Goal: Task Accomplishment & Management: Use online tool/utility

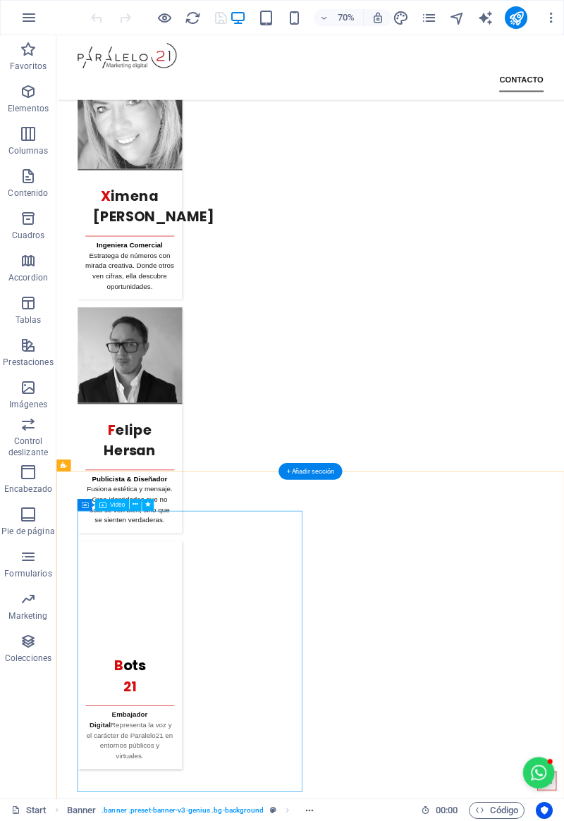
scroll to position [4619, 0]
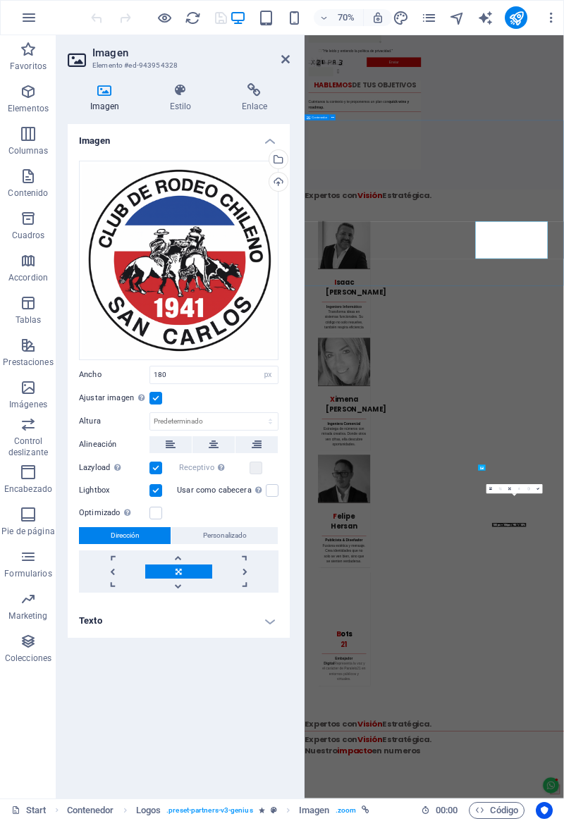
scroll to position [4418, 0]
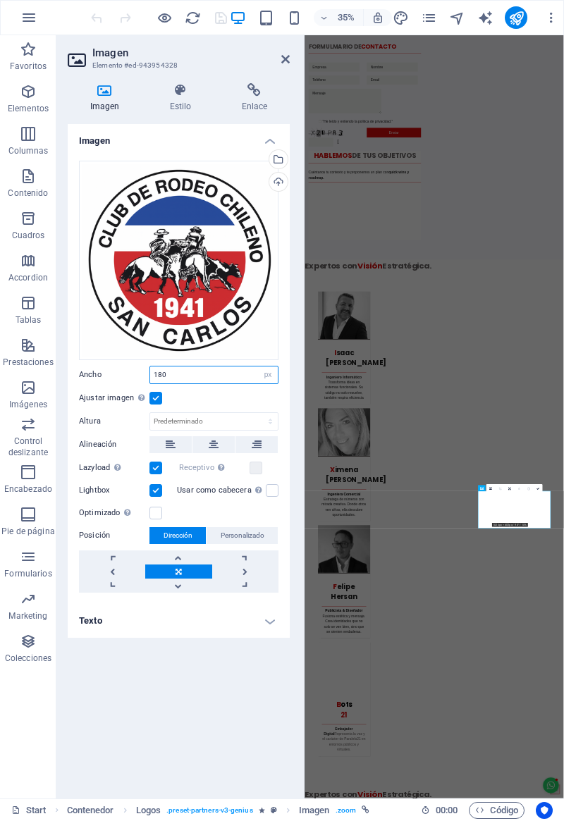
click at [270, 373] on select "Predeterminado automático px rem % em vh vw" at bounding box center [268, 375] width 20 height 17
select select "default"
click at [258, 367] on select "Predeterminado automático px rem % em vh vw" at bounding box center [268, 375] width 20 height 17
select select "DISABLED_OPTION_VALUE"
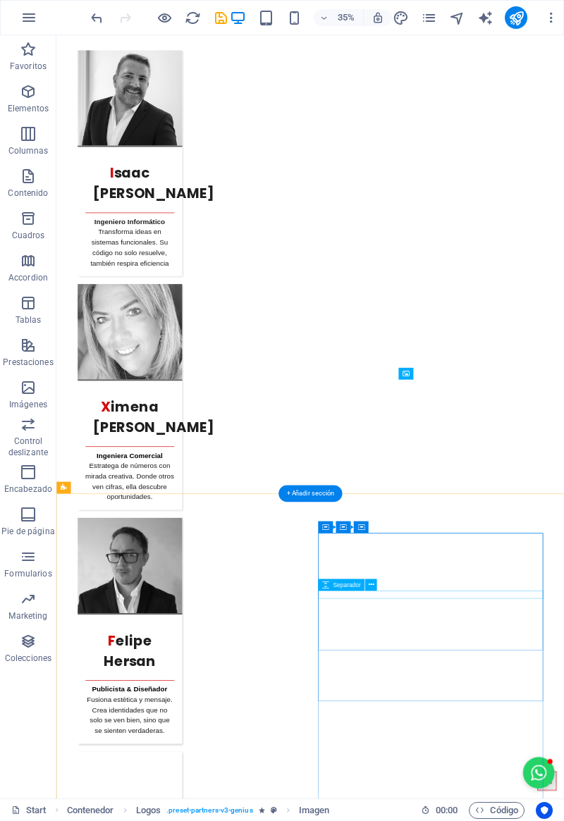
scroll to position [4647, 0]
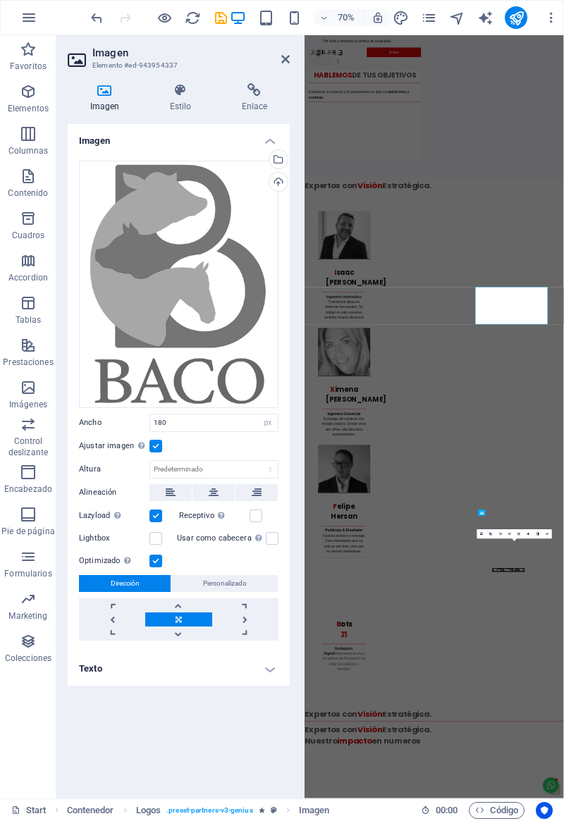
scroll to position [4418, 0]
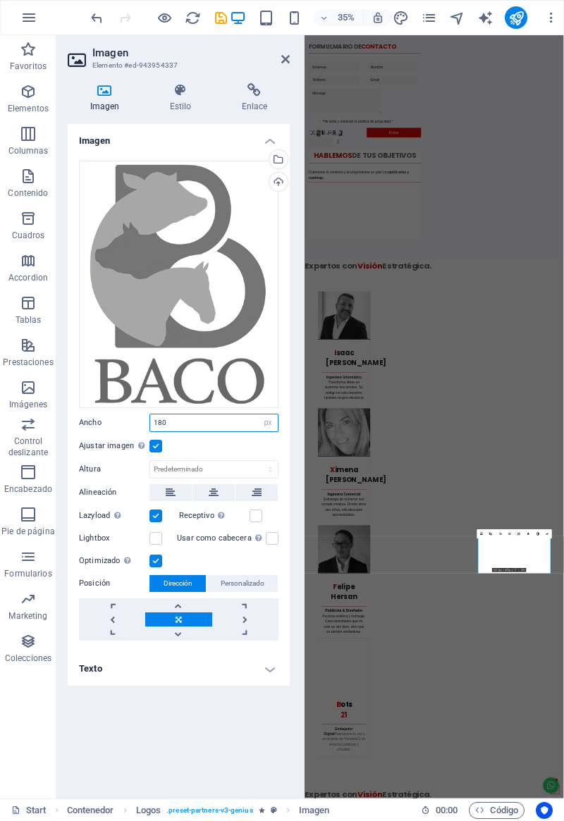
click at [266, 423] on select "Predeterminado automático px rem % em vh vw" at bounding box center [268, 422] width 20 height 17
select select "default"
click at [258, 414] on select "Predeterminado automático px rem % em vh vw" at bounding box center [268, 422] width 20 height 17
select select "DISABLED_OPTION_VALUE"
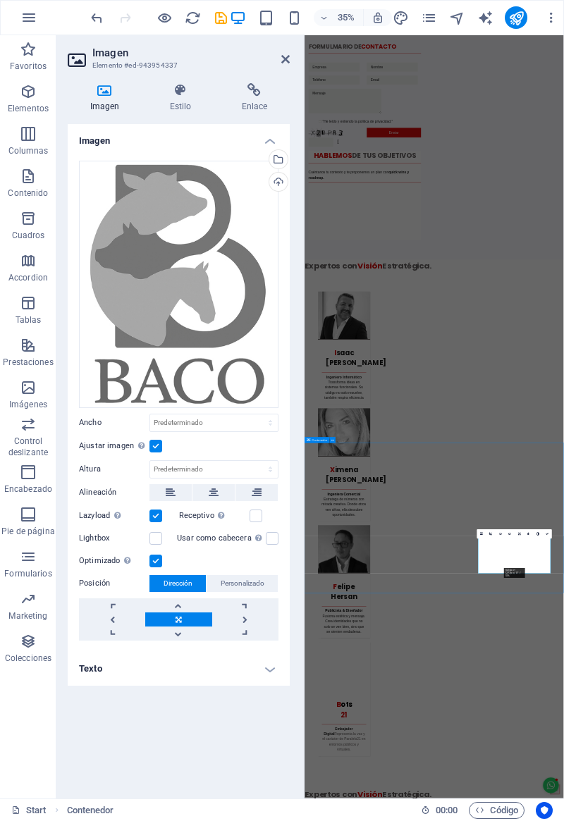
scroll to position [4541, 0]
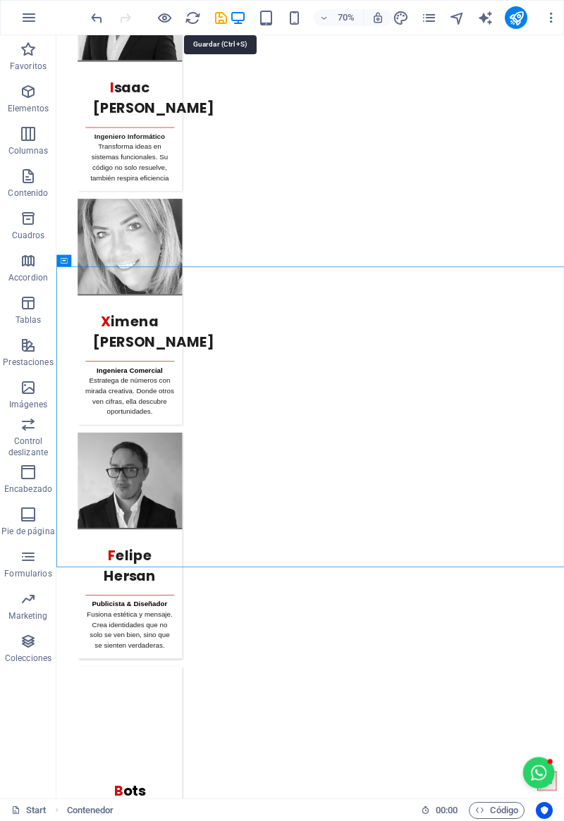
click at [222, 18] on icon "save" at bounding box center [221, 18] width 16 height 16
checkbox input "false"
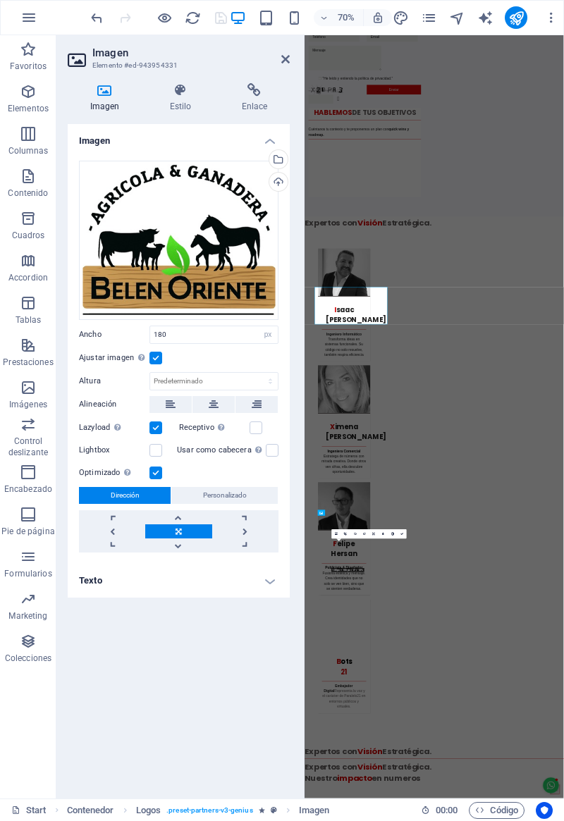
scroll to position [4418, 0]
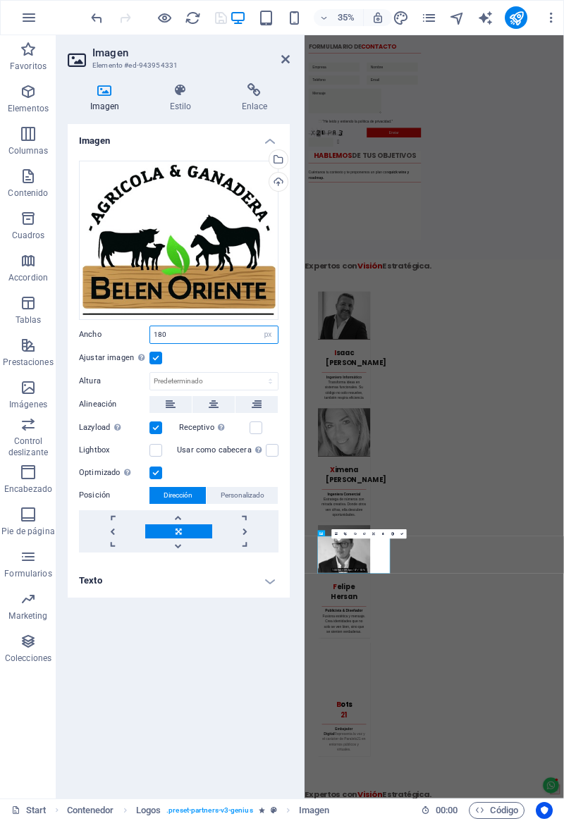
click at [267, 328] on select "Predeterminado automático px rem % em vh vw" at bounding box center [268, 334] width 20 height 17
select select "default"
click at [258, 326] on select "Predeterminado automático px rem % em vh vw" at bounding box center [268, 334] width 20 height 17
select select "DISABLED_OPTION_VALUE"
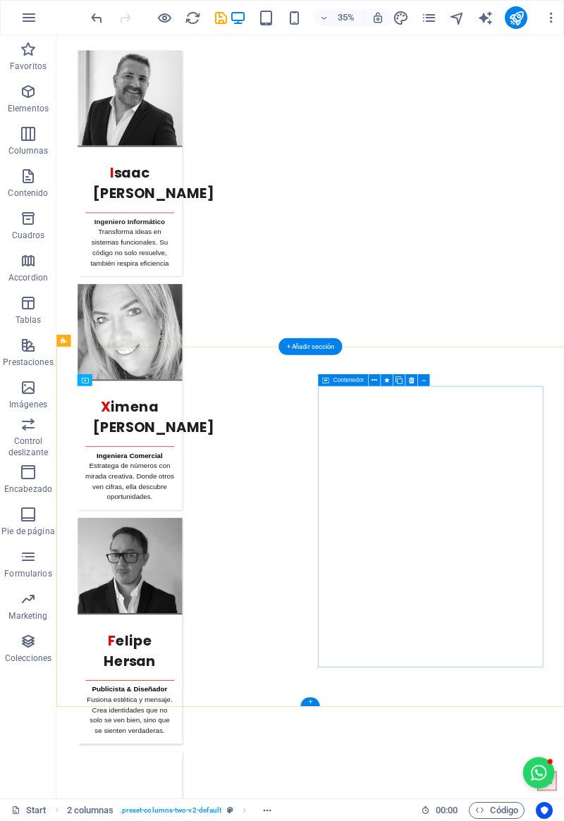
scroll to position [4856, 0]
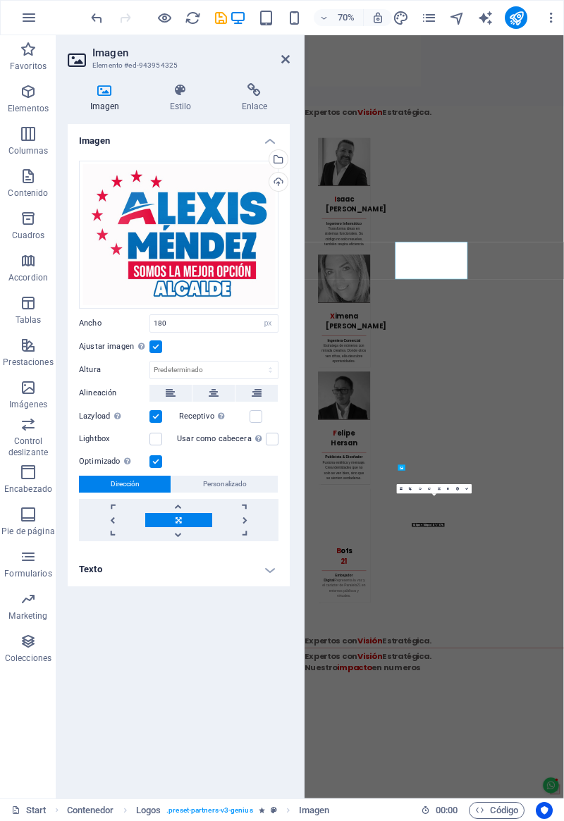
scroll to position [4418, 0]
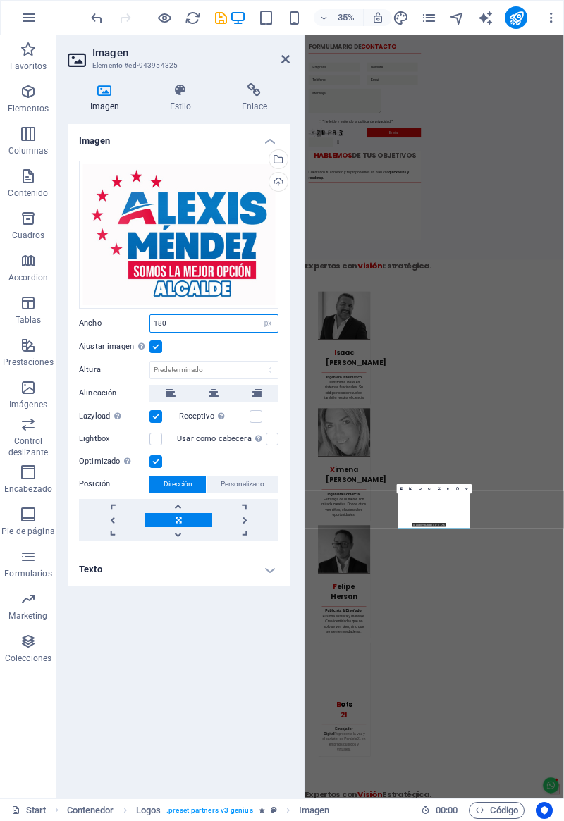
click at [268, 326] on select "Predeterminado automático px rem % em vh vw" at bounding box center [268, 323] width 20 height 17
select select "default"
click at [258, 315] on select "Predeterminado automático px rem % em vh vw" at bounding box center [268, 323] width 20 height 17
select select "DISABLED_OPTION_VALUE"
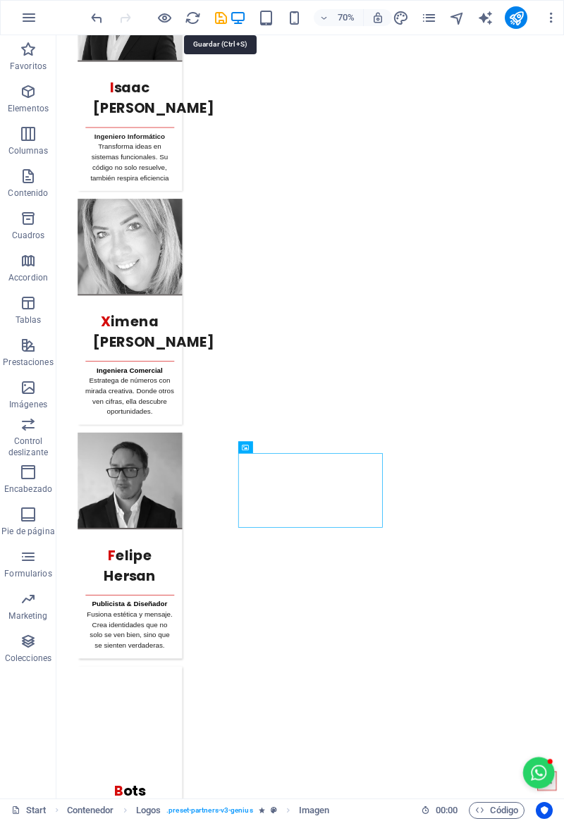
click at [216, 19] on icon "save" at bounding box center [221, 18] width 16 height 16
checkbox input "false"
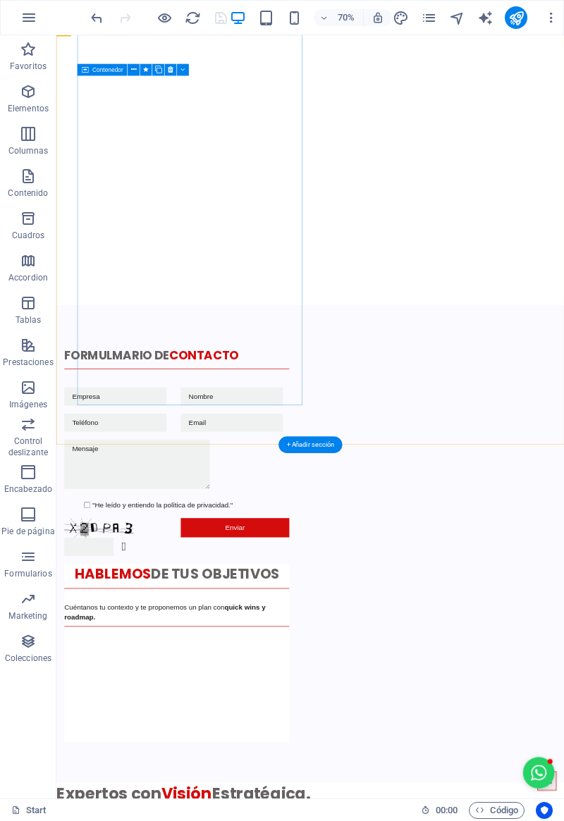
scroll to position [3293, 0]
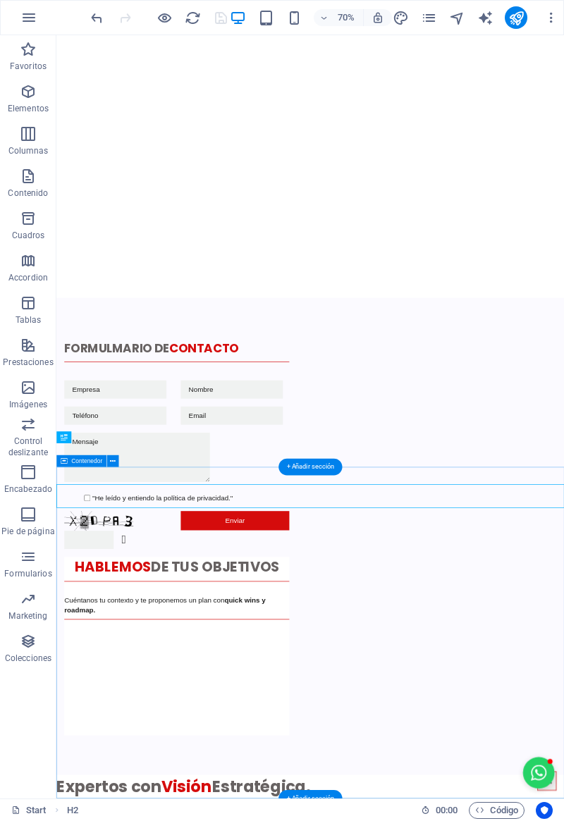
scroll to position [3276, 0]
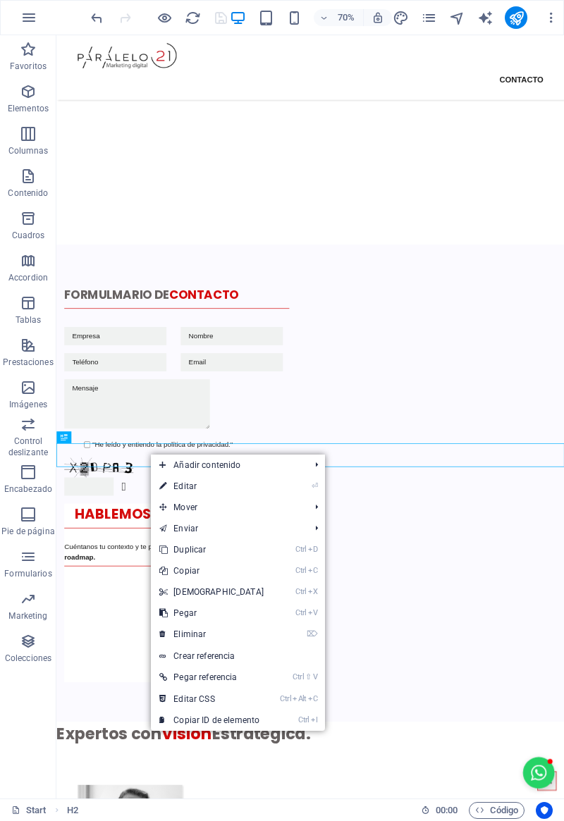
click at [164, 569] on icon at bounding box center [162, 570] width 7 height 21
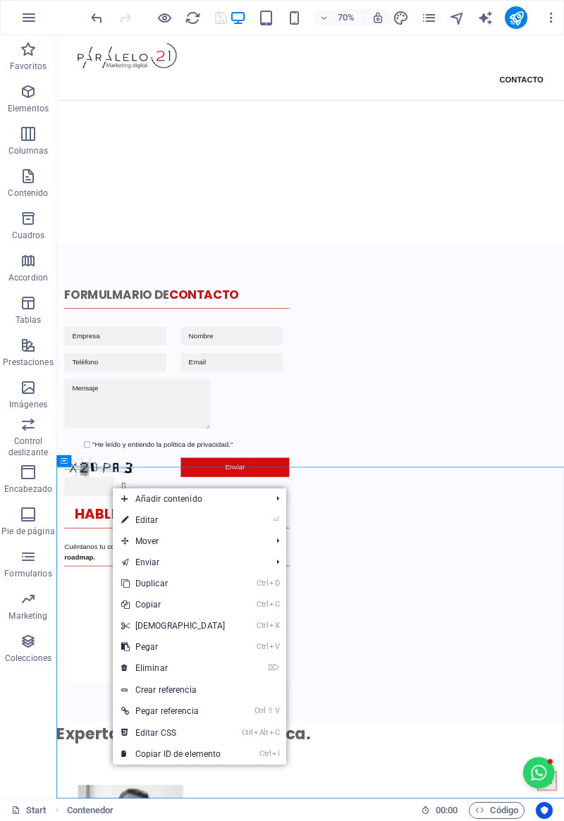
click at [133, 648] on link "Ctrl V Pegar" at bounding box center [173, 647] width 121 height 21
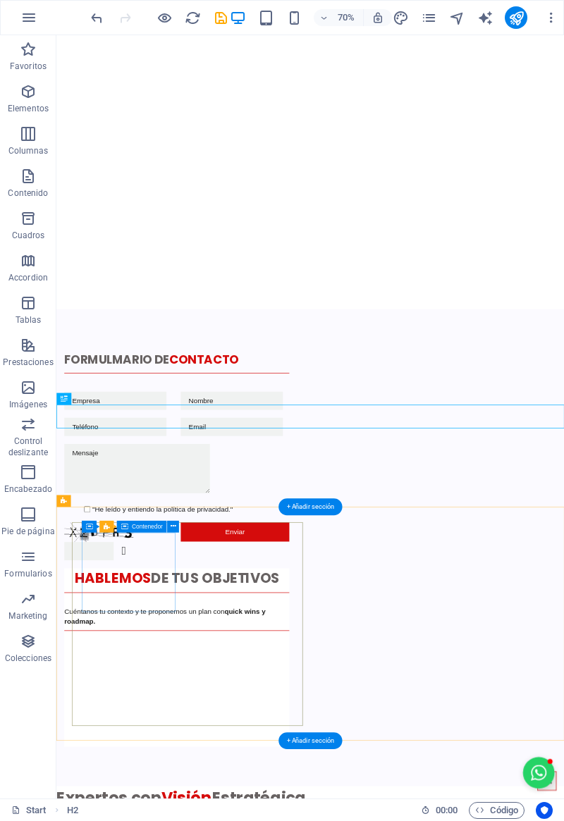
scroll to position [3897, 0]
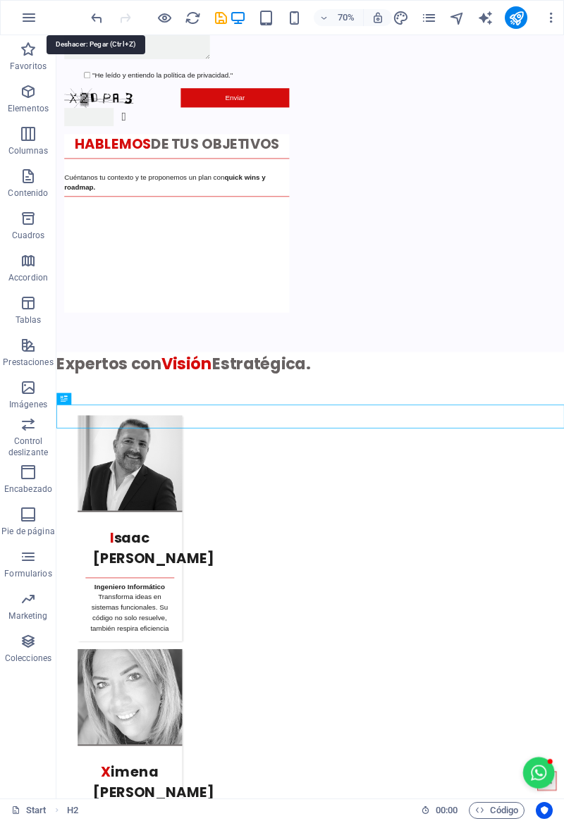
click at [97, 25] on div at bounding box center [158, 17] width 141 height 23
click at [103, 22] on icon "undo" at bounding box center [97, 18] width 16 height 16
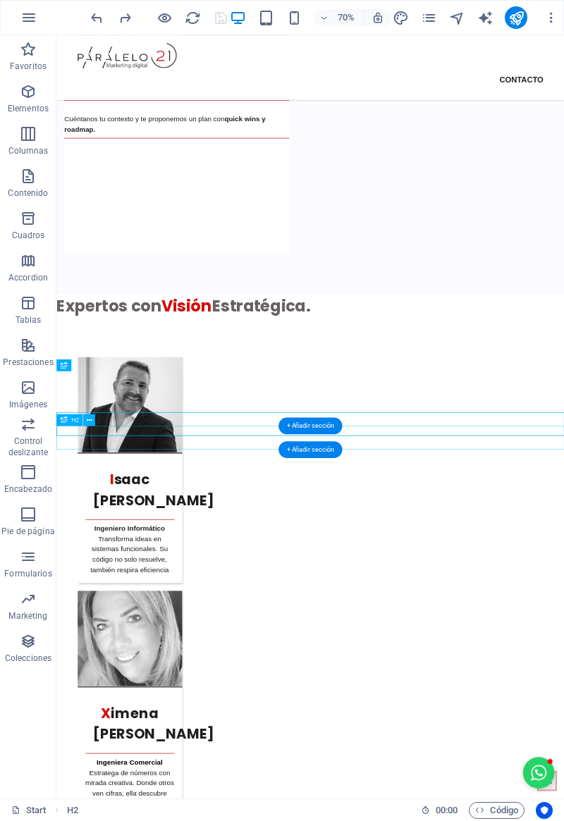
scroll to position [3887, 0]
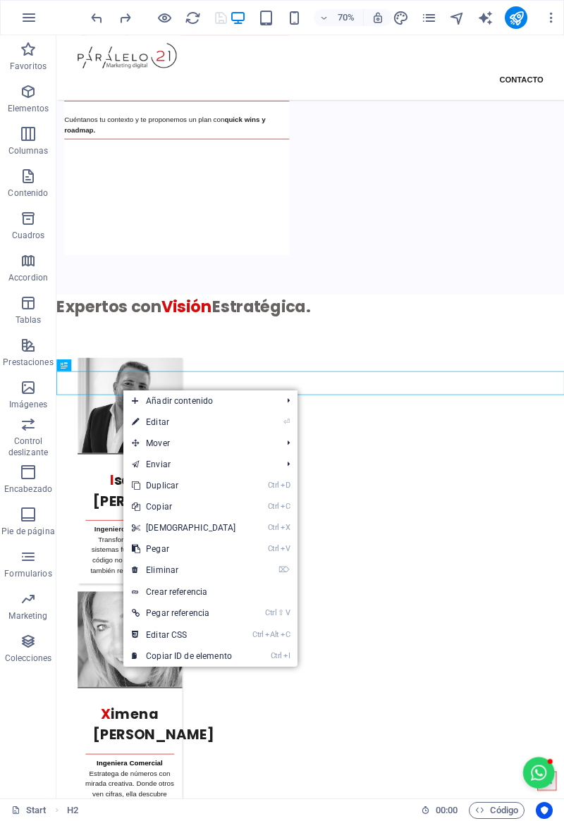
click at [138, 570] on icon at bounding box center [135, 570] width 7 height 21
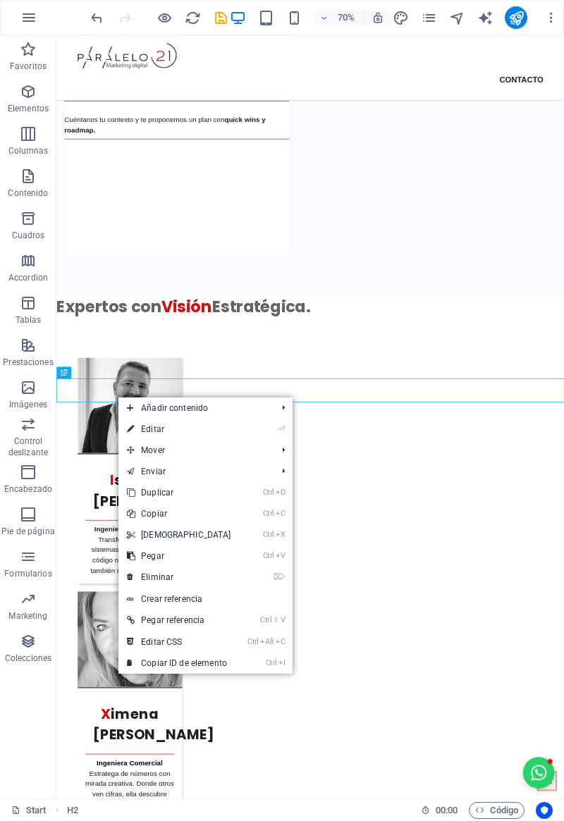
click at [133, 578] on icon at bounding box center [130, 577] width 7 height 21
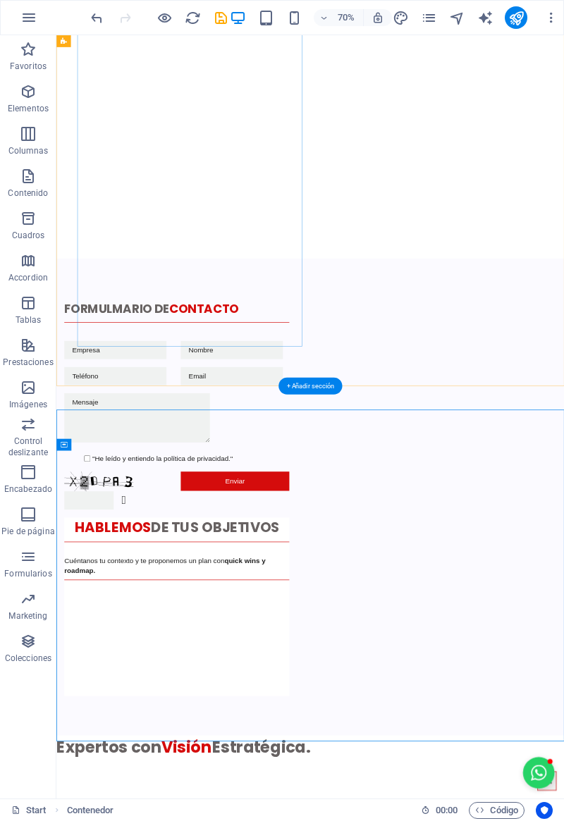
scroll to position [3361, 0]
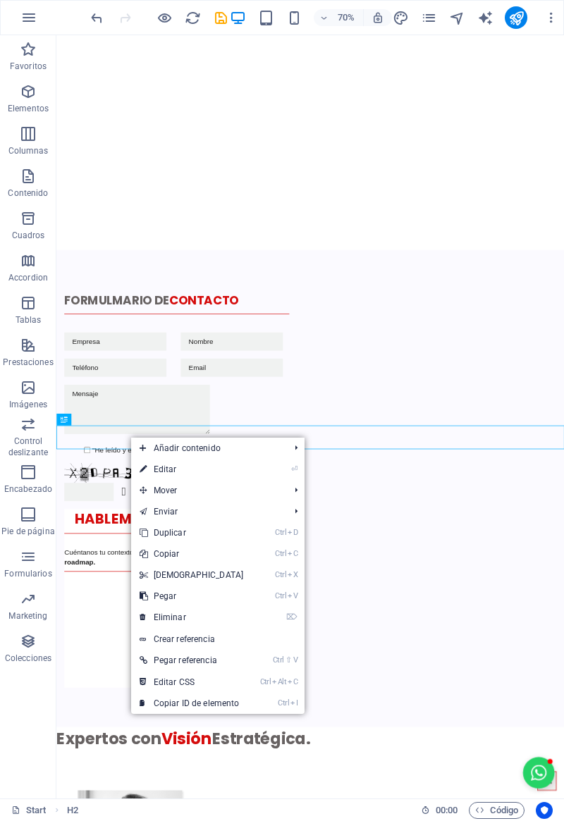
click at [145, 577] on icon at bounding box center [143, 575] width 7 height 21
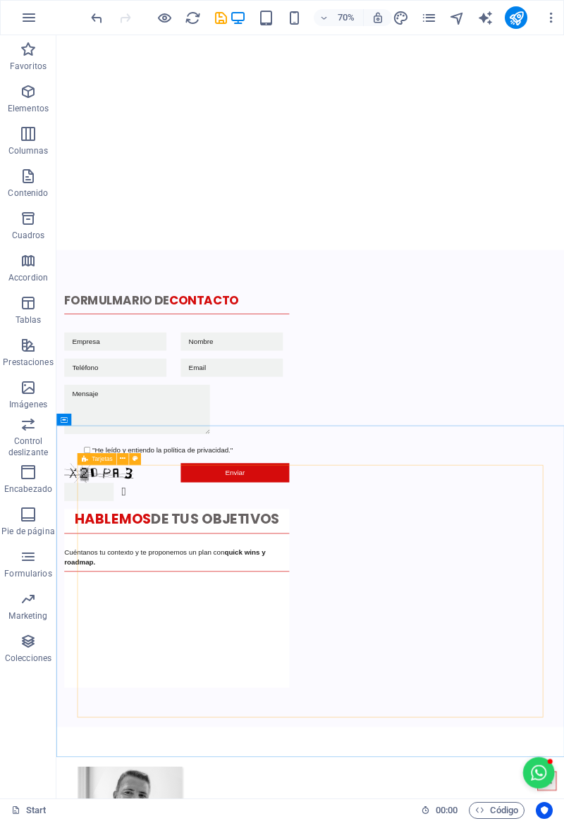
click at [83, 463] on icon at bounding box center [84, 459] width 6 height 12
click at [87, 460] on icon at bounding box center [84, 459] width 6 height 12
click at [84, 461] on icon at bounding box center [84, 459] width 6 height 12
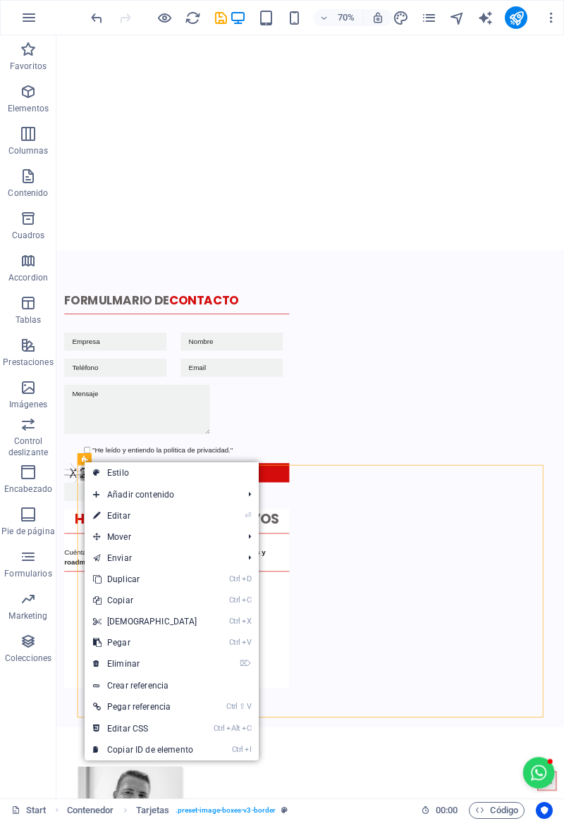
click at [97, 641] on icon at bounding box center [96, 642] width 7 height 21
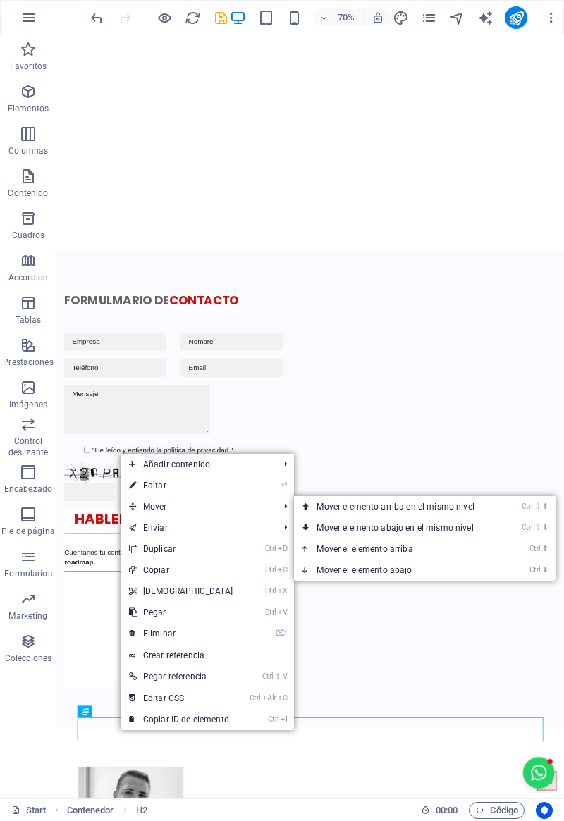
click at [309, 551] on link "Ctrl ⬆ Mover el elemento arriba" at bounding box center [398, 549] width 208 height 21
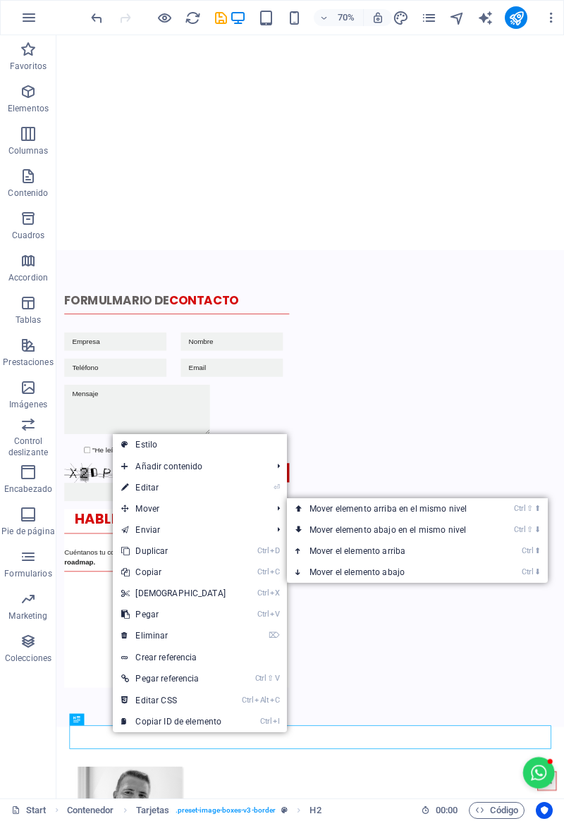
click at [157, 512] on span "Mover" at bounding box center [189, 508] width 153 height 21
click at [301, 554] on link "Ctrl ⬆ Mover el elemento arriba" at bounding box center [391, 551] width 208 height 21
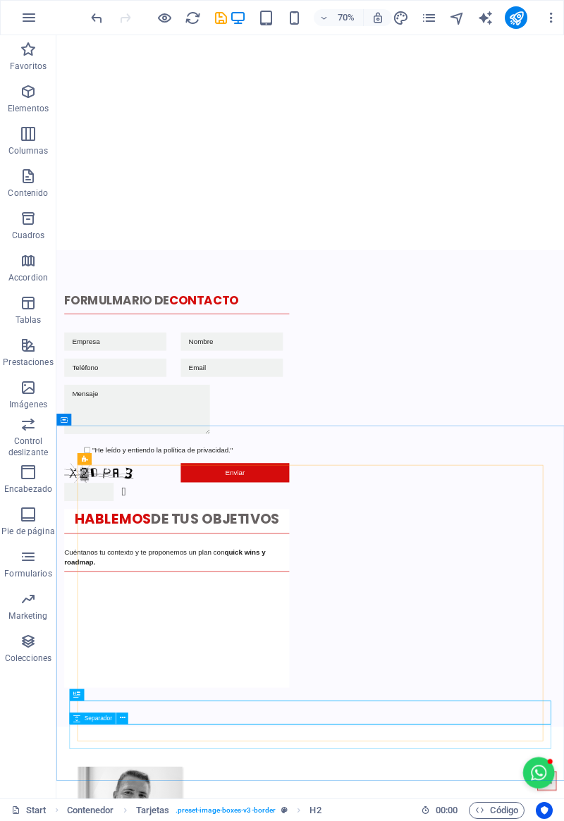
click at [106, 717] on span "Separador" at bounding box center [97, 718] width 27 height 6
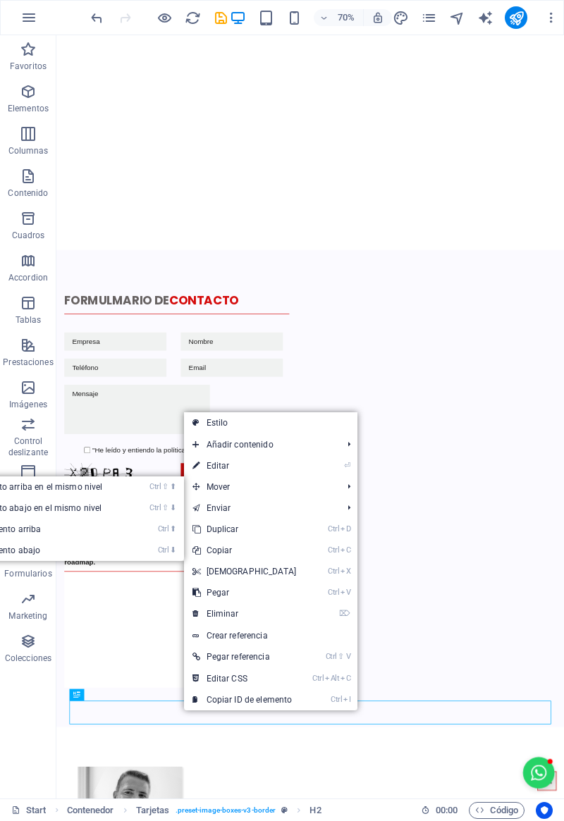
click at [25, 535] on link "Ctrl ⬆ Mover el elemento arriba" at bounding box center [26, 529] width 208 height 21
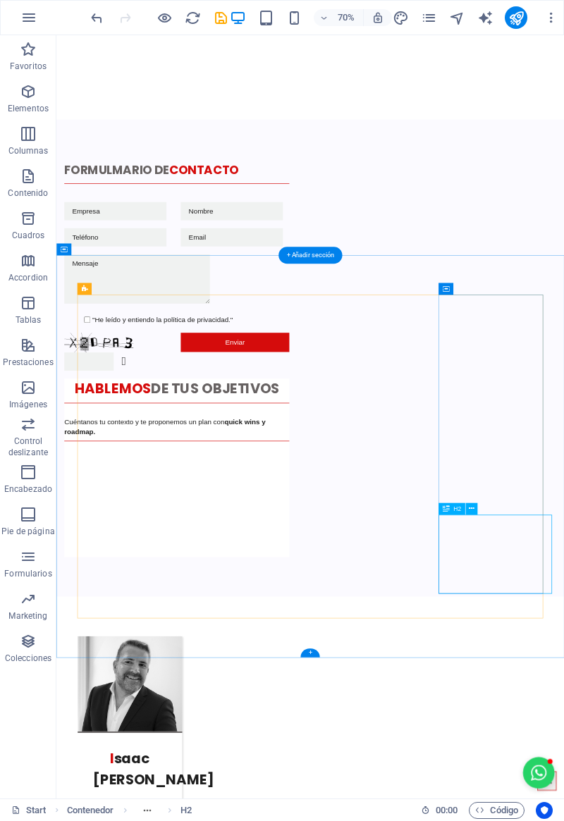
scroll to position [3546, 0]
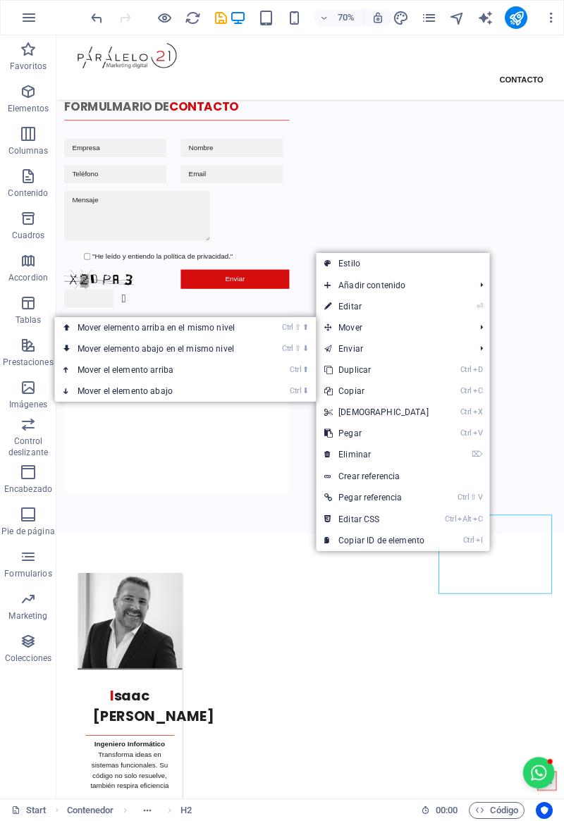
click at [83, 374] on link "Ctrl ⬆ Mover el elemento arriba" at bounding box center [159, 369] width 208 height 21
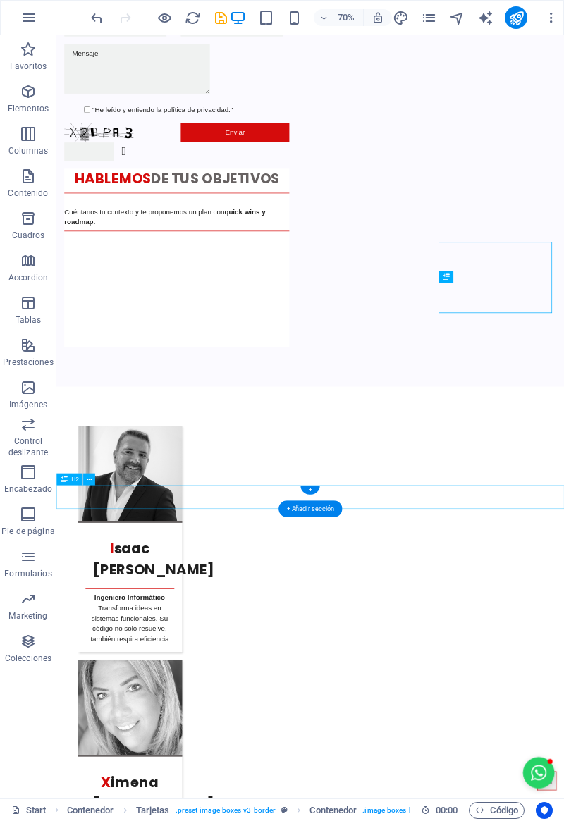
scroll to position [3863, 0]
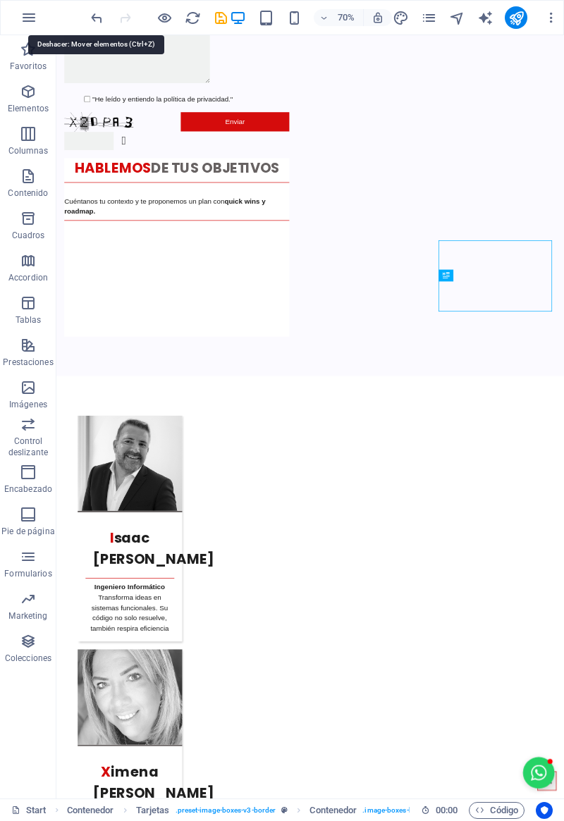
click at [96, 24] on icon "undo" at bounding box center [97, 18] width 16 height 16
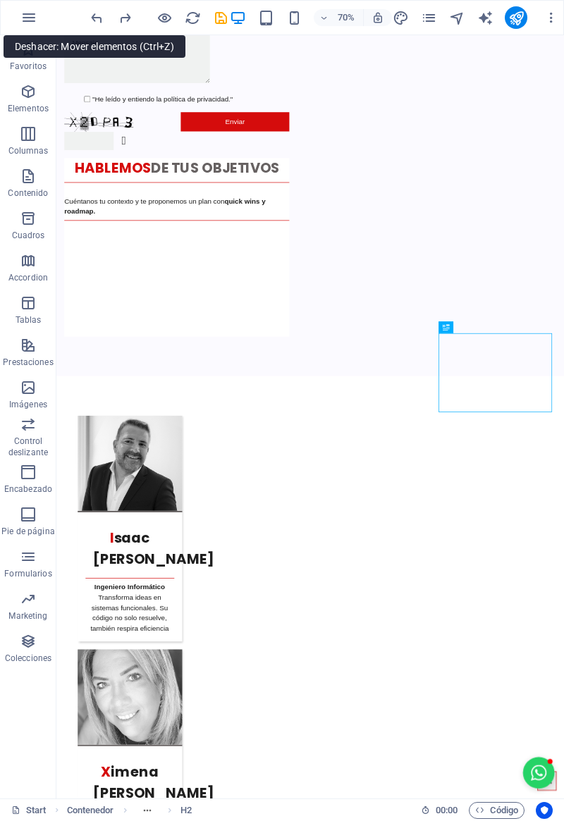
click at [94, 24] on icon "undo" at bounding box center [97, 18] width 16 height 16
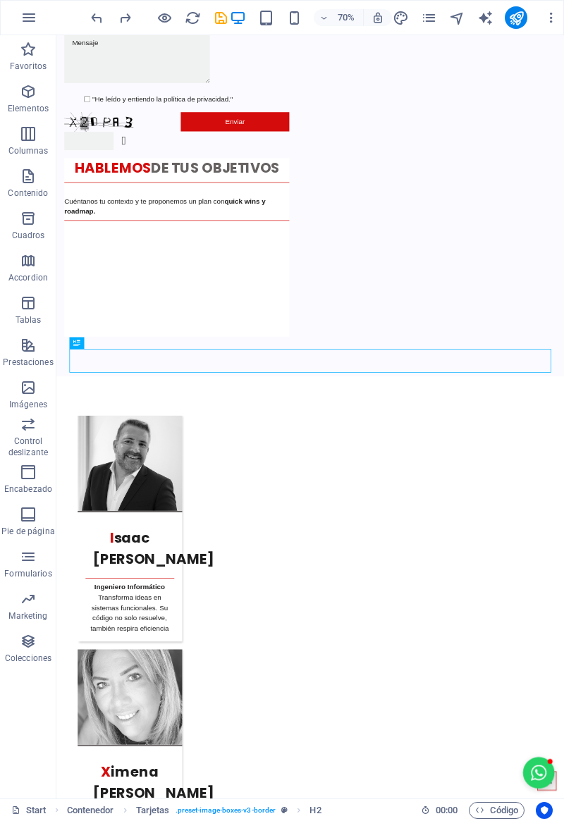
click at [91, 23] on icon "undo" at bounding box center [97, 18] width 16 height 16
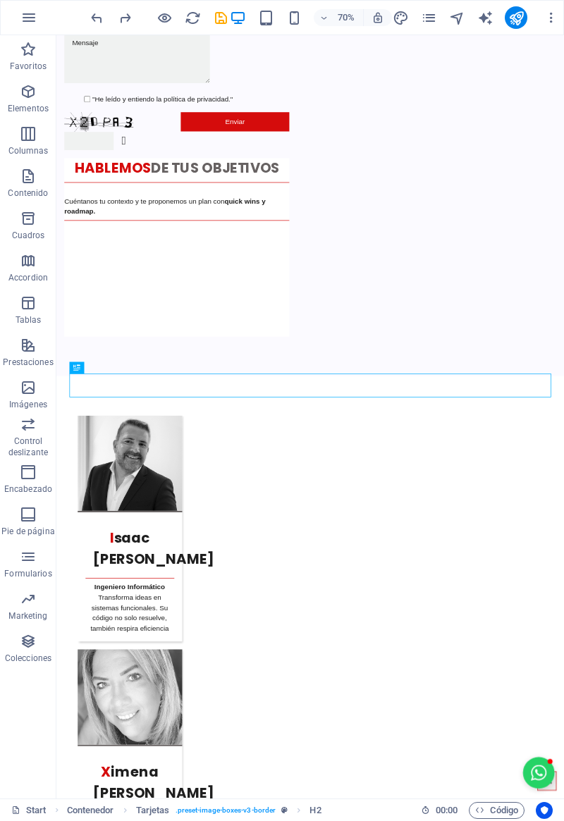
click at [90, 25] on icon "undo" at bounding box center [97, 18] width 16 height 16
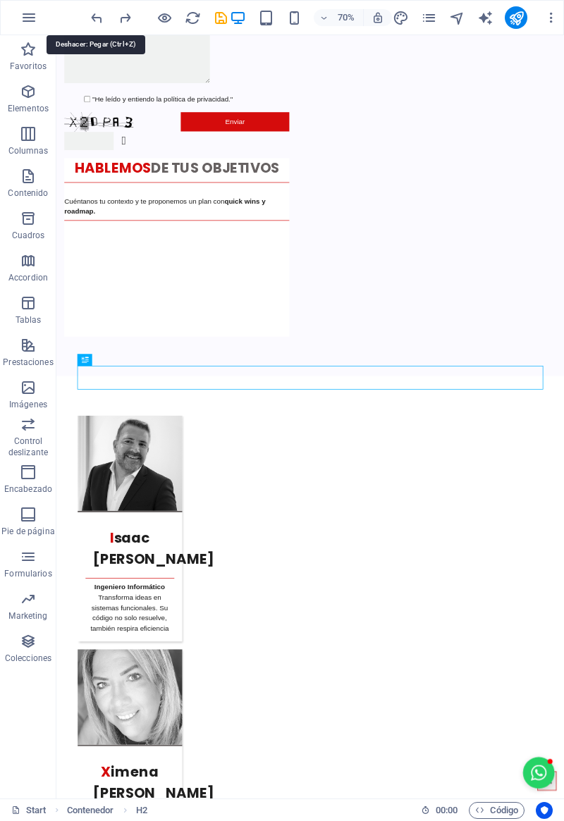
click at [92, 24] on icon "undo" at bounding box center [97, 18] width 16 height 16
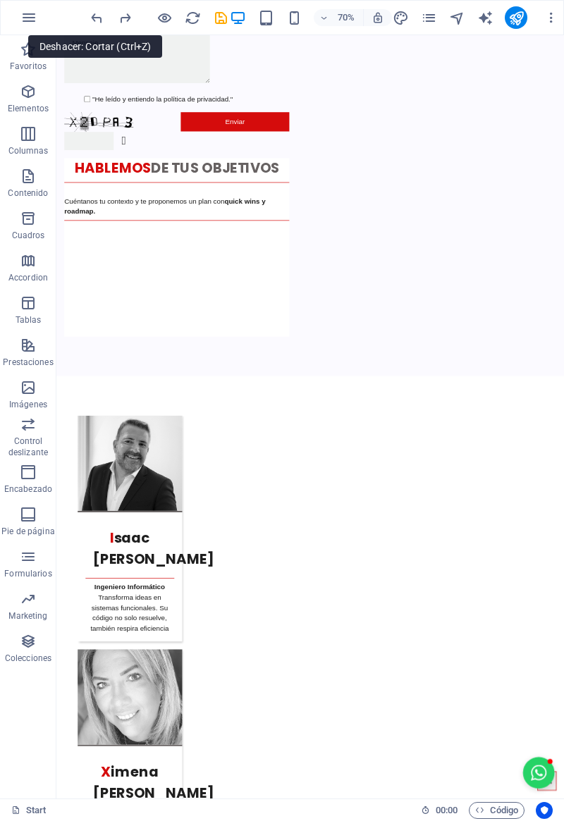
click at [94, 23] on icon "undo" at bounding box center [97, 18] width 16 height 16
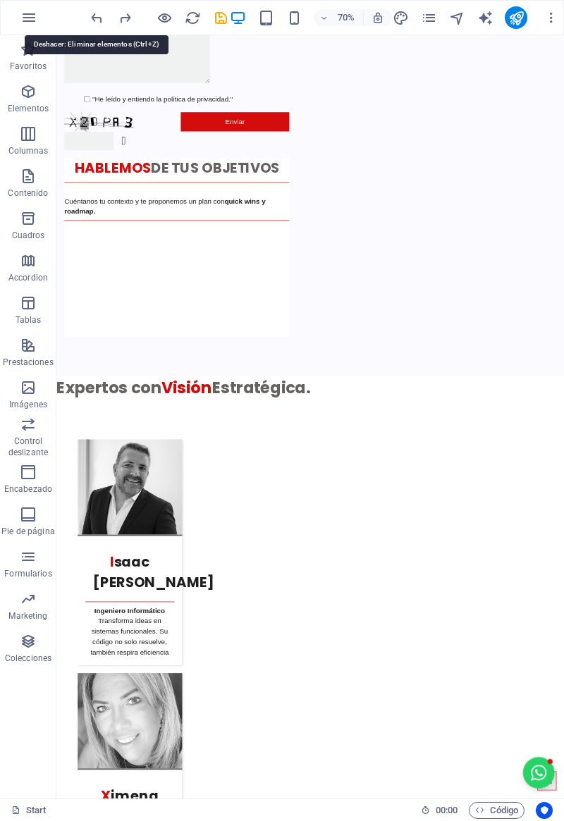
click at [96, 22] on icon "undo" at bounding box center [97, 18] width 16 height 16
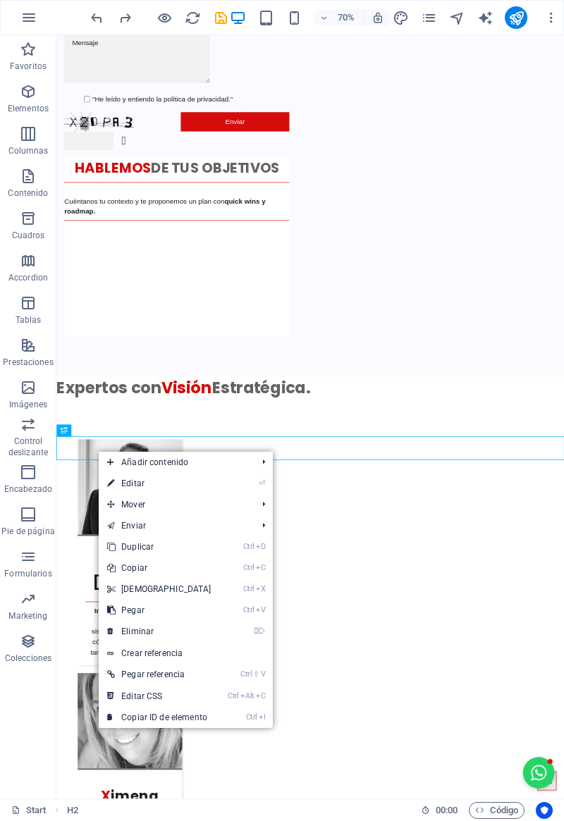
click at [112, 639] on icon at bounding box center [110, 631] width 7 height 21
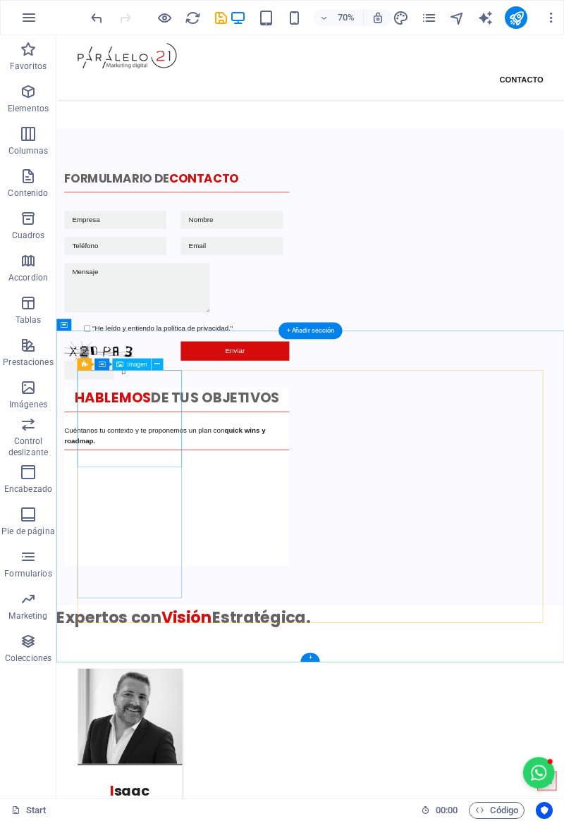
scroll to position [3369, 0]
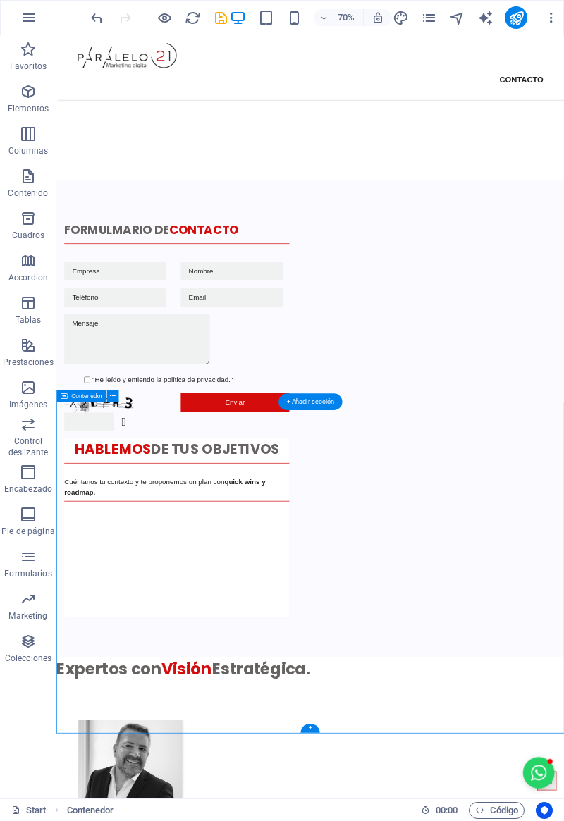
click at [92, 418] on div "H2 Banner Contenedor 2 columnas Contenedor Contenedor H3 Cuadros Cuadros Conten…" at bounding box center [310, 416] width 508 height 763
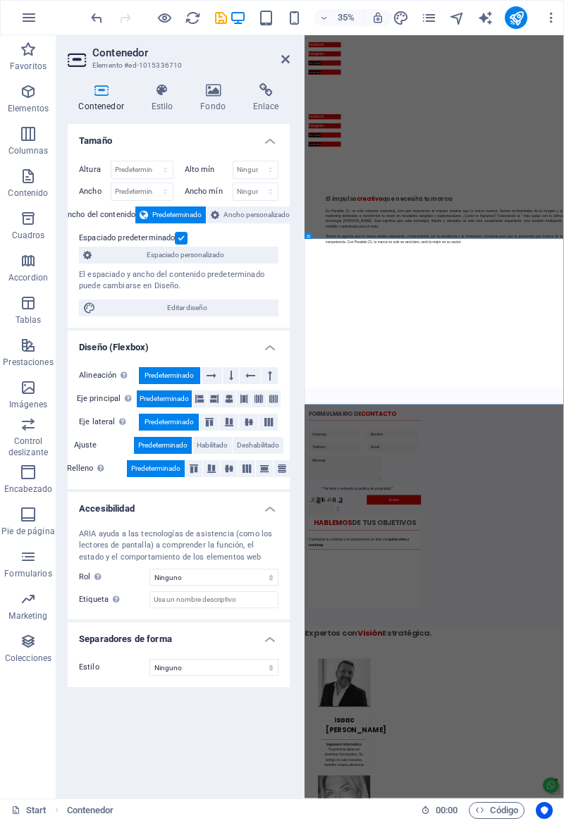
scroll to position [4080, 0]
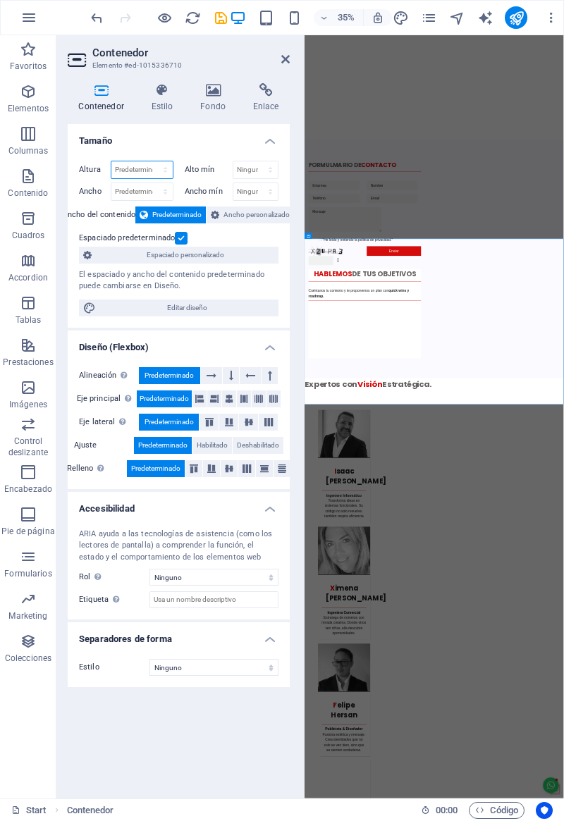
click at [170, 172] on select "Predeterminado px rem % vh vw" at bounding box center [141, 169] width 61 height 17
click at [111, 161] on select "Predeterminado px rem % vh vw" at bounding box center [141, 169] width 61 height 17
click at [159, 167] on select "Predeterminado px rem % vh vw" at bounding box center [141, 169] width 61 height 17
select select "px"
click at [153, 161] on select "Predeterminado px rem % vh vw" at bounding box center [141, 169] width 61 height 17
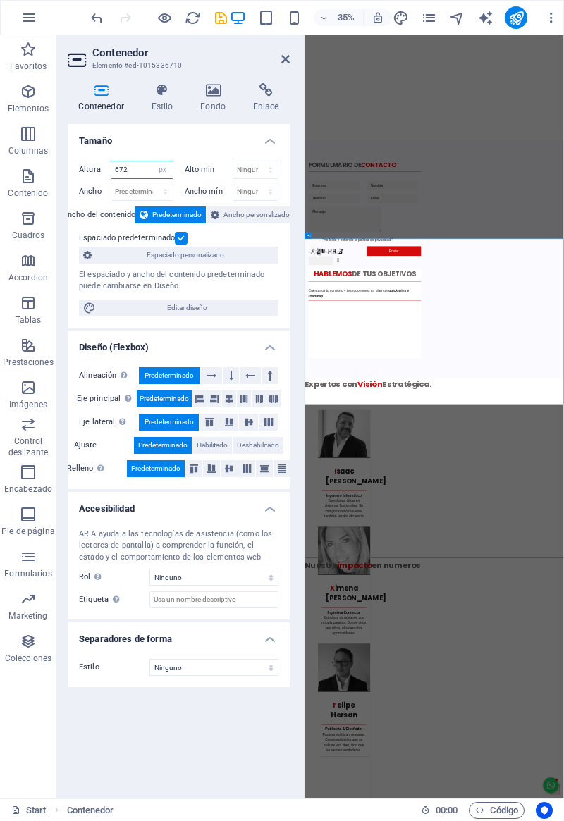
click at [141, 171] on input "672" at bounding box center [141, 169] width 61 height 17
click at [122, 166] on input "672" at bounding box center [141, 169] width 61 height 17
click at [130, 169] on input "672" at bounding box center [141, 169] width 61 height 17
type input "6"
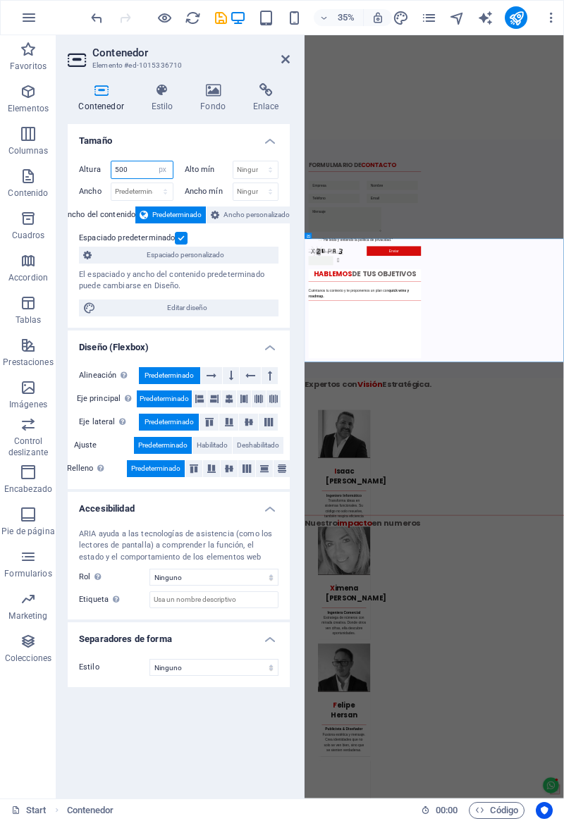
scroll to position [4086, 0]
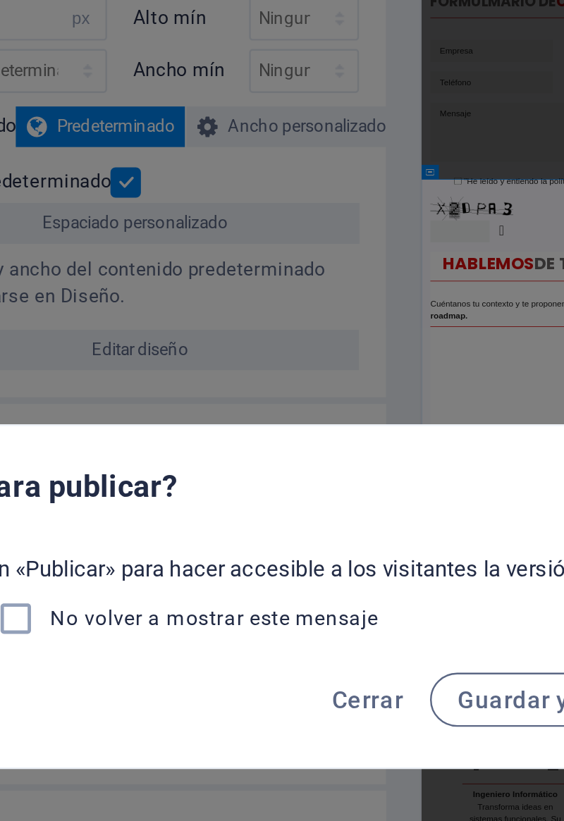
click at [278, 450] on span "Cerrar" at bounding box center [282, 453] width 30 height 11
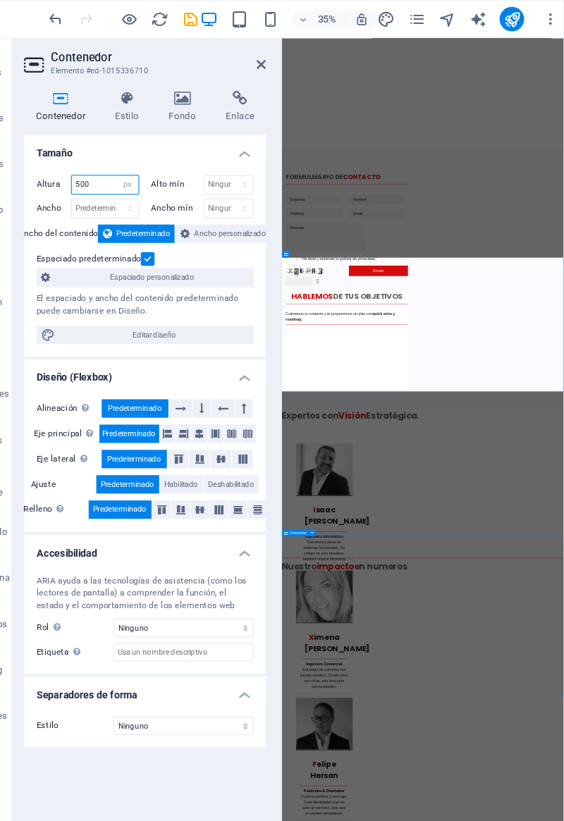
scroll to position [0, 0]
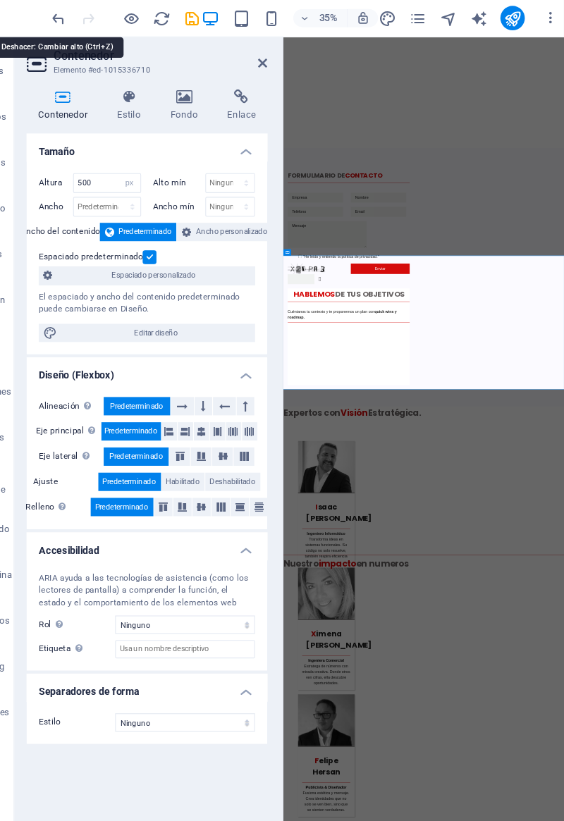
click at [95, 18] on icon "undo" at bounding box center [97, 18] width 16 height 16
type input "672"
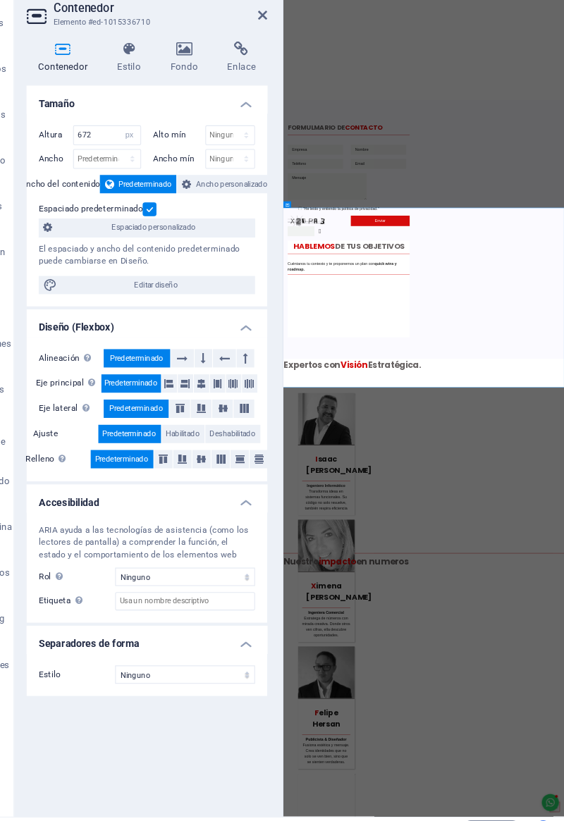
click at [287, 64] on icon at bounding box center [285, 59] width 8 height 11
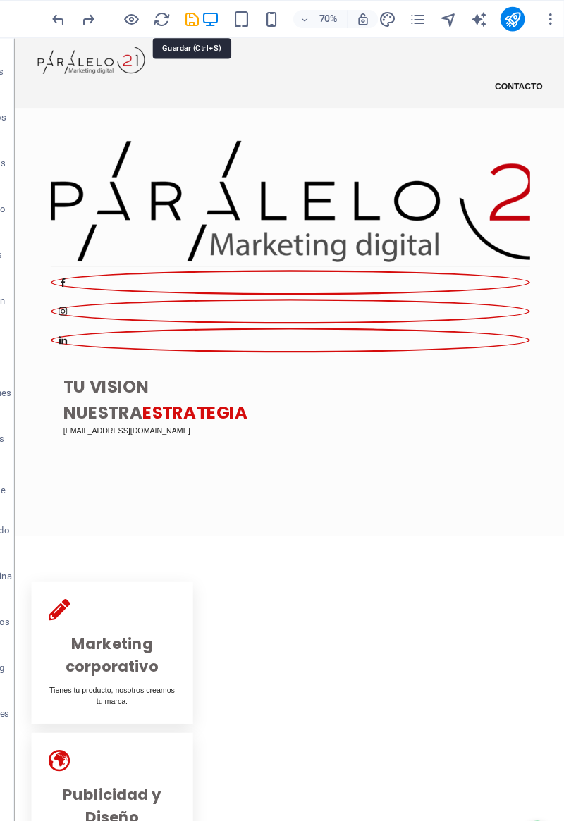
click at [214, 14] on icon "save" at bounding box center [221, 18] width 16 height 16
checkbox input "false"
click at [290, 18] on icon "button" at bounding box center [294, 18] width 16 height 16
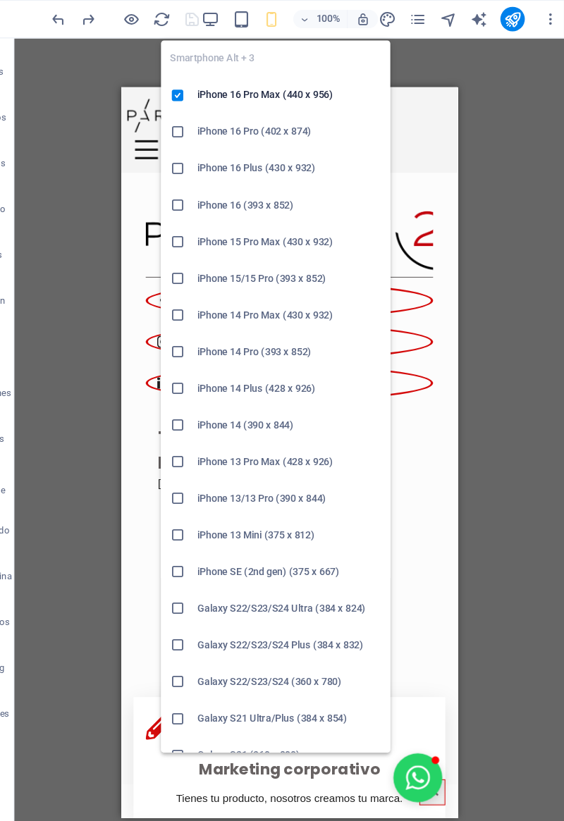
click at [145, 503] on figure at bounding box center [263, 563] width 242 height 121
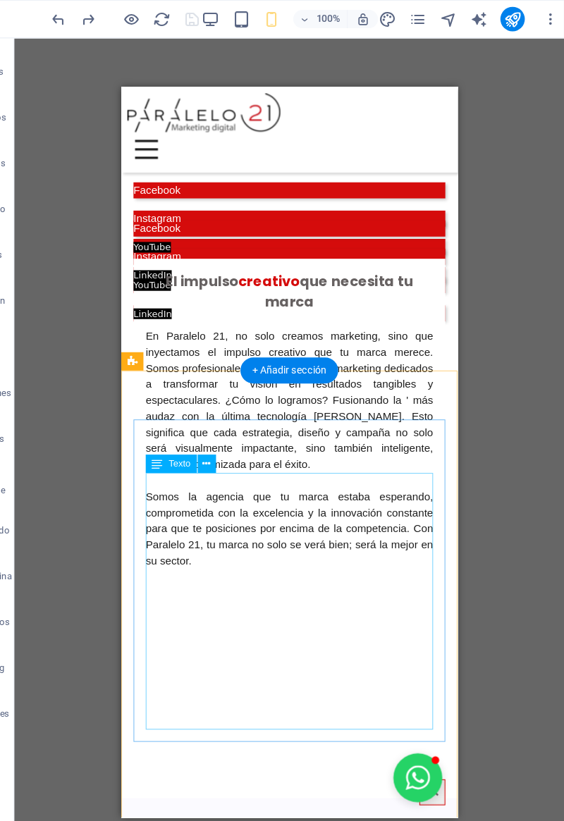
scroll to position [2096, 0]
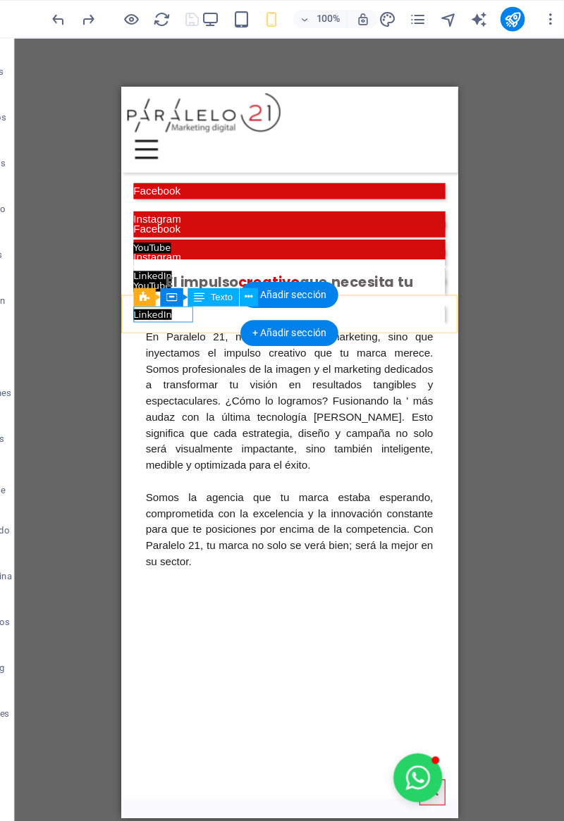
click at [161, 166] on div "Facebook Instagram YouTube LinkedIn" at bounding box center [276, 147] width 310 height 35
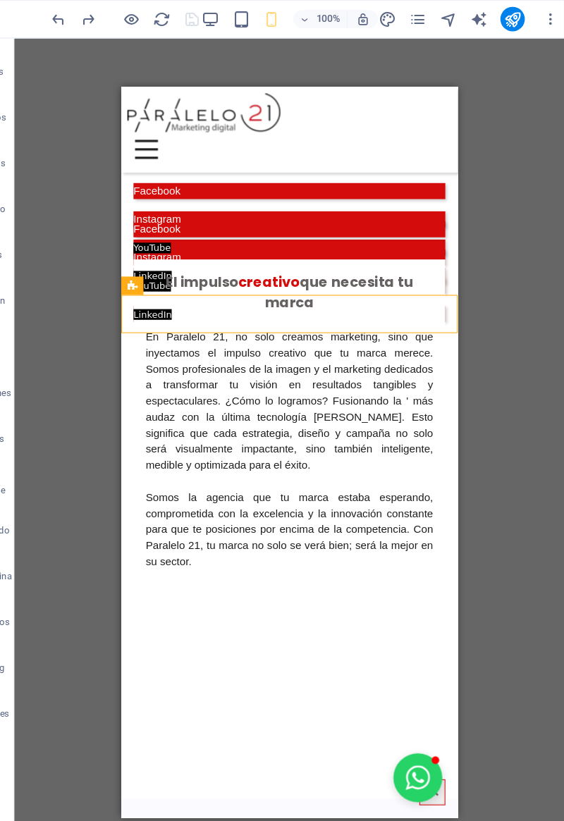
click at [233, 19] on icon "button" at bounding box center [238, 18] width 16 height 16
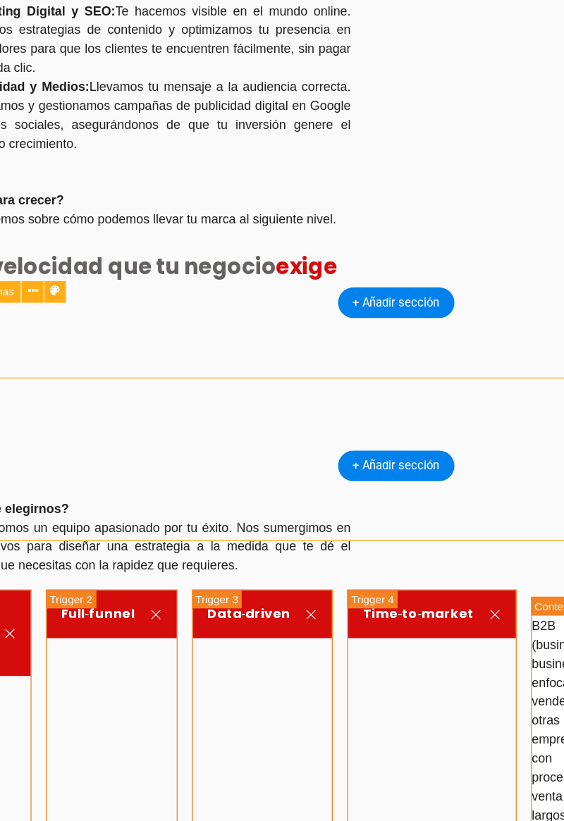
scroll to position [1277, 0]
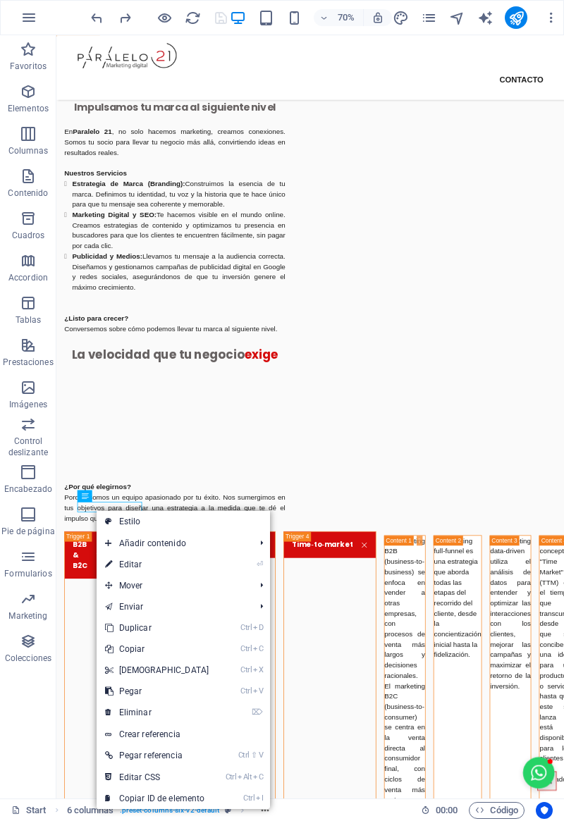
click at [109, 677] on icon at bounding box center [108, 670] width 7 height 21
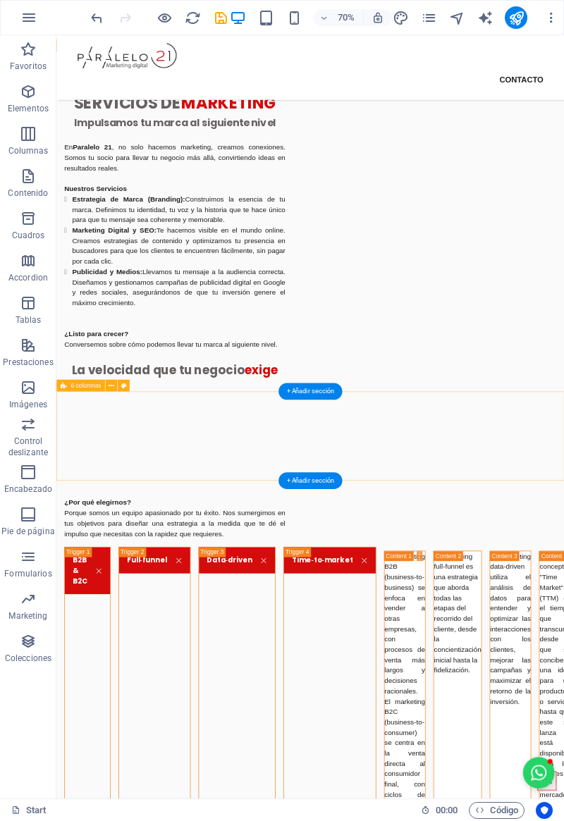
scroll to position [1251, 0]
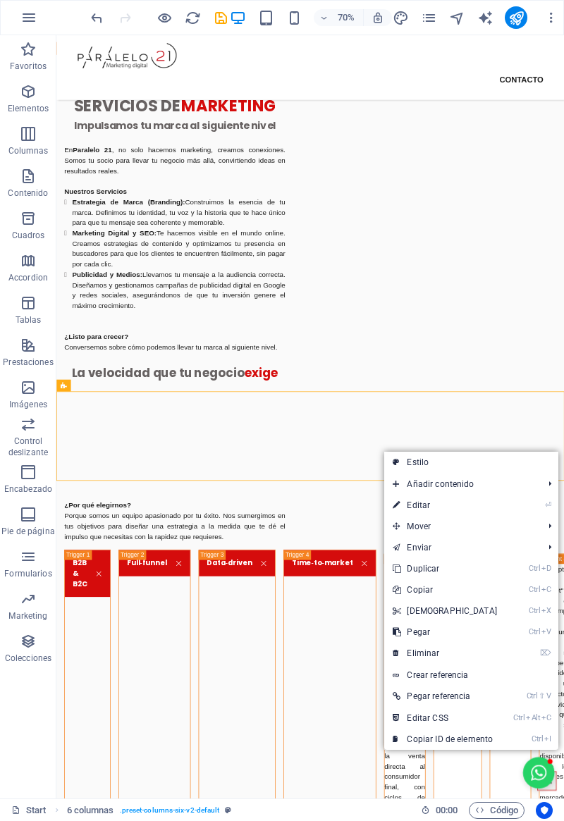
click at [404, 629] on link "Ctrl V Pegar" at bounding box center [444, 632] width 121 height 21
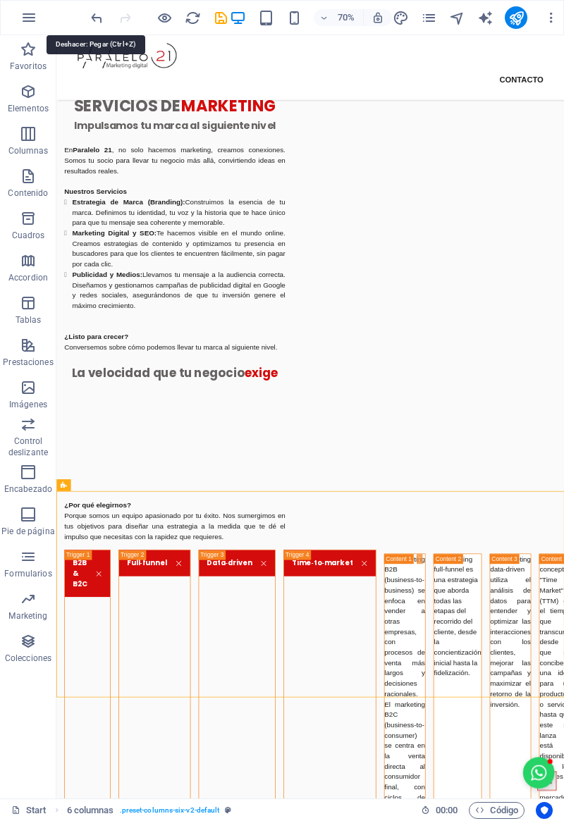
click at [94, 20] on icon "undo" at bounding box center [97, 18] width 16 height 16
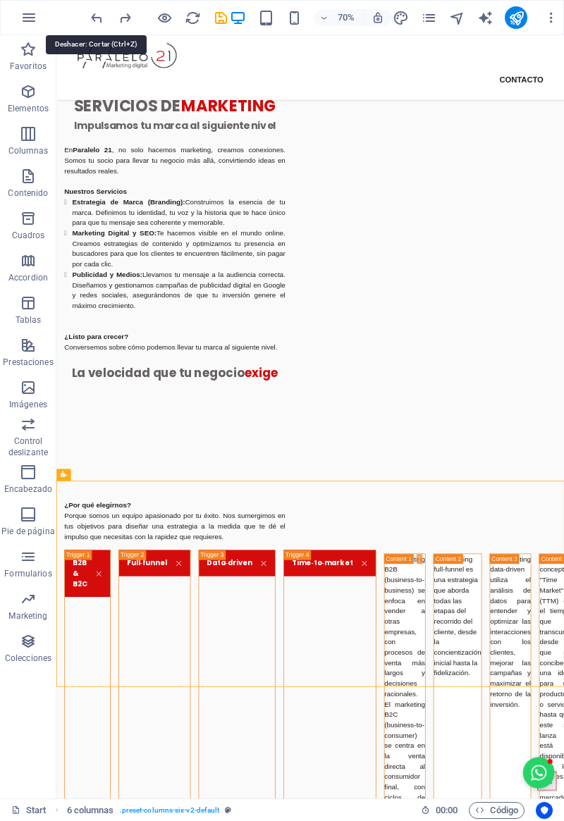
click at [104, 23] on icon "undo" at bounding box center [97, 18] width 16 height 16
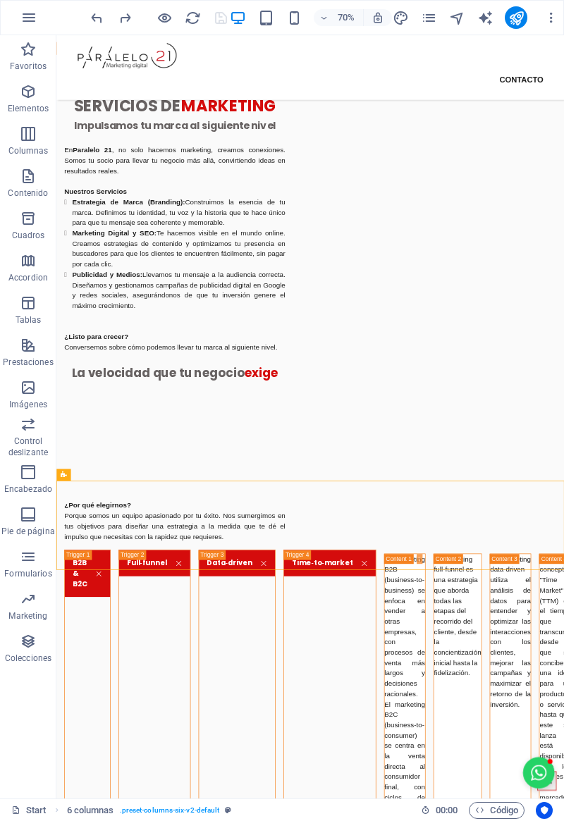
click at [97, 23] on icon "undo" at bounding box center [97, 18] width 16 height 16
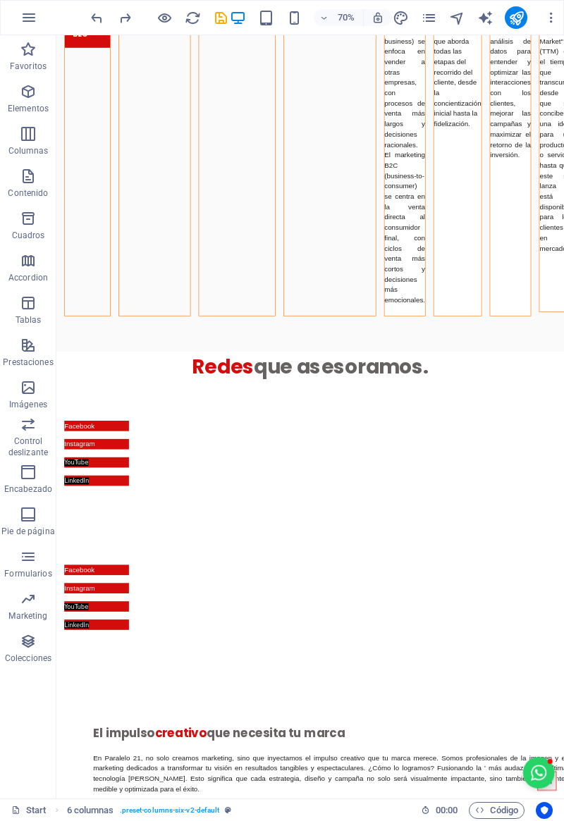
scroll to position [3644, 0]
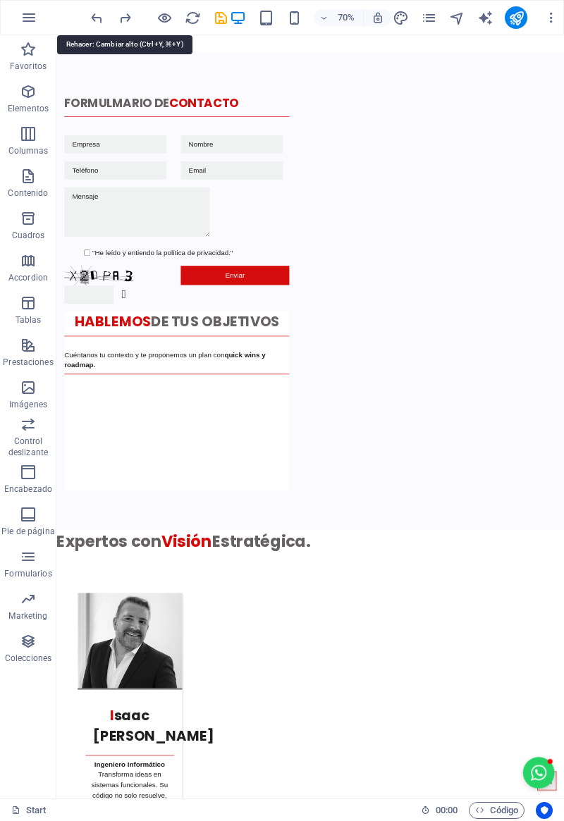
click at [131, 22] on icon "redo" at bounding box center [125, 18] width 16 height 16
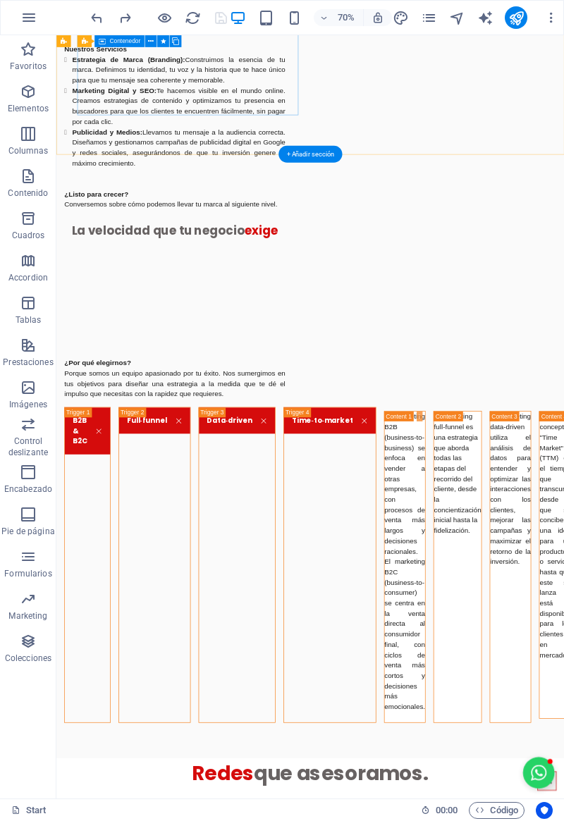
scroll to position [1548, 0]
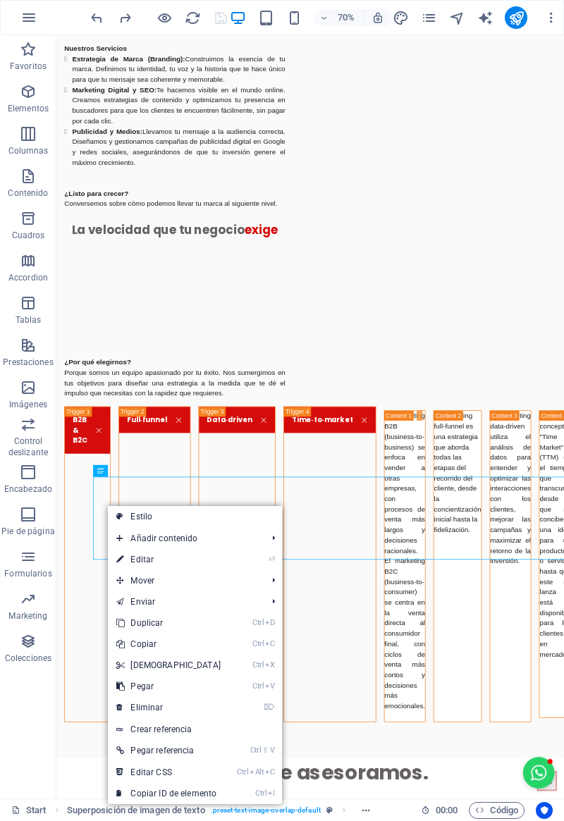
click at [113, 684] on link "Ctrl V Pegar" at bounding box center [168, 686] width 121 height 21
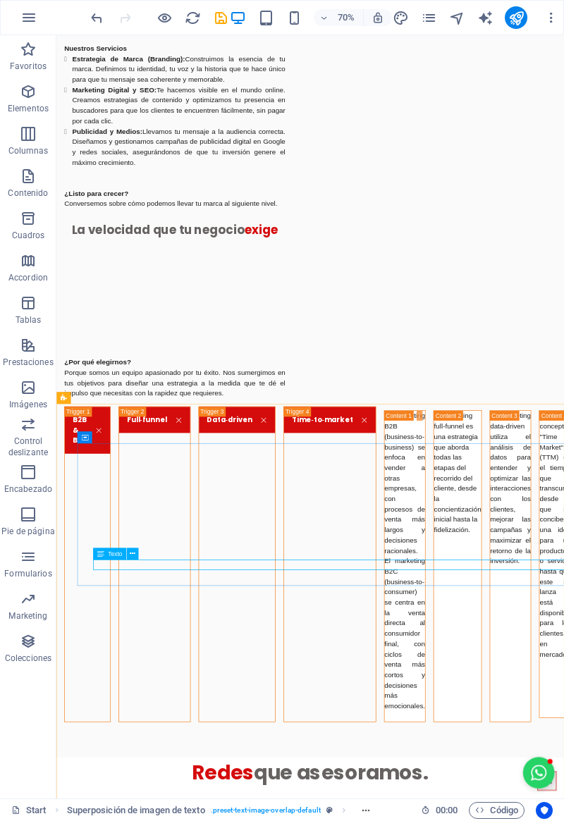
click at [125, 550] on div "Texto" at bounding box center [109, 554] width 33 height 12
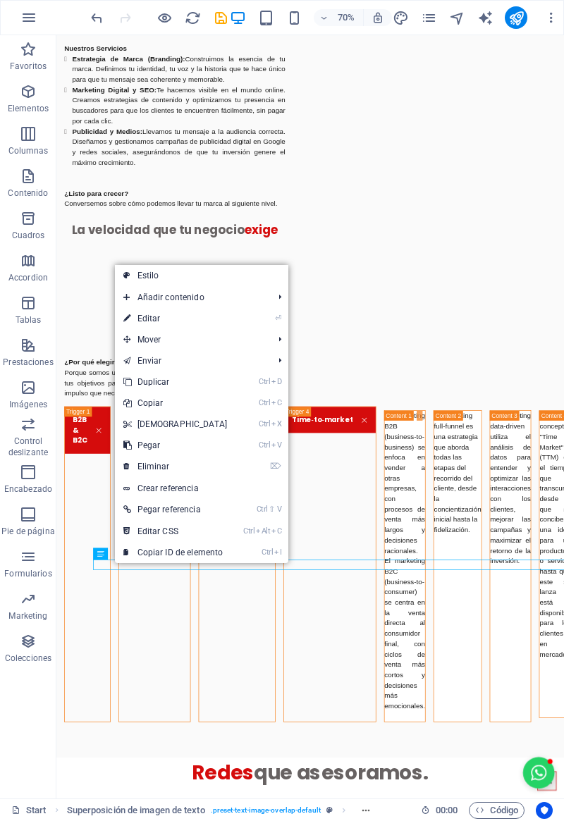
click at [128, 469] on icon at bounding box center [126, 466] width 7 height 21
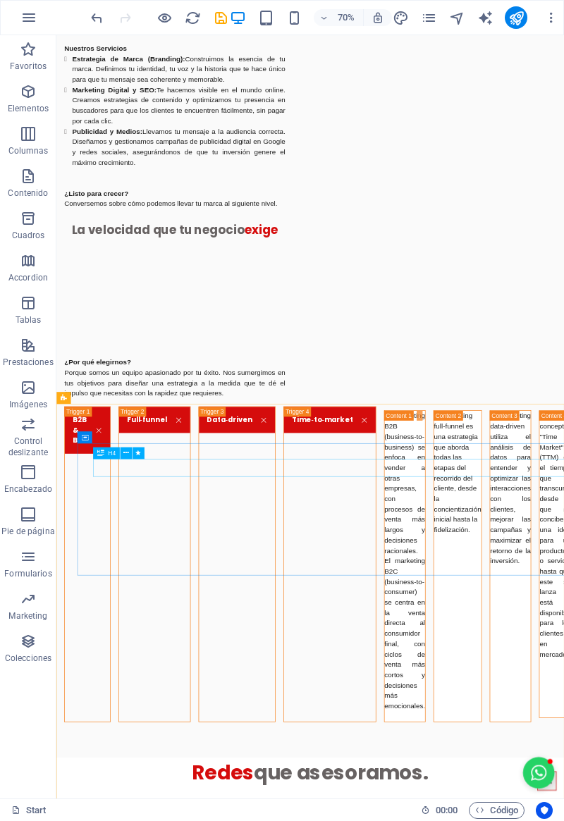
click at [113, 457] on div "H4" at bounding box center [106, 453] width 26 height 12
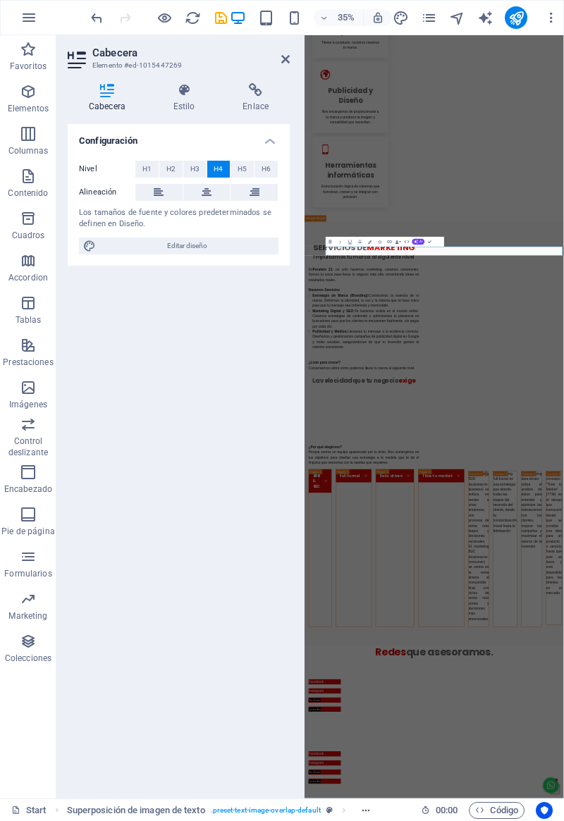
scroll to position [2258, 0]
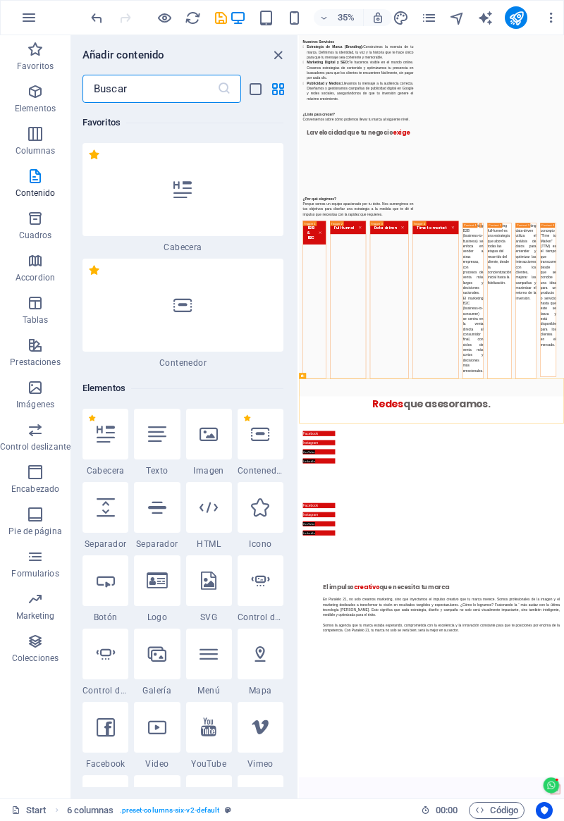
click at [98, 572] on icon at bounding box center [106, 581] width 18 height 18
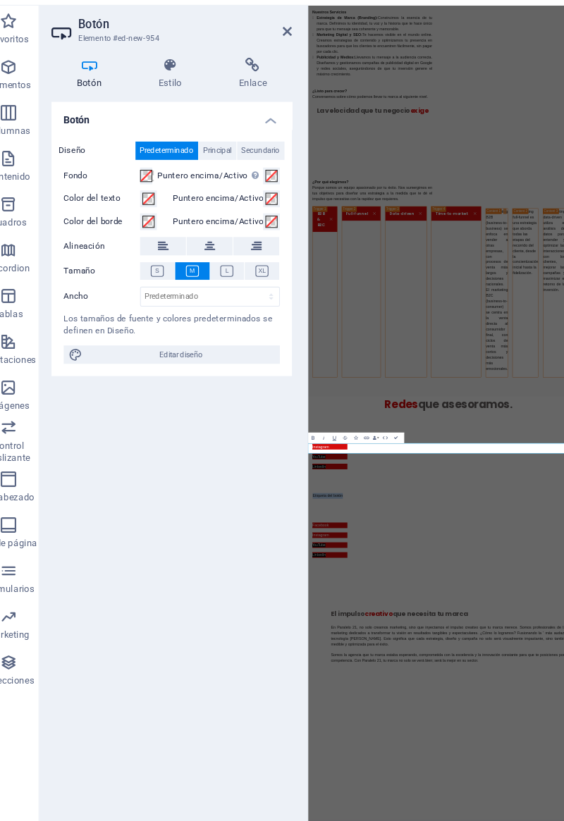
scroll to position [1502, 0]
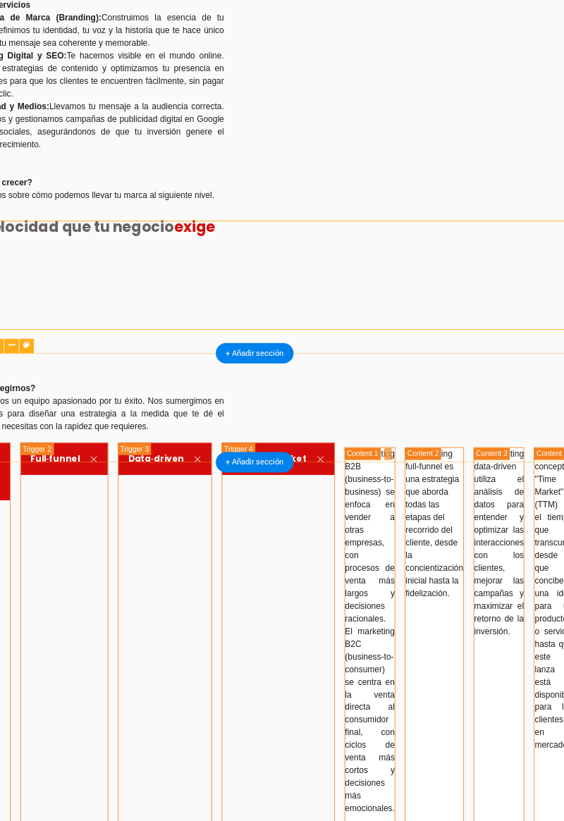
scroll to position [0, 0]
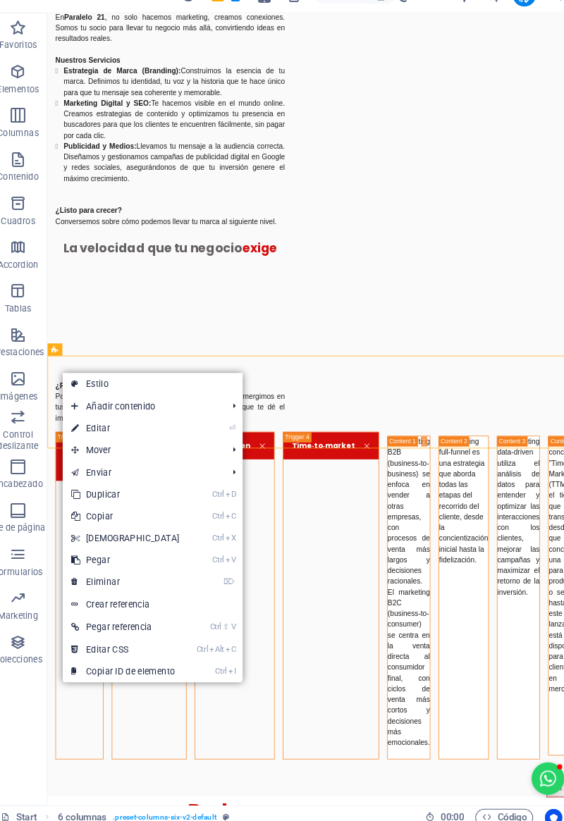
click at [75, 538] on link "Ctrl X Cortar" at bounding box center [131, 541] width 121 height 21
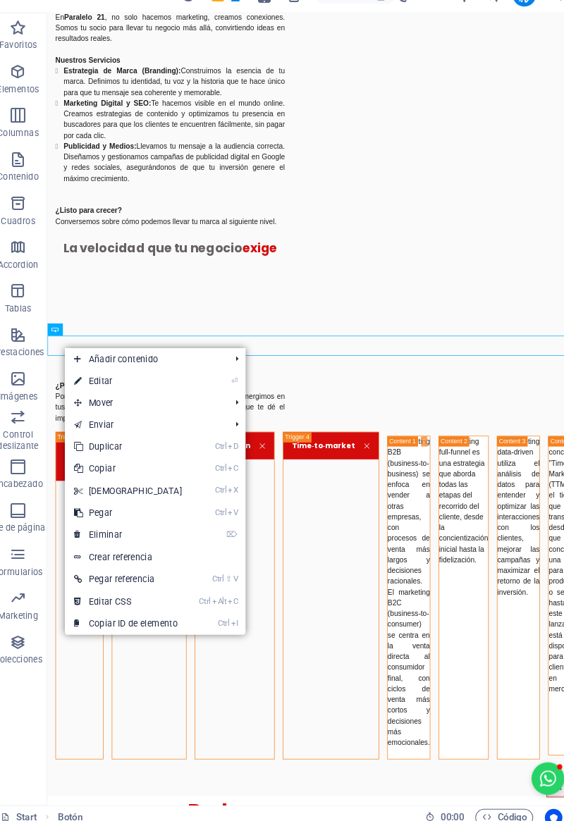
click at [85, 539] on icon at bounding box center [85, 537] width 7 height 21
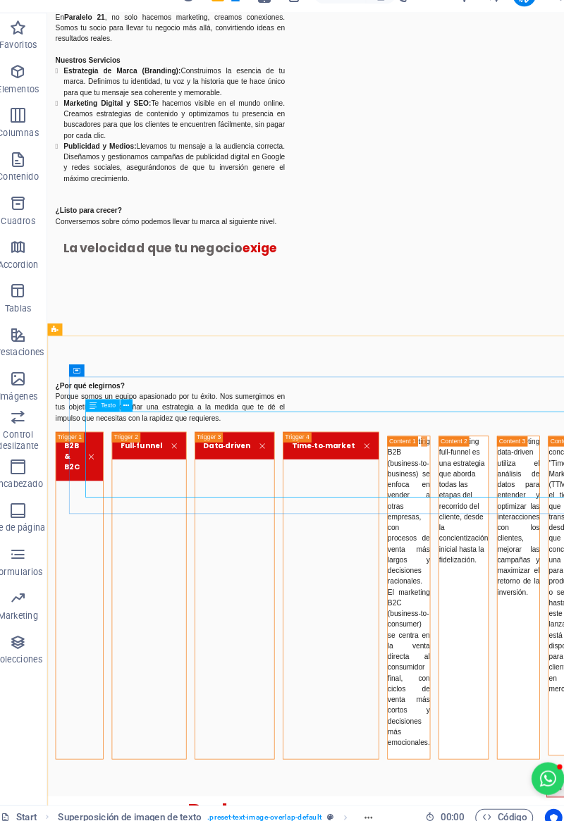
click at [101, 414] on icon at bounding box center [100, 413] width 7 height 12
click at [100, 414] on icon at bounding box center [100, 413] width 7 height 12
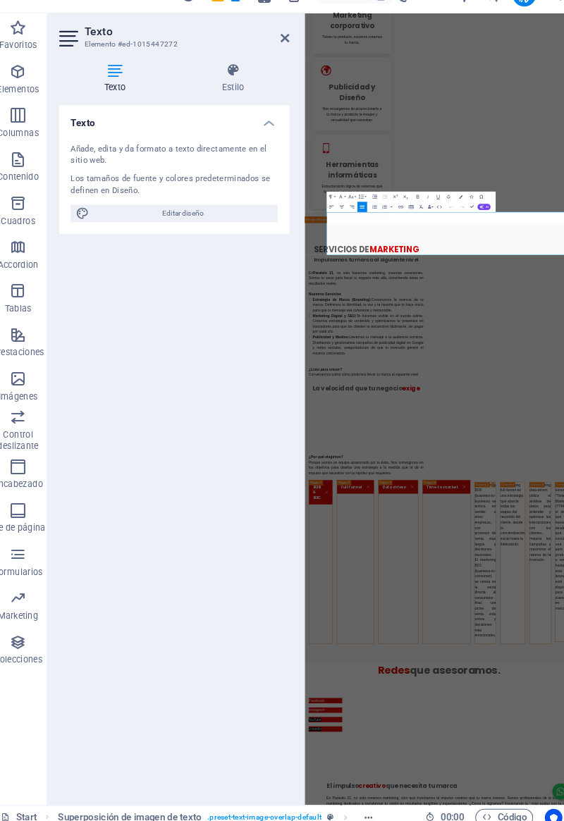
scroll to position [2213, 0]
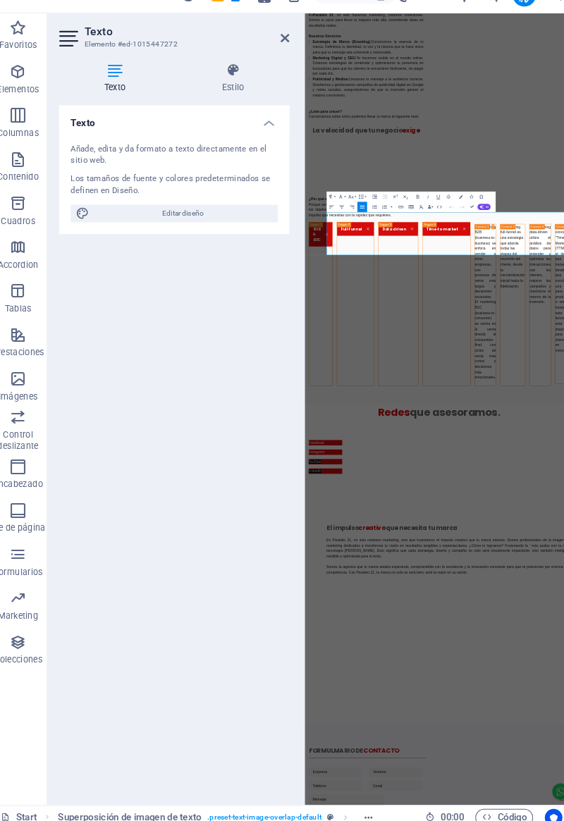
click at [229, 97] on icon at bounding box center [235, 90] width 109 height 14
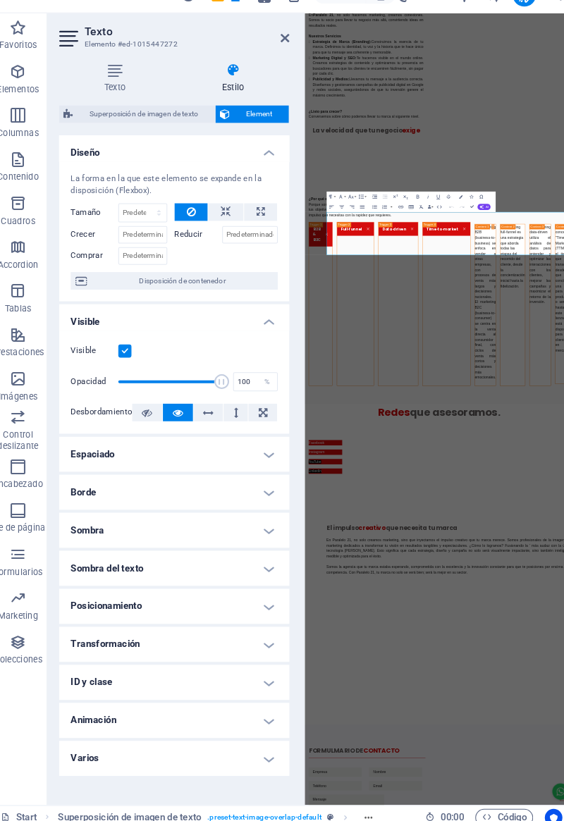
click at [211, 425] on icon at bounding box center [212, 420] width 10 height 17
click at [245, 424] on button at bounding box center [237, 420] width 23 height 17
click at [208, 429] on div "Visible Opacidad 100 % Desbordamiento" at bounding box center [179, 390] width 222 height 99
click at [176, 416] on button at bounding box center [182, 420] width 29 height 17
click at [228, 227] on icon at bounding box center [228, 227] width 10 height 17
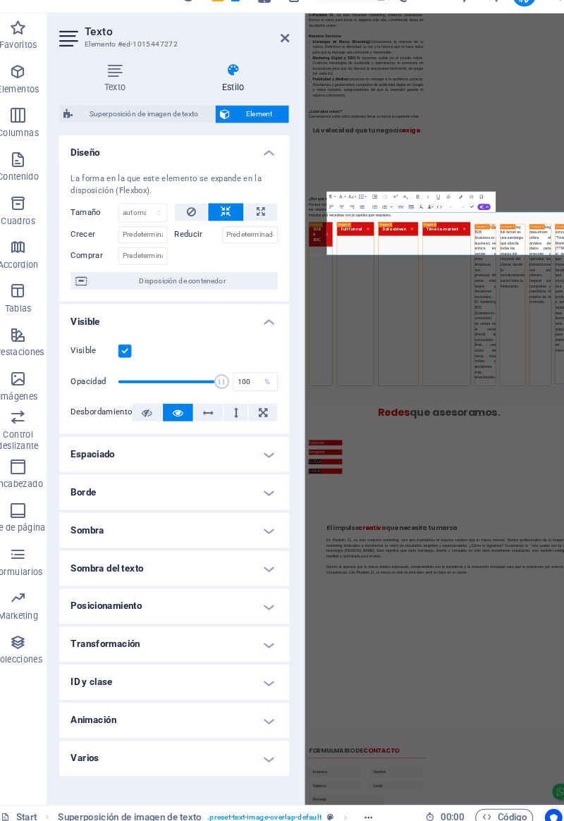
click at [264, 229] on icon at bounding box center [262, 227] width 8 height 17
type input "100"
select select "%"
click at [237, 229] on button at bounding box center [228, 227] width 34 height 17
select select "DISABLED_OPTION_VALUE"
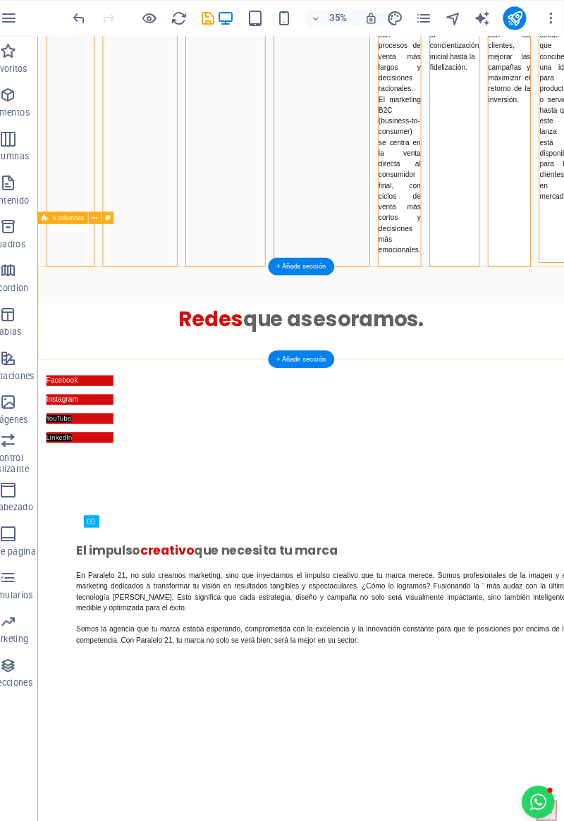
scroll to position [1502, 0]
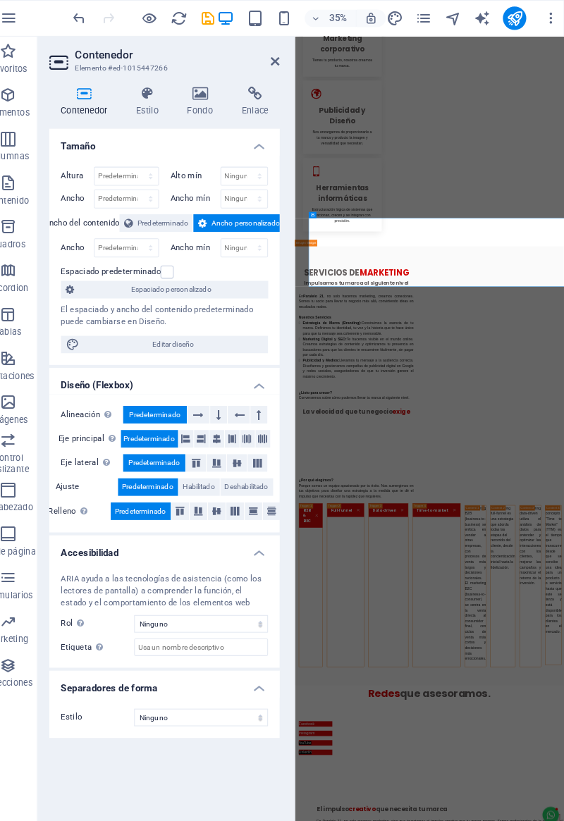
scroll to position [2213, 0]
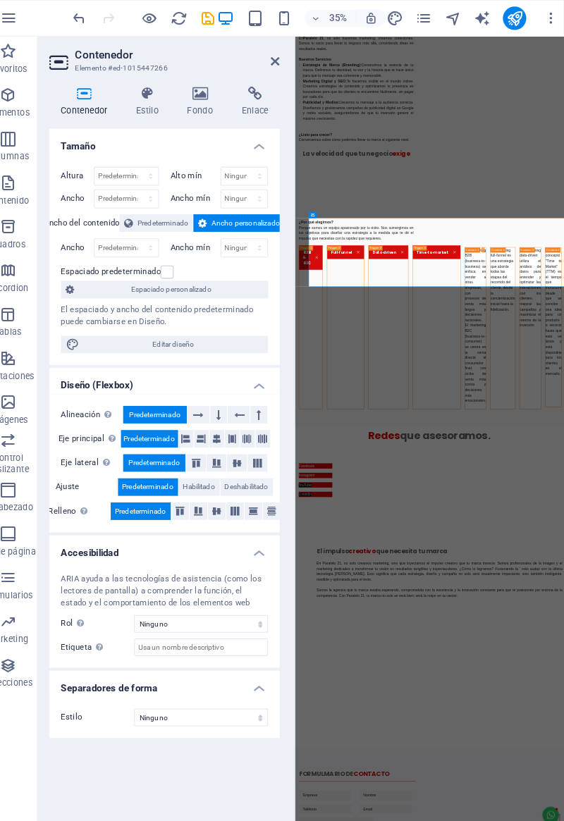
click at [181, 261] on label at bounding box center [181, 262] width 13 height 13
click at [0, 0] on input "Espaciado predeterminado" at bounding box center [0, 0] width 0 height 0
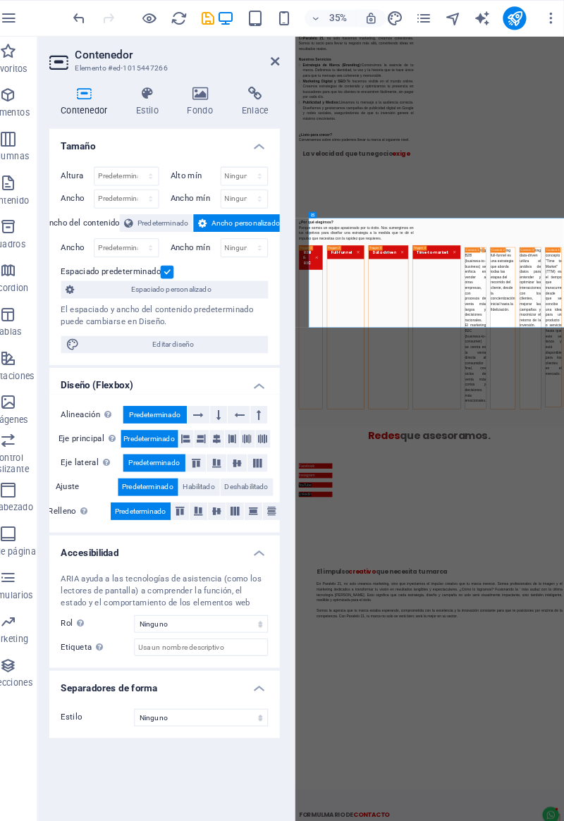
click at [182, 260] on label at bounding box center [181, 262] width 13 height 13
click at [0, 0] on input "Espaciado predeterminado" at bounding box center [0, 0] width 0 height 0
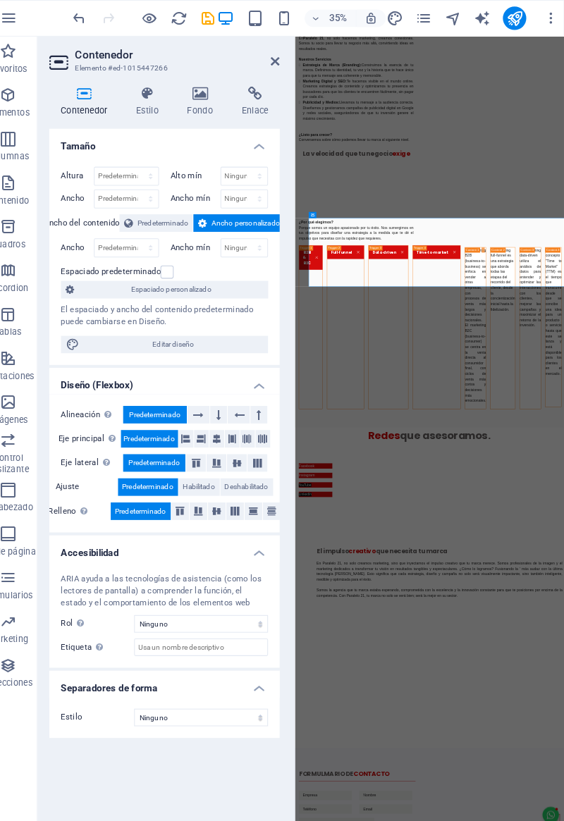
click at [178, 266] on label at bounding box center [181, 262] width 13 height 13
click at [0, 0] on input "Espaciado predeterminado" at bounding box center [0, 0] width 0 height 0
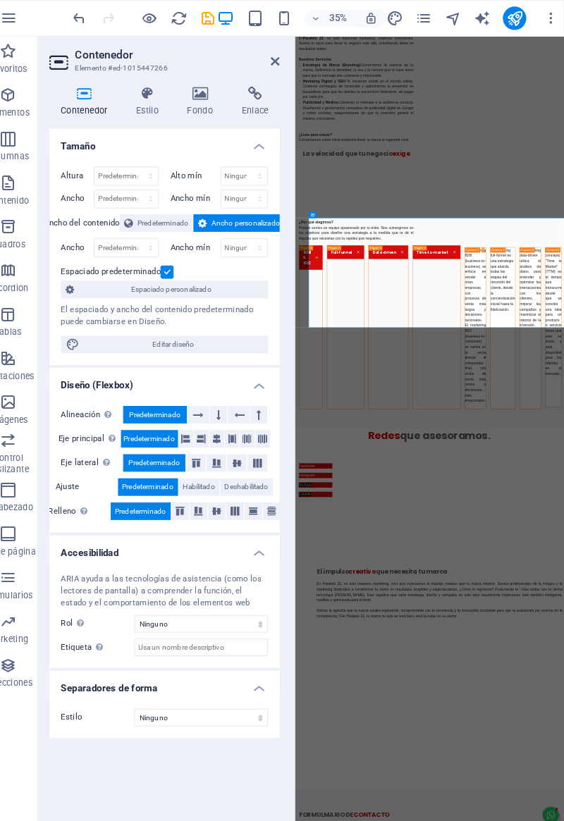
click at [216, 409] on div "Alineación Determina flex-direction. Predeterminado Eje principal Determina la …" at bounding box center [179, 446] width 222 height 133
click at [214, 402] on icon at bounding box center [212, 399] width 10 height 17
click at [231, 404] on icon at bounding box center [231, 399] width 4 height 17
click at [235, 403] on button at bounding box center [231, 399] width 16 height 17
click at [249, 402] on icon at bounding box center [250, 399] width 10 height 17
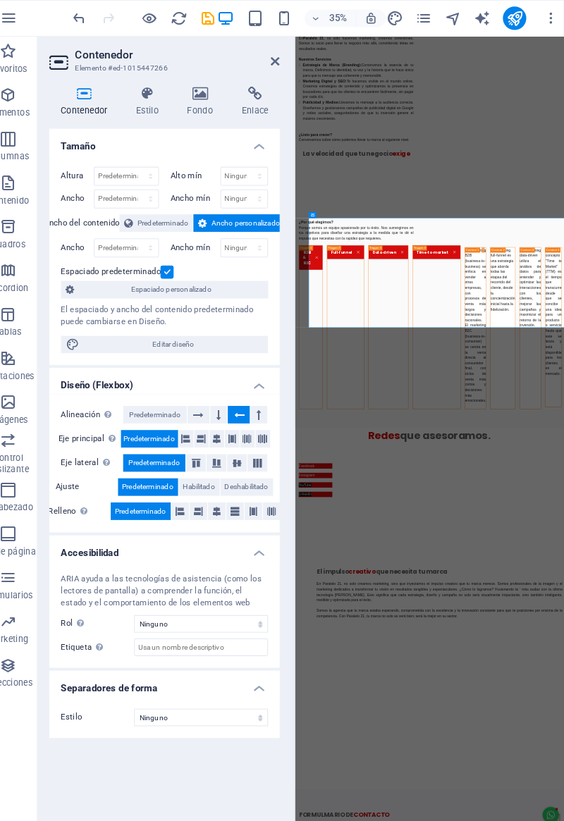
click at [265, 405] on button at bounding box center [270, 399] width 16 height 17
click at [213, 403] on icon at bounding box center [212, 399] width 10 height 17
click at [205, 427] on button at bounding box center [199, 422] width 14 height 17
click at [218, 424] on icon at bounding box center [214, 422] width 8 height 17
click at [236, 427] on div "Eje principal Determina la forma en la que los elementos deberían comportarse p…" at bounding box center [178, 423] width 199 height 18
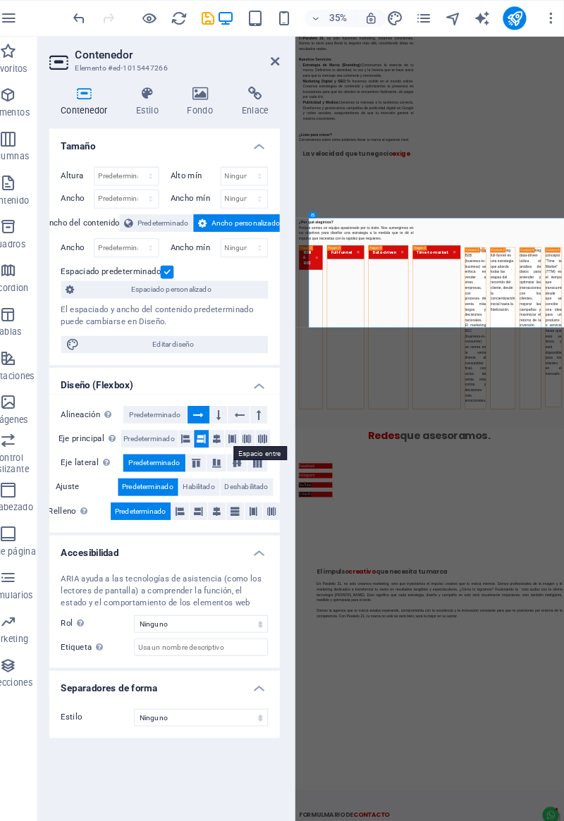
click at [248, 426] on button at bounding box center [244, 422] width 14 height 17
click at [259, 421] on icon at bounding box center [258, 422] width 8 height 17
click at [276, 421] on icon at bounding box center [273, 422] width 8 height 17
click at [211, 448] on button at bounding box center [208, 446] width 19 height 17
click at [230, 447] on icon at bounding box center [229, 446] width 17 height 8
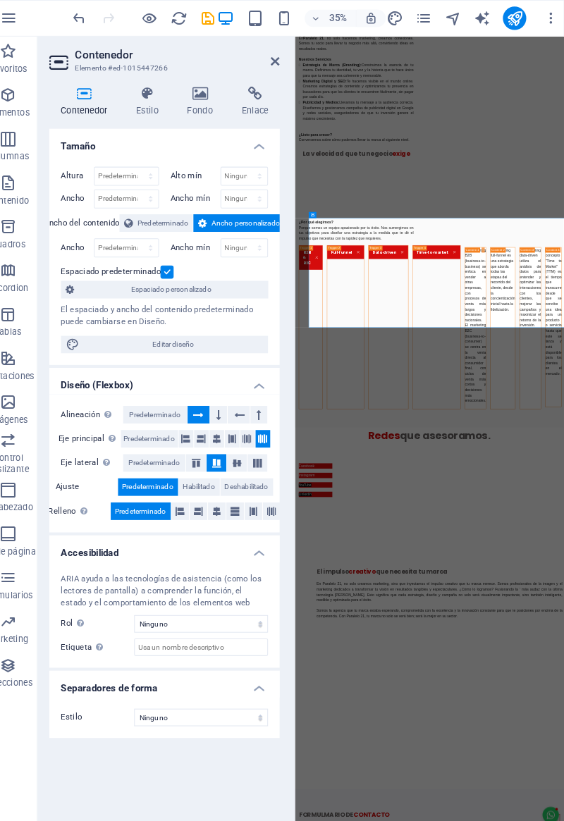
click at [247, 447] on icon at bounding box center [248, 446] width 17 height 8
click at [260, 446] on icon at bounding box center [268, 446] width 17 height 8
click at [274, 448] on icon at bounding box center [268, 446] width 17 height 8
click at [195, 493] on icon at bounding box center [194, 492] width 8 height 17
click at [209, 491] on icon at bounding box center [211, 492] width 8 height 17
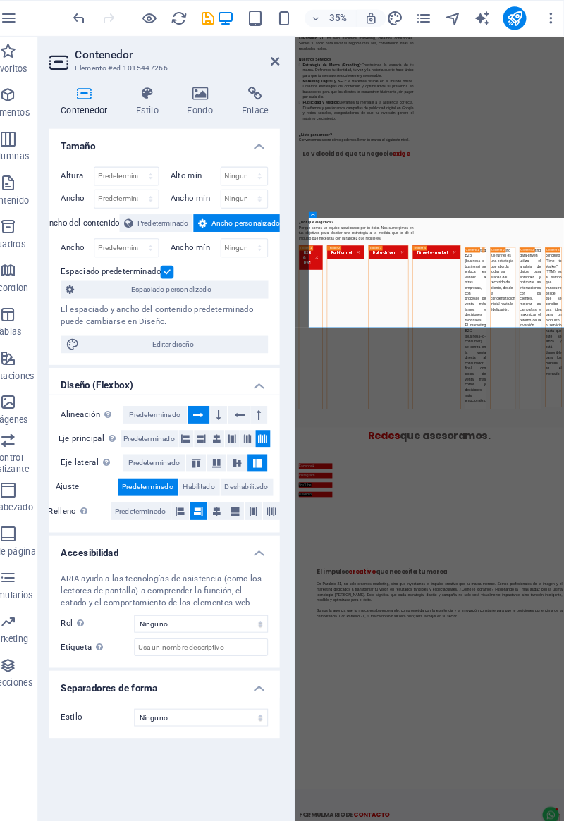
click at [226, 492] on icon at bounding box center [229, 492] width 8 height 17
click at [238, 488] on button at bounding box center [246, 492] width 17 height 17
click at [252, 487] on button at bounding box center [246, 492] width 17 height 17
click at [262, 486] on icon at bounding box center [264, 492] width 8 height 17
click at [267, 481] on div "Alineación Determina flex-direction. Predeterminado Eje principal Determina la …" at bounding box center [179, 446] width 222 height 133
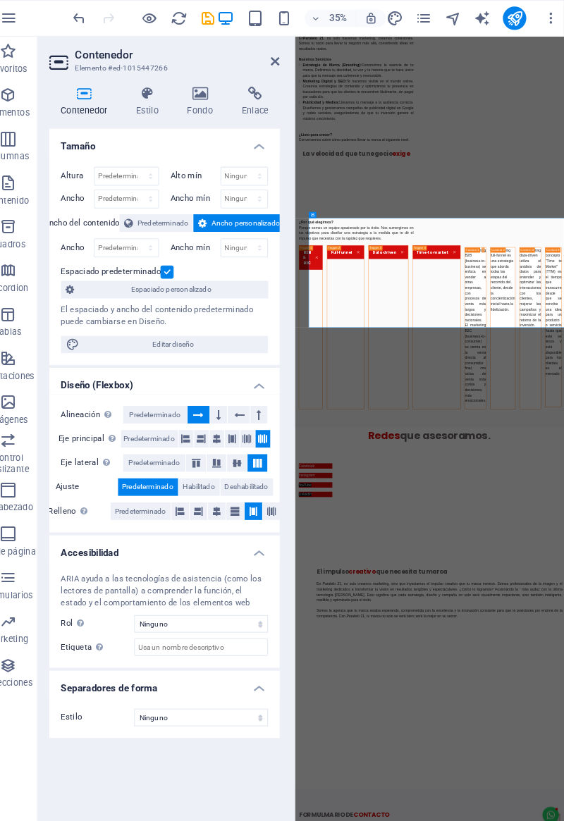
click at [287, 490] on button at bounding box center [282, 492] width 17 height 17
click at [175, 214] on span "Predeterminado" at bounding box center [176, 215] width 49 height 17
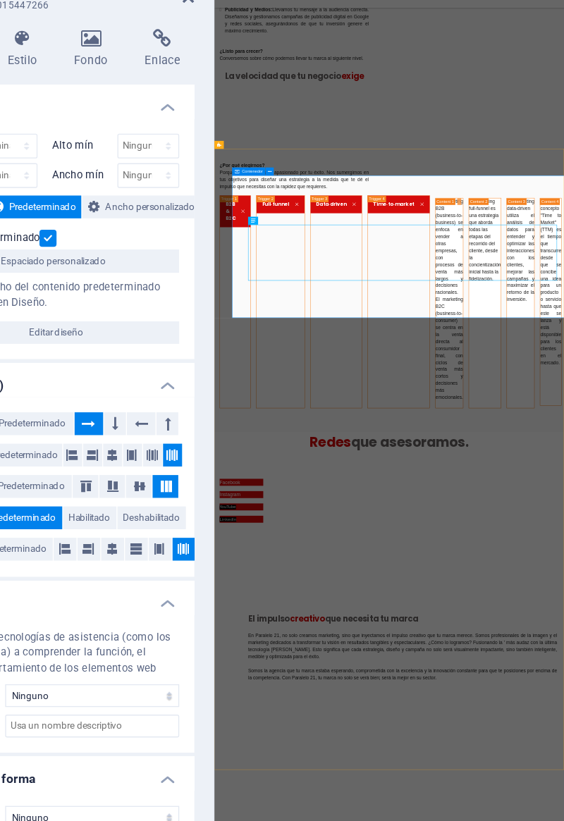
scroll to position [0, 0]
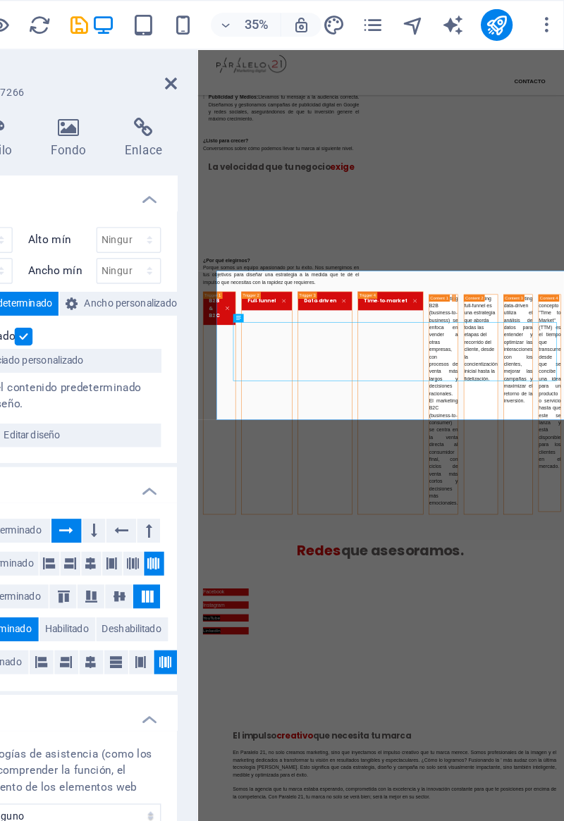
click at [295, 22] on icon "button" at bounding box center [294, 18] width 16 height 16
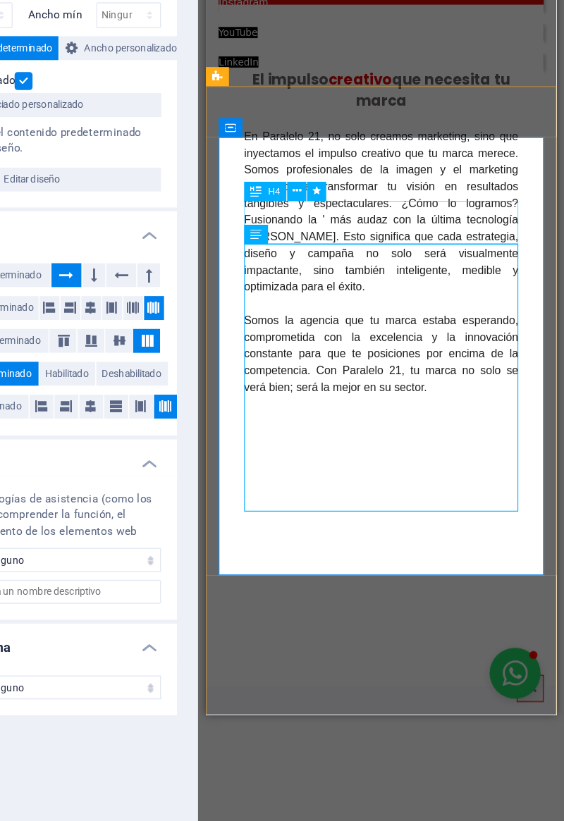
click at [305, 93] on div "El impulso creativo que necesita tu marca" at bounding box center [361, 74] width 242 height 38
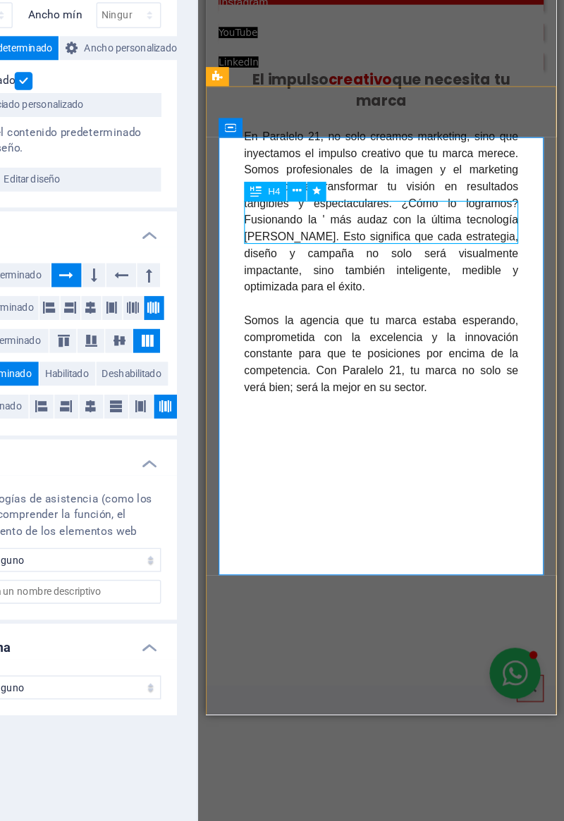
click at [347, 316] on icon at bounding box center [346, 315] width 8 height 13
click at [357, 316] on span "H4" at bounding box center [358, 315] width 8 height 7
click at [356, 314] on span "H4" at bounding box center [358, 315] width 8 height 7
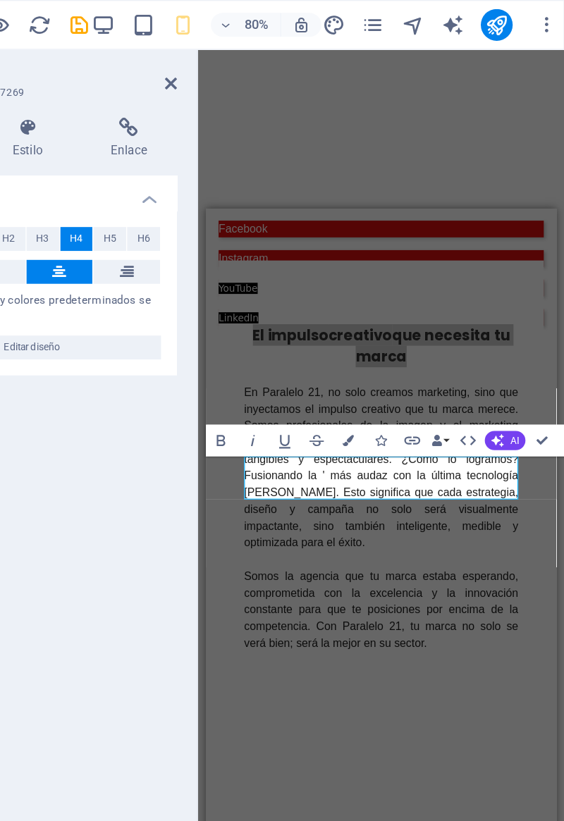
click at [238, 171] on span "H5" at bounding box center [242, 169] width 9 height 17
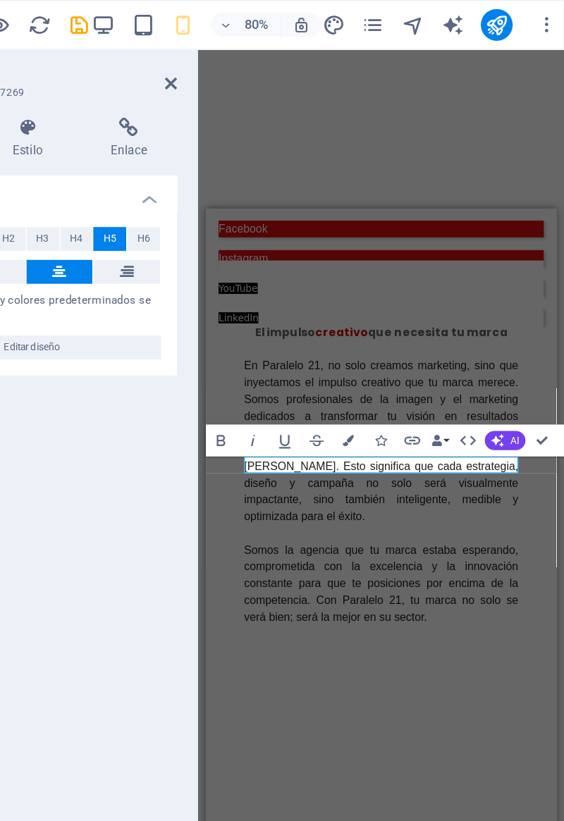
click at [224, 171] on button "H4" at bounding box center [218, 169] width 23 height 17
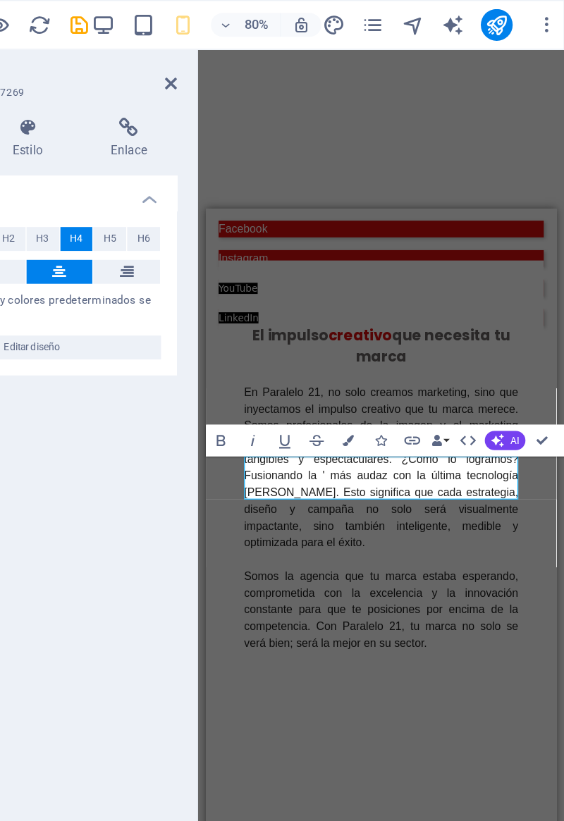
click at [202, 172] on button "H3" at bounding box center [194, 169] width 23 height 17
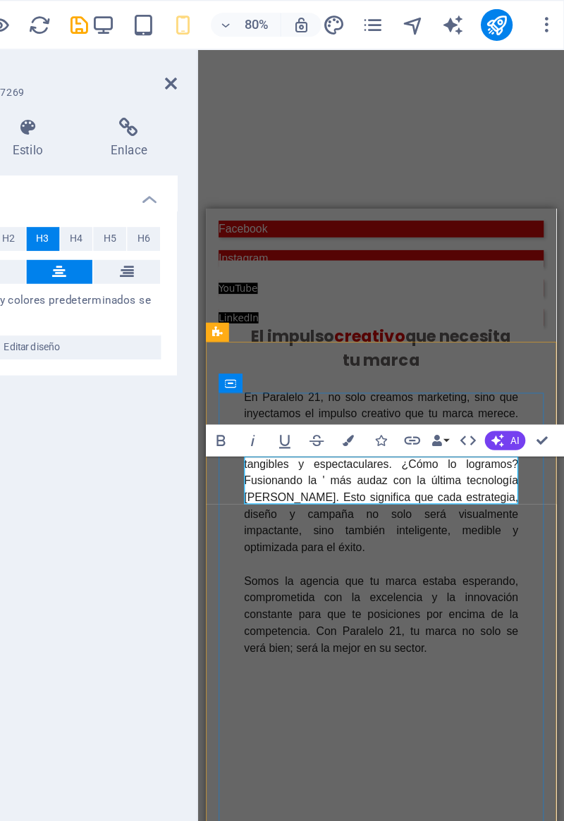
click at [416, 352] on span "que necesita tu marca" at bounding box center [401, 331] width 149 height 41
click at [414, 352] on span "que necesita tu marca" at bounding box center [401, 331] width 149 height 41
click at [416, 352] on span "que necesita tu marca" at bounding box center [401, 331] width 149 height 41
click at [412, 352] on span "que necesita tu marca" at bounding box center [401, 331] width 149 height 41
click at [294, 352] on h3 "El impulso creativo que ‌ necesita tu marca" at bounding box center [361, 331] width 242 height 42
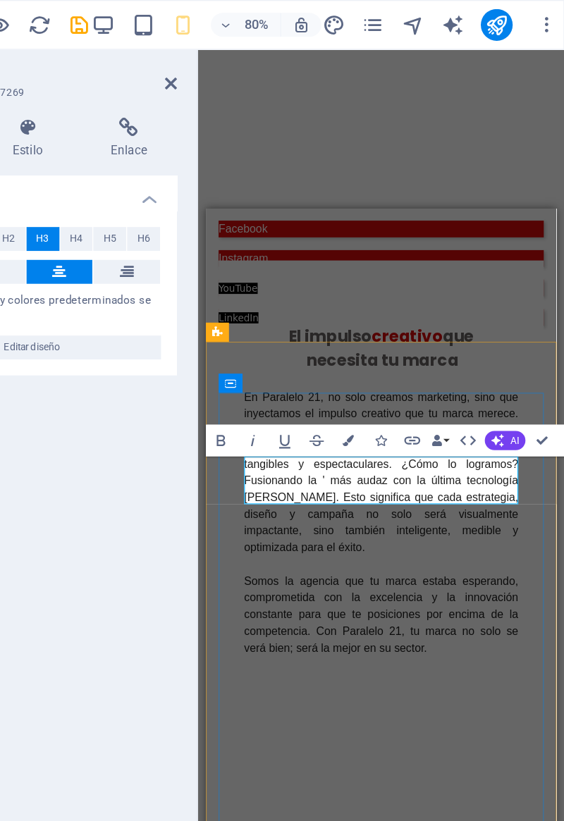
click at [305, 352] on span "que ‌ necesita tu marca" at bounding box center [368, 331] width 151 height 41
click at [300, 352] on span "que ‌ necesita tu marca" at bounding box center [368, 331] width 151 height 41
click at [264, 334] on div "Configuración Nivel H1 H2 H3 H4 H5 H6 Alineación Los tamaños de fuente y colore…" at bounding box center [179, 455] width 222 height 663
click at [276, 553] on div "En Paralelo 21, no solo creamos marketing, sino que inyectamos el impulso creat…" at bounding box center [361, 478] width 242 height 252
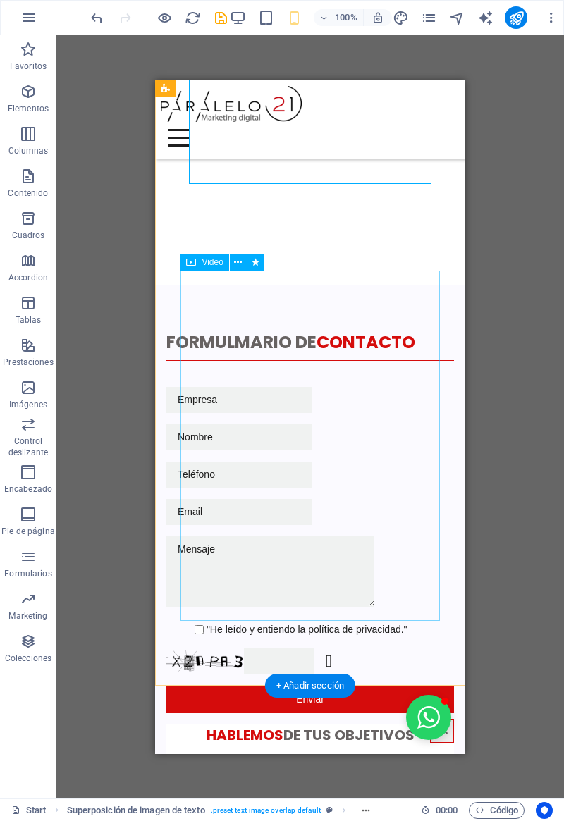
scroll to position [2593, 0]
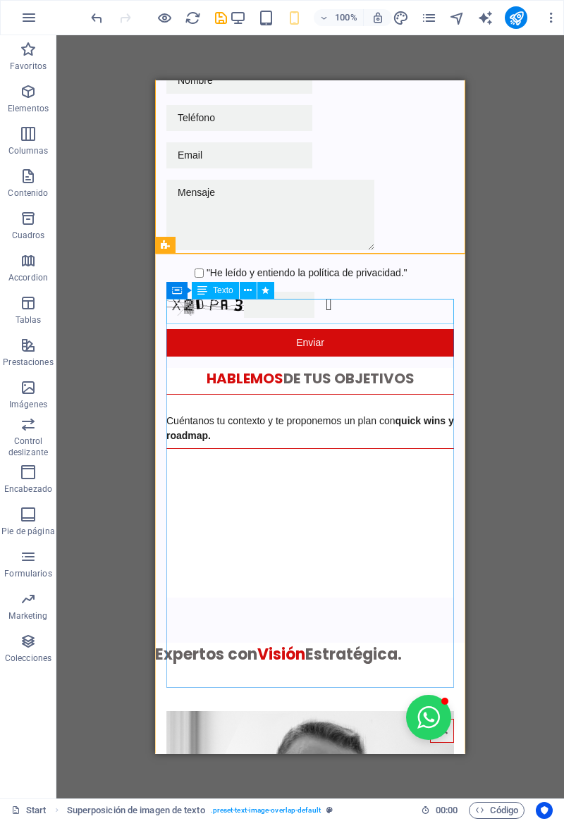
scroll to position [3042, 0]
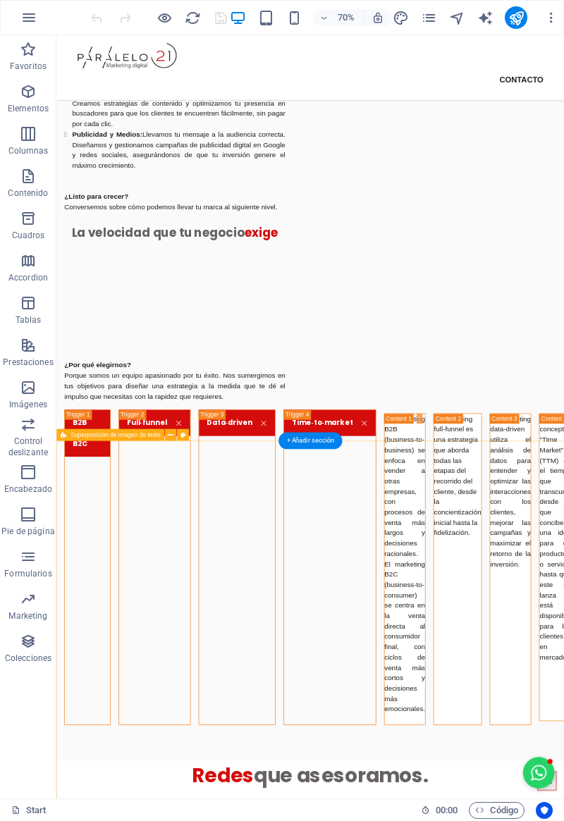
scroll to position [1435, 0]
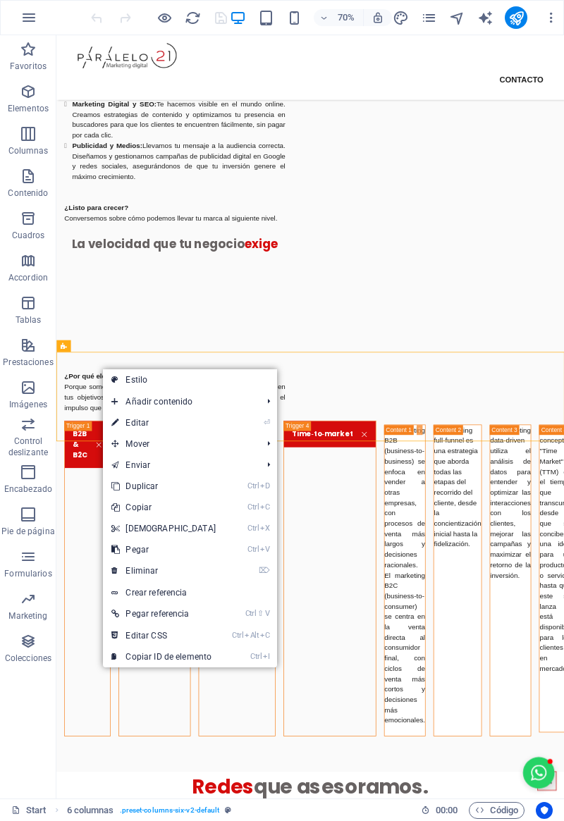
click at [116, 568] on icon at bounding box center [114, 570] width 7 height 21
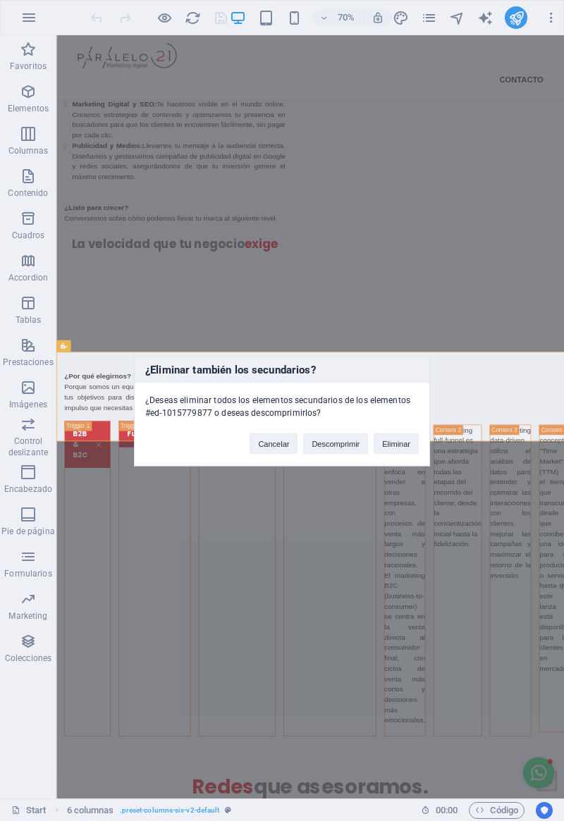
click at [398, 441] on button "Eliminar" at bounding box center [396, 443] width 45 height 21
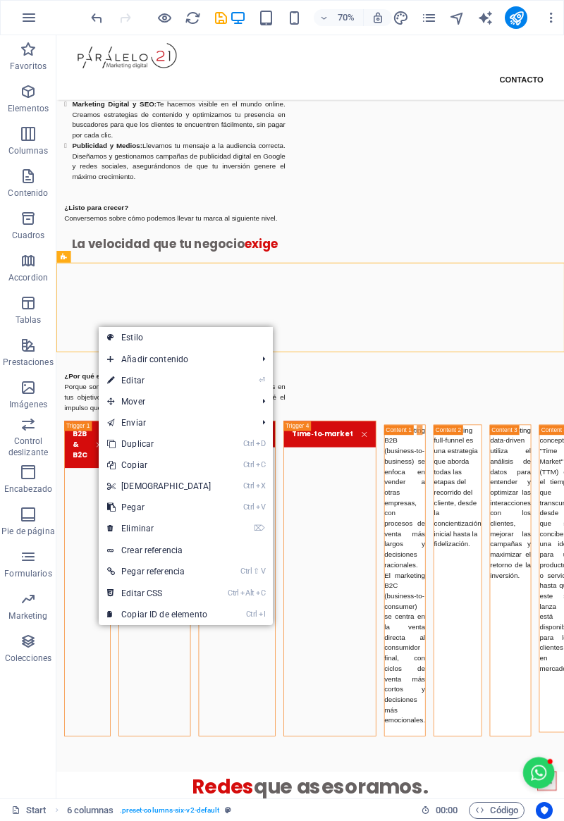
click at [112, 508] on icon at bounding box center [110, 507] width 7 height 21
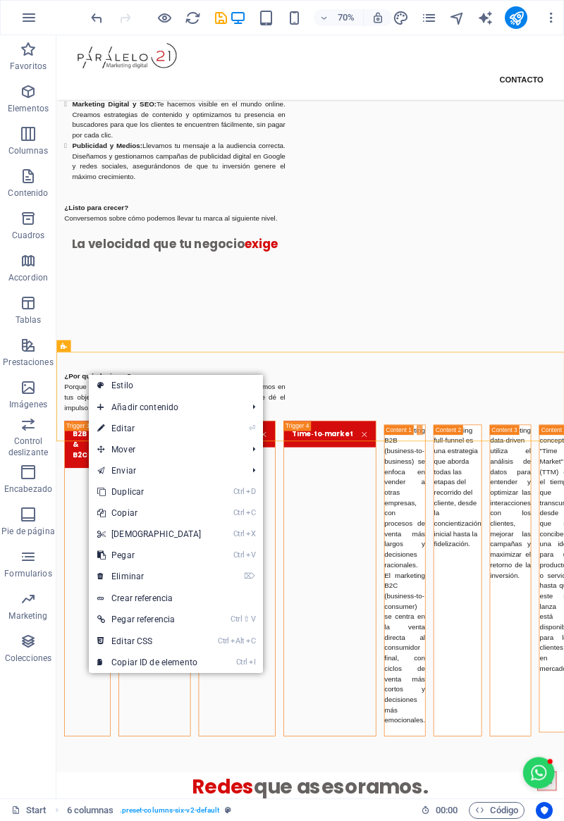
click at [101, 574] on icon at bounding box center [100, 576] width 7 height 21
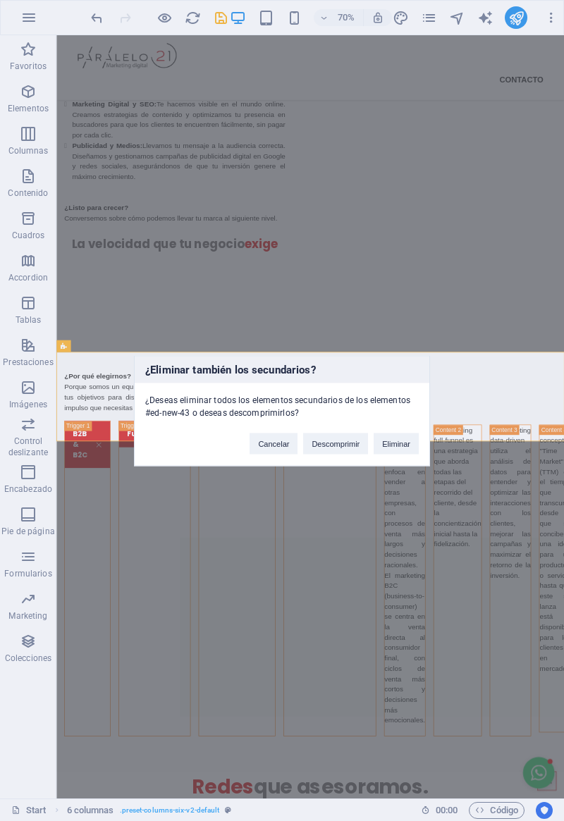
click at [398, 451] on button "Eliminar" at bounding box center [396, 443] width 45 height 21
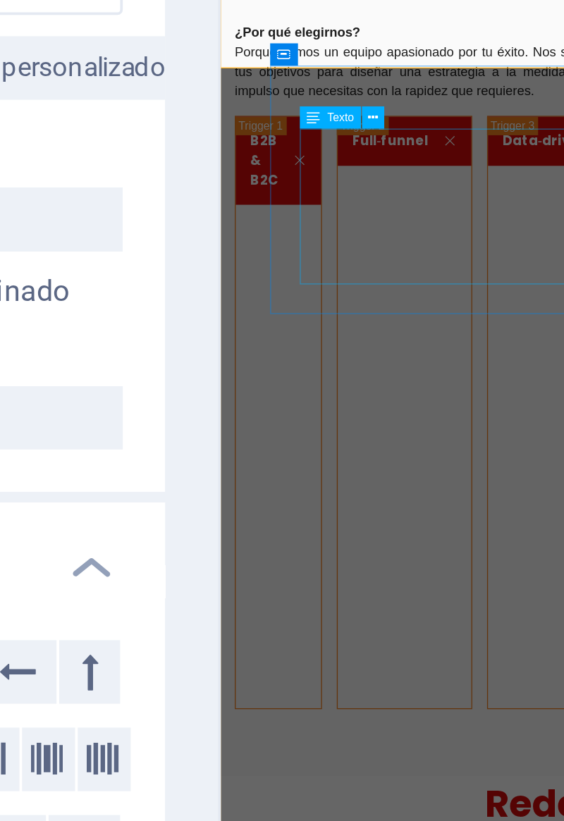
scroll to position [2141, 0]
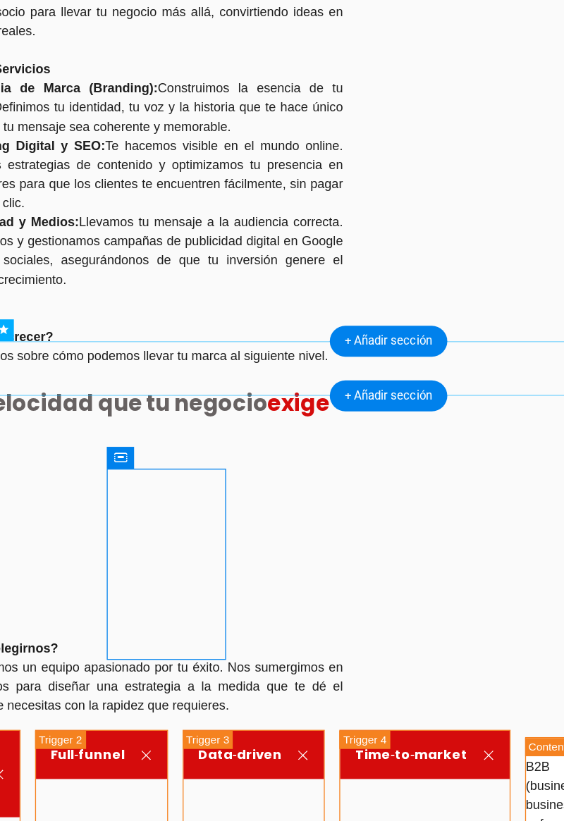
scroll to position [1494, 0]
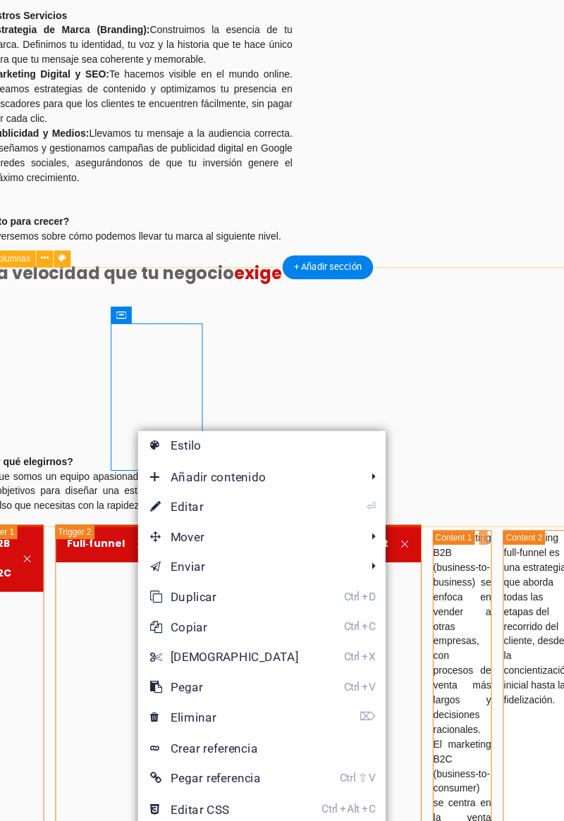
click at [195, 576] on link "⌦ Eliminar" at bounding box center [237, 579] width 121 height 21
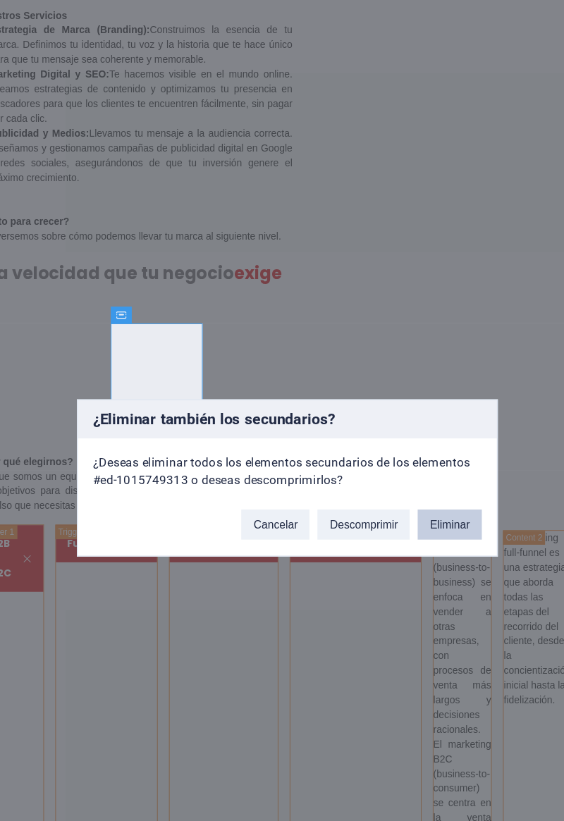
click at [395, 450] on button "Eliminar" at bounding box center [396, 443] width 45 height 21
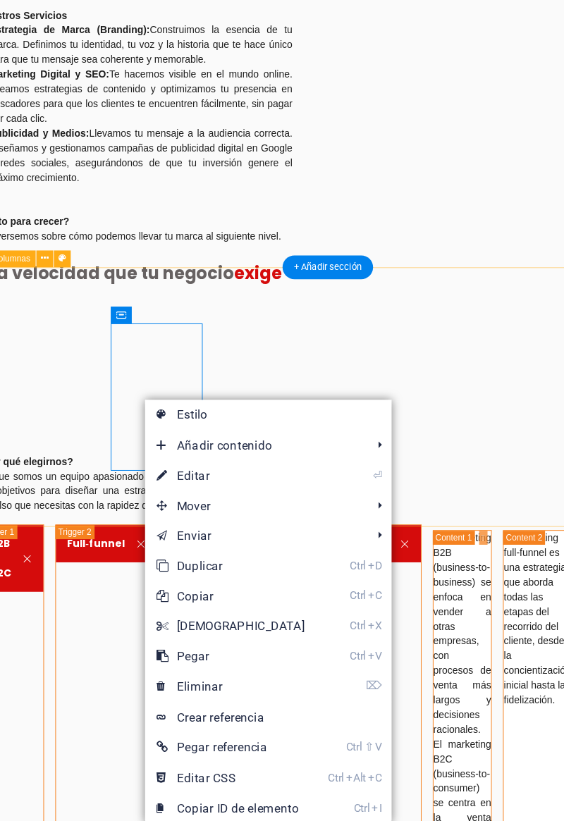
click at [197, 551] on link "⌦ Eliminar" at bounding box center [242, 557] width 121 height 21
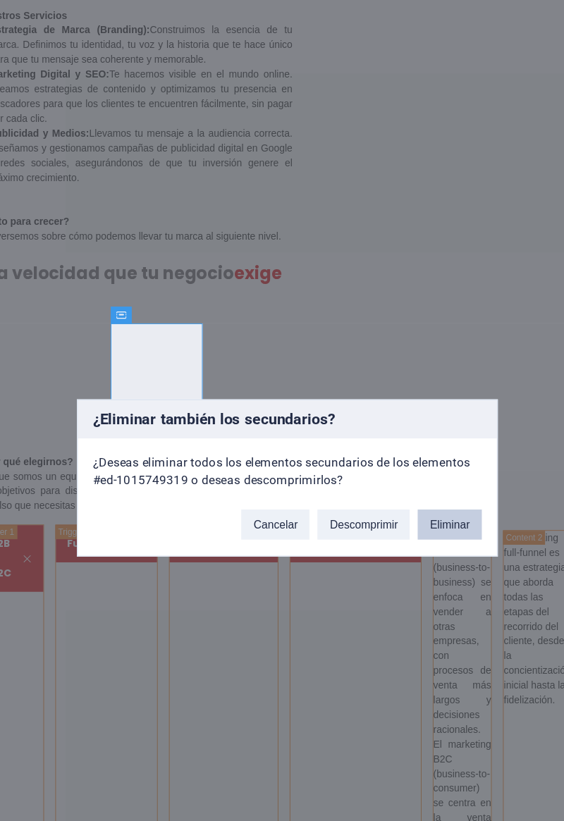
click at [395, 448] on button "Eliminar" at bounding box center [396, 443] width 45 height 21
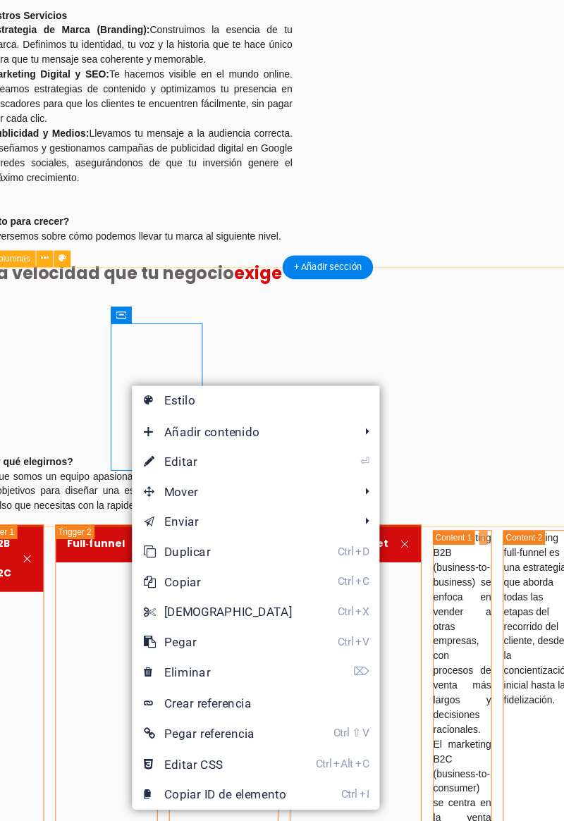
click at [190, 543] on link "⌦ Eliminar" at bounding box center [233, 547] width 121 height 21
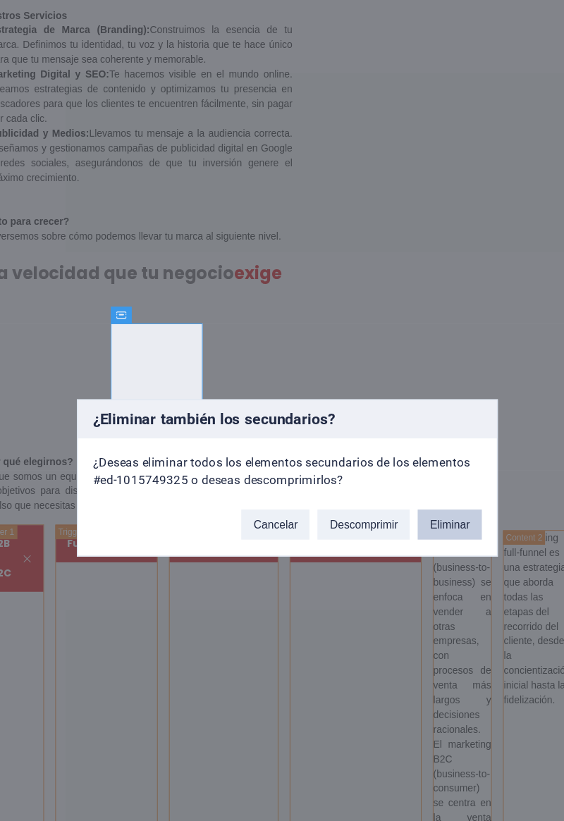
click at [393, 445] on button "Eliminar" at bounding box center [396, 443] width 45 height 21
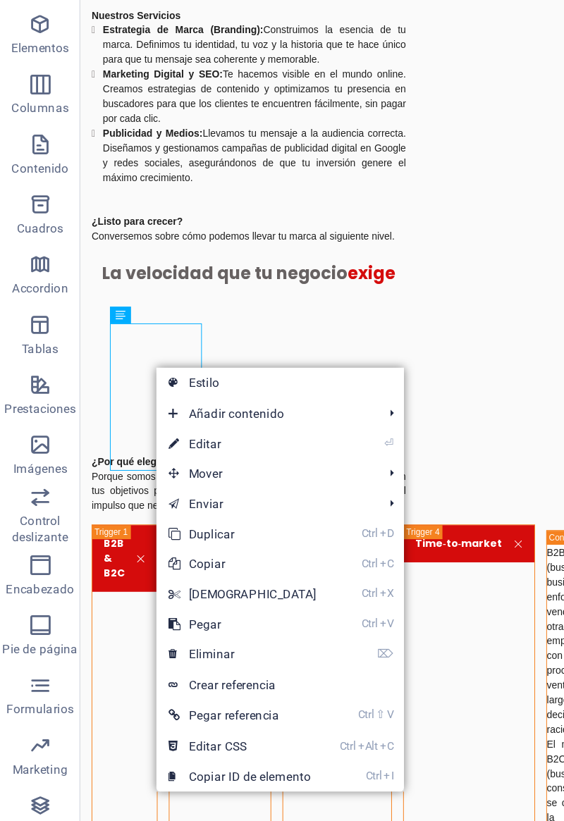
click at [130, 530] on link "⌦ Eliminar" at bounding box center [170, 534] width 121 height 21
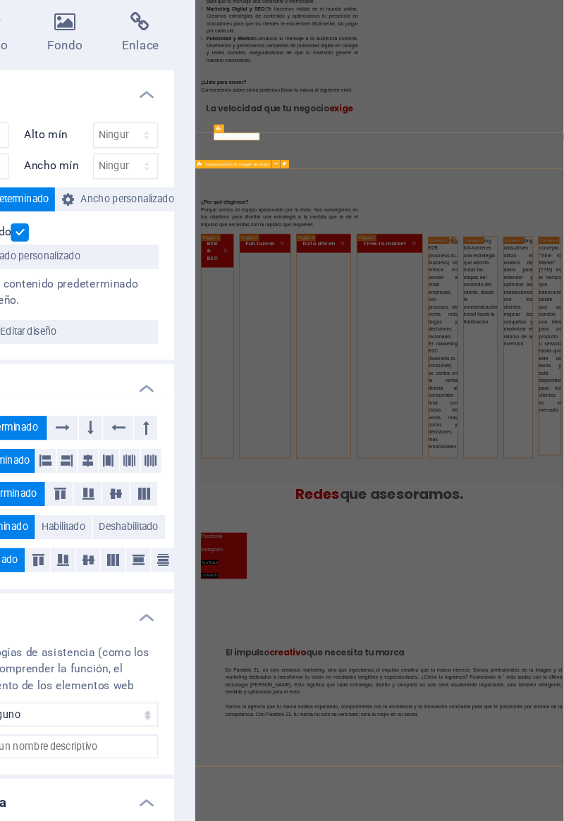
scroll to position [0, 0]
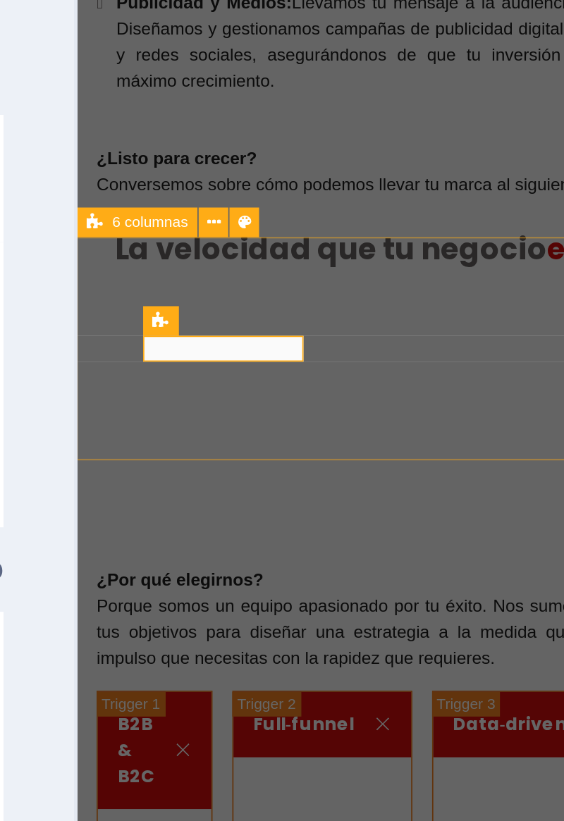
click at [313, 145] on span "6 columnas" at bounding box center [319, 146] width 15 height 3
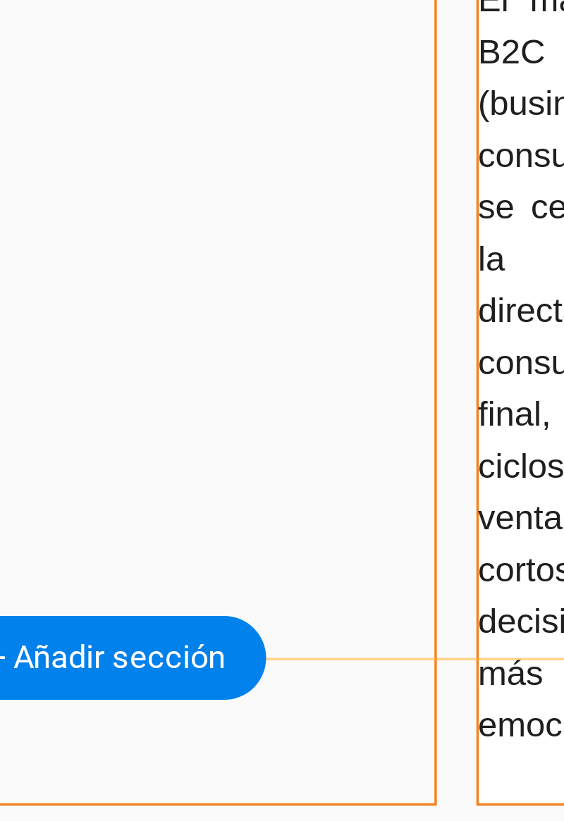
scroll to position [1494, 0]
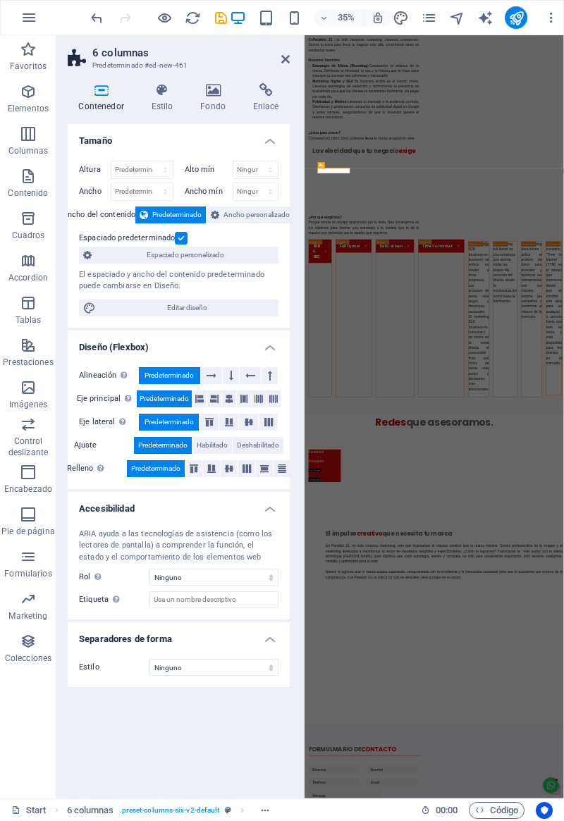
click at [99, 90] on icon at bounding box center [101, 90] width 67 height 14
click at [164, 100] on h4 "Estilo" at bounding box center [164, 98] width 49 height 30
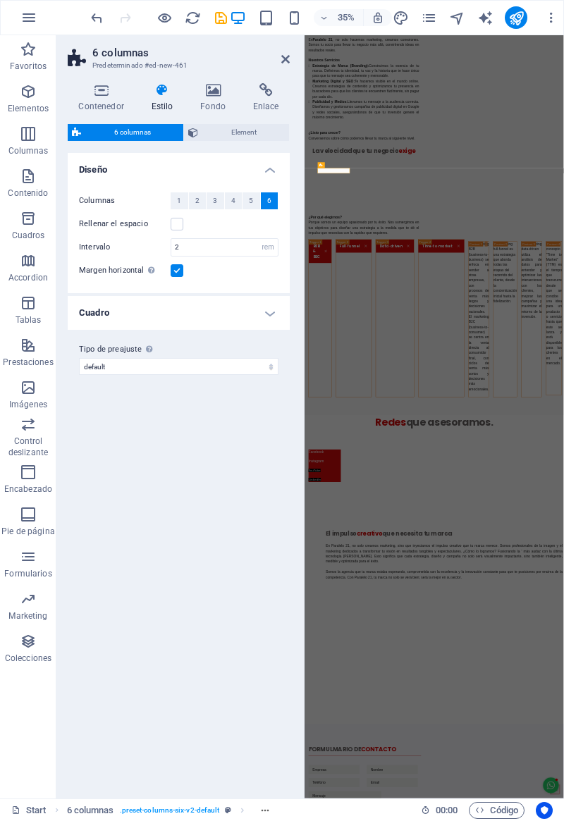
click at [185, 207] on button "1" at bounding box center [180, 200] width 18 height 17
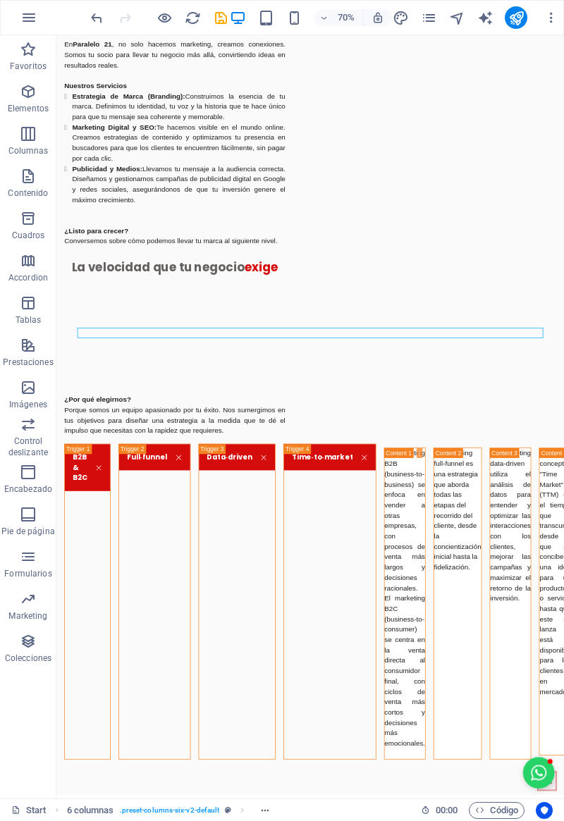
scroll to position [1494, 0]
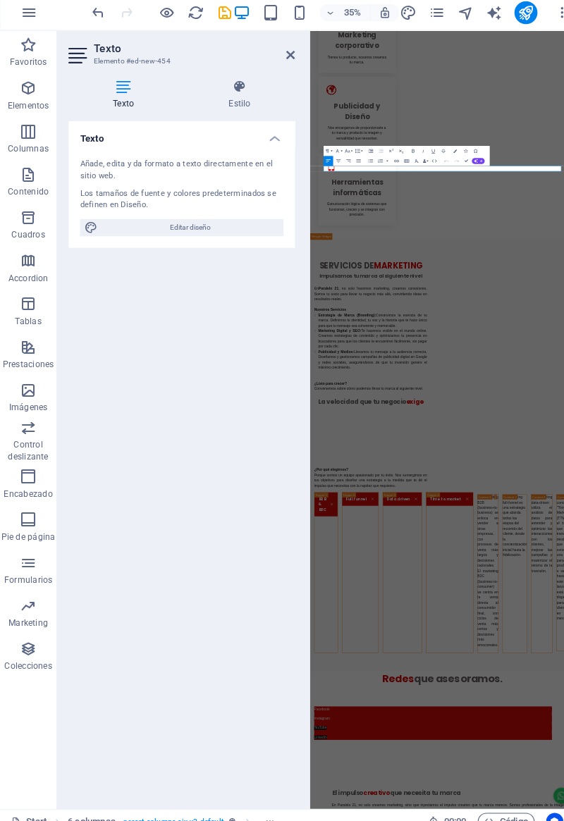
scroll to position [2205, 0]
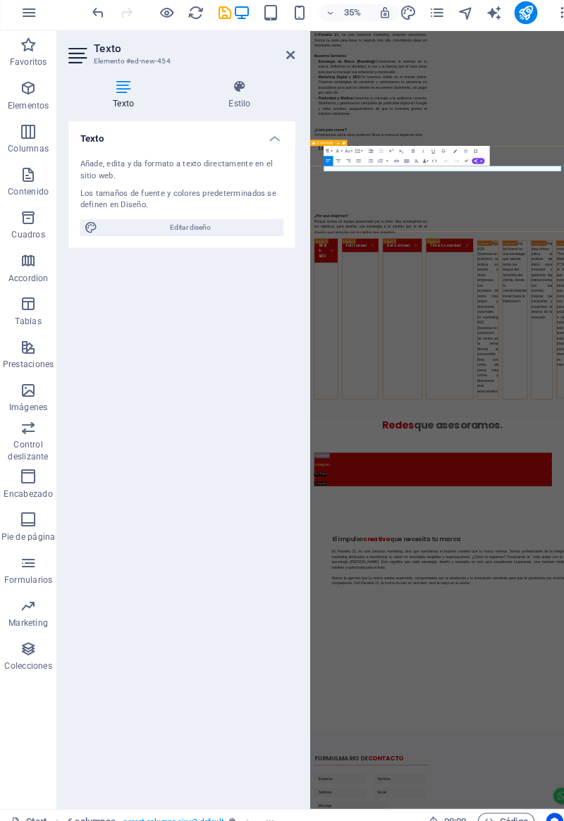
copy p "Facebook"
click at [352, 150] on button "Line Height" at bounding box center [352, 154] width 9 height 10
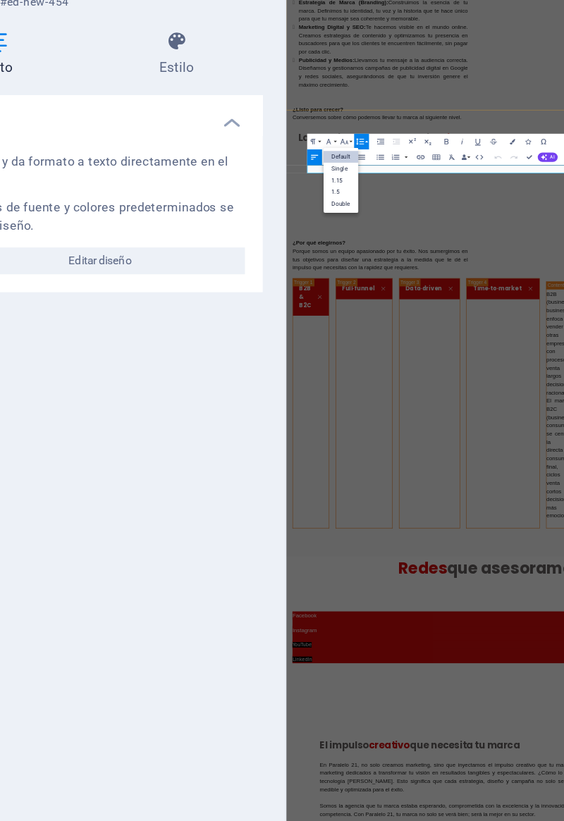
scroll to position [2188, 0]
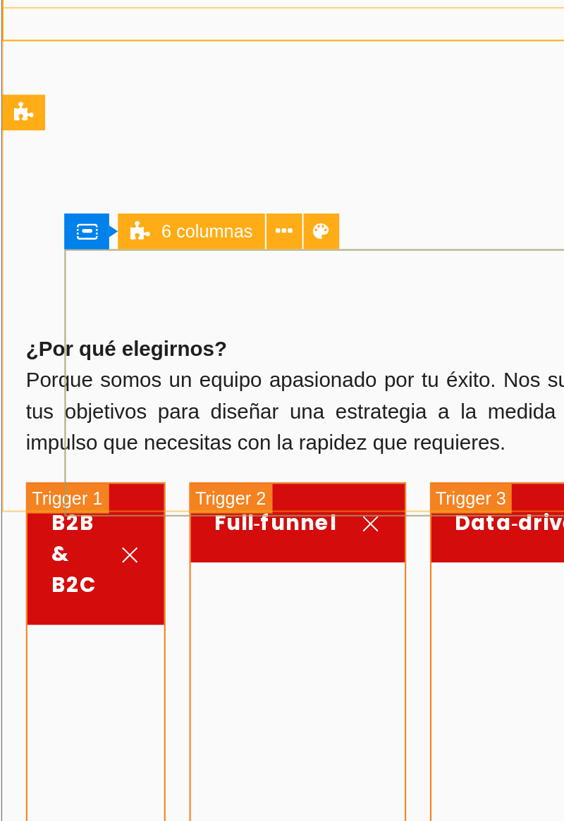
scroll to position [1464, 0]
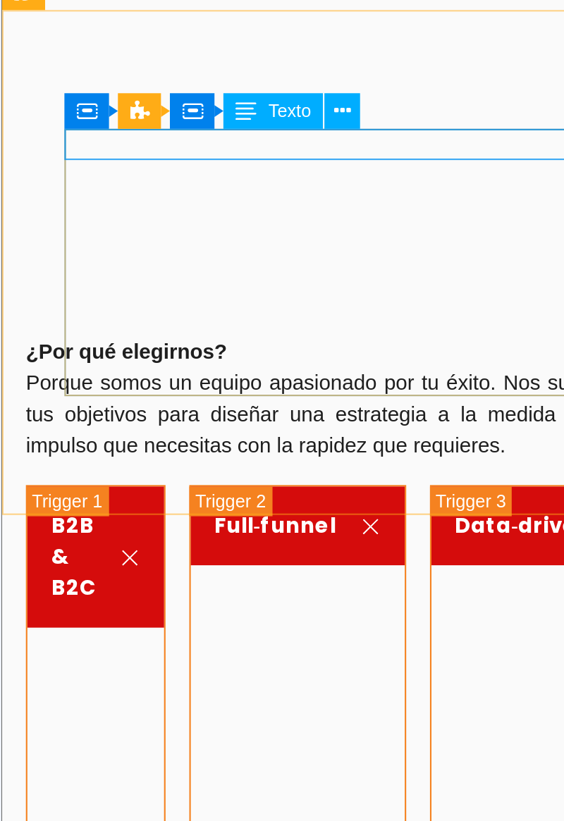
click at [75, 509] on div "Facebook" at bounding box center [345, 516] width 665 height 15
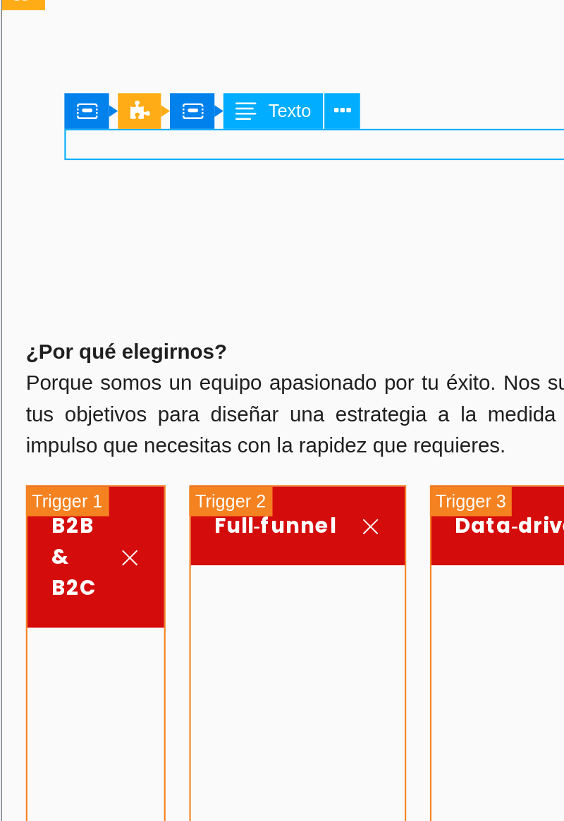
click at [74, 509] on div "Facebook" at bounding box center [345, 516] width 665 height 15
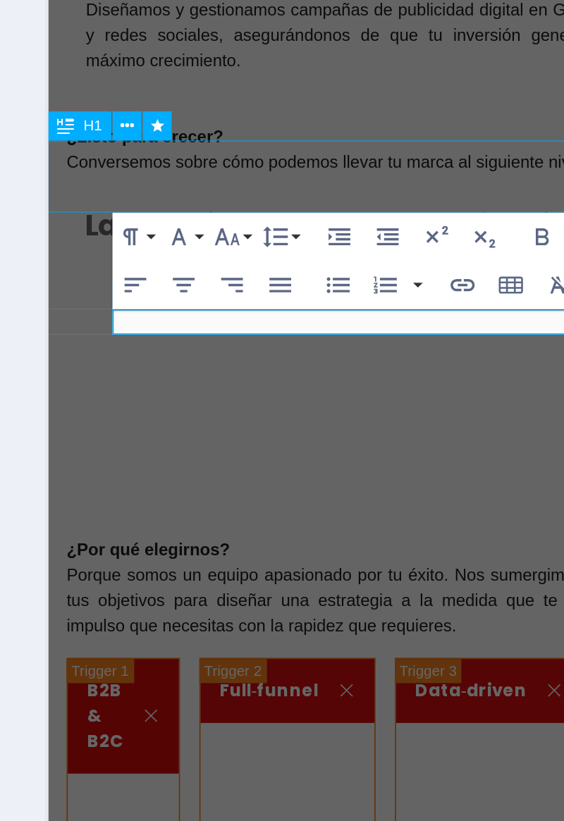
click at [132, 821] on p "Facebook" at bounding box center [391, 830] width 665 height 15
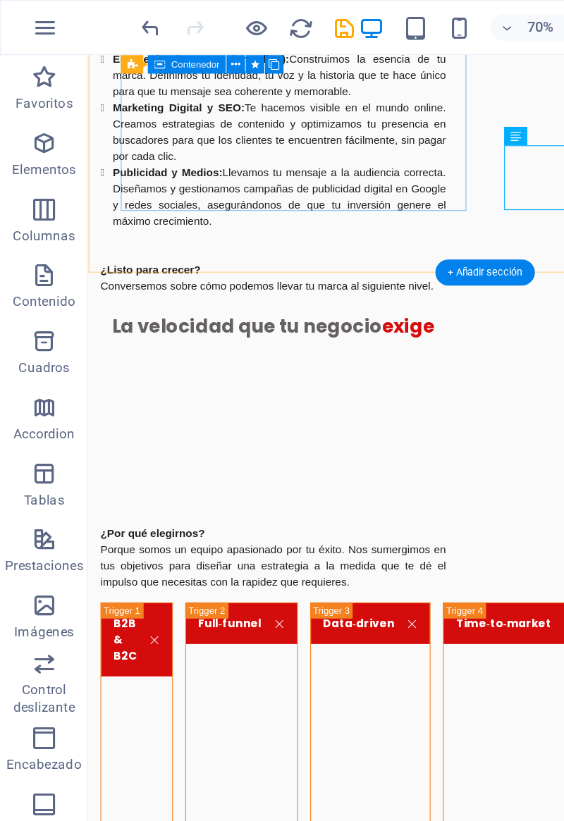
scroll to position [1583, 0]
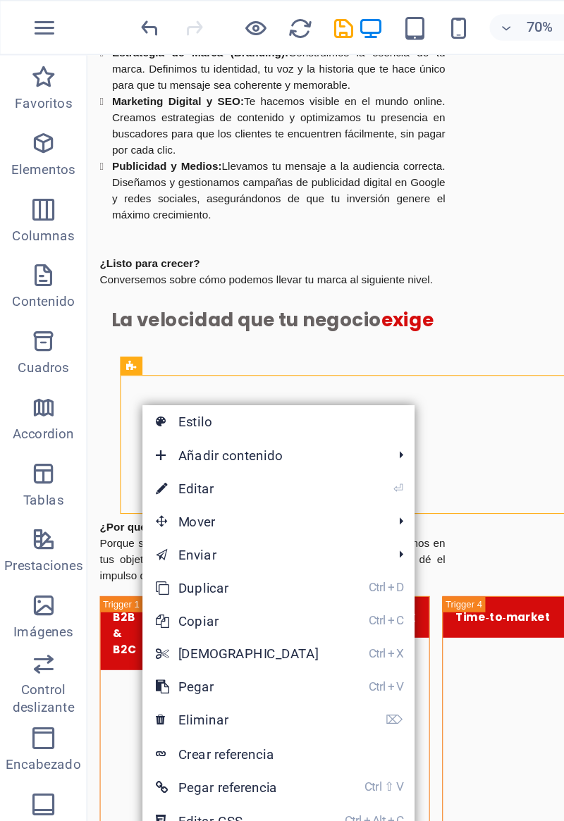
click at [106, 463] on icon at bounding box center [103, 460] width 7 height 21
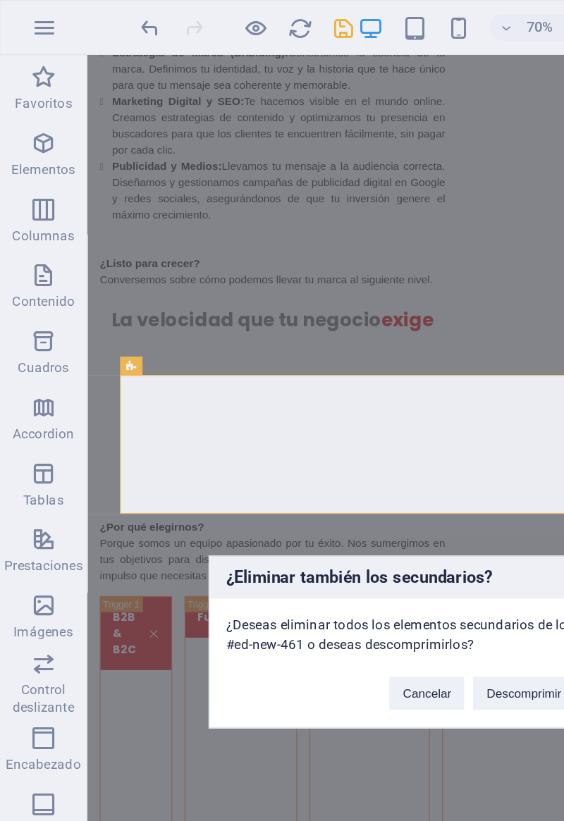
scroll to position [0, 0]
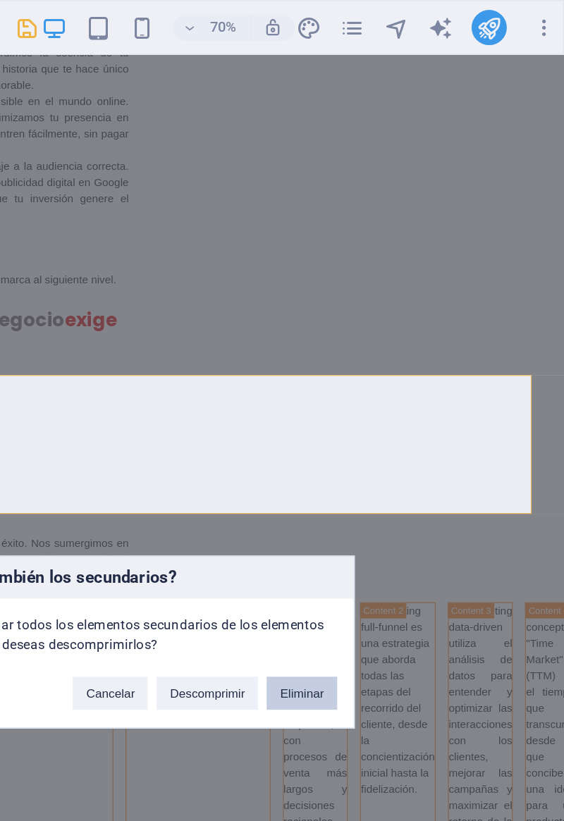
click at [394, 440] on button "Eliminar" at bounding box center [396, 443] width 45 height 21
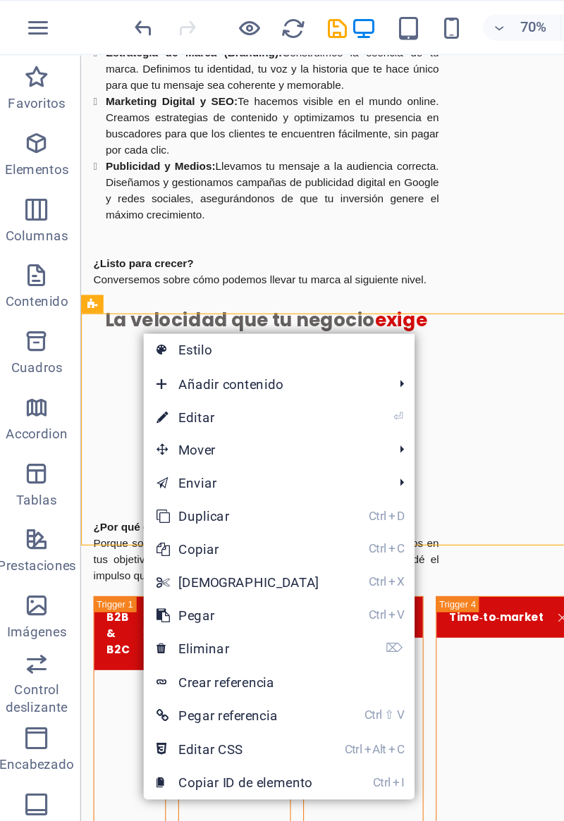
click at [112, 417] on link "⌦ Eliminar" at bounding box center [157, 415] width 121 height 21
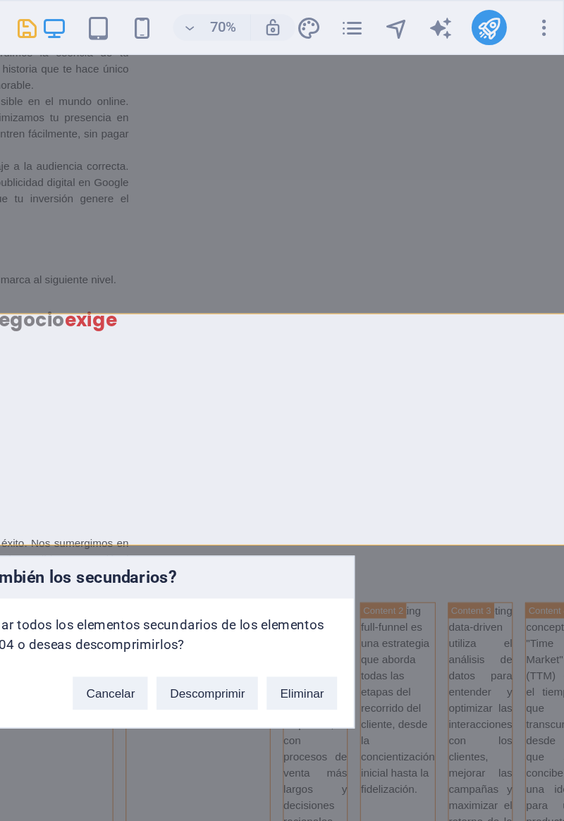
click at [382, 439] on button "Eliminar" at bounding box center [396, 443] width 45 height 21
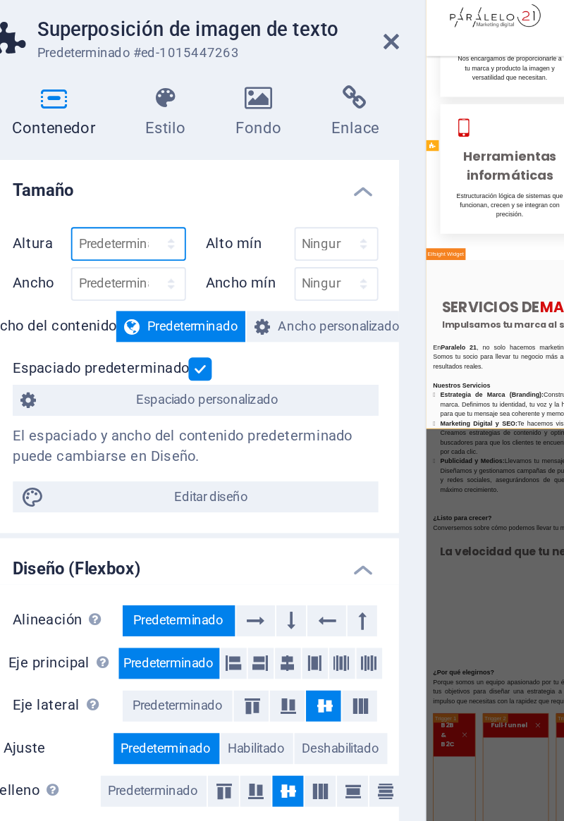
click at [132, 170] on select "Predeterminado px rem % vh vw" at bounding box center [141, 169] width 61 height 17
click at [130, 169] on select "Predeterminado px rem % vh vw" at bounding box center [141, 169] width 61 height 17
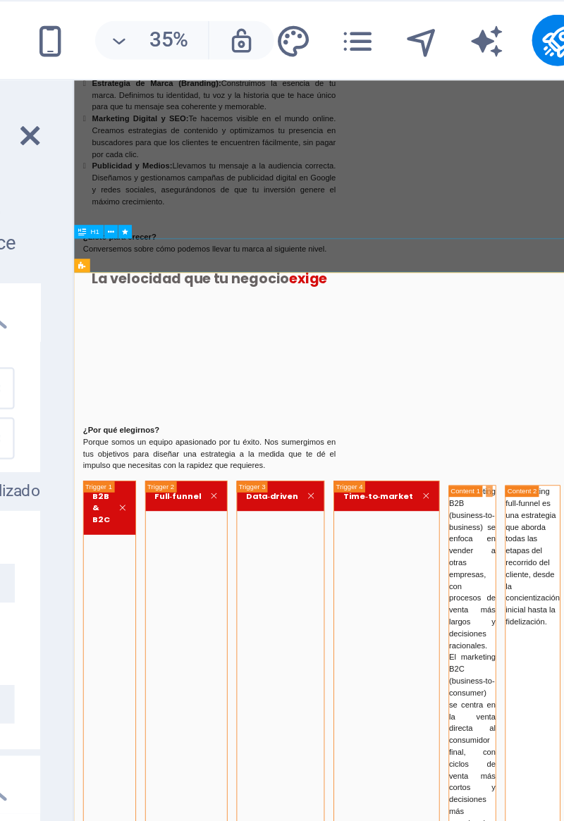
click at [111, 214] on div "SERVICIOS DE MARKETING Impulsamos tu marca al siguiente nivel En Paralelo 21 , …" at bounding box center [243, 114] width 316 height 369
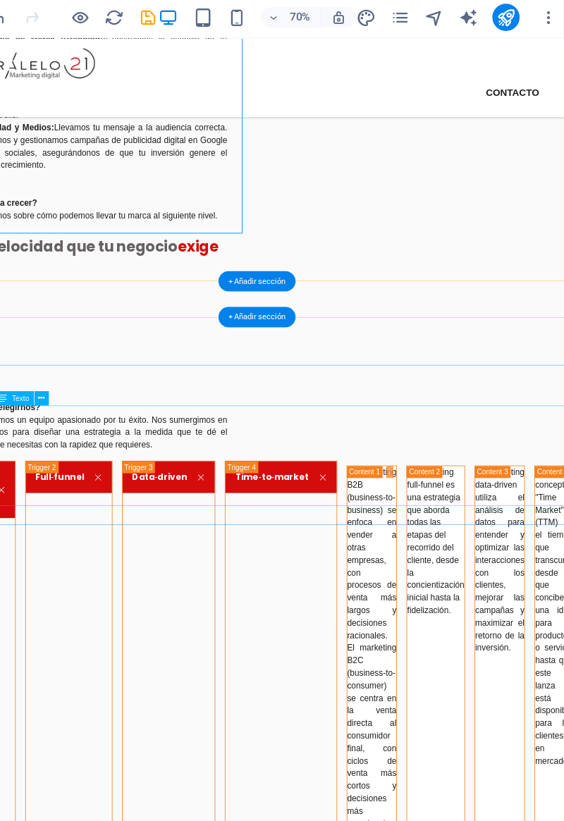
scroll to position [1486, 0]
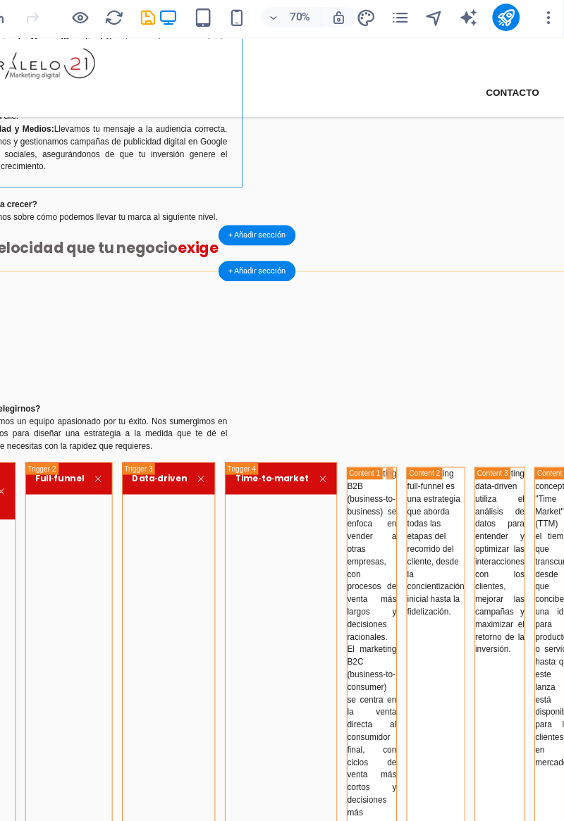
click at [297, 228] on div "+ Añadir sección" at bounding box center [309, 227] width 63 height 17
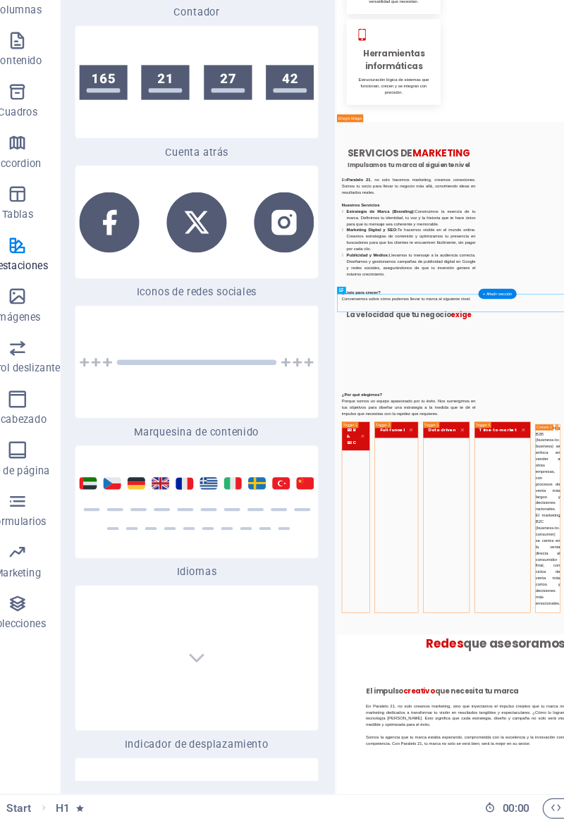
scroll to position [0, 0]
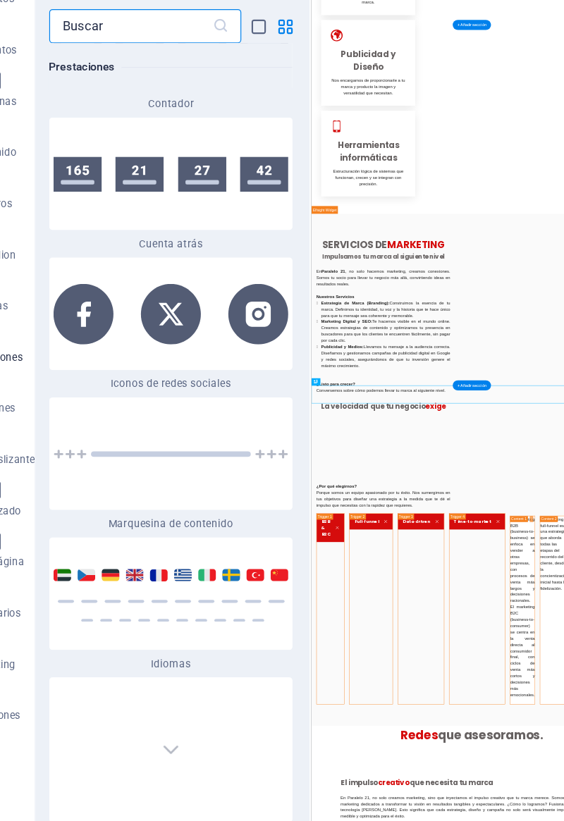
click at [149, 511] on div at bounding box center [182, 557] width 201 height 93
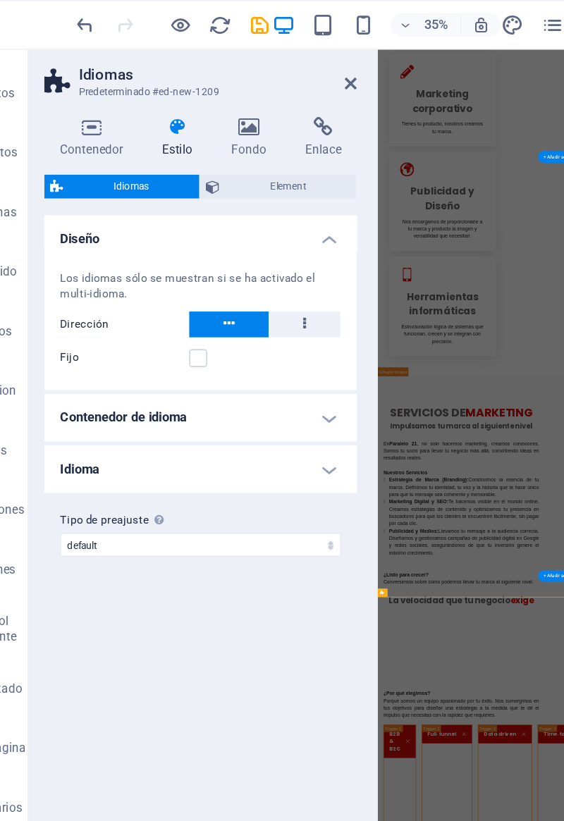
click at [202, 132] on span "Element" at bounding box center [241, 132] width 88 height 17
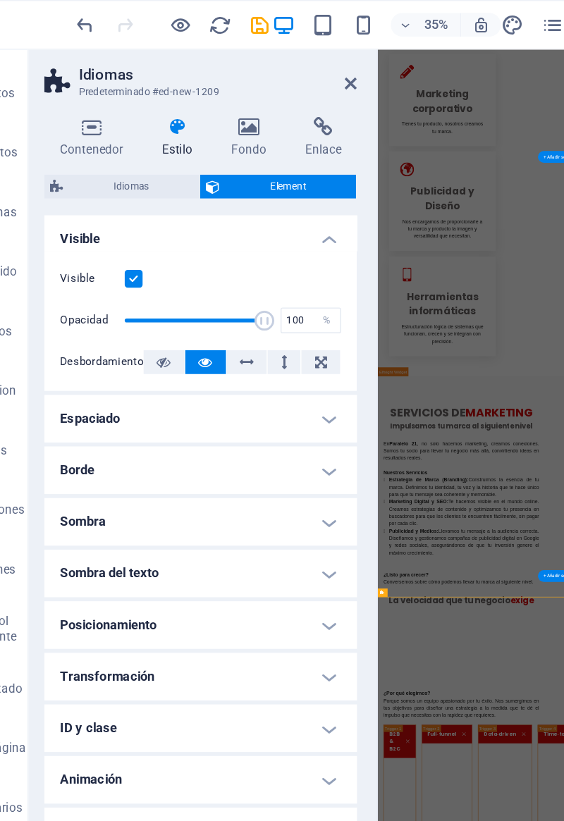
click at [125, 134] on span "Idiomas" at bounding box center [129, 132] width 88 height 17
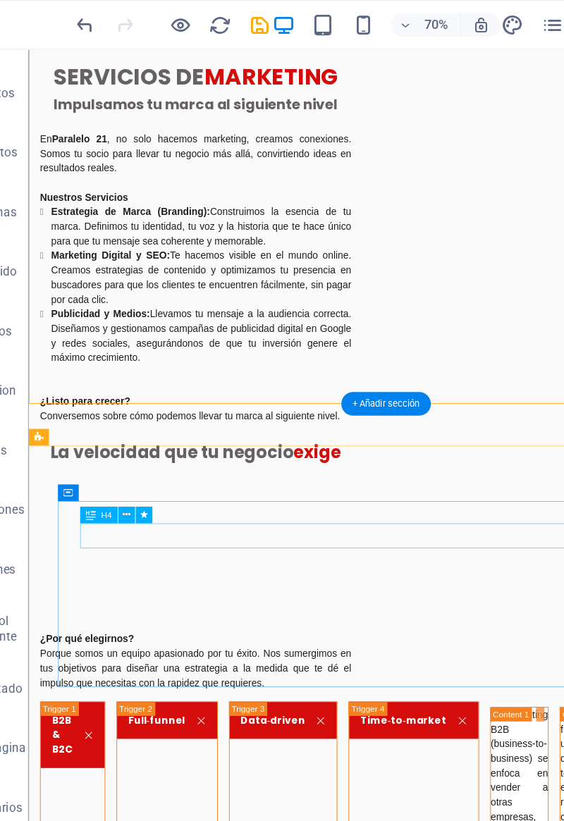
click at [97, 364] on div "H4" at bounding box center [106, 366] width 26 height 12
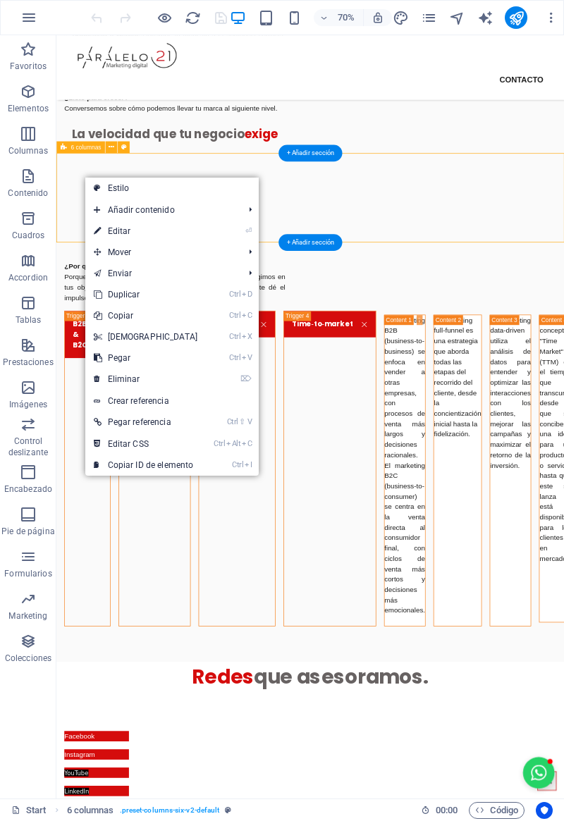
scroll to position [1589, 0]
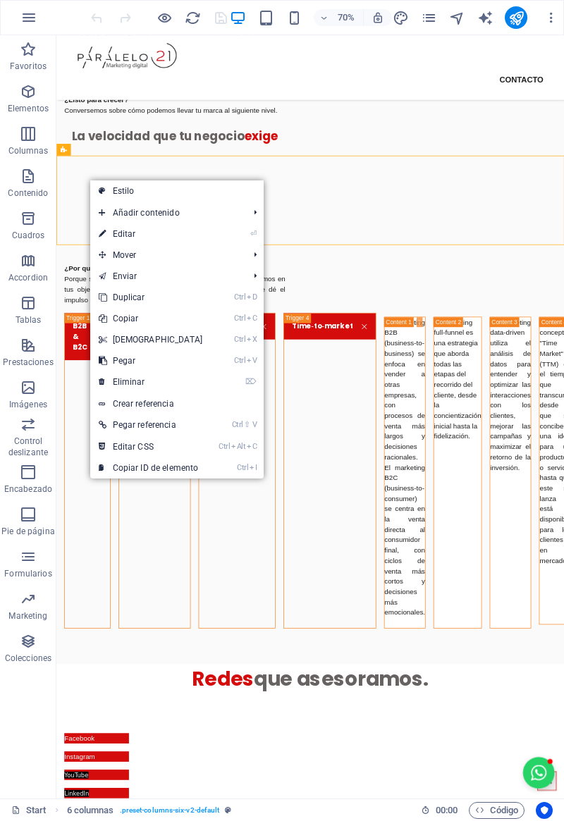
click at [104, 381] on icon at bounding box center [102, 381] width 7 height 21
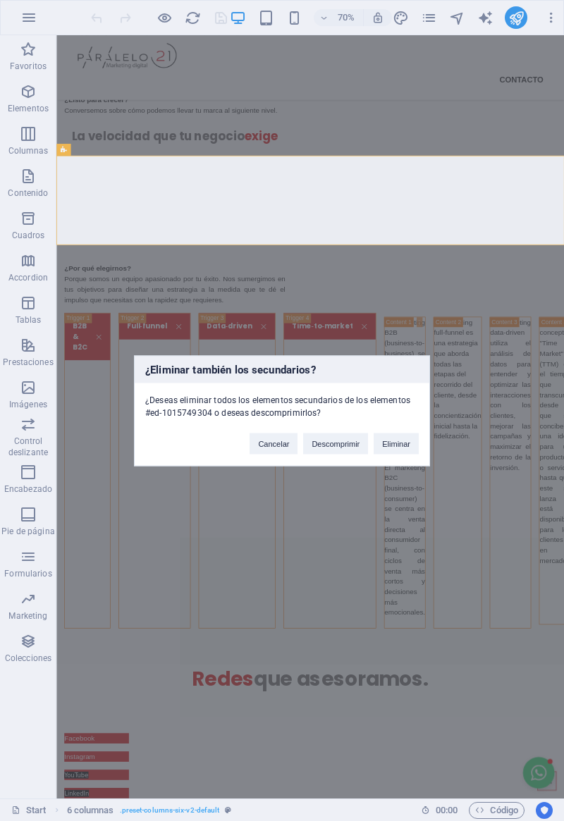
click at [398, 445] on button "Eliminar" at bounding box center [396, 443] width 45 height 21
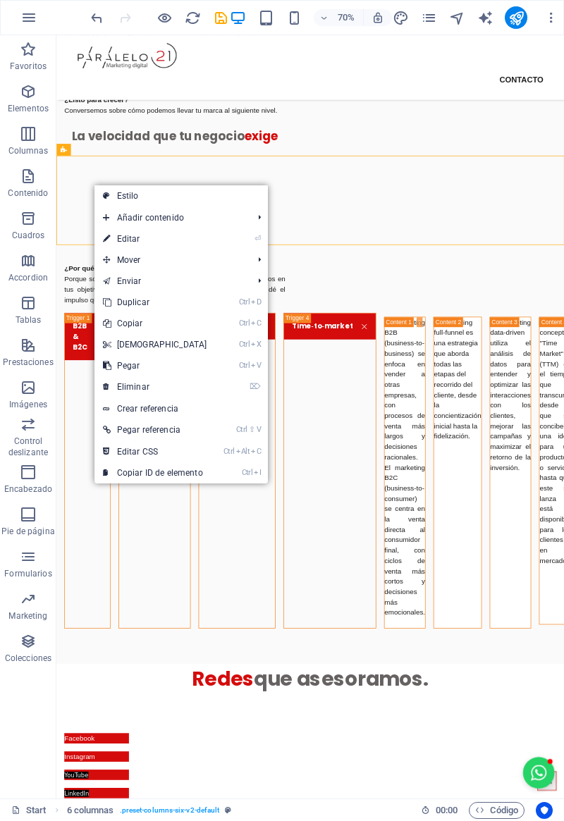
click at [115, 387] on link "⌦ Eliminar" at bounding box center [154, 386] width 121 height 21
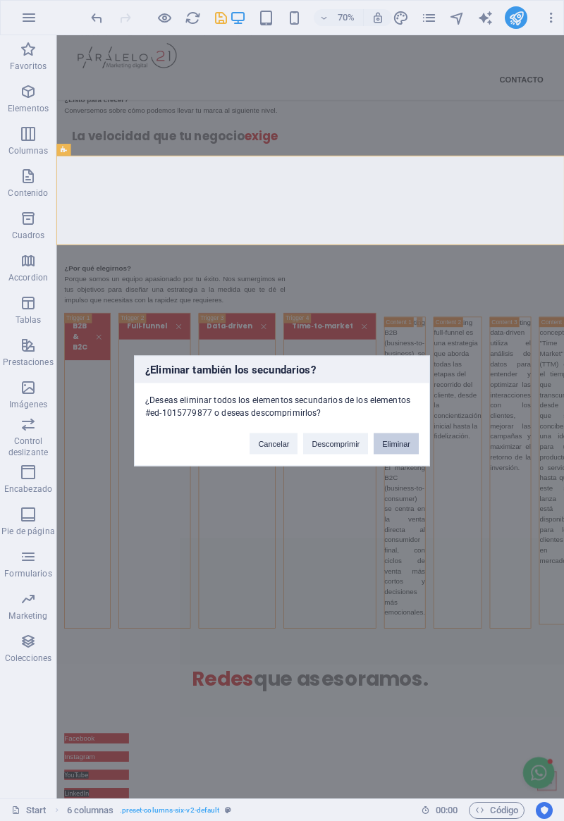
click at [402, 438] on button "Eliminar" at bounding box center [396, 443] width 45 height 21
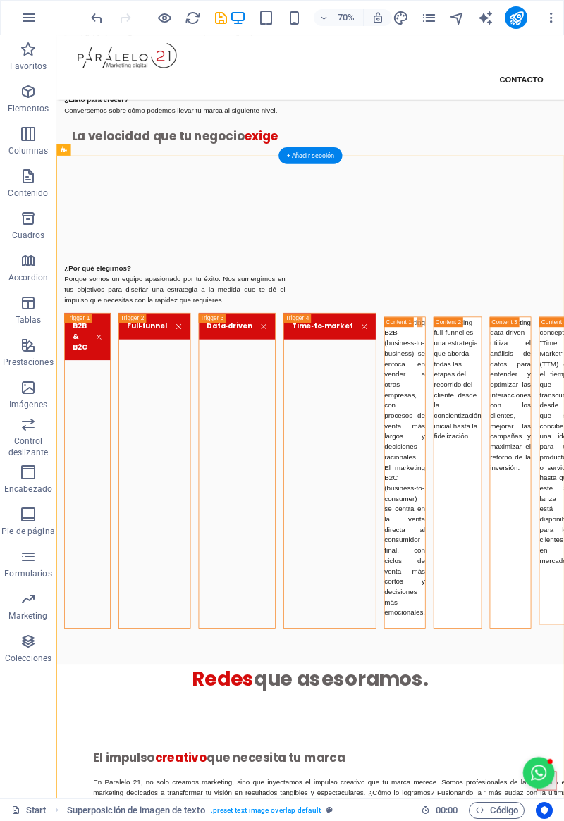
click at [301, 160] on div "+ Añadir sección" at bounding box center [309, 155] width 63 height 17
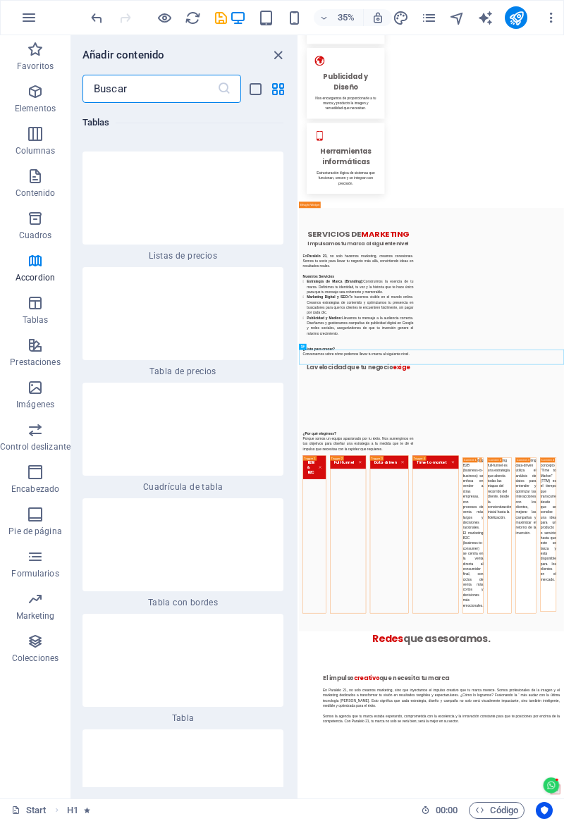
scroll to position [8918, 0]
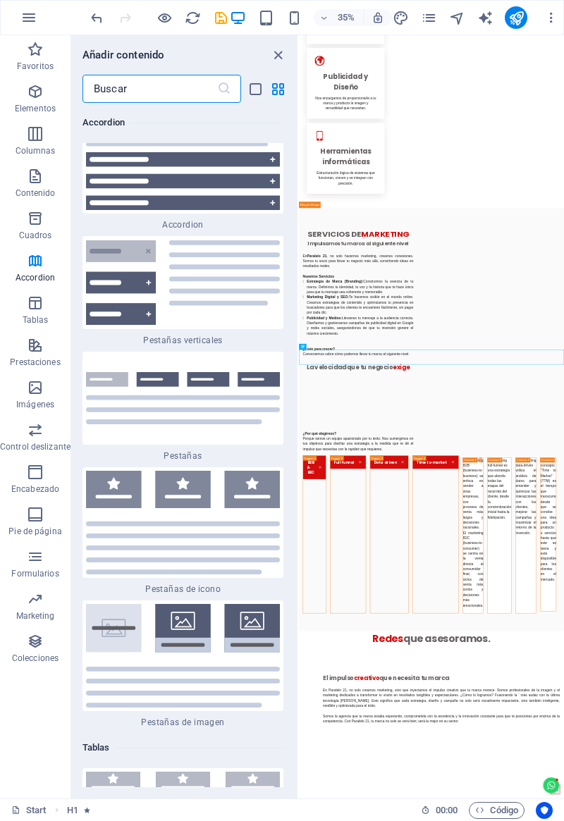
click at [0, 0] on label "1 Star" at bounding box center [0, 0] width 0 height 0
click at [0, 0] on input "1 Star" at bounding box center [0, 0] width 0 height 0
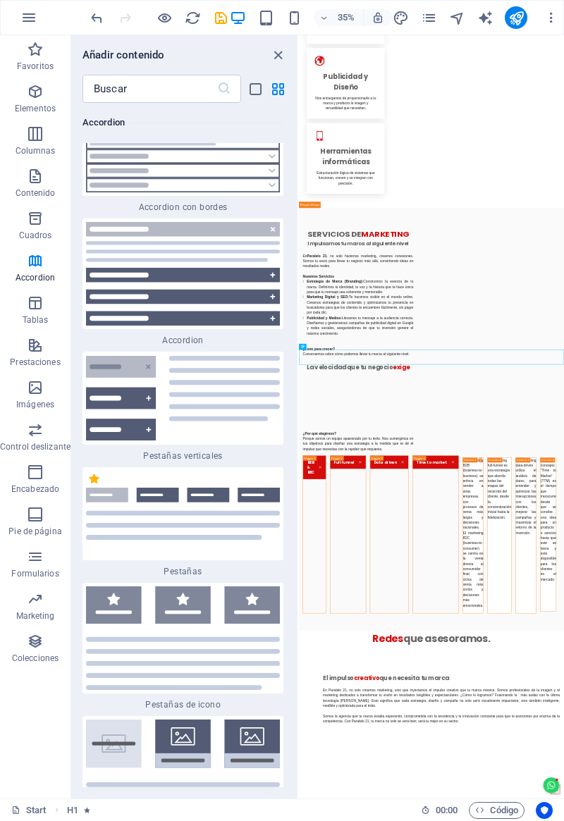
scroll to position [9034, 0]
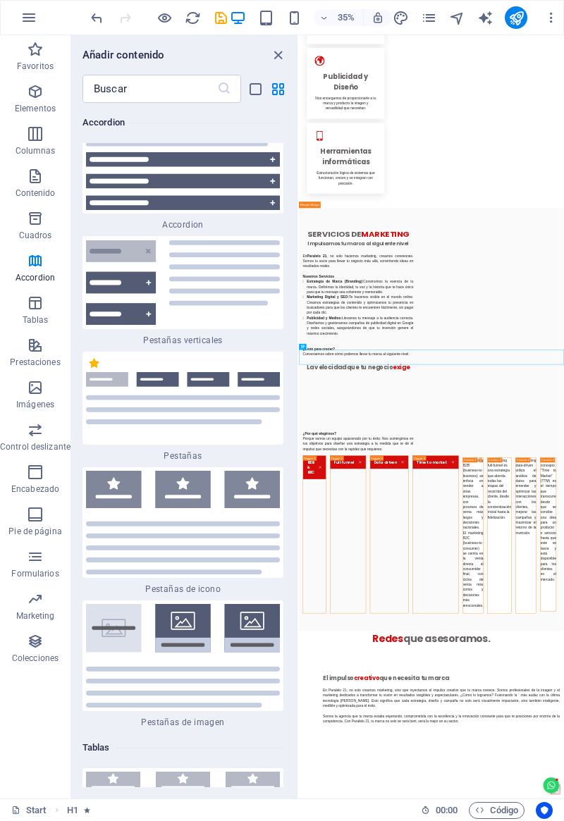
click at [92, 357] on label "1 Star" at bounding box center [94, 363] width 12 height 12
click at [88, 371] on input "1 Star" at bounding box center [87, 371] width 1 height 1
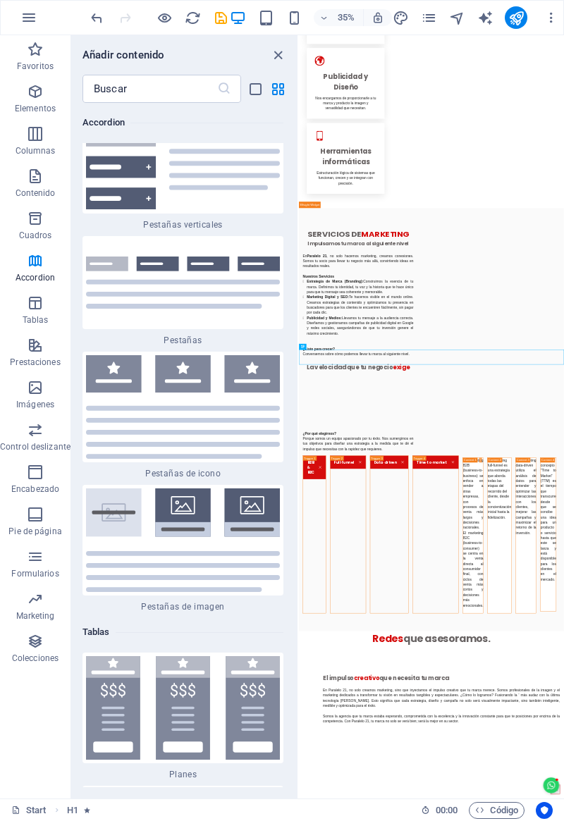
radio input "false"
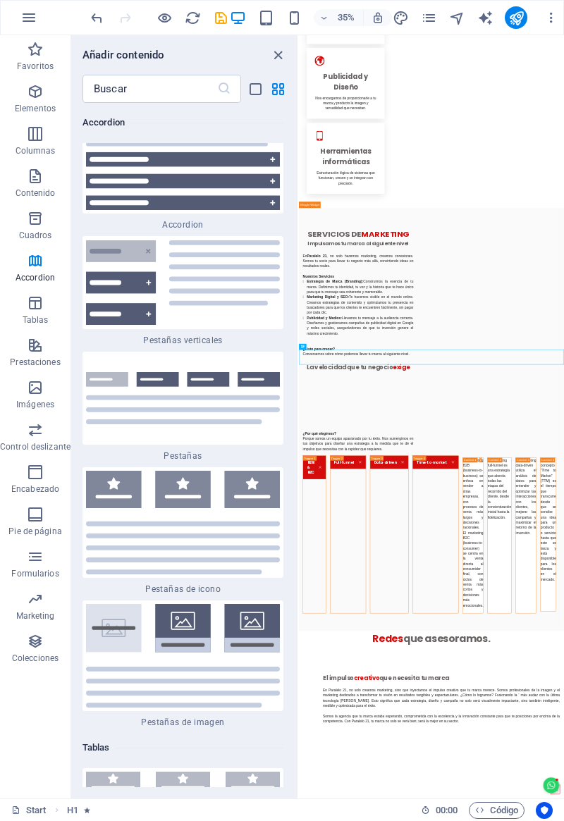
click at [102, 355] on div at bounding box center [182, 398] width 201 height 93
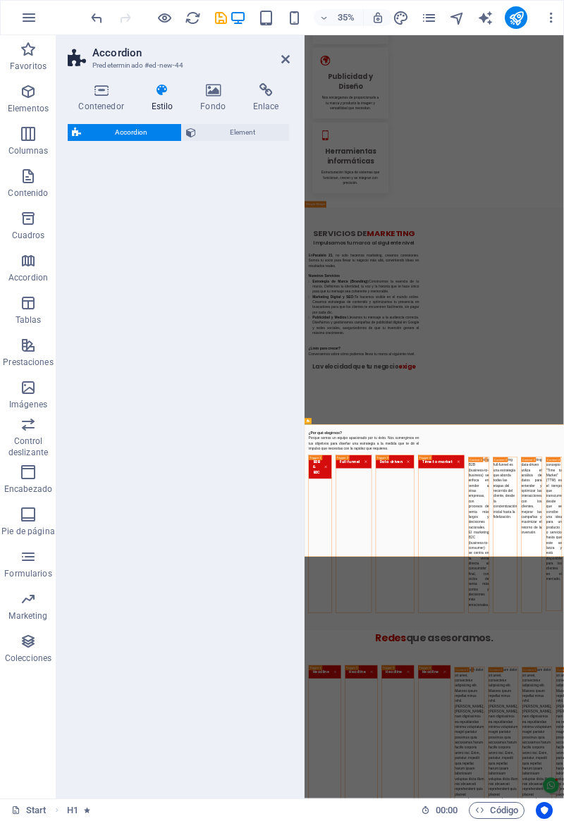
select select "rem"
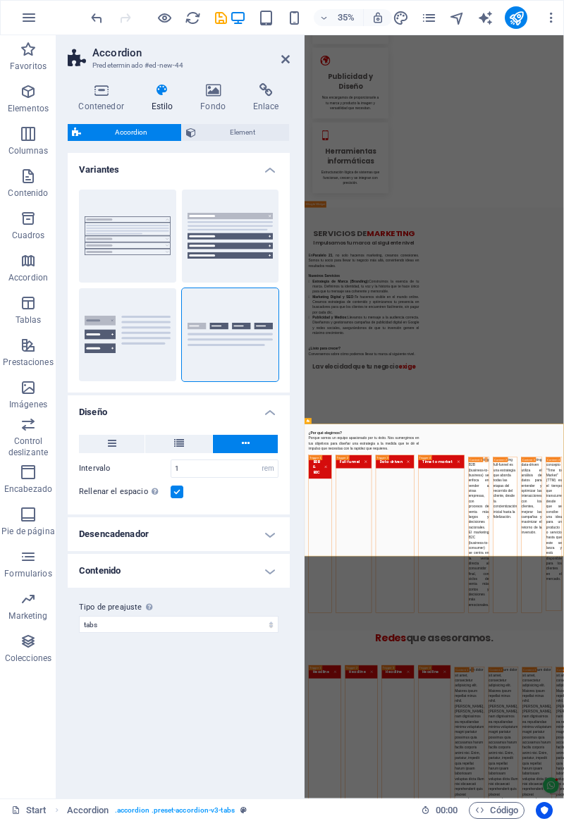
scroll to position [1417, 0]
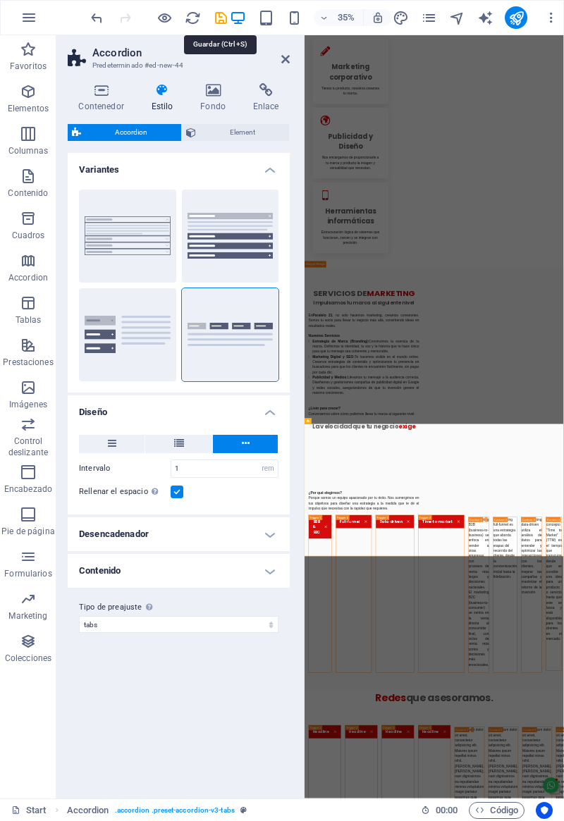
click at [225, 25] on icon "save" at bounding box center [221, 18] width 16 height 16
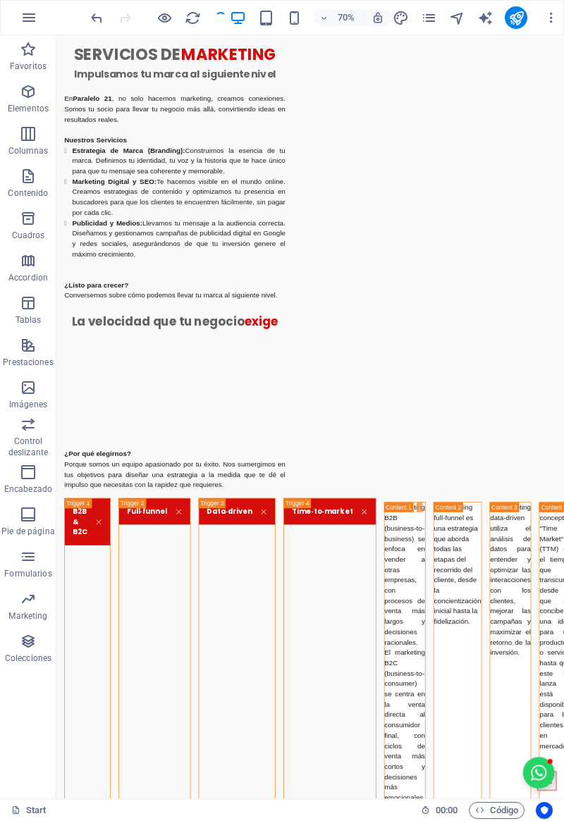
click at [292, 23] on icon "button" at bounding box center [294, 18] width 16 height 16
click at [292, 22] on icon "button" at bounding box center [294, 18] width 16 height 16
click at [286, 16] on icon "button" at bounding box center [294, 18] width 16 height 16
click at [293, 18] on icon "button" at bounding box center [294, 18] width 16 height 16
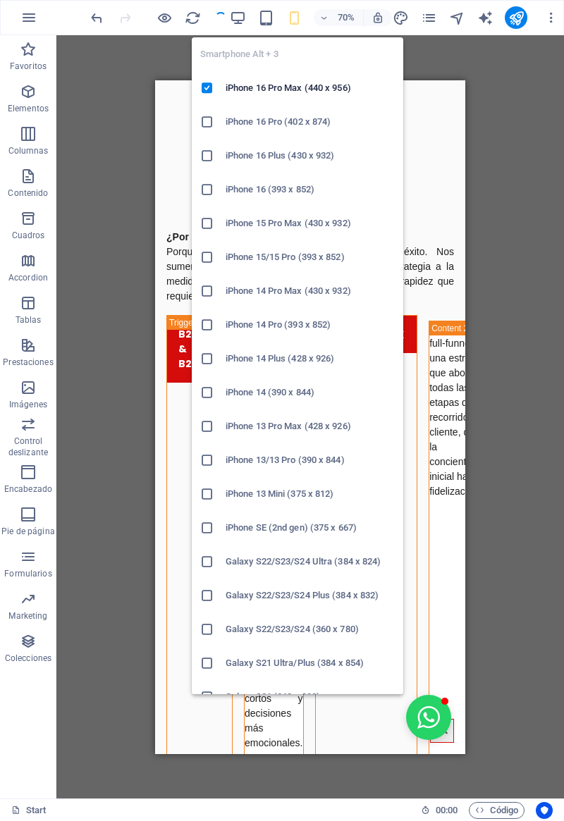
checkbox input "false"
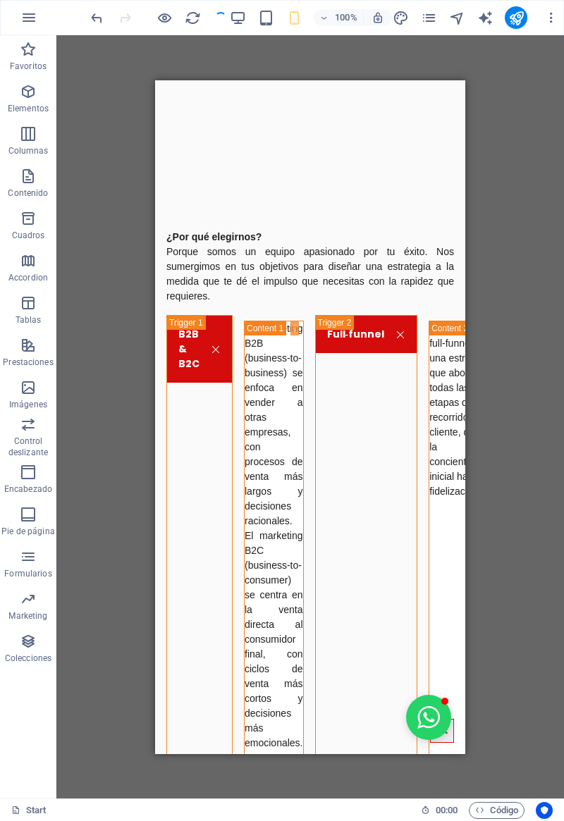
click at [123, 79] on div "Arrastra aquí para reemplazar el contenido existente. Si quieres crear un eleme…" at bounding box center [310, 416] width 508 height 763
click at [168, 20] on icon "button" at bounding box center [164, 18] width 16 height 16
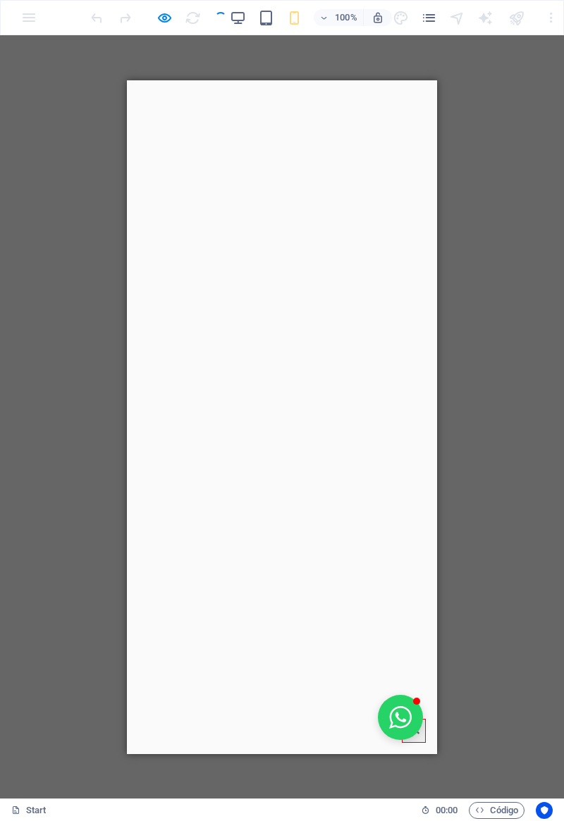
scroll to position [1399, 0]
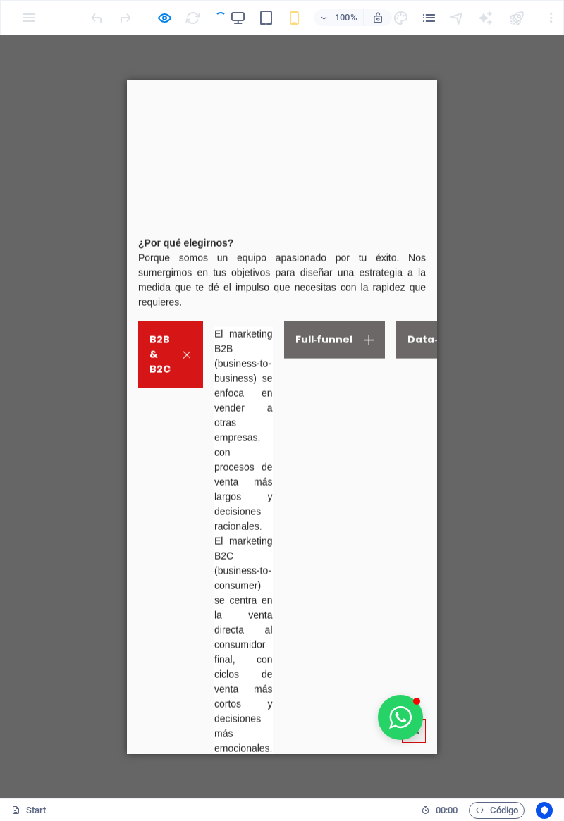
click at [164, 309] on p "Porque somos un equipo apasionado por tu éxito. Nos sumergimos en tus objetivos…" at bounding box center [282, 279] width 288 height 59
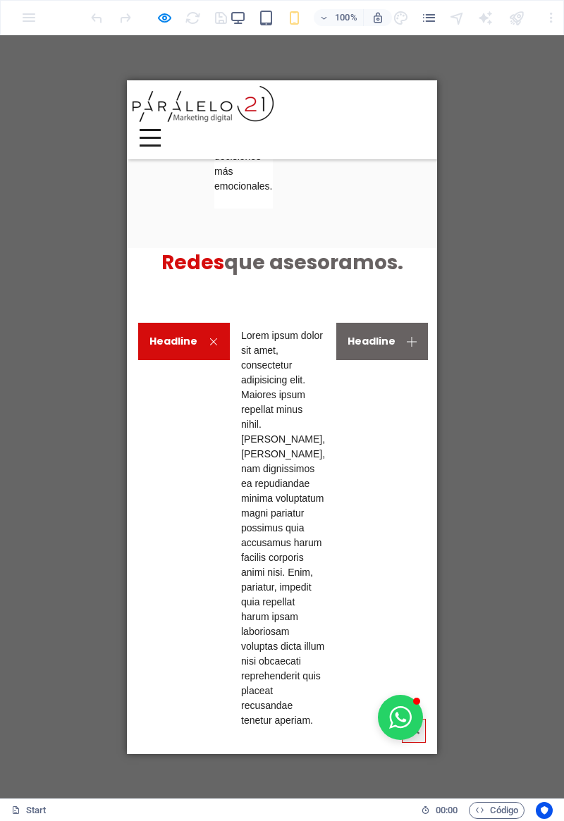
scroll to position [1924, 0]
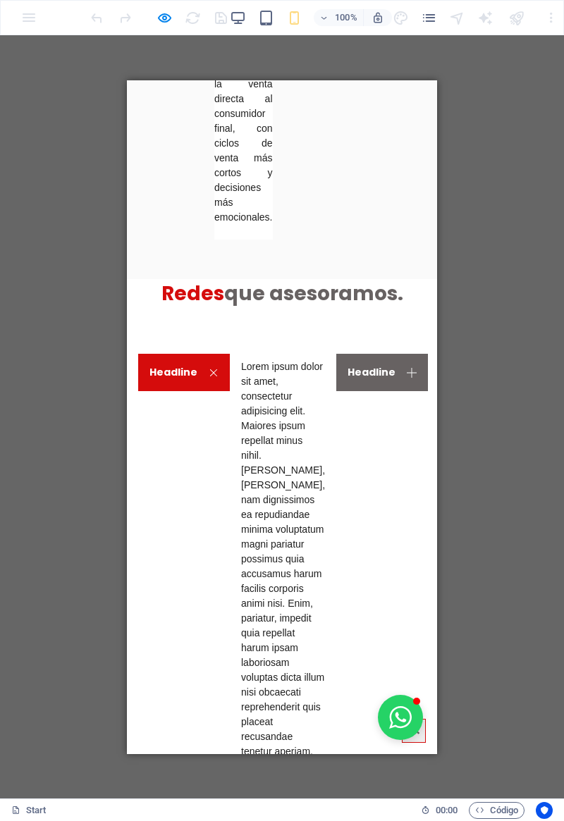
click at [336, 391] on link "Headline" at bounding box center [382, 371] width 92 height 37
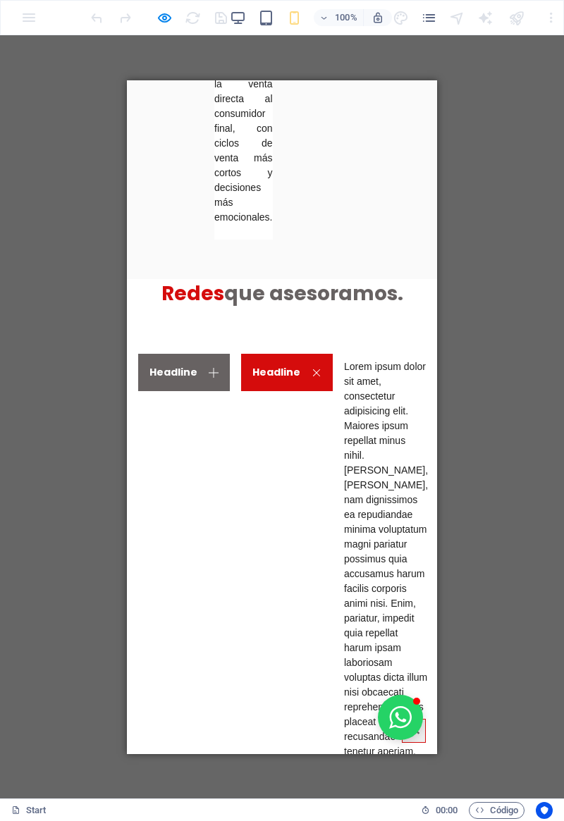
click at [439, 391] on link "Headline" at bounding box center [485, 371] width 92 height 37
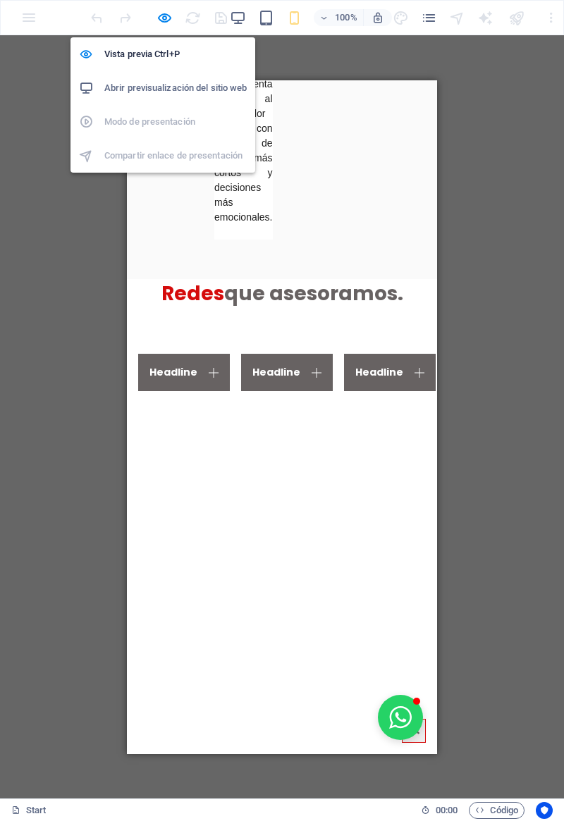
click at [163, 16] on icon "button" at bounding box center [164, 18] width 16 height 16
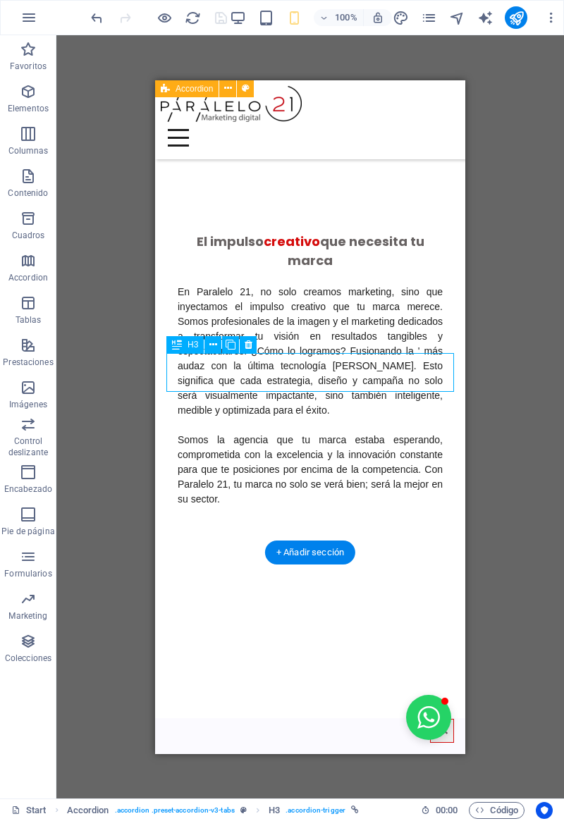
scroll to position [2541, 0]
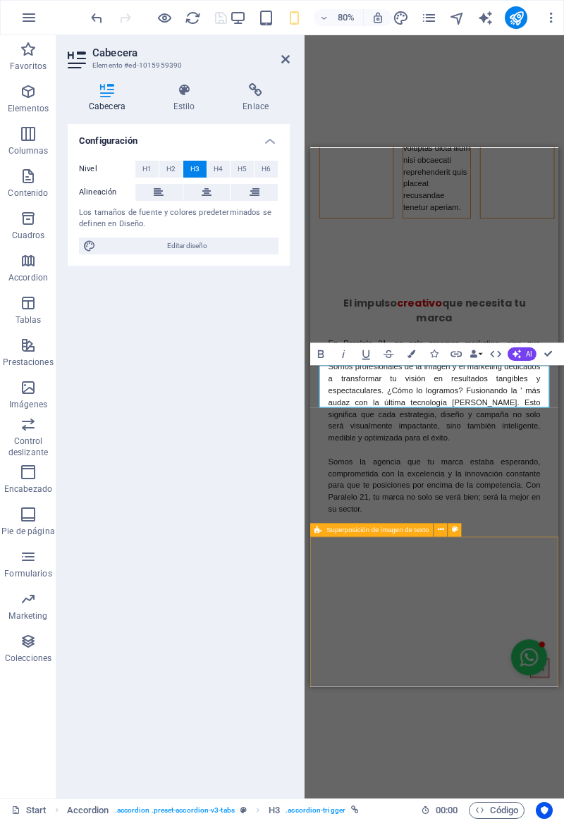
click at [360, 666] on div "El impulso creativo que necesita tu marca En Paralelo 21, no solo creamos marke…" at bounding box center [465, 546] width 310 height 543
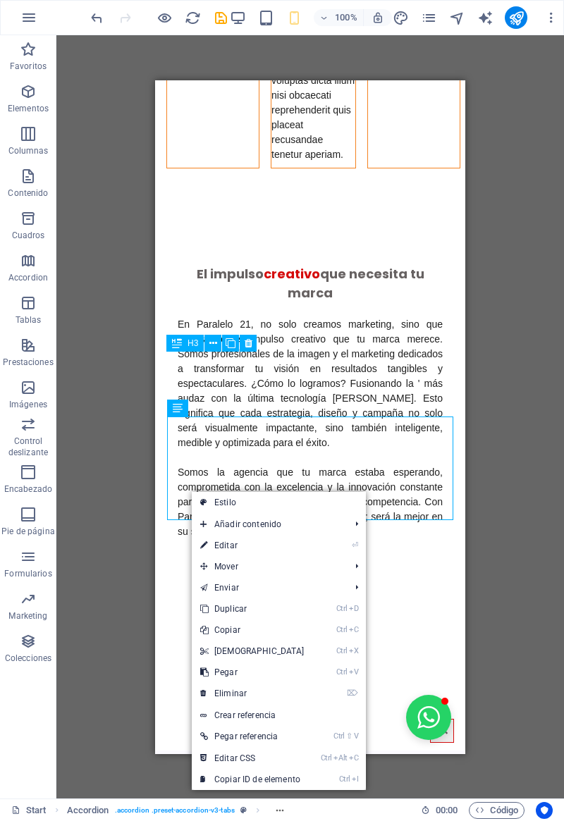
click at [202, 691] on icon at bounding box center [203, 693] width 7 height 21
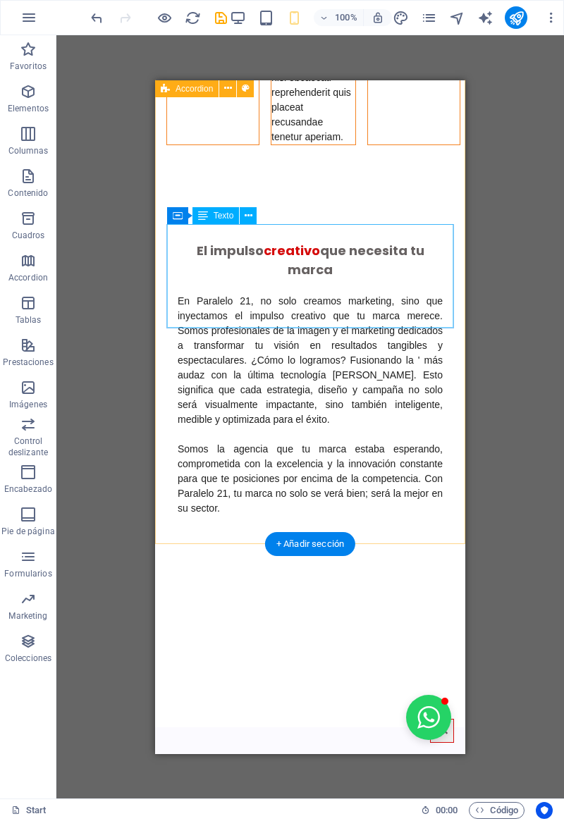
scroll to position [2561, 0]
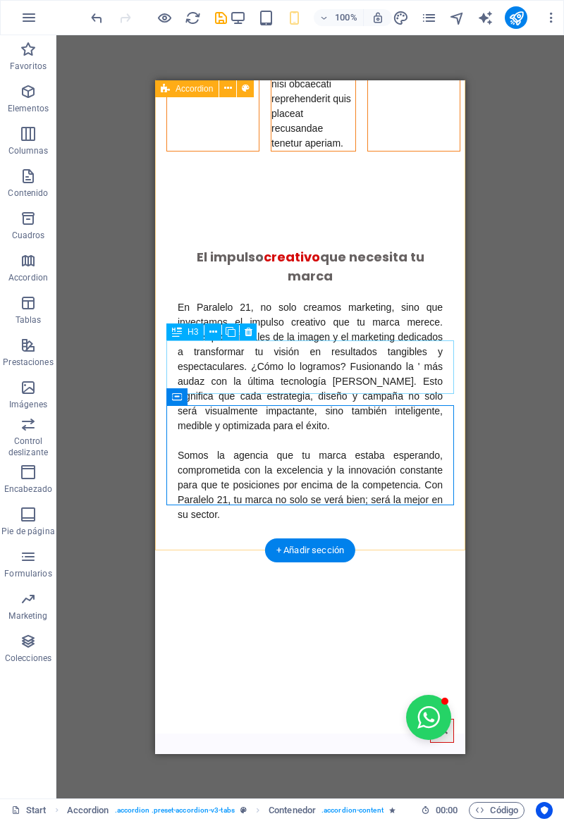
scroll to position [2559, 0]
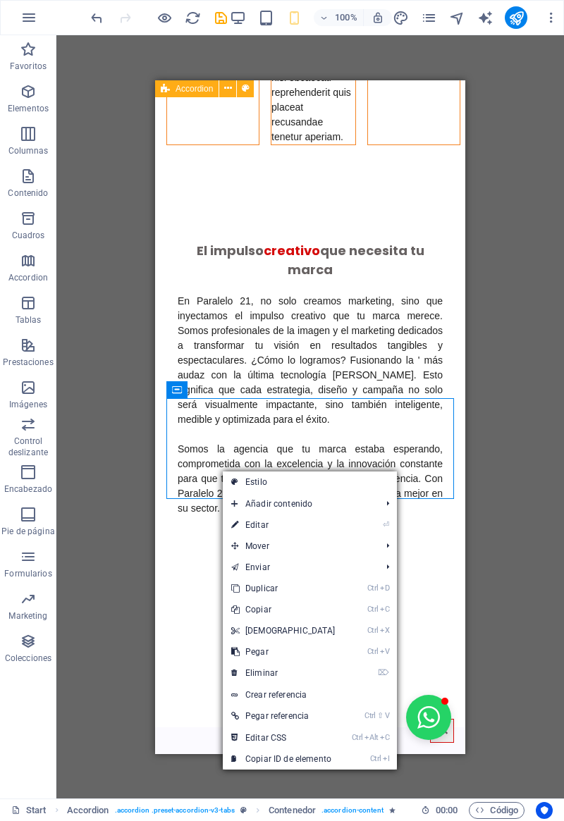
click at [236, 677] on icon at bounding box center [234, 673] width 7 height 21
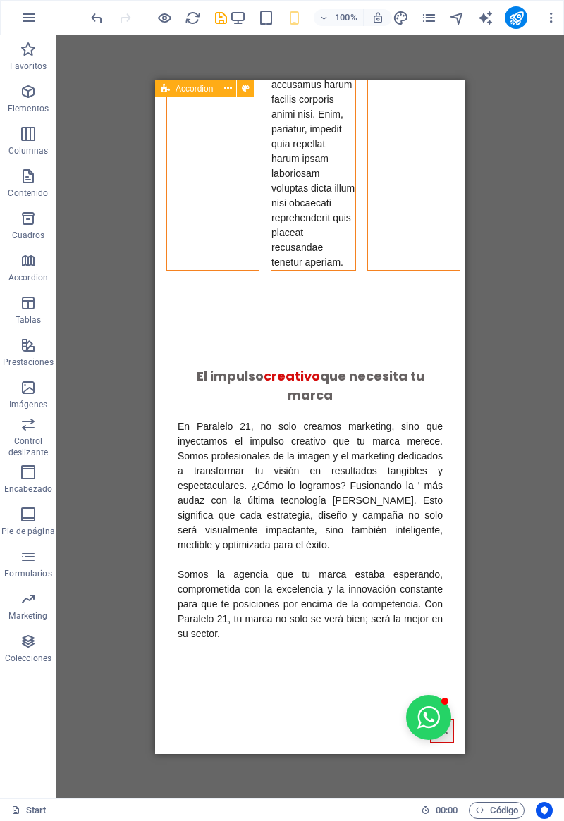
scroll to position [2435, 0]
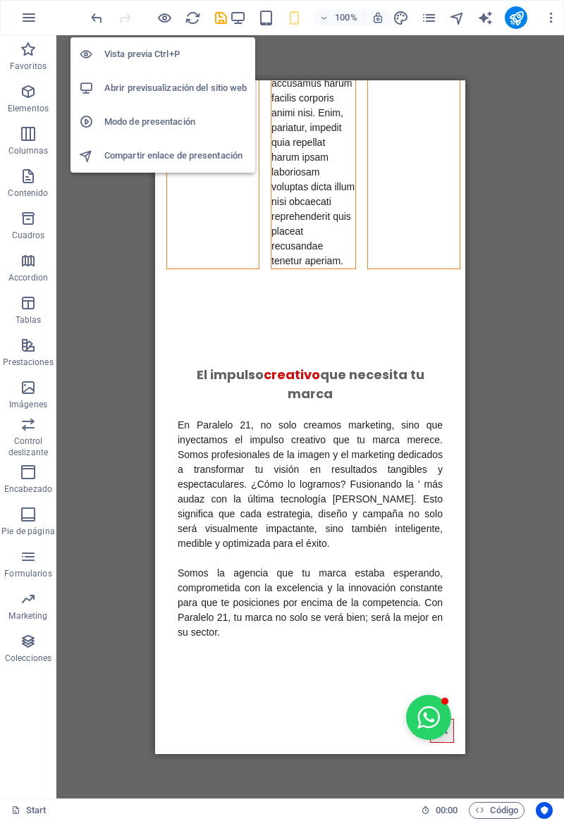
click at [162, 21] on icon "button" at bounding box center [164, 18] width 16 height 16
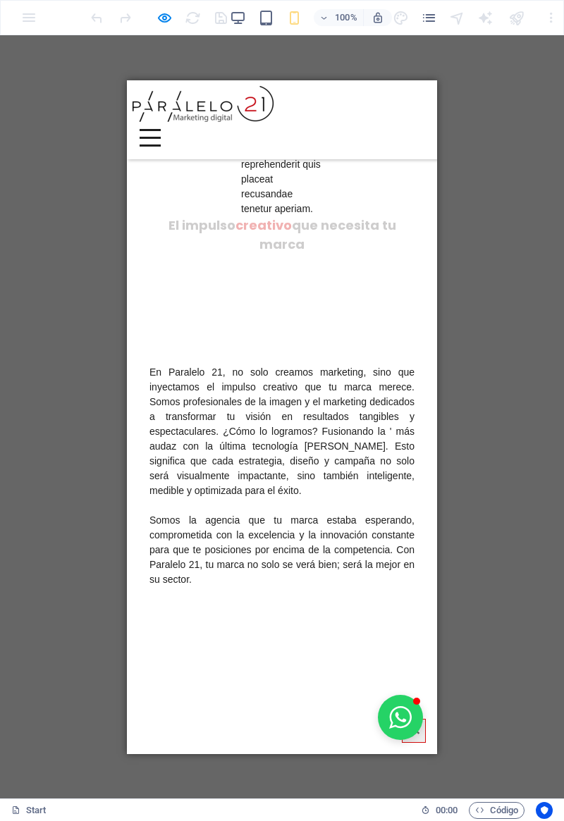
scroll to position [2182, 0]
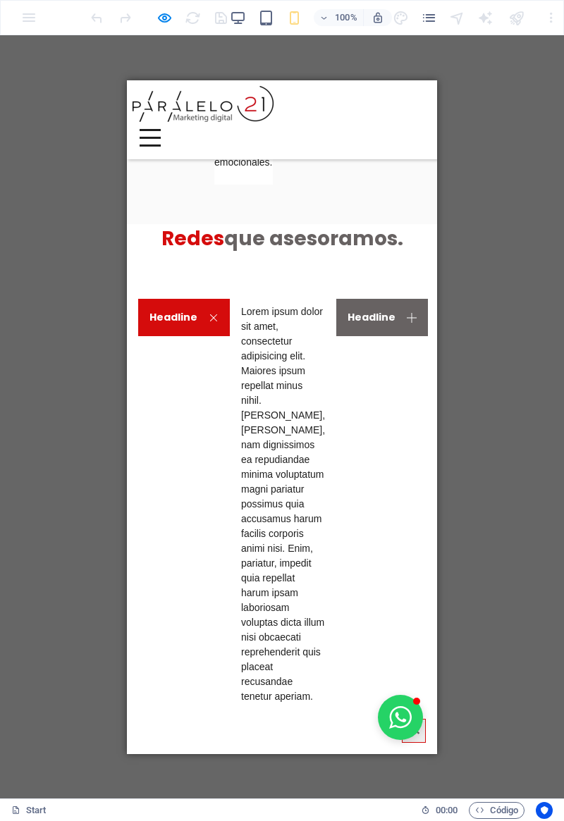
click at [553, 339] on div "7" at bounding box center [556, 331] width 6 height 15
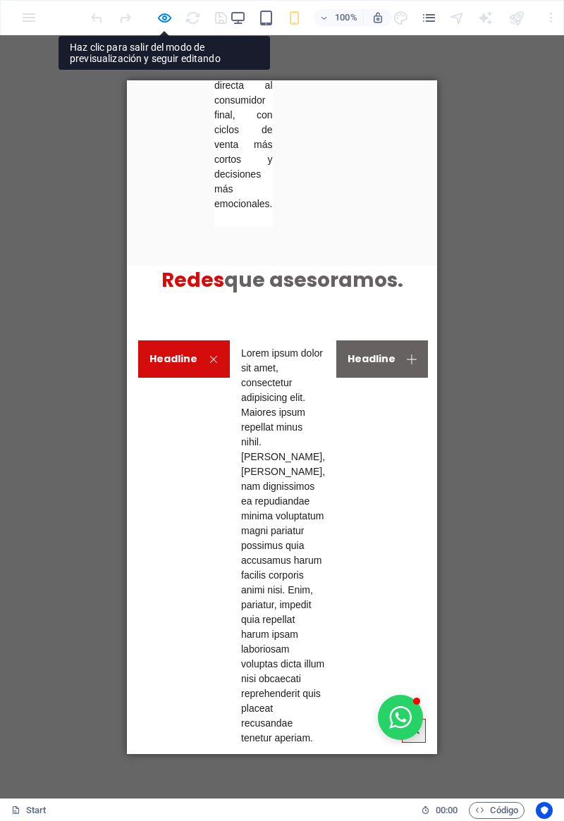
click at [542, 392] on link "j 7" at bounding box center [567, 366] width 50 height 52
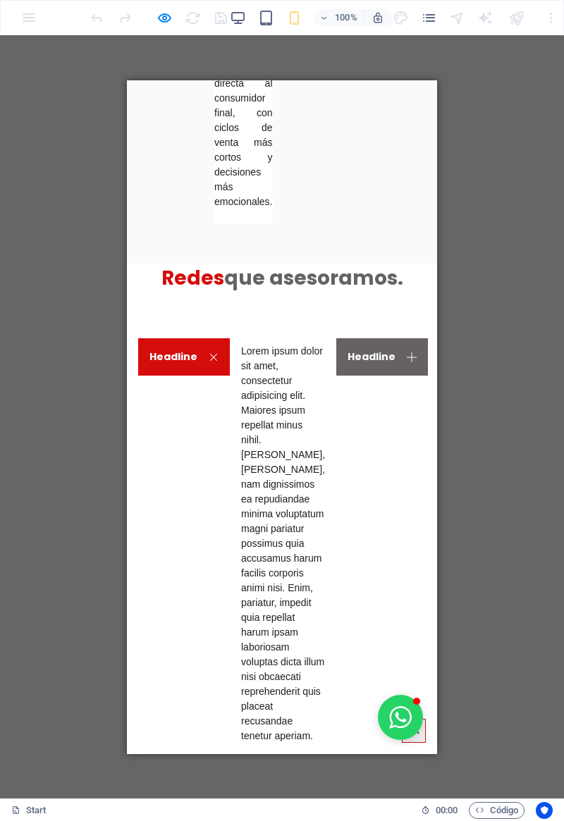
click at [439, 375] on link "Headline" at bounding box center [485, 356] width 92 height 37
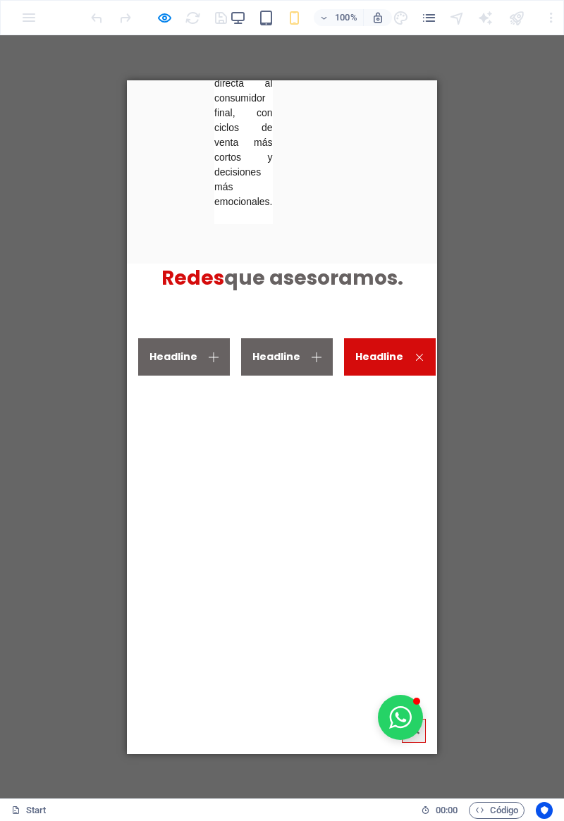
click at [447, 420] on p "Lorem ipsum dolor sit amet, consectetur adipisicing elit. Maiores ipsum repella…" at bounding box center [489, 543] width 84 height 400
click at [169, 18] on icon "button" at bounding box center [164, 18] width 16 height 16
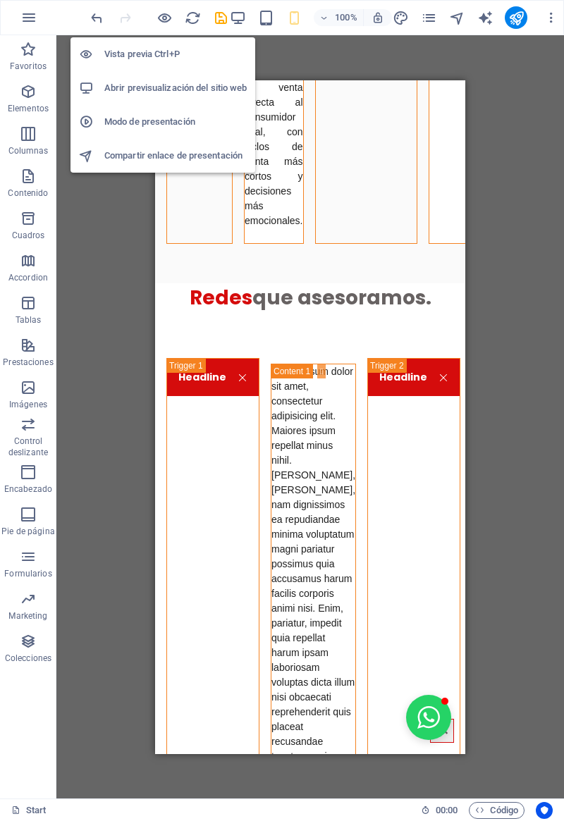
scroll to position [2010, 0]
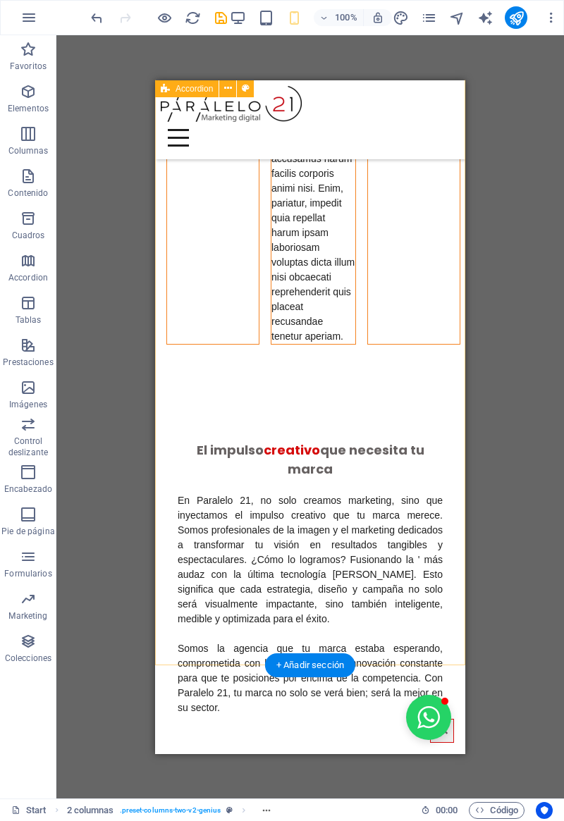
scroll to position [2326, 0]
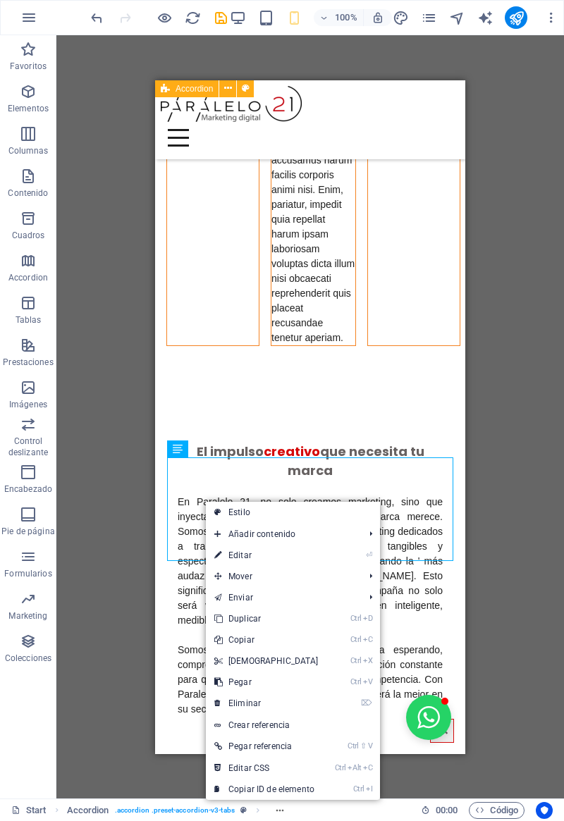
click at [219, 700] on icon at bounding box center [217, 703] width 7 height 21
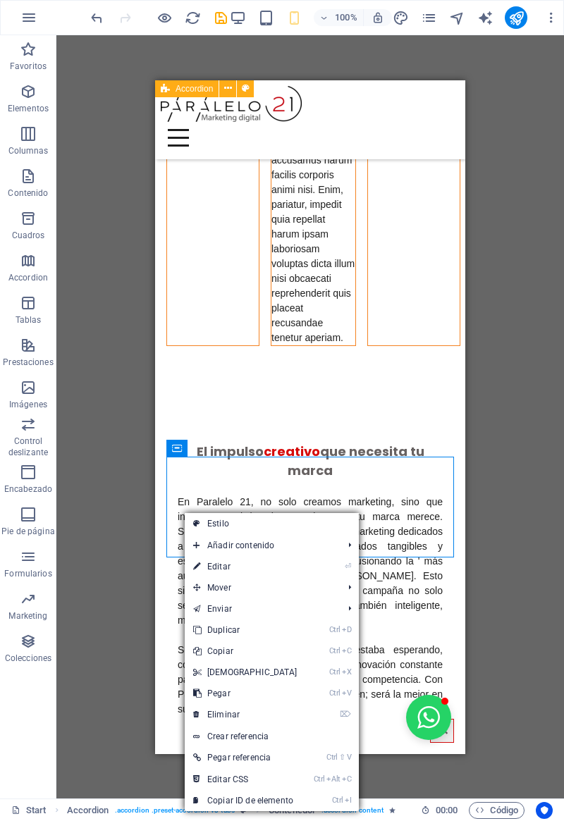
click at [195, 714] on icon at bounding box center [196, 714] width 7 height 21
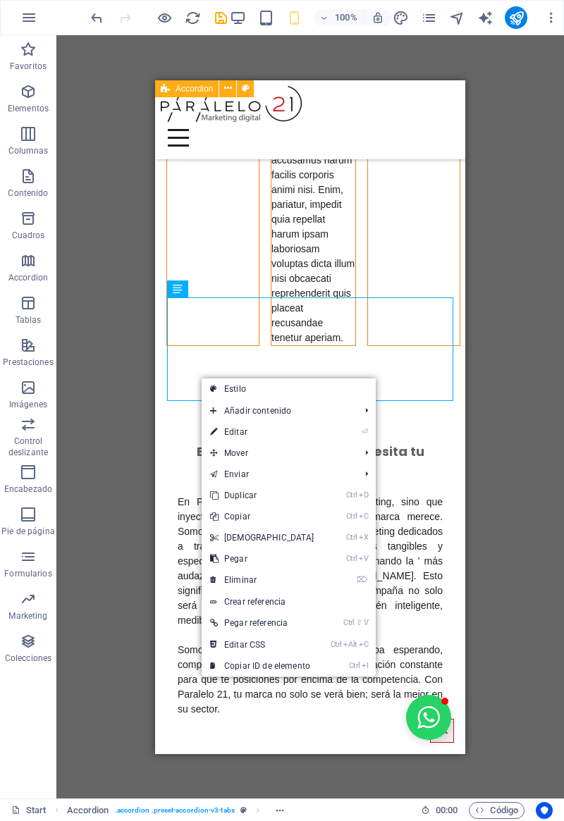
click at [216, 579] on icon at bounding box center [213, 580] width 7 height 21
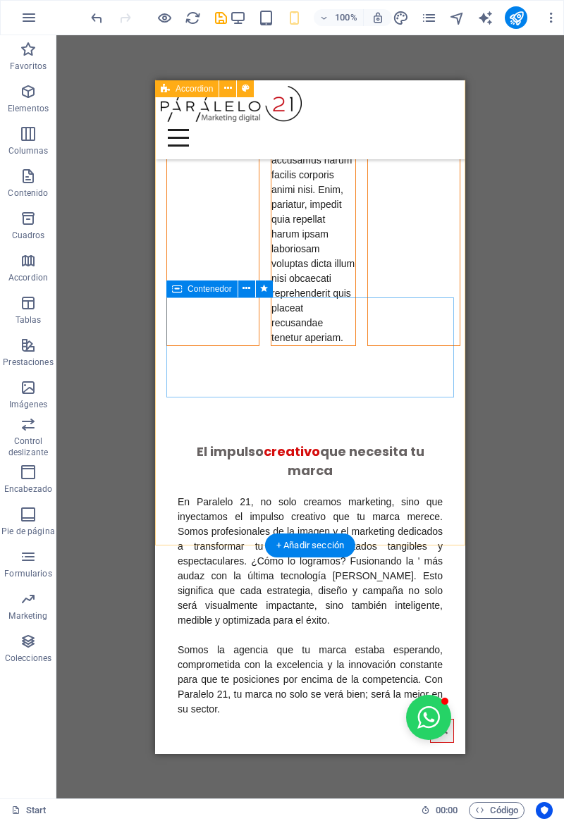
click at [472, 127] on div "Suelta el contenido aquí o Añadir elementos Pegar portapapeles" at bounding box center [510, 36] width 77 height 182
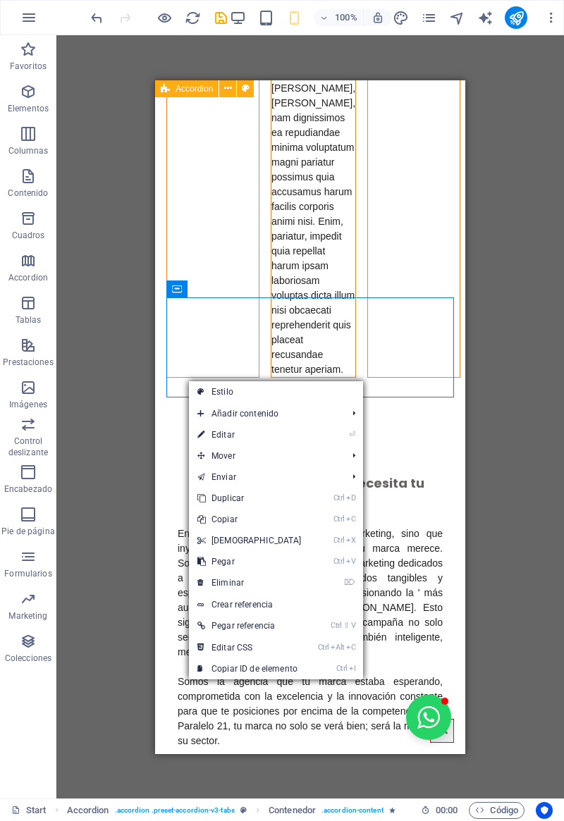
click at [199, 578] on icon at bounding box center [200, 582] width 7 height 21
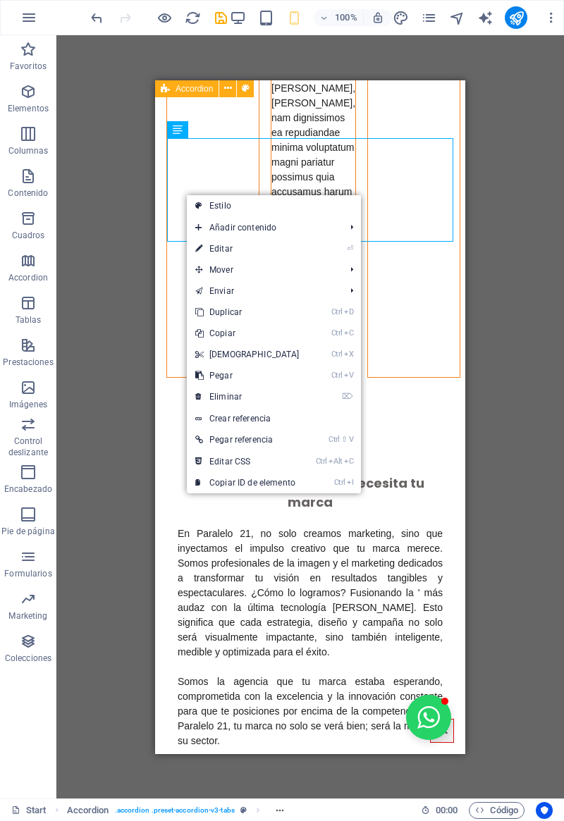
click at [196, 395] on icon at bounding box center [198, 396] width 7 height 21
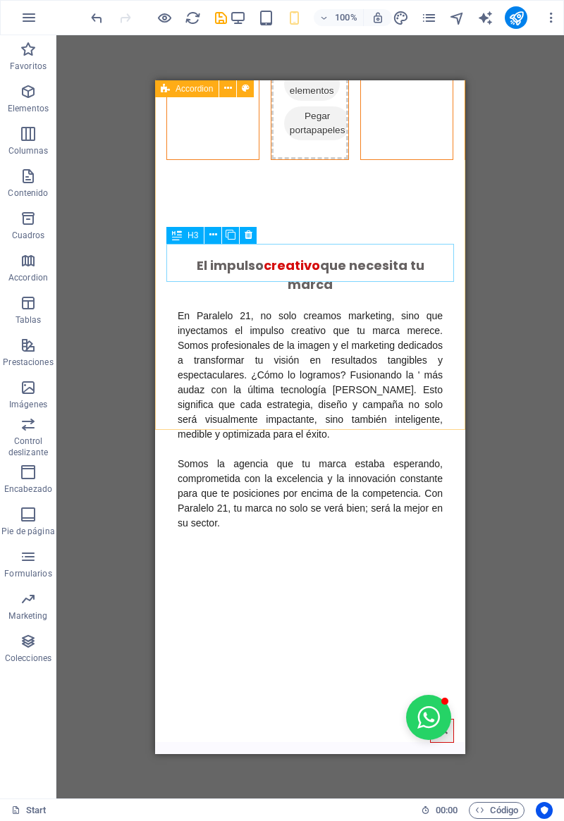
click at [179, 227] on icon at bounding box center [177, 235] width 10 height 17
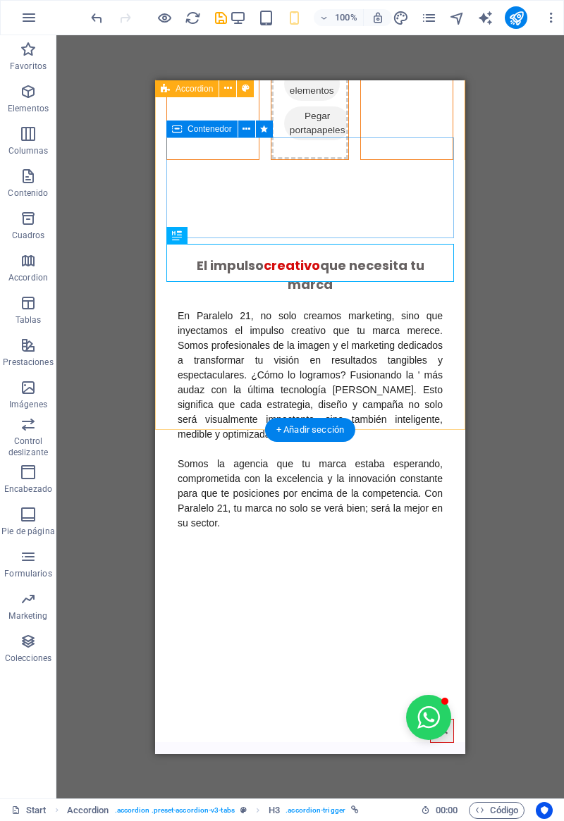
click at [271, 159] on div "Suelta el contenido aquí o Añadir elementos Pegar portapapeles" at bounding box center [309, 68] width 77 height 182
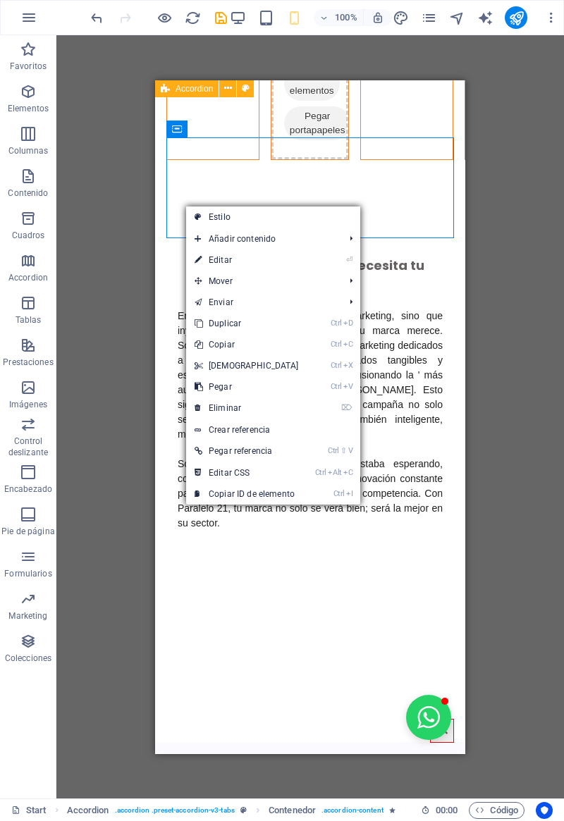
click at [195, 406] on icon at bounding box center [198, 408] width 7 height 21
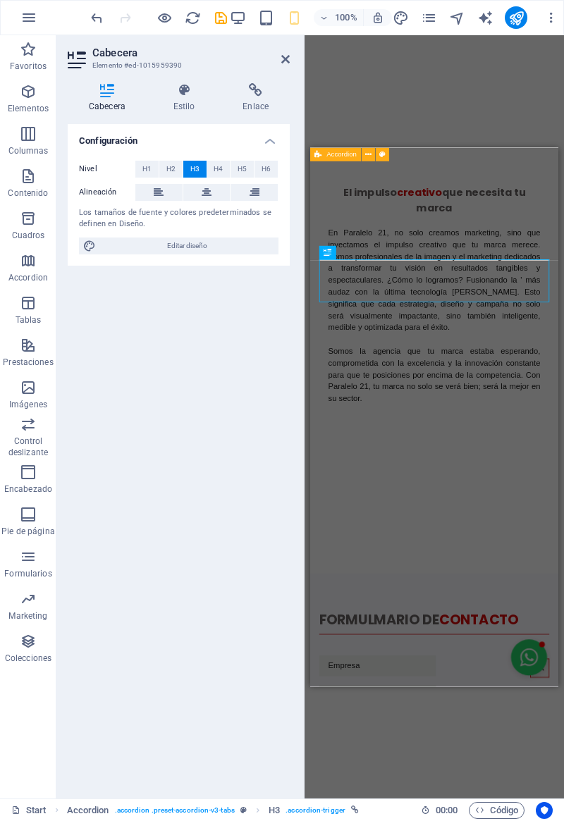
click at [178, 250] on span "Editar diseño" at bounding box center [187, 246] width 174 height 17
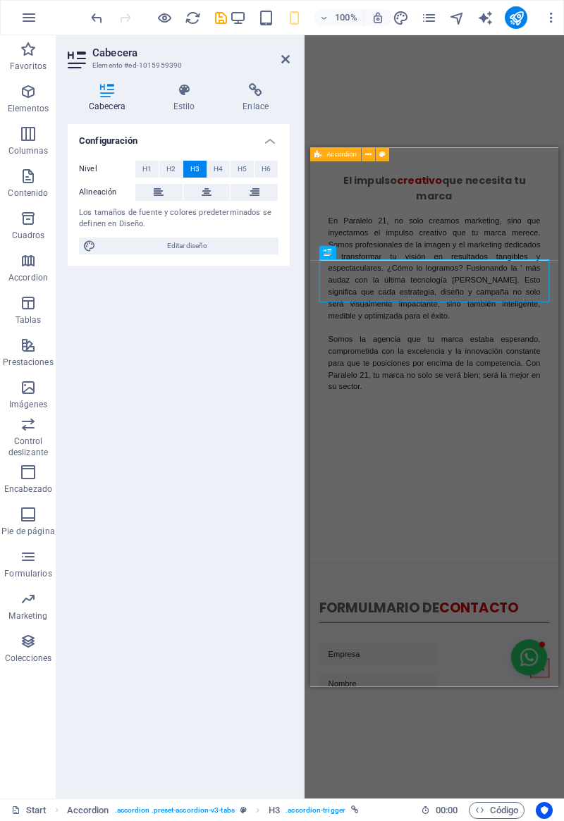
scroll to position [6086, 0]
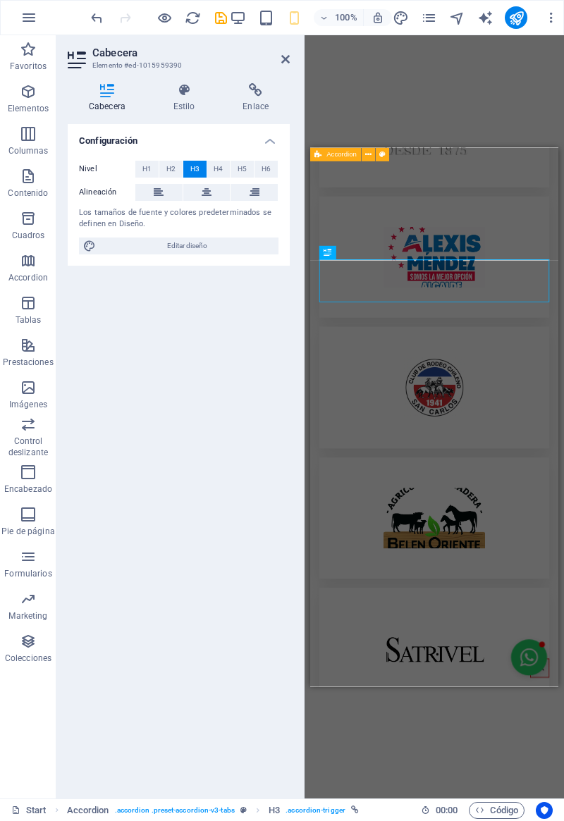
select select "px"
select select "400"
select select "px"
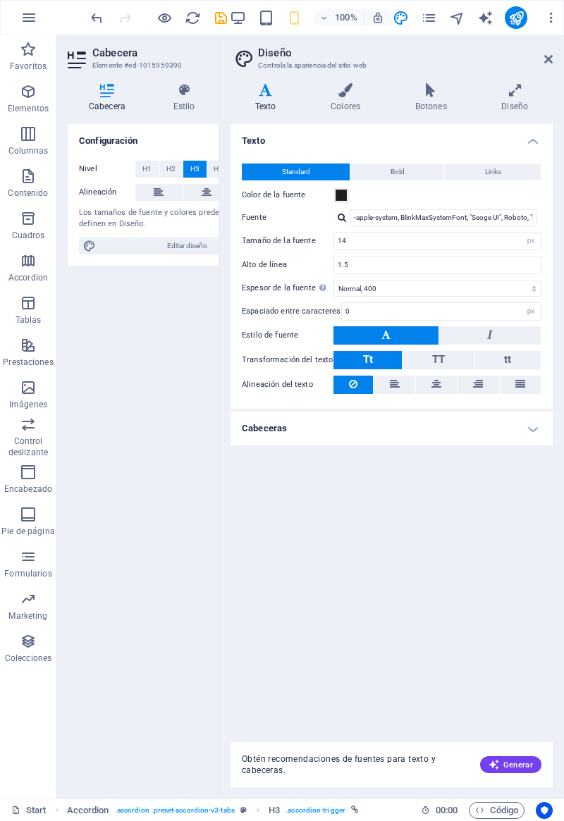
click at [556, 54] on aside "Diseño Controla la apariencia del sitio web Variantes Texto Colores Botones Dis…" at bounding box center [391, 416] width 345 height 763
click at [543, 56] on h2 "Diseño" at bounding box center [405, 53] width 295 height 13
click at [549, 59] on icon at bounding box center [548, 59] width 8 height 11
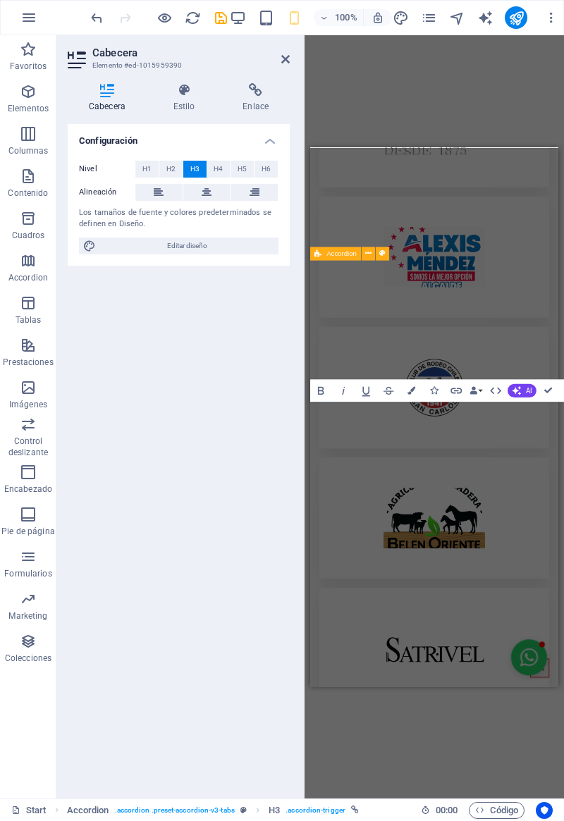
scroll to position [2148, 0]
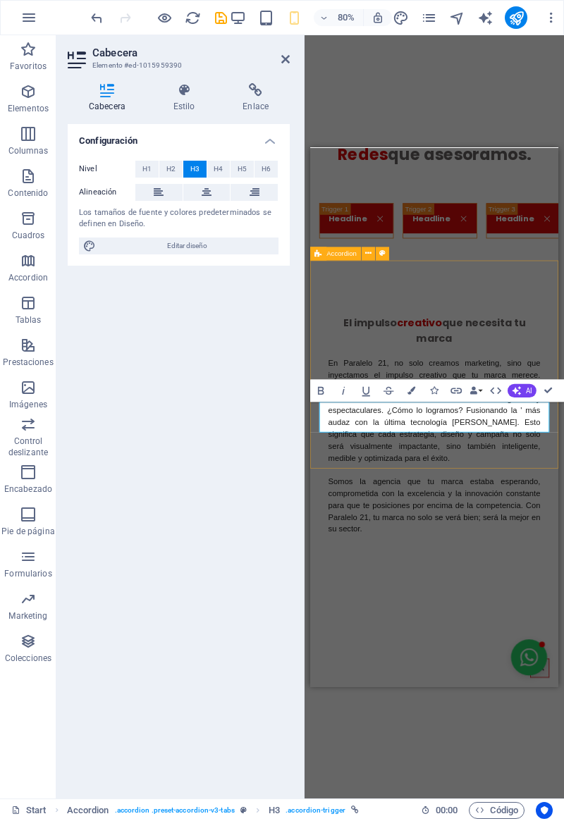
click at [349, 566] on div "El impulso creativo que necesita tu marca En Paralelo 21, no solo creamos marke…" at bounding box center [465, 571] width 310 height 543
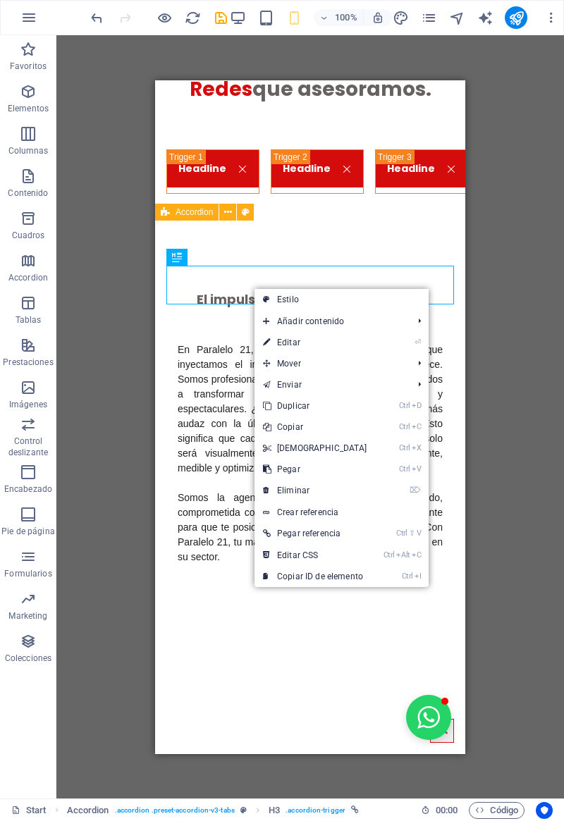
click at [268, 428] on icon at bounding box center [266, 427] width 7 height 21
click at [264, 474] on icon at bounding box center [263, 470] width 7 height 21
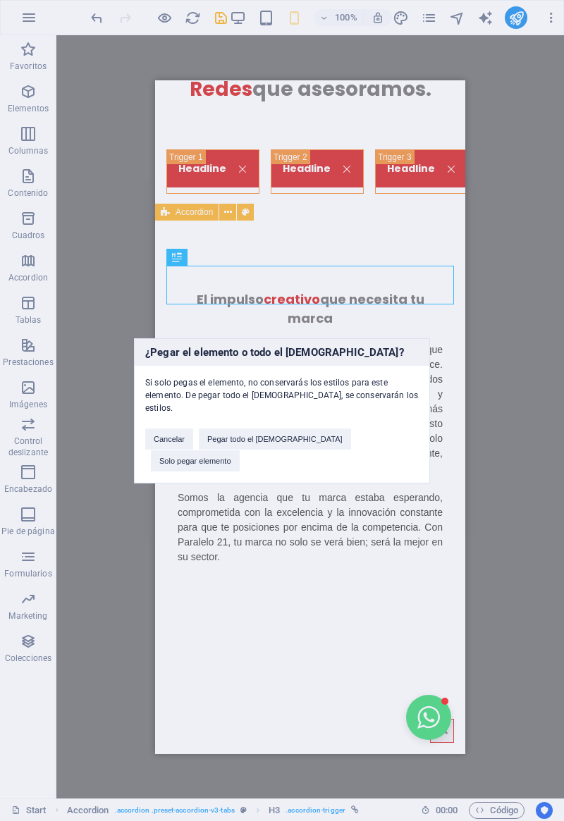
click at [240, 450] on button "Solo pegar elemento" at bounding box center [195, 460] width 89 height 21
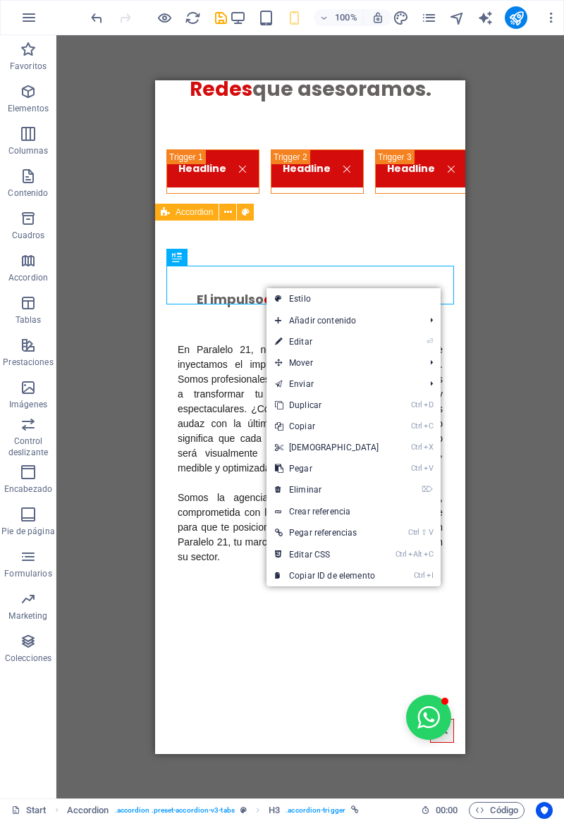
click at [281, 470] on icon at bounding box center [278, 468] width 7 height 21
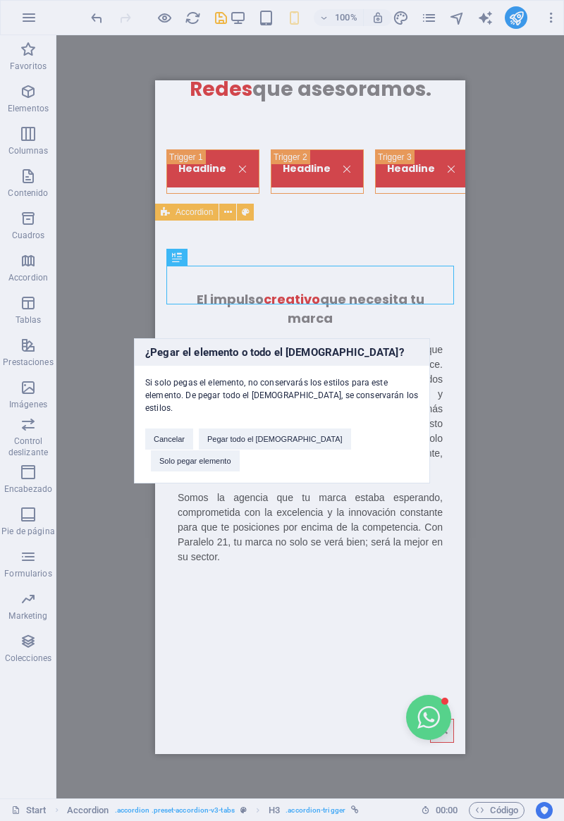
click at [240, 450] on button "Solo pegar elemento" at bounding box center [195, 460] width 89 height 21
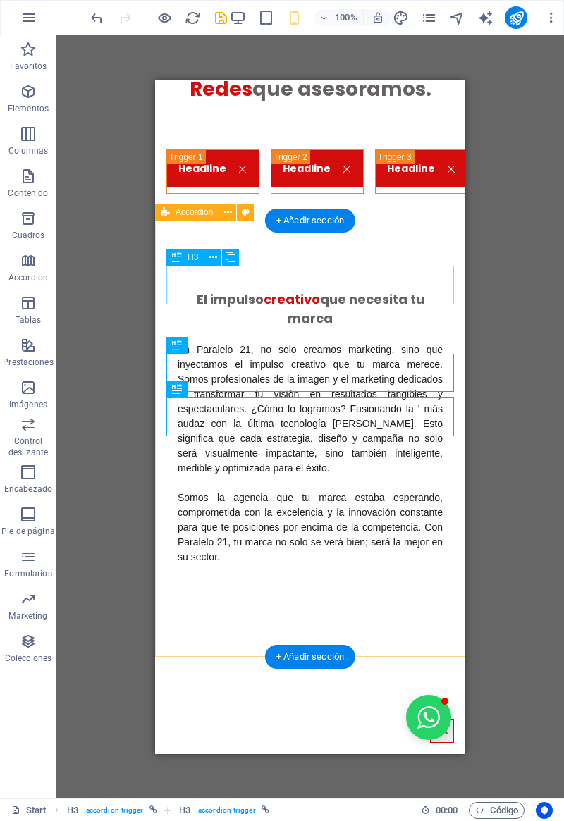
click at [259, 193] on div "Headline" at bounding box center [212, 171] width 93 height 44
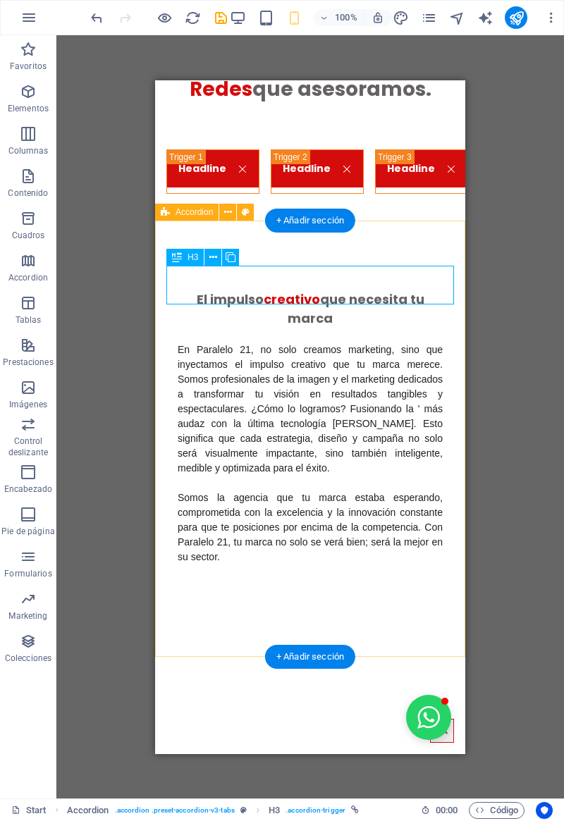
click at [259, 193] on div "Headline" at bounding box center [212, 171] width 93 height 44
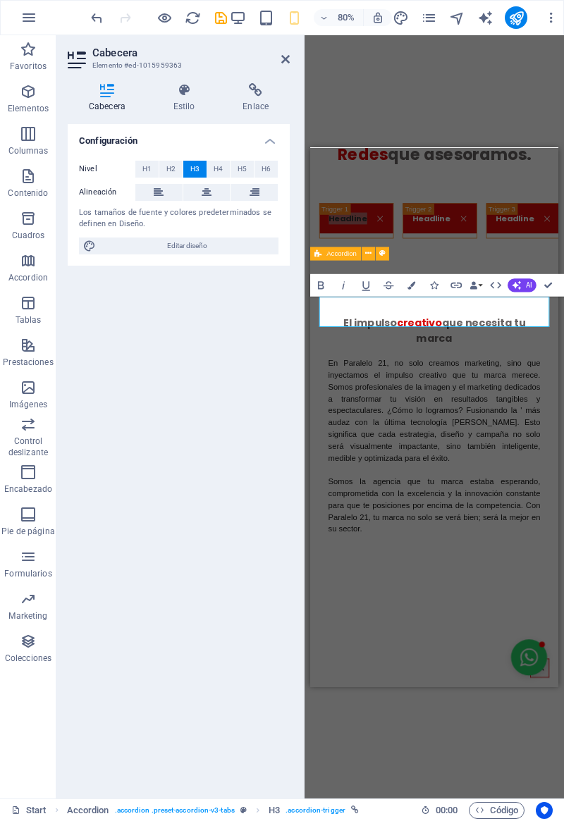
click at [212, 118] on div "Cabecera Estilo Enlace Configuración Nivel H1 H2 H3 H4 H5 H6 Alineación Los tam…" at bounding box center [179, 435] width 222 height 704
click at [188, 104] on h4 "Estilo" at bounding box center [187, 98] width 70 height 30
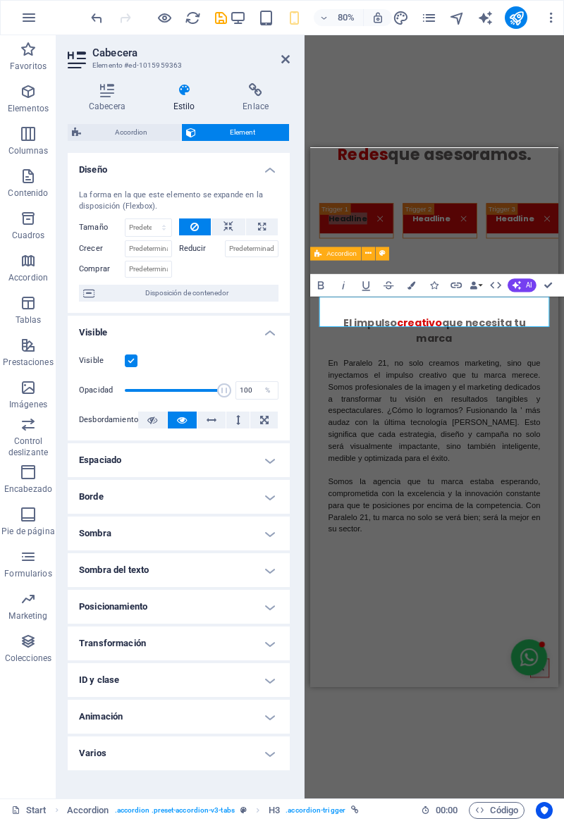
click at [252, 96] on icon at bounding box center [255, 90] width 68 height 14
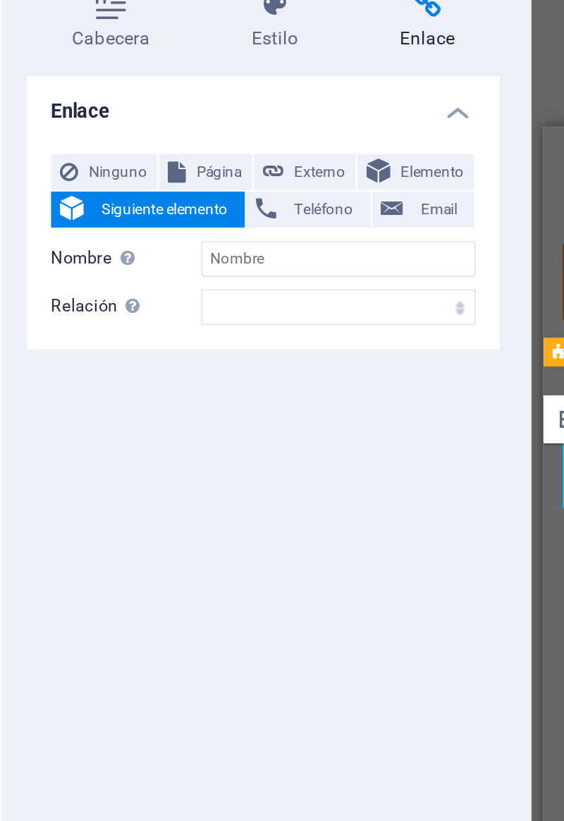
click at [98, 172] on span "Ninguno" at bounding box center [110, 169] width 29 height 17
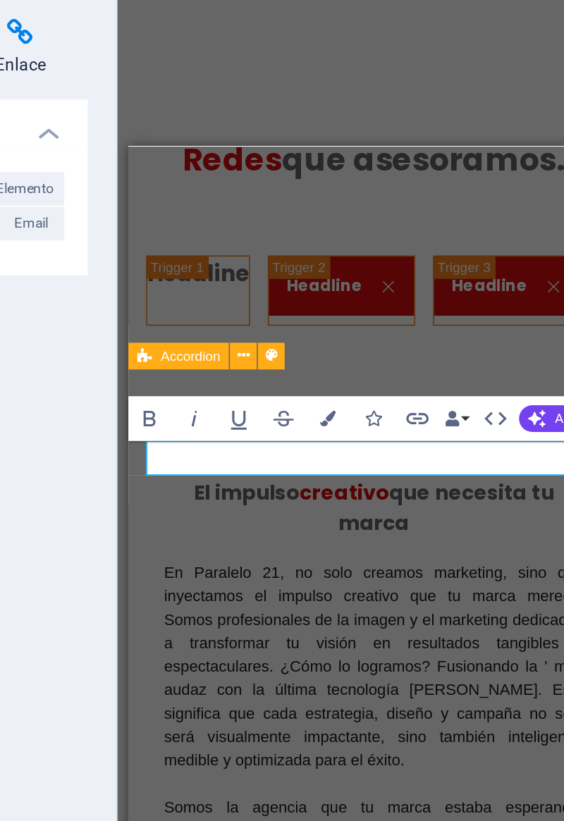
click at [216, 259] on div "Headline" at bounding box center [262, 236] width 93 height 44
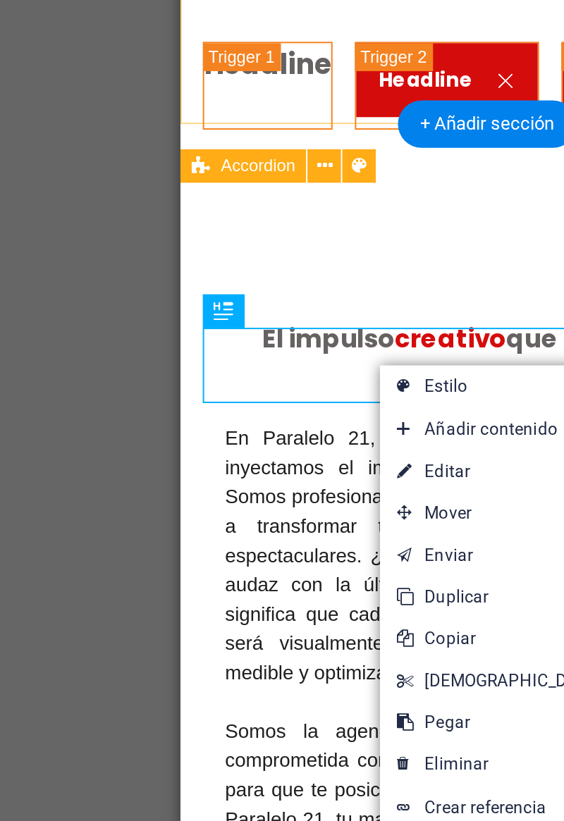
click at [301, 513] on link "⌦ Eliminar" at bounding box center [316, 514] width 121 height 21
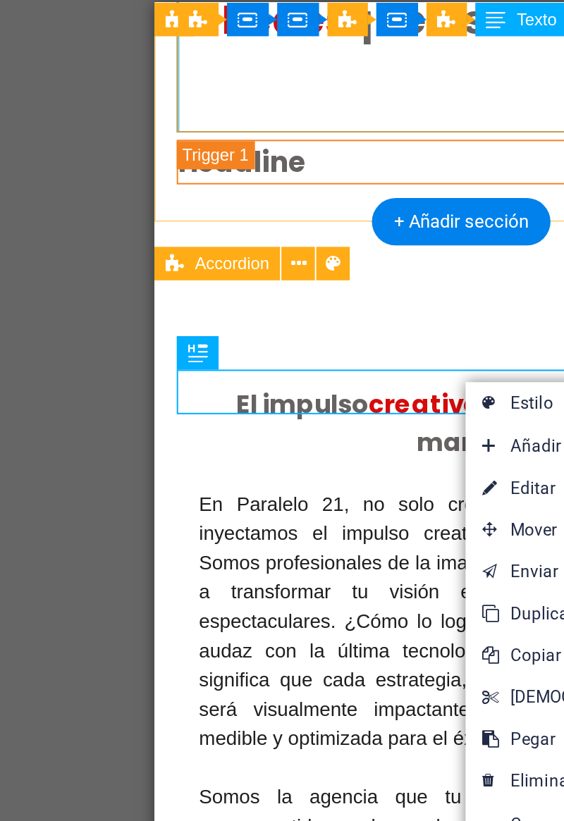
click at [341, 412] on link "Ctrl C Copiar" at bounding box center [372, 410] width 121 height 21
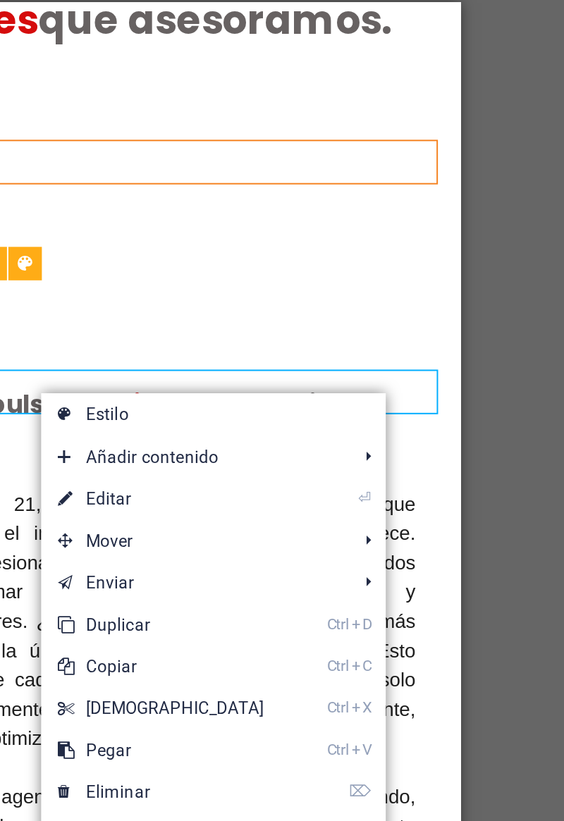
click at [269, 460] on icon at bounding box center [265, 458] width 7 height 21
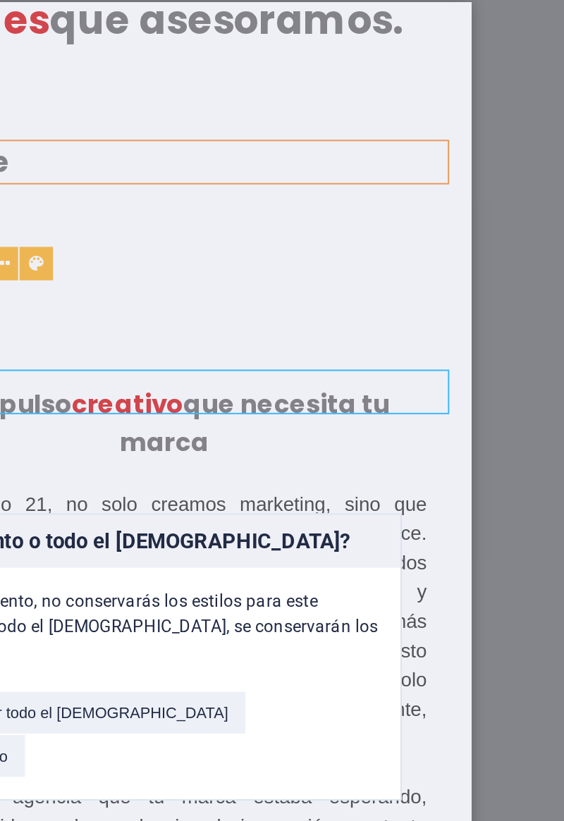
click at [240, 450] on button "Solo pegar elemento" at bounding box center [195, 460] width 89 height 21
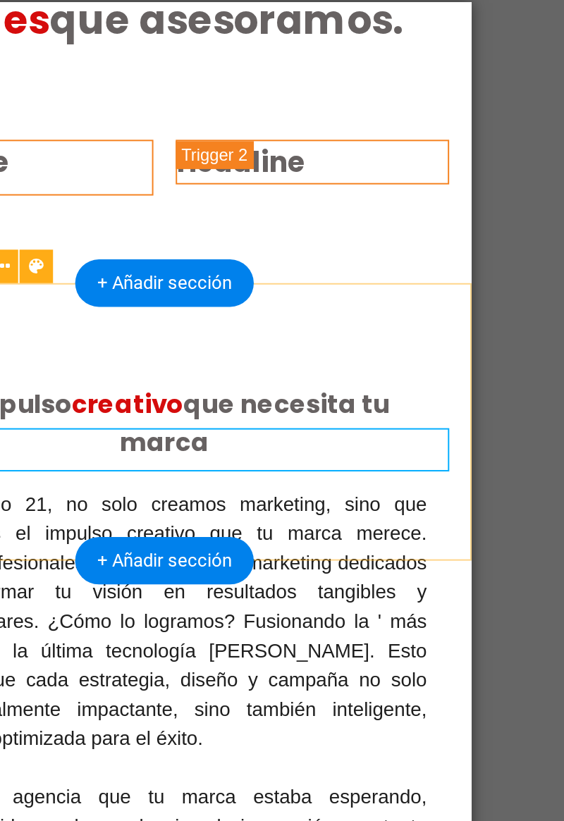
scroll to position [2146, 0]
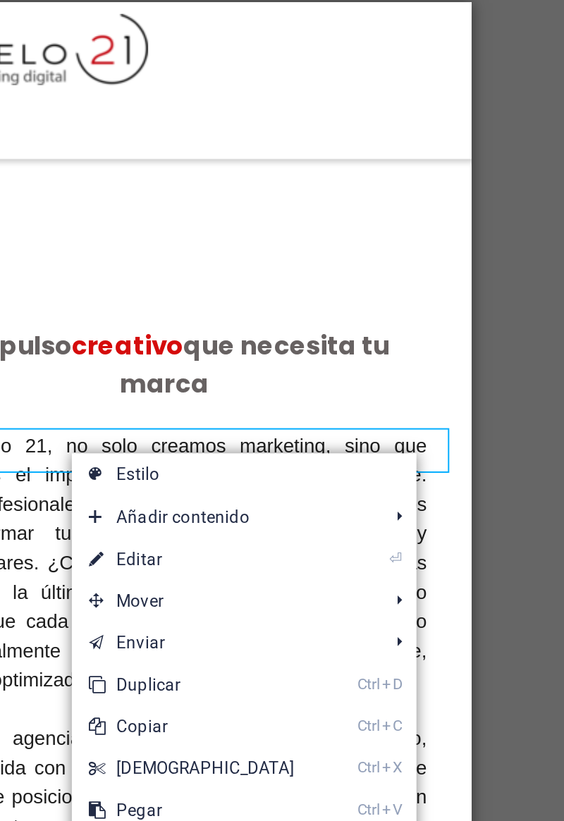
click at [278, 487] on icon at bounding box center [274, 488] width 7 height 21
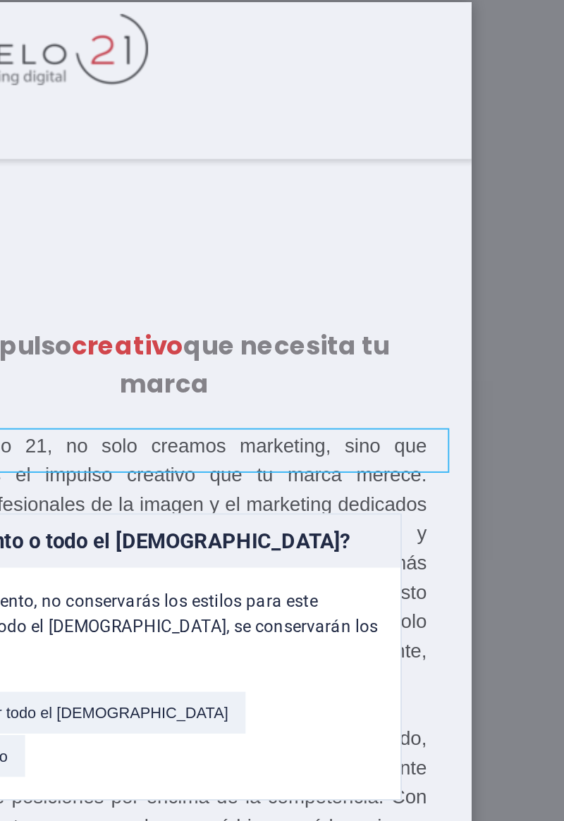
click at [240, 450] on button "Solo pegar elemento" at bounding box center [195, 460] width 89 height 21
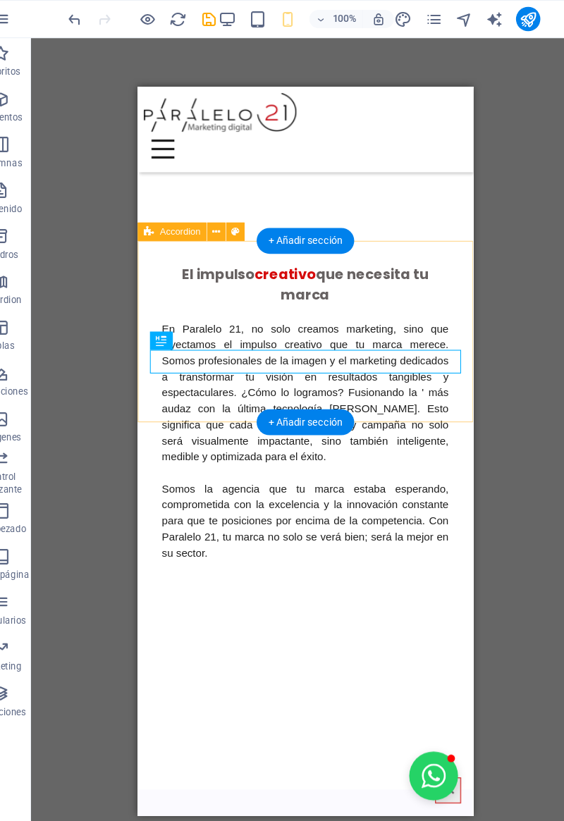
click at [182, 193] on div "Headline Headline Headline" at bounding box center [292, 136] width 310 height 113
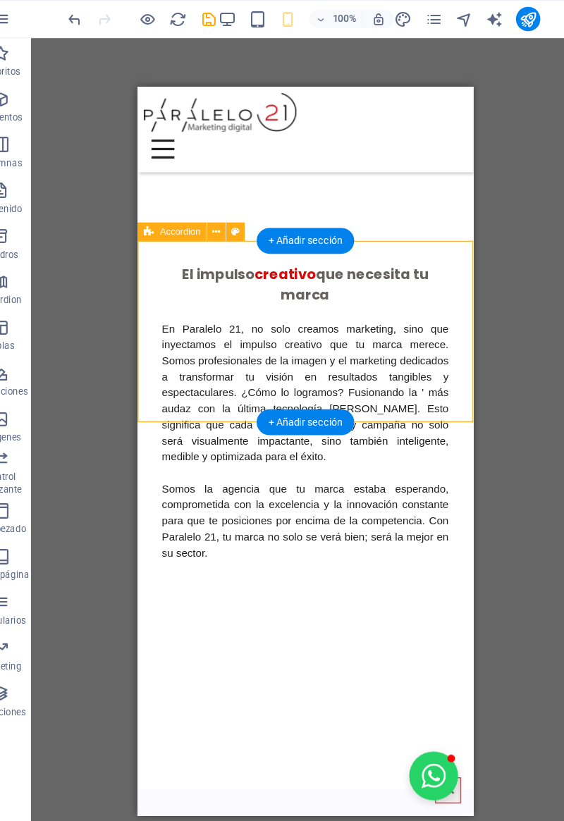
click at [172, 193] on div "Headline Headline Headline" at bounding box center [292, 136] width 310 height 113
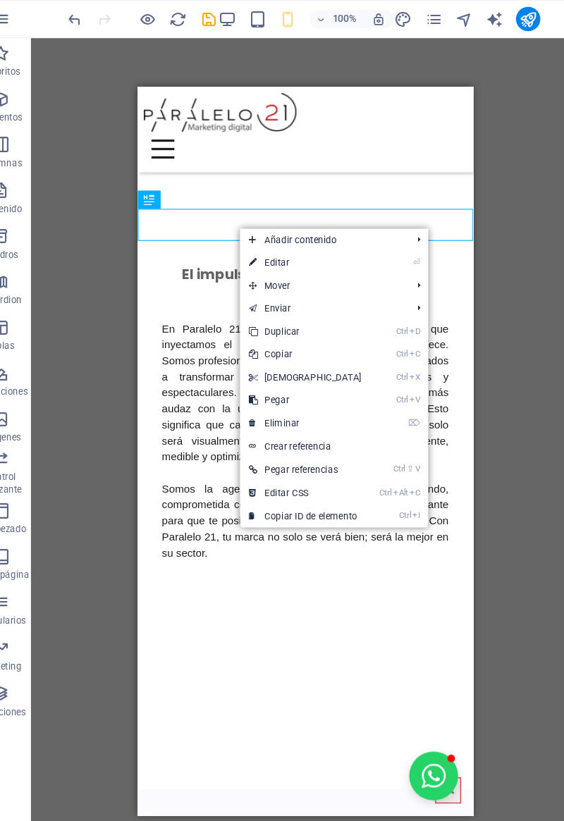
click at [263, 327] on icon at bounding box center [261, 327] width 7 height 21
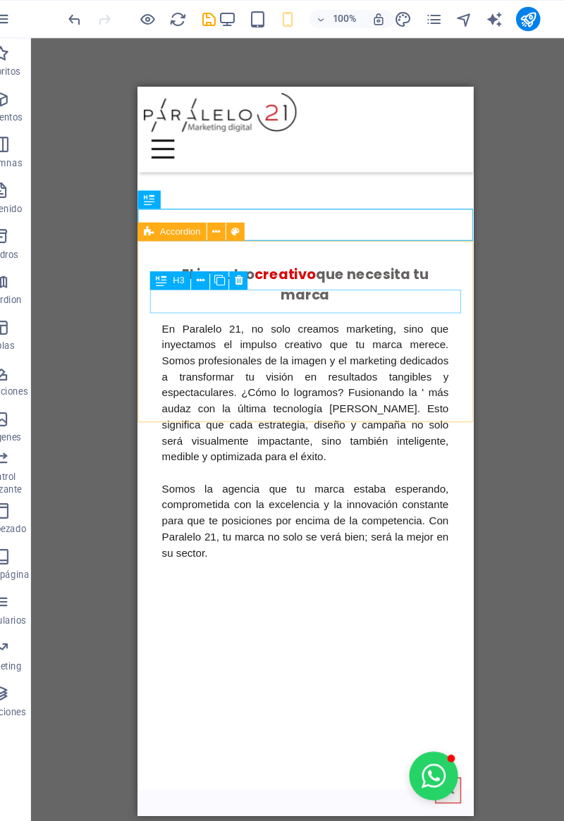
click at [178, 193] on div "Headline Headline Headline" at bounding box center [292, 136] width 310 height 113
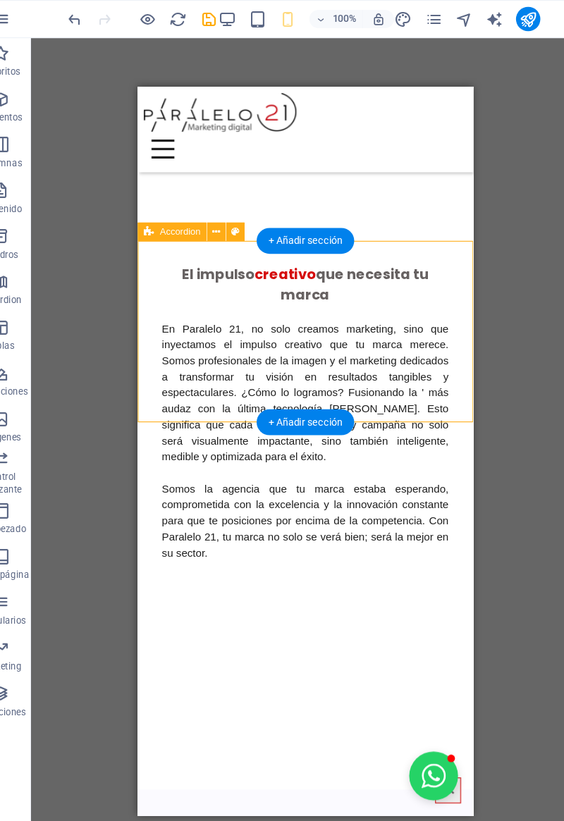
click at [179, 193] on div "Headline Headline Headline" at bounding box center [292, 136] width 310 height 113
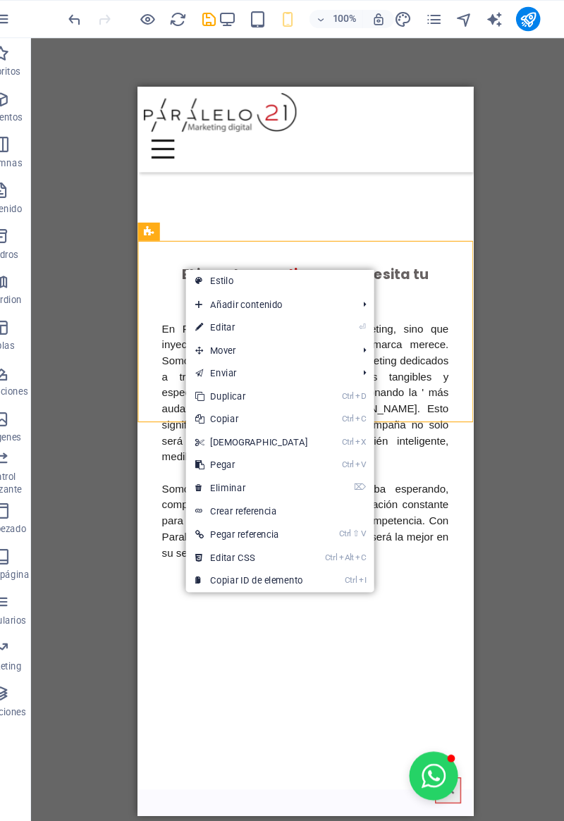
click at [215, 433] on icon at bounding box center [211, 429] width 7 height 21
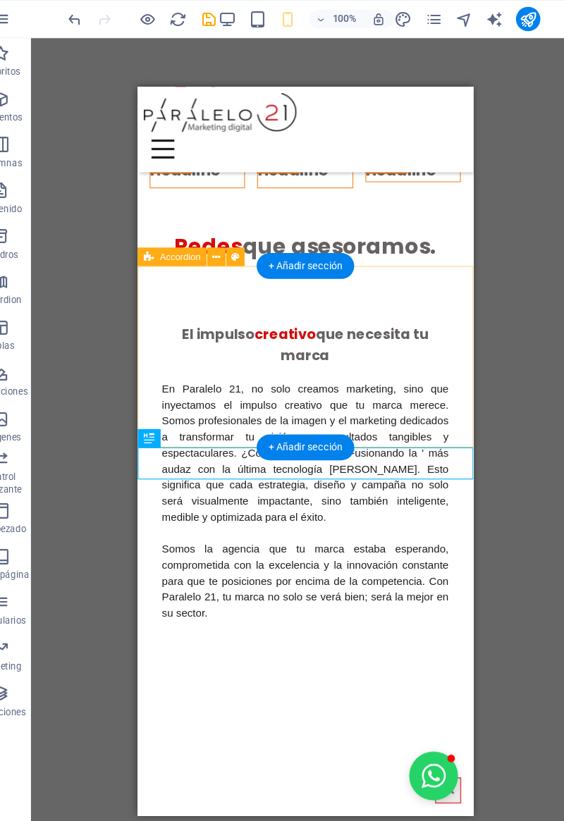
scroll to position [2119, 0]
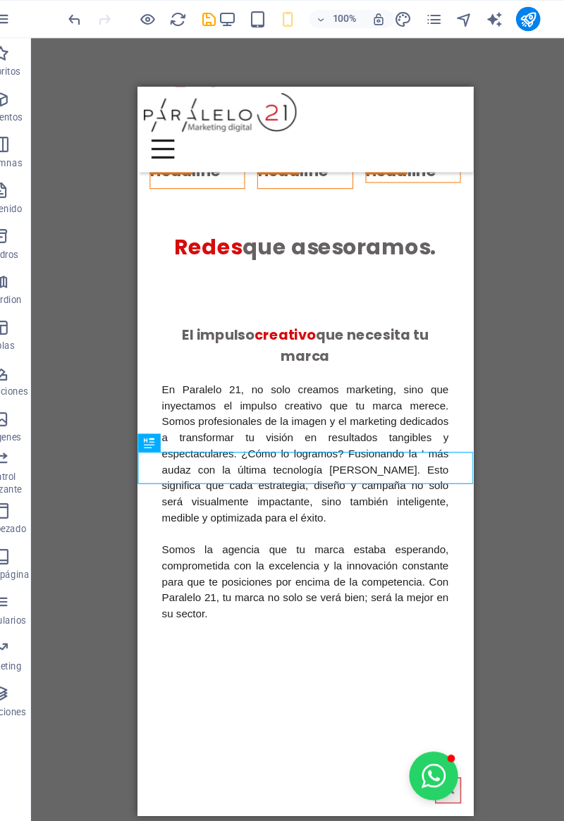
click at [99, 23] on icon "undo" at bounding box center [97, 18] width 16 height 16
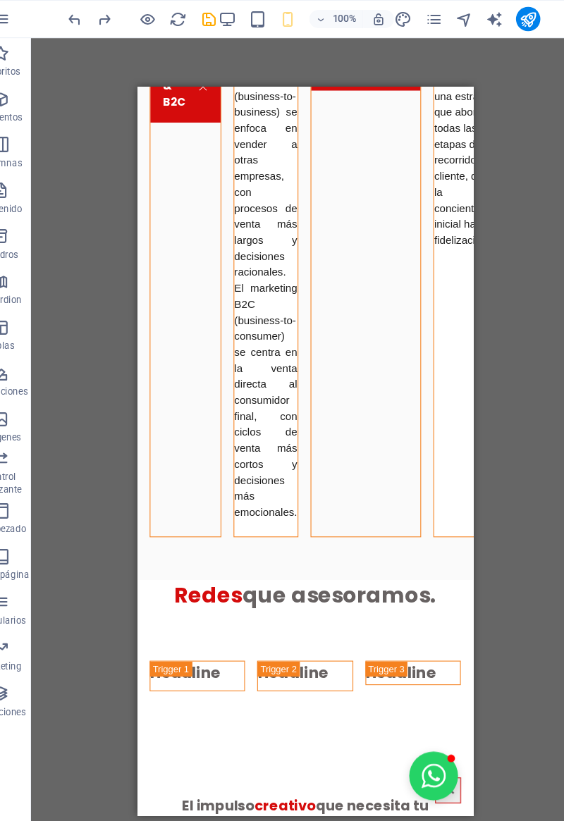
scroll to position [1688, 0]
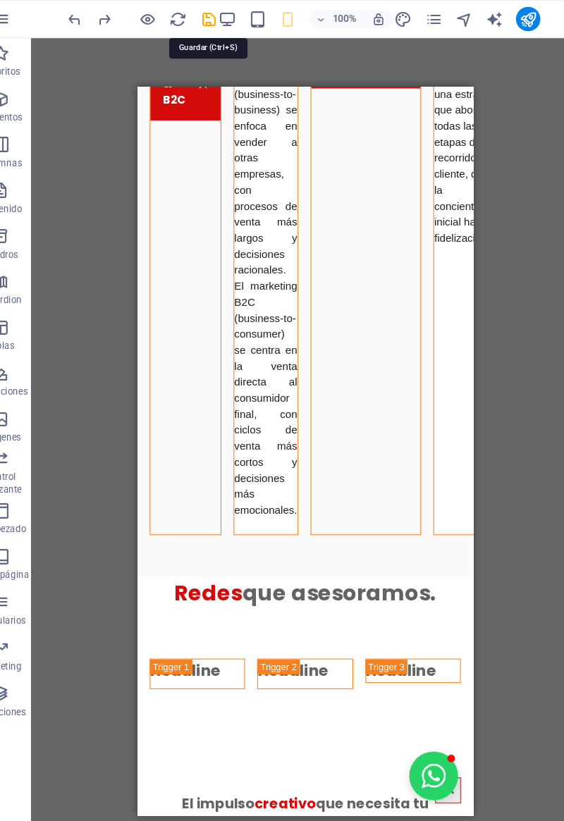
click at [219, 18] on icon "save" at bounding box center [221, 18] width 16 height 16
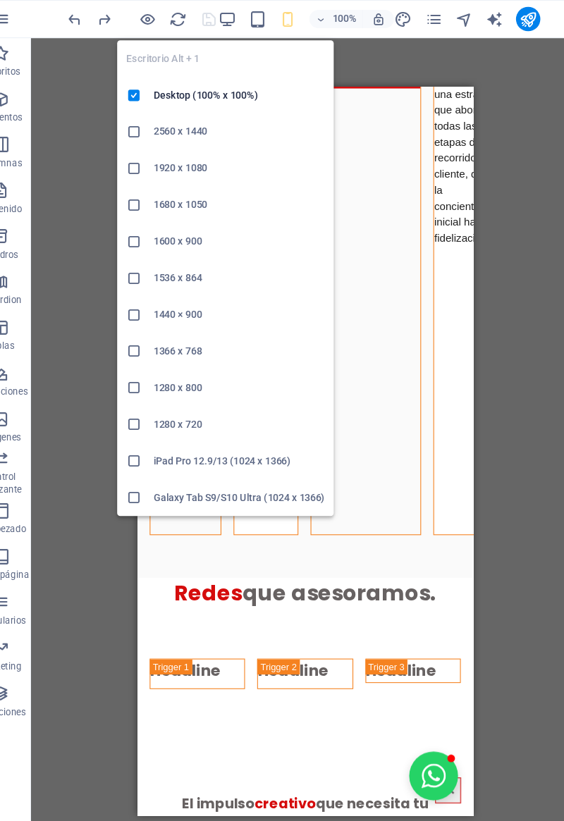
click at [237, 18] on icon "button" at bounding box center [238, 18] width 16 height 16
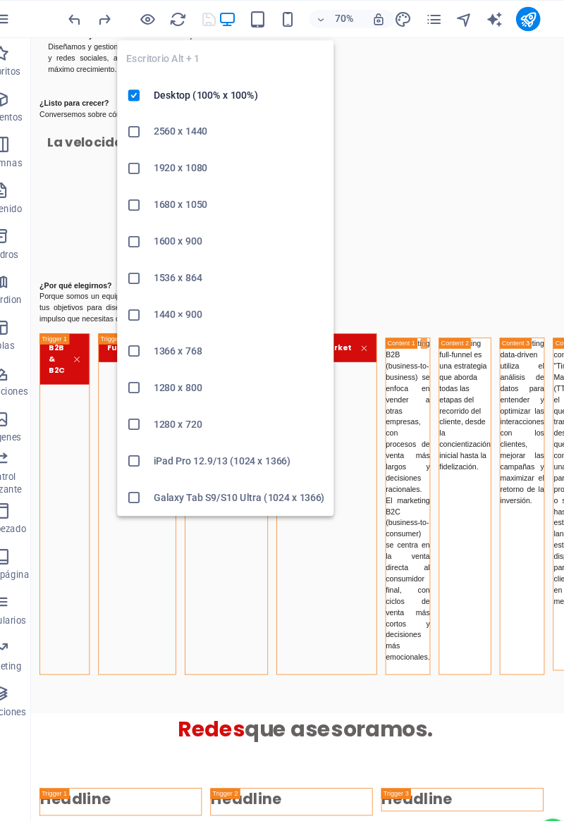
scroll to position [1687, 0]
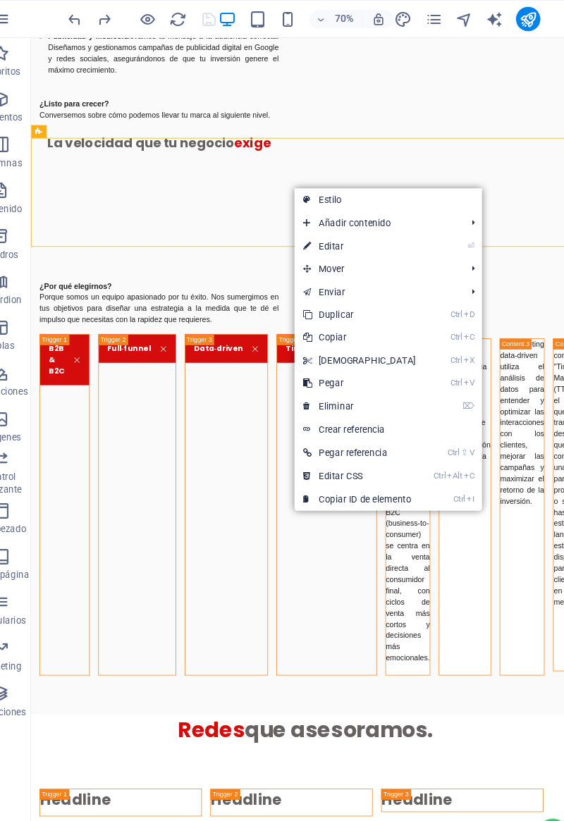
click at [315, 357] on icon at bounding box center [311, 354] width 7 height 21
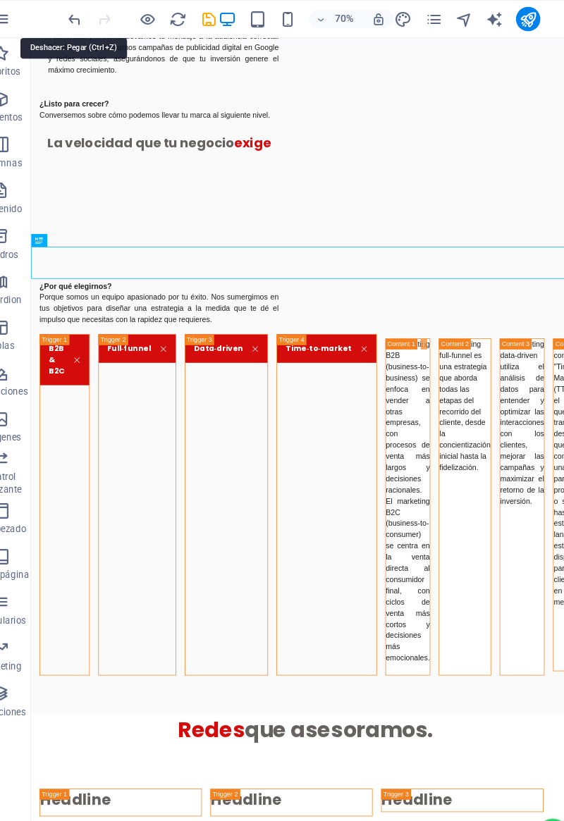
click at [92, 18] on icon "undo" at bounding box center [97, 18] width 16 height 16
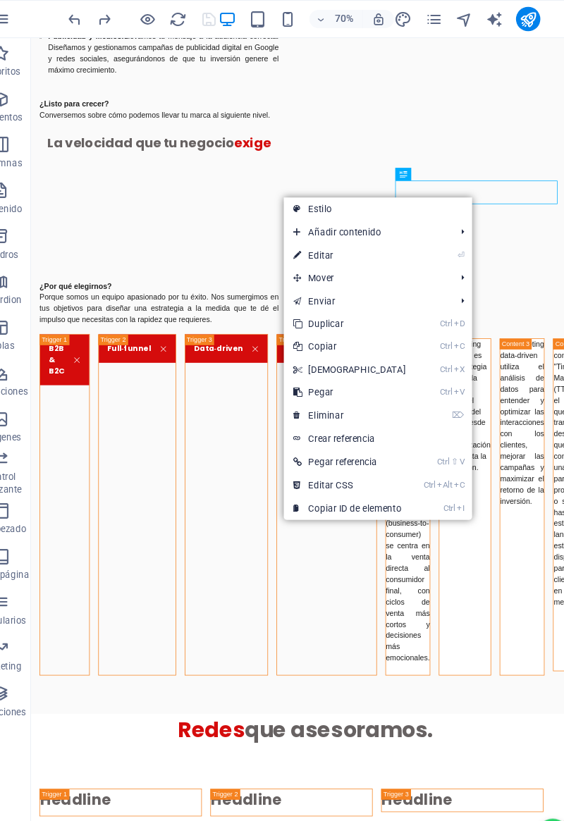
click at [311, 327] on link "Ctrl C Copiar" at bounding box center [350, 320] width 121 height 21
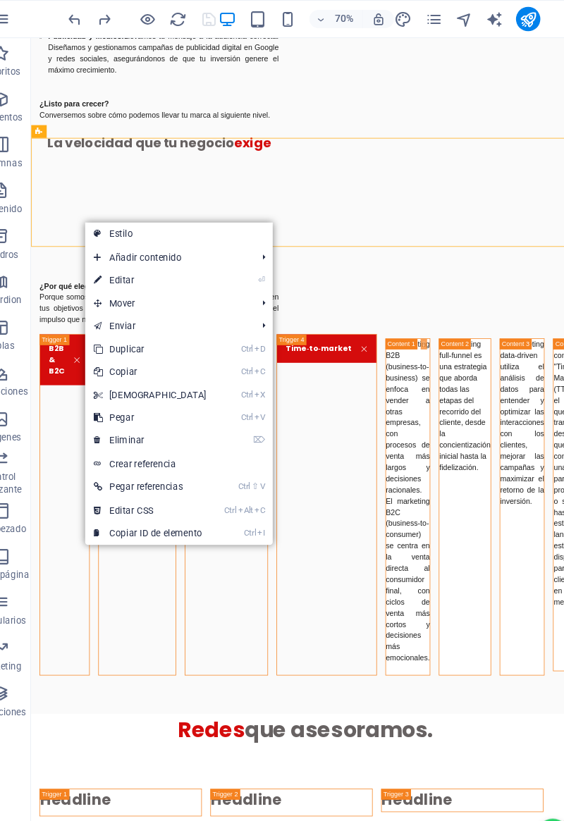
click at [118, 385] on icon at bounding box center [118, 386] width 7 height 21
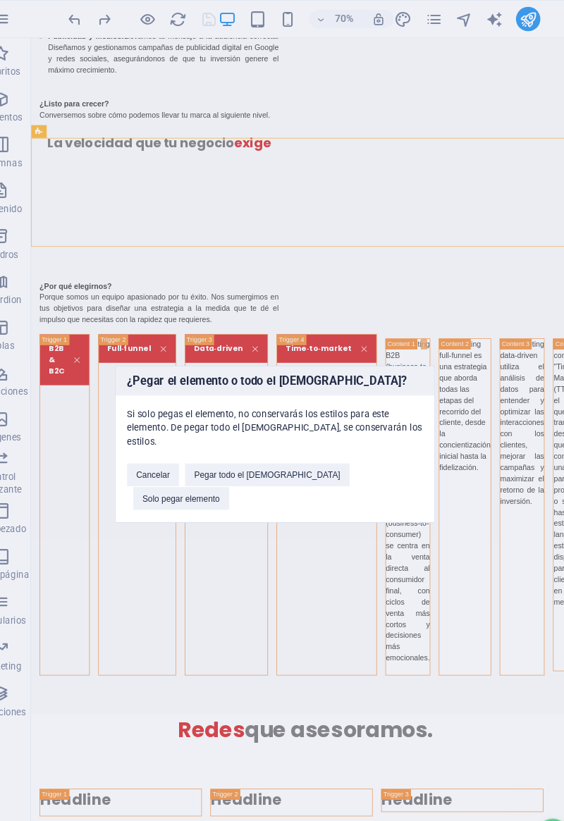
click at [240, 472] on button "Solo pegar elemento" at bounding box center [195, 460] width 89 height 21
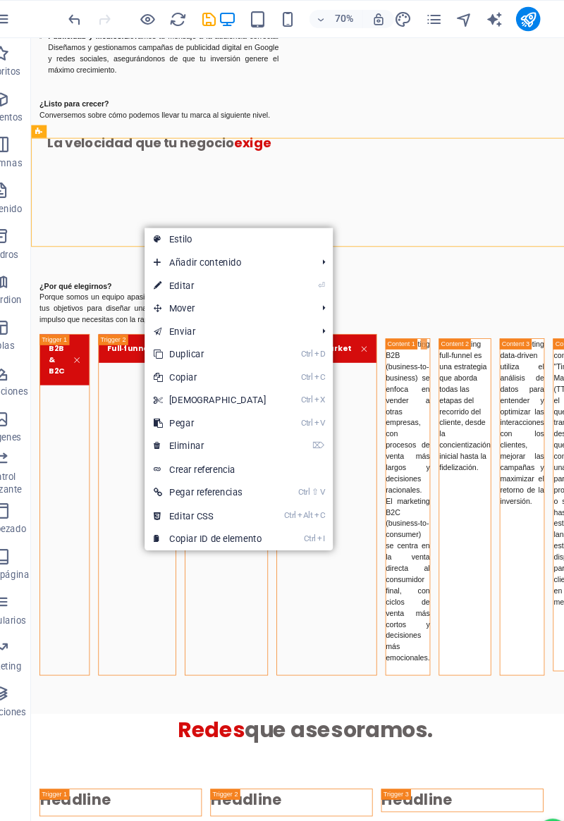
click at [177, 390] on icon at bounding box center [173, 391] width 7 height 21
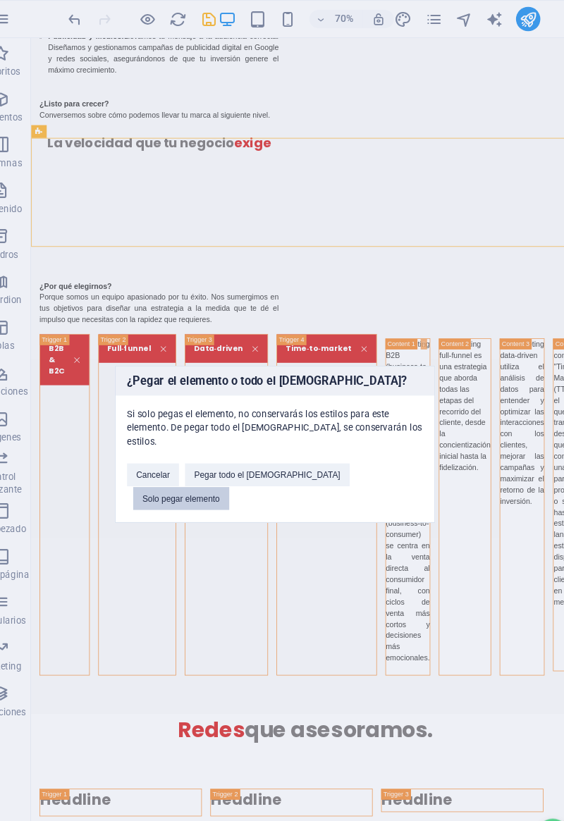
click at [240, 472] on button "Solo pegar elemento" at bounding box center [195, 460] width 89 height 21
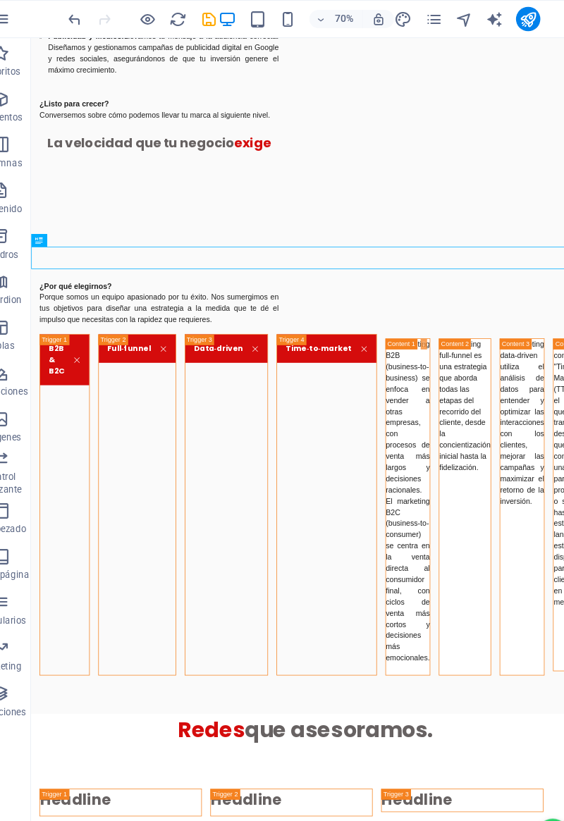
click at [91, 17] on icon "undo" at bounding box center [97, 18] width 16 height 16
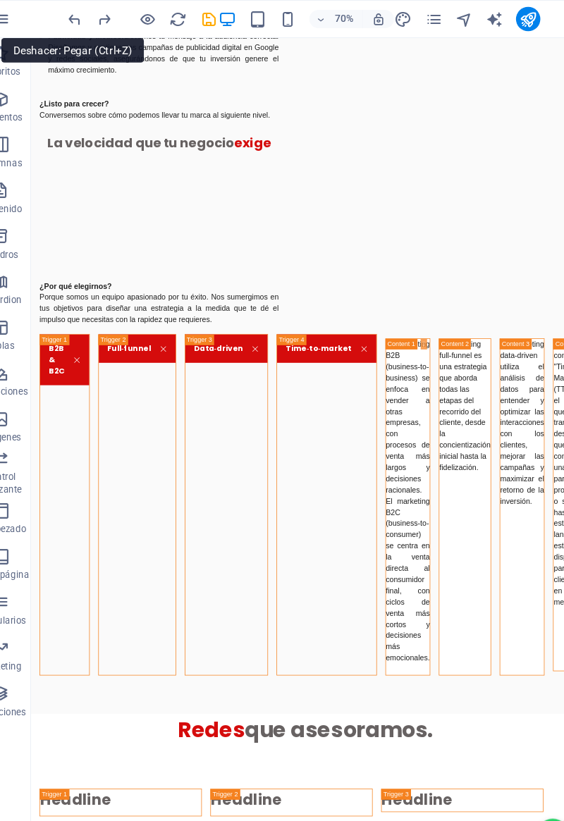
click at [99, 23] on icon "undo" at bounding box center [97, 18] width 16 height 16
click at [103, 27] on div at bounding box center [158, 17] width 141 height 23
click at [98, 25] on icon "undo" at bounding box center [97, 18] width 16 height 16
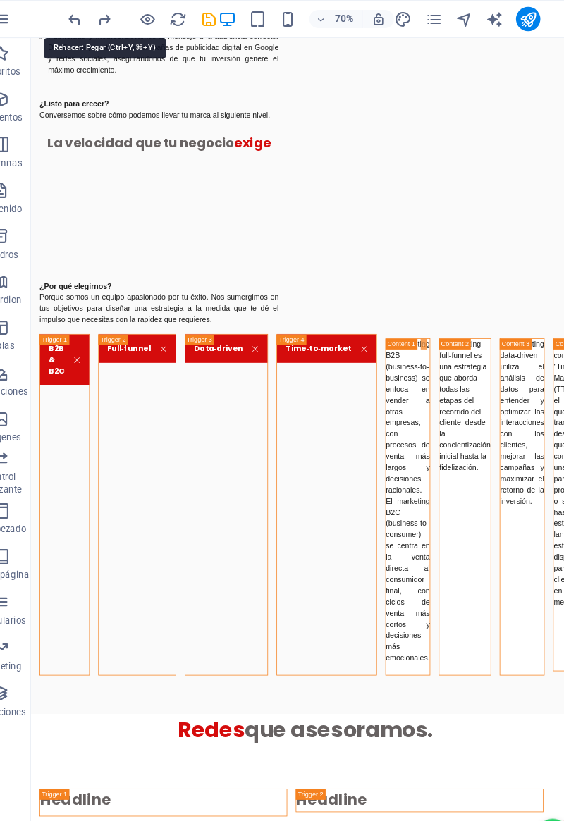
click at [125, 19] on icon "redo" at bounding box center [125, 18] width 16 height 16
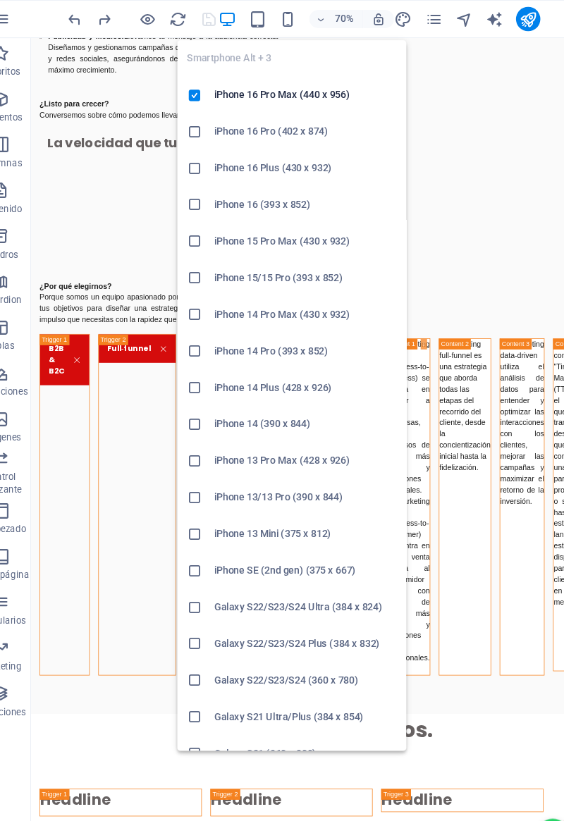
click at [301, 27] on div "Smartphone Alt + 3 iPhone 16 Pro Max (440 x 956) iPhone 16 Pro (402 x 874) iPho…" at bounding box center [297, 360] width 211 height 668
click at [301, 16] on icon "button" at bounding box center [294, 18] width 16 height 16
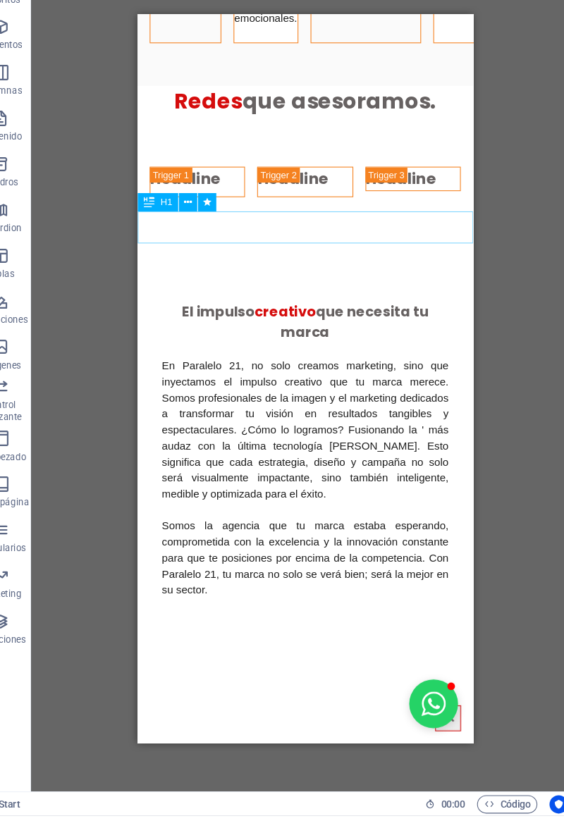
scroll to position [2085, 0]
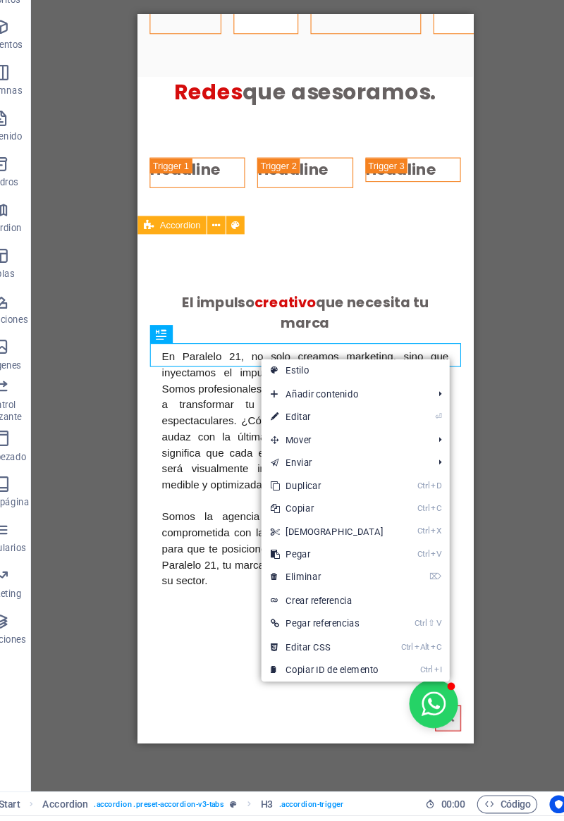
click at [285, 580] on icon at bounding box center [281, 579] width 7 height 21
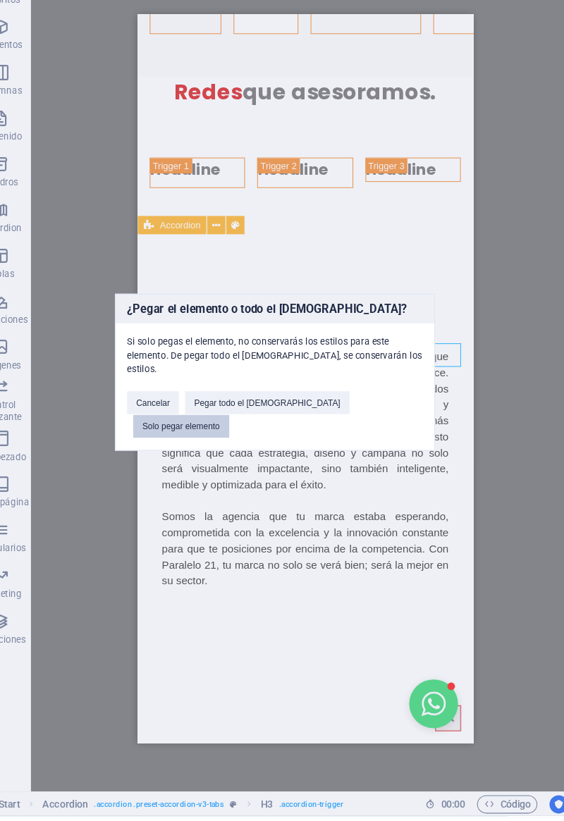
click at [240, 472] on button "Solo pegar elemento" at bounding box center [195, 460] width 89 height 21
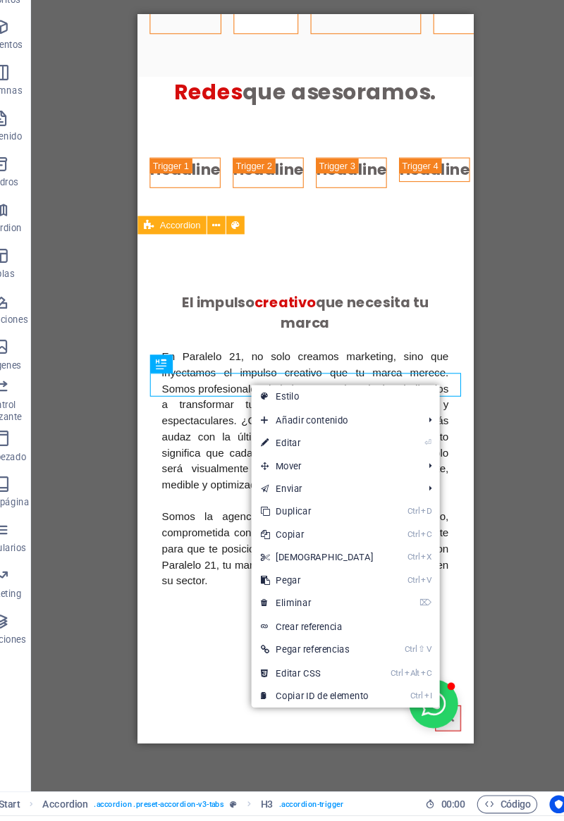
click at [278, 602] on link "Ctrl V Pegar" at bounding box center [320, 603] width 121 height 21
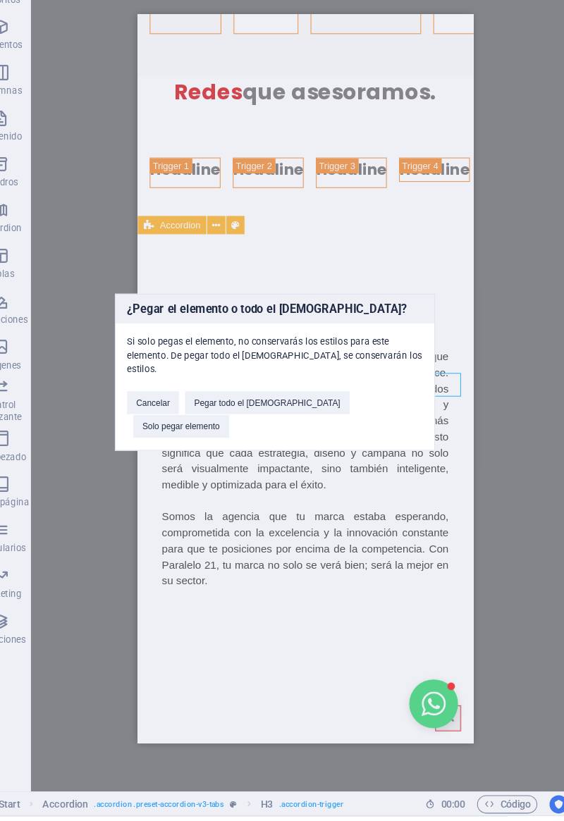
click at [240, 472] on button "Solo pegar elemento" at bounding box center [195, 460] width 89 height 21
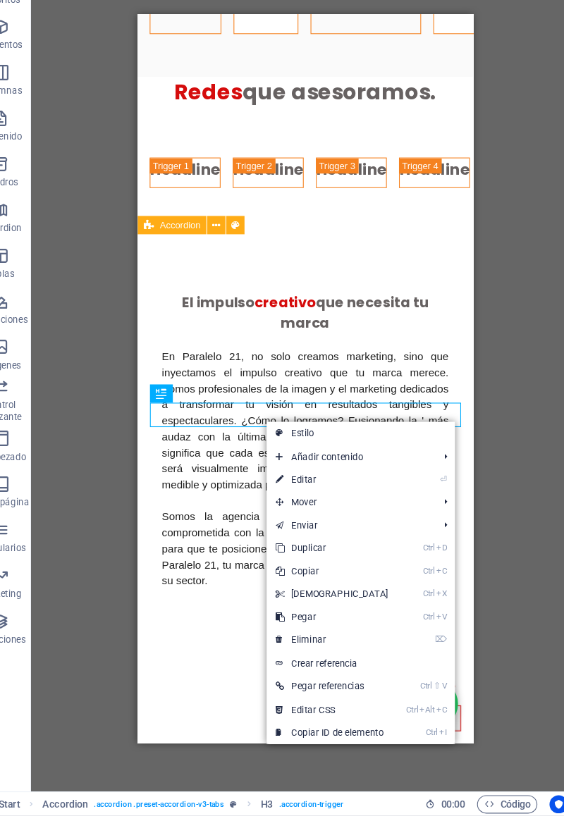
click at [287, 635] on icon at bounding box center [286, 637] width 7 height 21
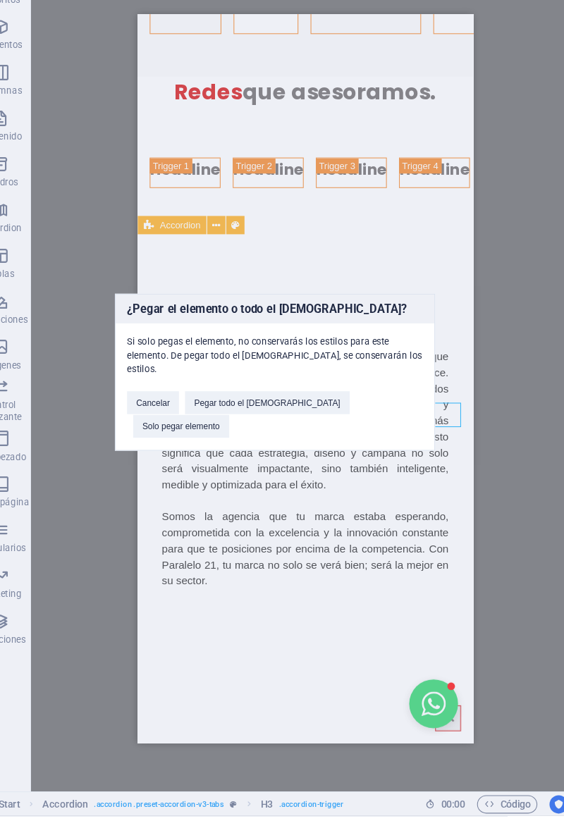
click at [240, 469] on button "Solo pegar elemento" at bounding box center [195, 460] width 89 height 21
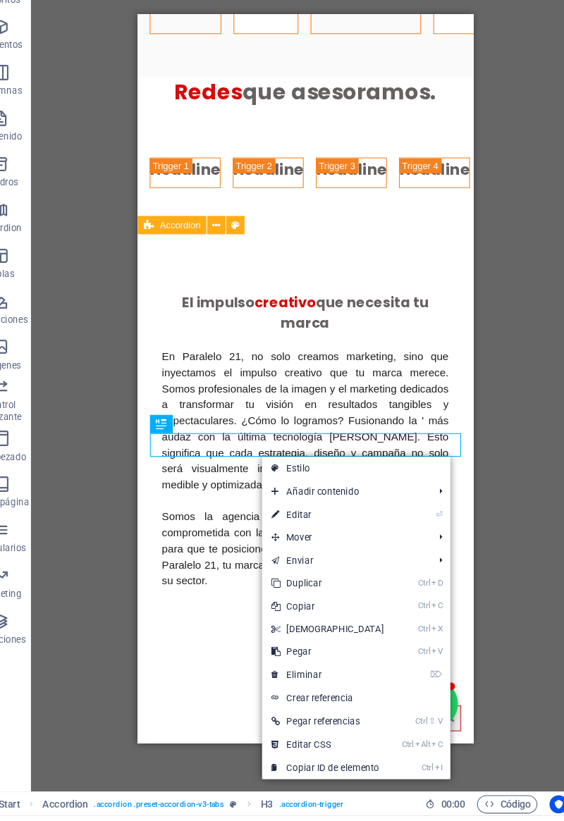
click at [288, 670] on link "Ctrl V Pegar" at bounding box center [330, 669] width 121 height 21
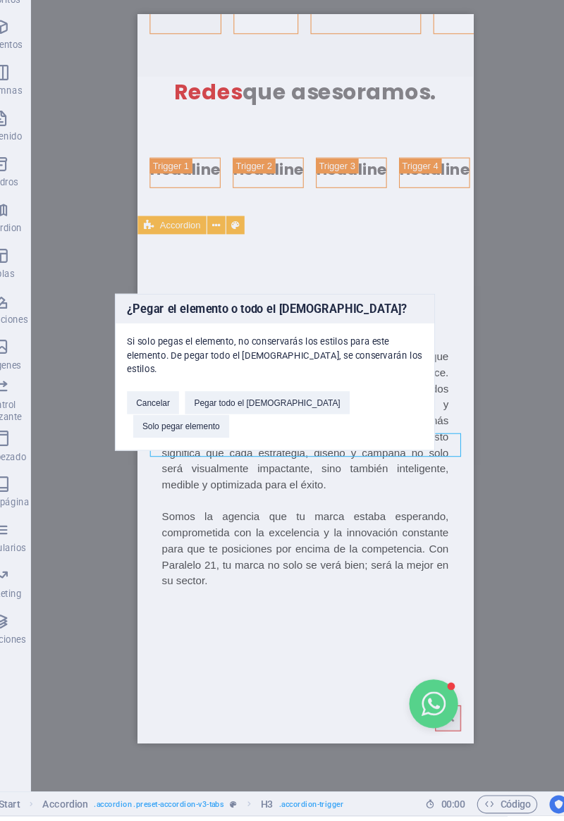
click at [240, 471] on button "Solo pegar elemento" at bounding box center [195, 460] width 89 height 21
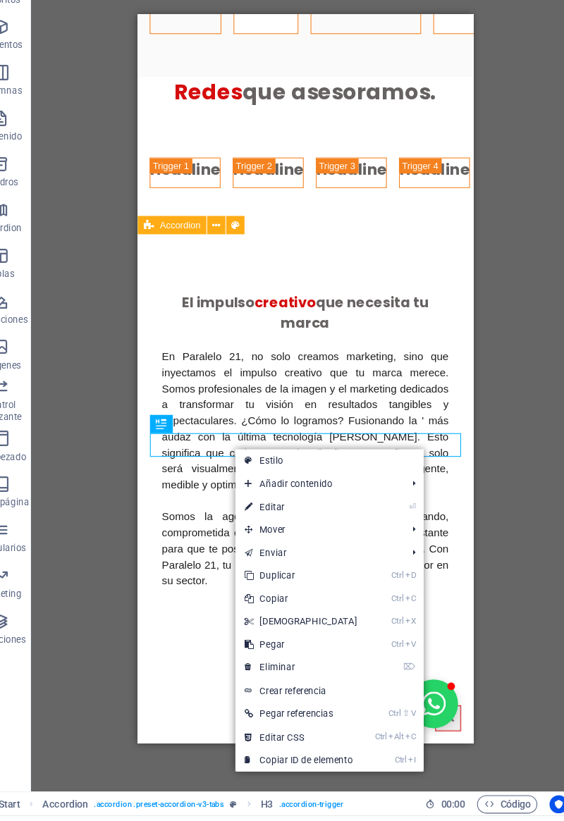
click at [263, 665] on link "Ctrl V Pegar" at bounding box center [305, 662] width 121 height 21
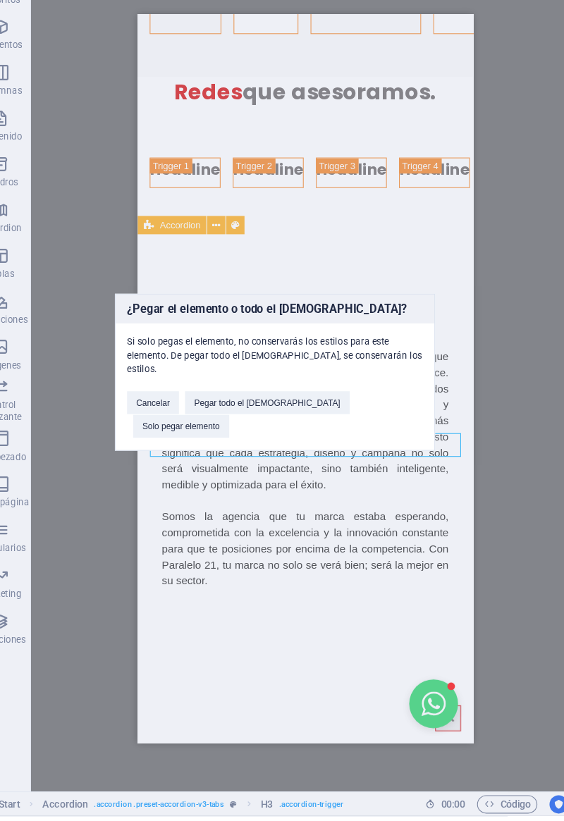
click at [240, 470] on button "Solo pegar elemento" at bounding box center [195, 460] width 89 height 21
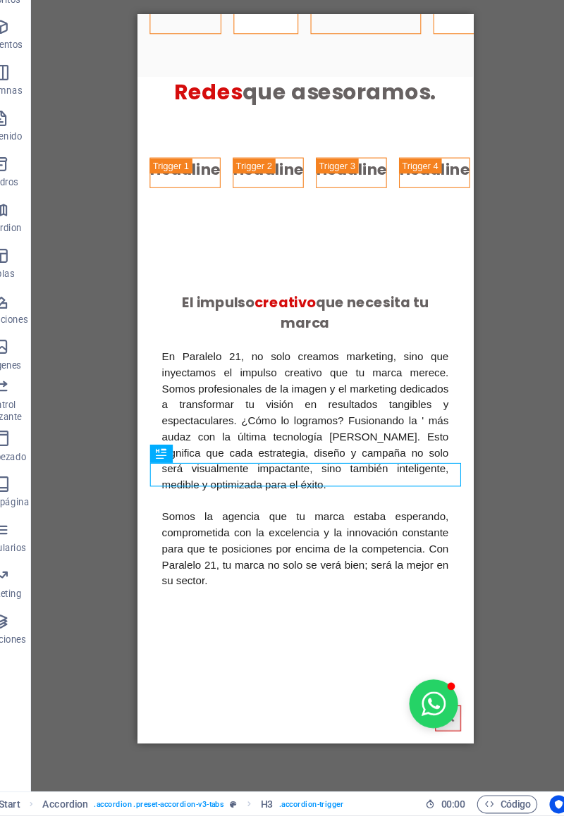
scroll to position [0, 0]
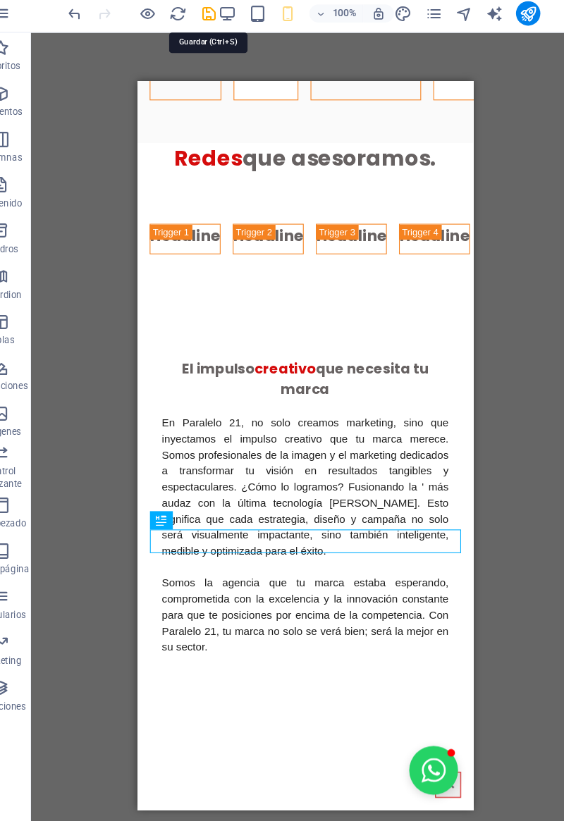
click at [220, 16] on icon "save" at bounding box center [221, 18] width 16 height 16
checkbox input "false"
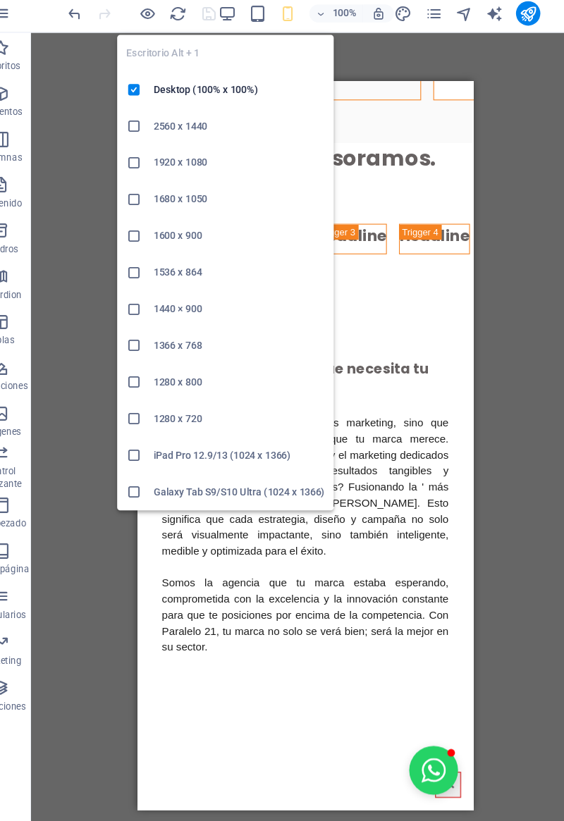
click at [242, 20] on icon "button" at bounding box center [238, 18] width 16 height 16
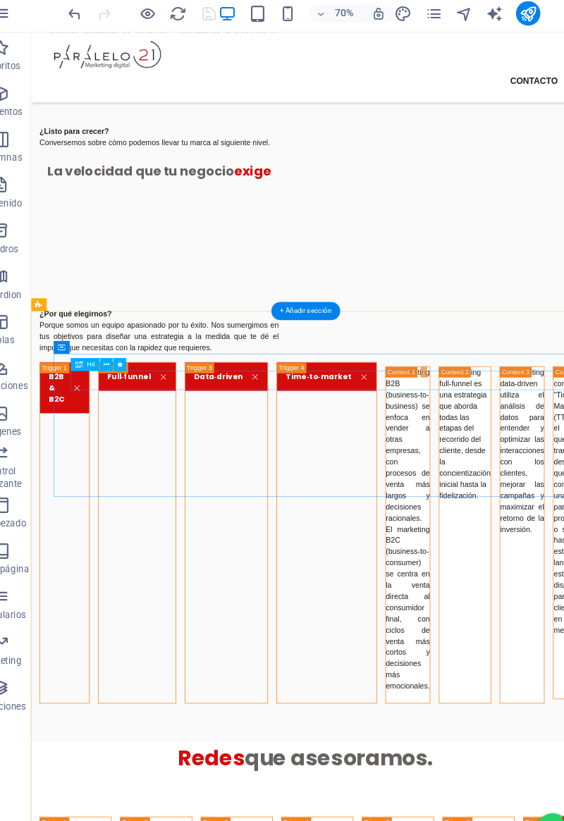
scroll to position [1520, 0]
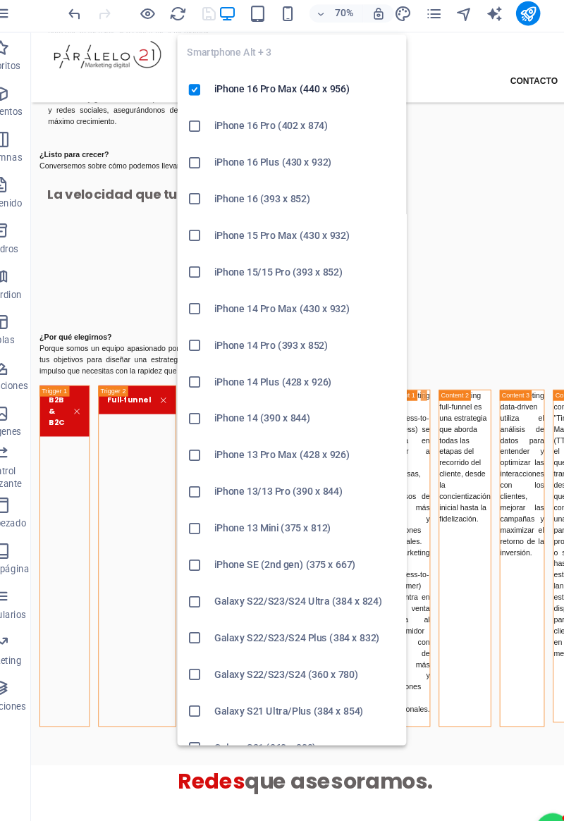
click at [289, 16] on icon "button" at bounding box center [294, 18] width 16 height 16
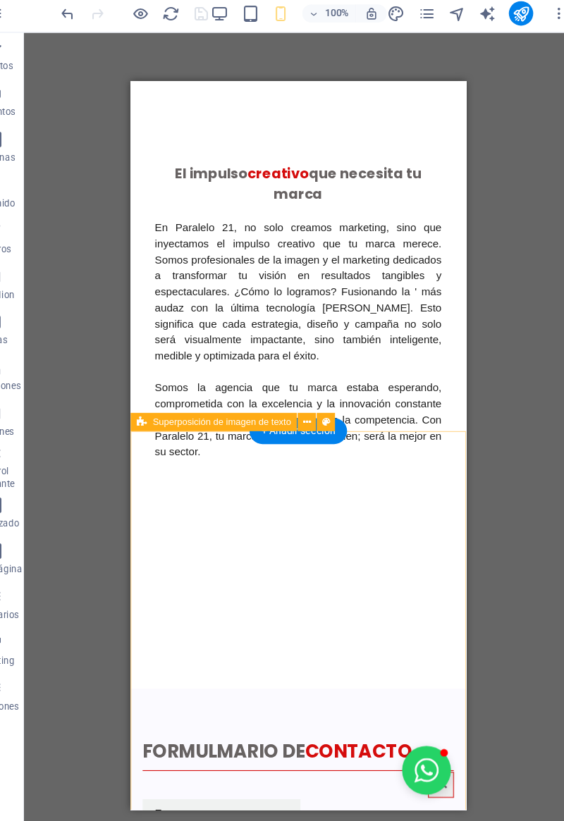
scroll to position [2271, 0]
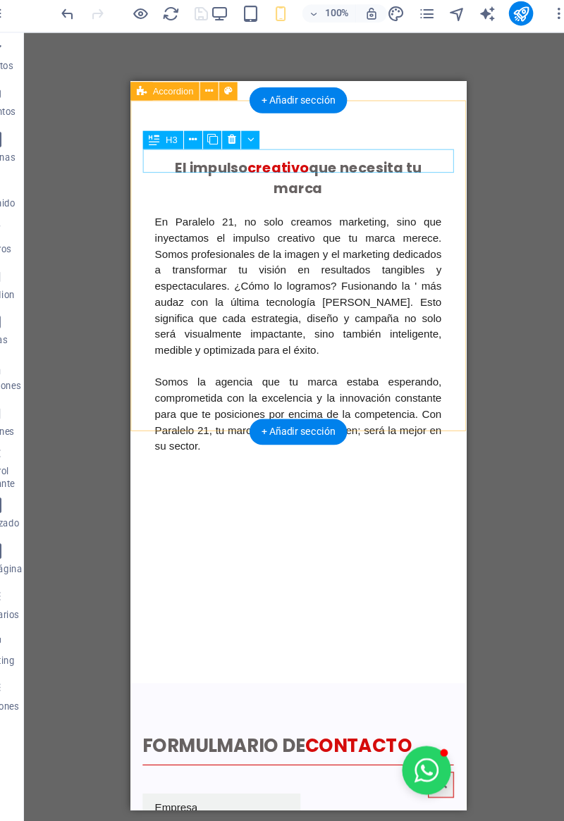
click at [187, 54] on div "Headline" at bounding box center [175, 40] width 66 height 28
click at [185, 54] on div "Headline" at bounding box center [175, 40] width 66 height 28
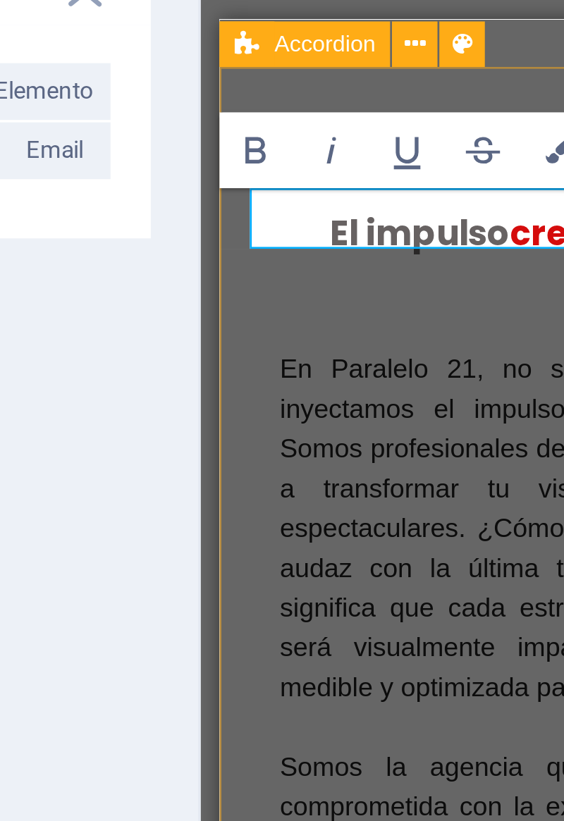
click at [293, 239] on div "Cabecera Estilo Enlace Configuración Nivel H1 H2 H3 H4 H5 H6 Alineación Los tam…" at bounding box center [178, 435] width 245 height 727
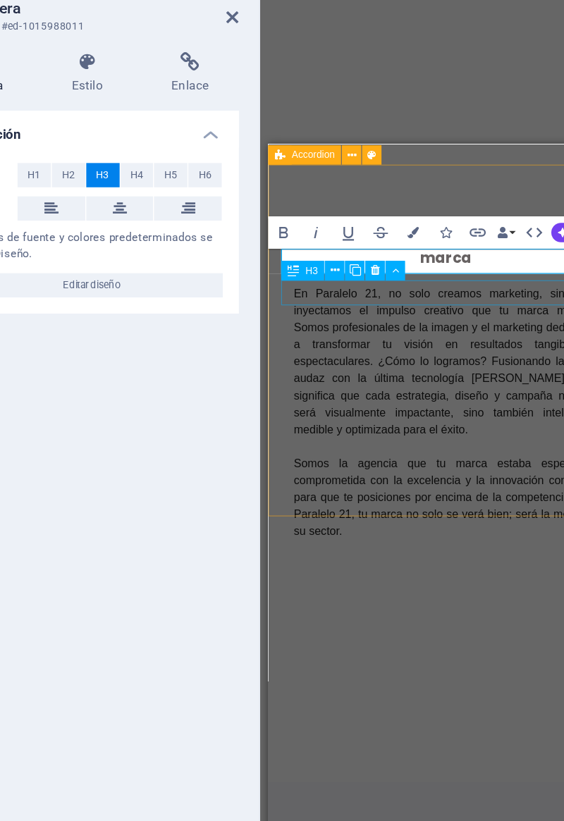
click at [371, 111] on h3 "Headline" at bounding box center [403, 100] width 64 height 21
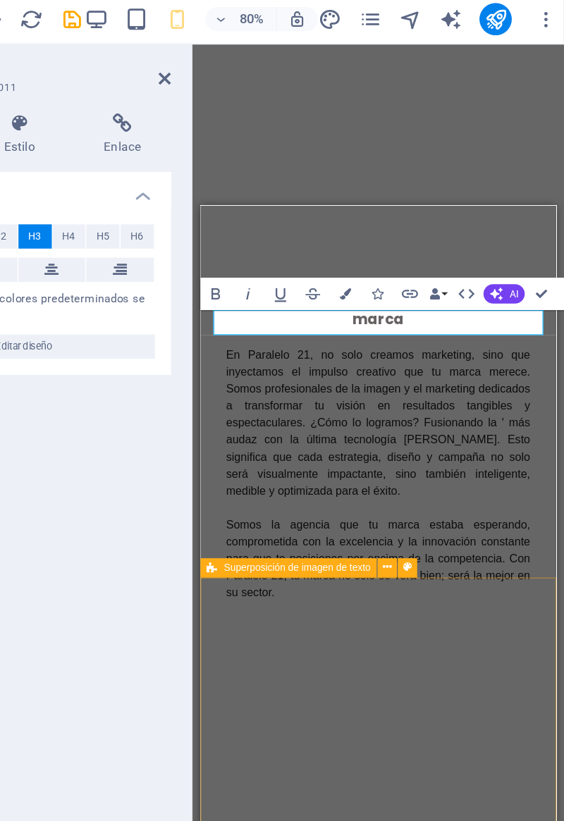
click at [234, 534] on div "El impulso creativo que necesita tu marca En Paralelo 21, no solo creamos marke…" at bounding box center [355, 490] width 310 height 543
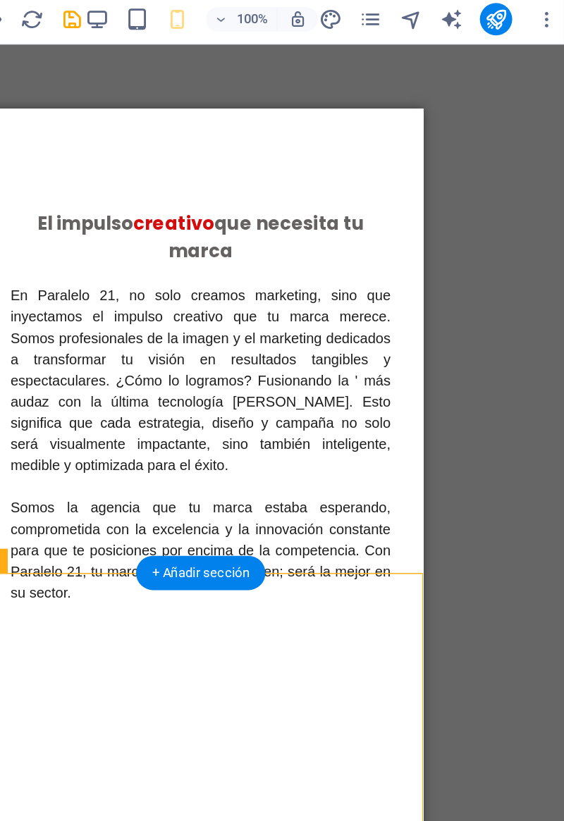
scroll to position [0, 0]
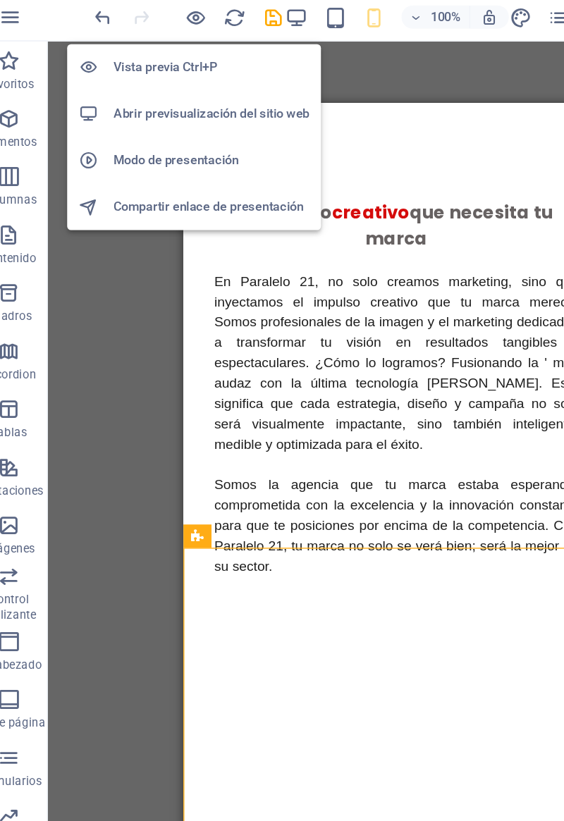
click at [162, 22] on icon "button" at bounding box center [164, 18] width 16 height 16
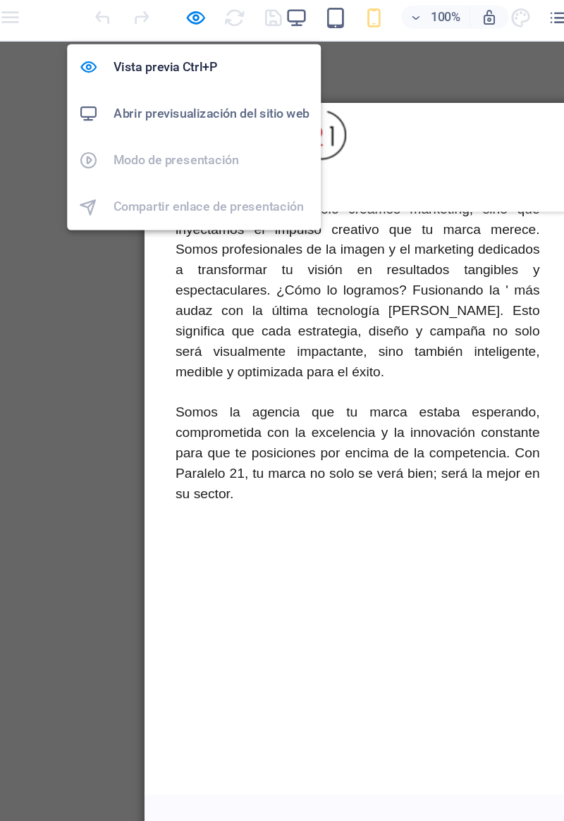
click at [161, 15] on icon "button" at bounding box center [164, 18] width 16 height 16
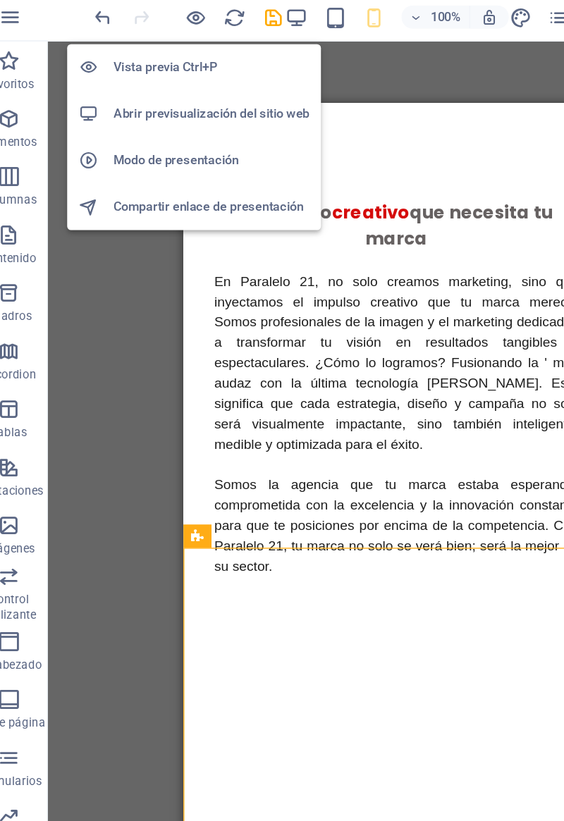
click at [160, 18] on icon "button" at bounding box center [164, 18] width 16 height 16
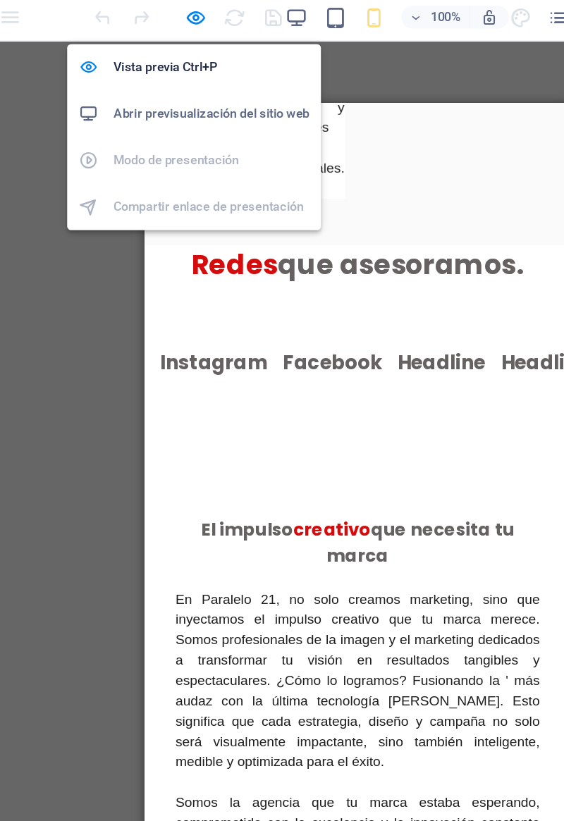
scroll to position [2021, 0]
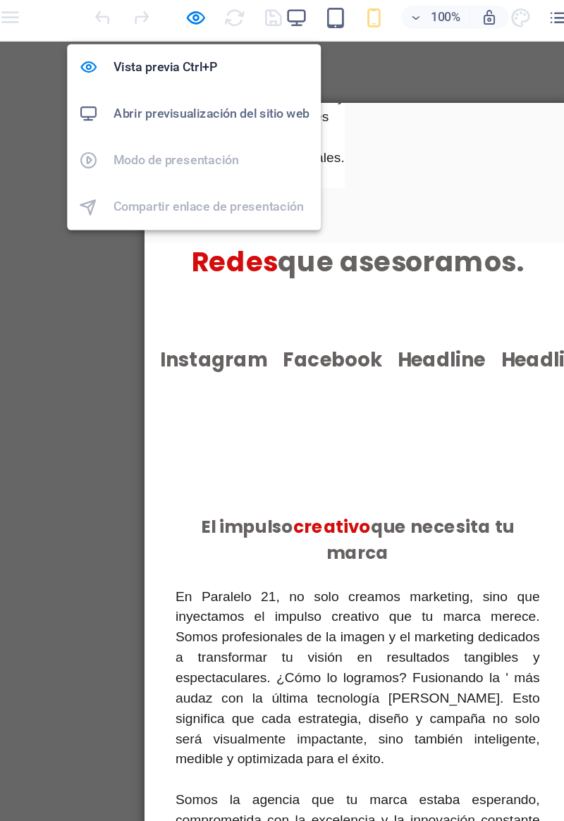
click at [166, 19] on icon "button" at bounding box center [164, 18] width 16 height 16
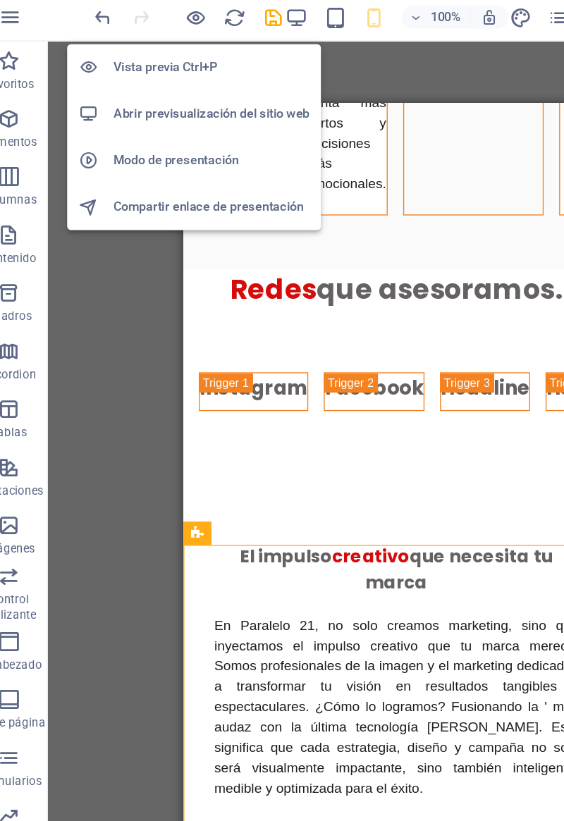
scroll to position [2273, 0]
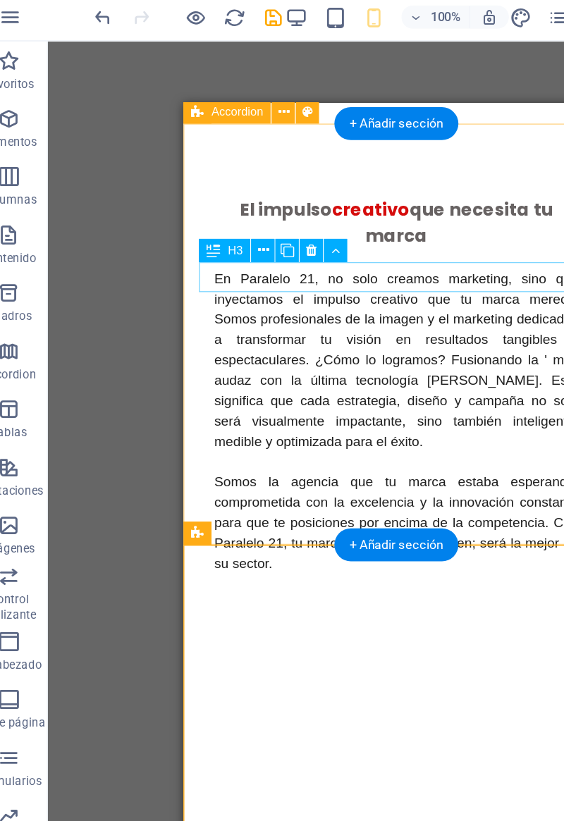
click at [370, 74] on div "Headline" at bounding box center [403, 60] width 66 height 28
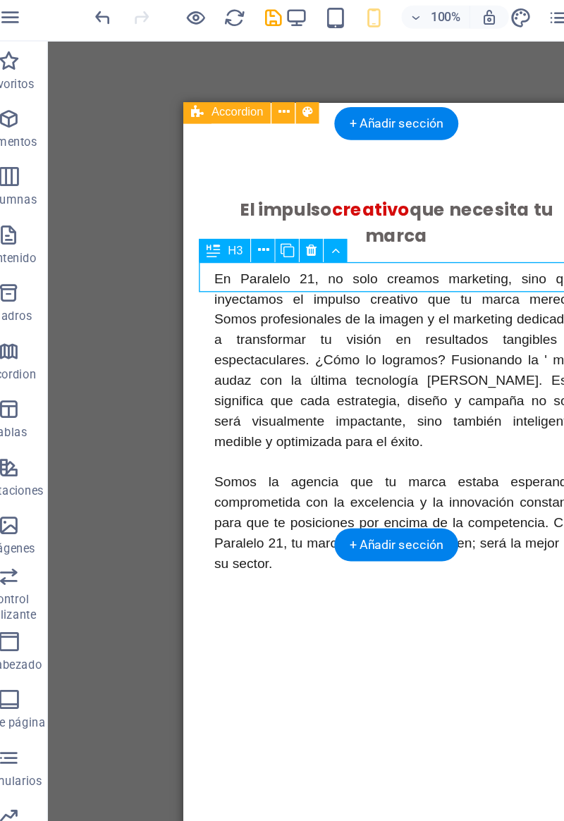
click at [370, 74] on div "Headline" at bounding box center [403, 60] width 66 height 28
click at [207, 207] on div "H2 Banner Contenedor 2 columnas Contenedor 6 columnas 6 columnas Contenedor Tex…" at bounding box center [310, 416] width 508 height 763
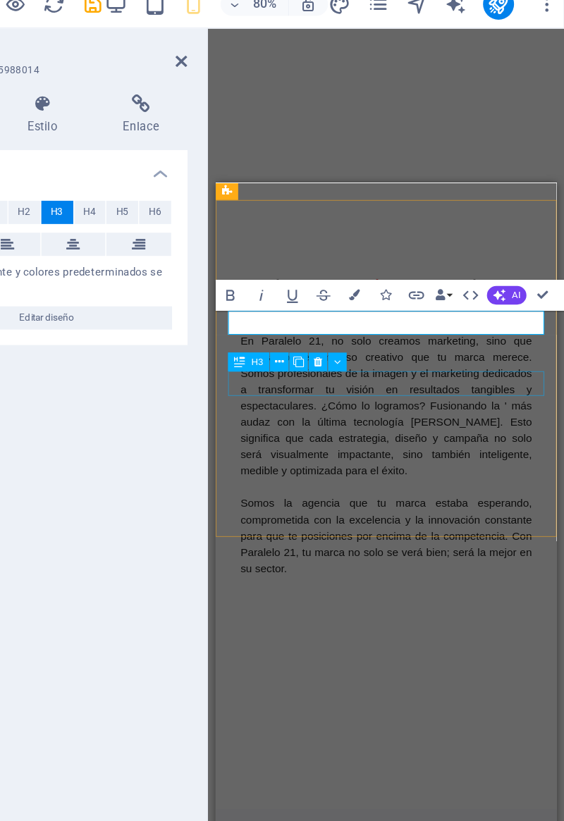
click at [376, 281] on button at bounding box center [370, 277] width 13 height 13
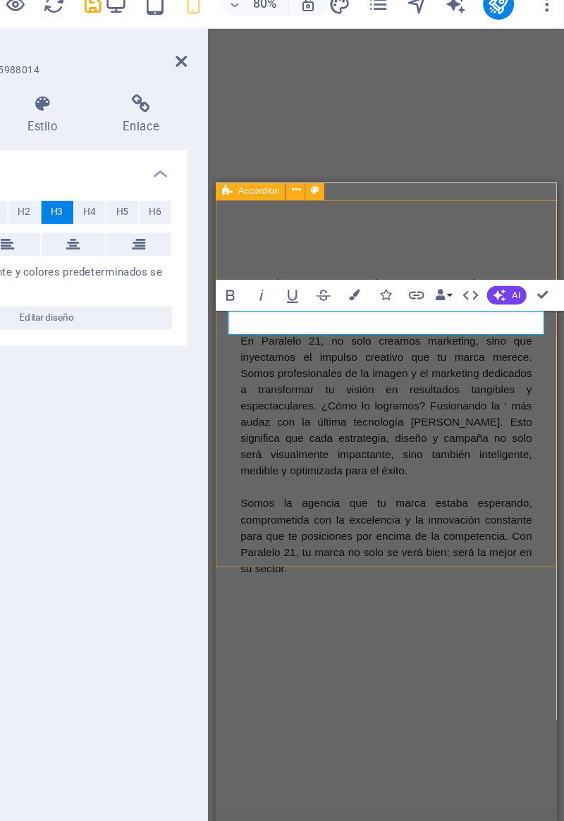
click at [327, 209] on div "Instagram Facebook Tik Tok Headline Headline Headline Headline Headline Headline" at bounding box center [370, 144] width 310 height 128
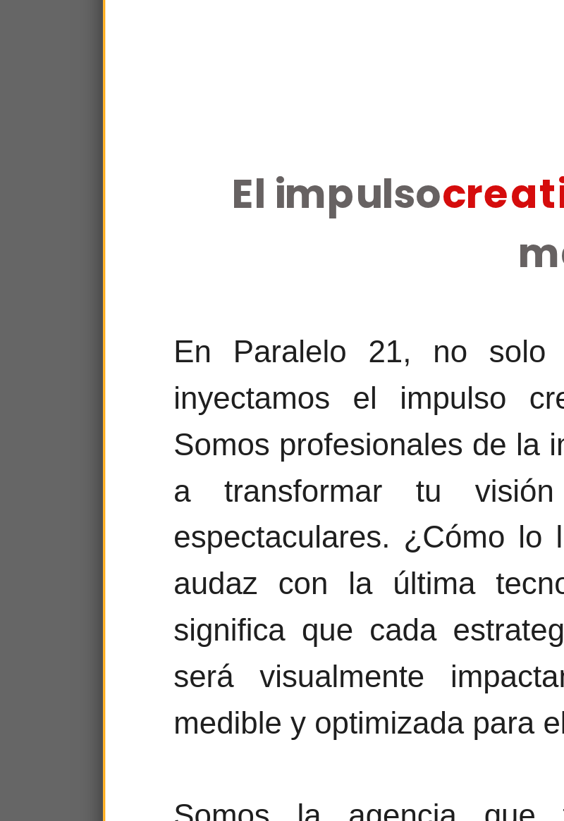
click at [131, 195] on div "H2 Banner Contenedor 2 columnas Contenedor 6 columnas 6 columnas Contenedor Tex…" at bounding box center [310, 416] width 508 height 763
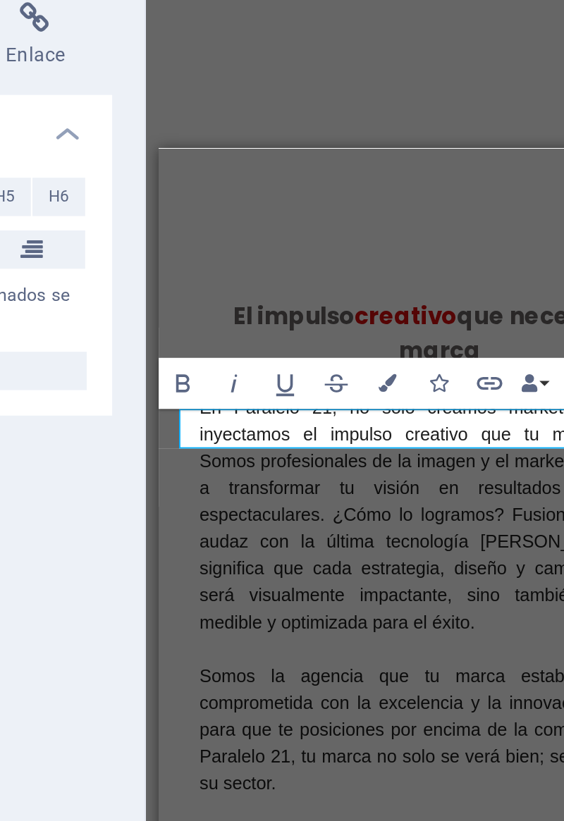
click at [386, 113] on h3 "Headline" at bounding box center [418, 102] width 64 height 21
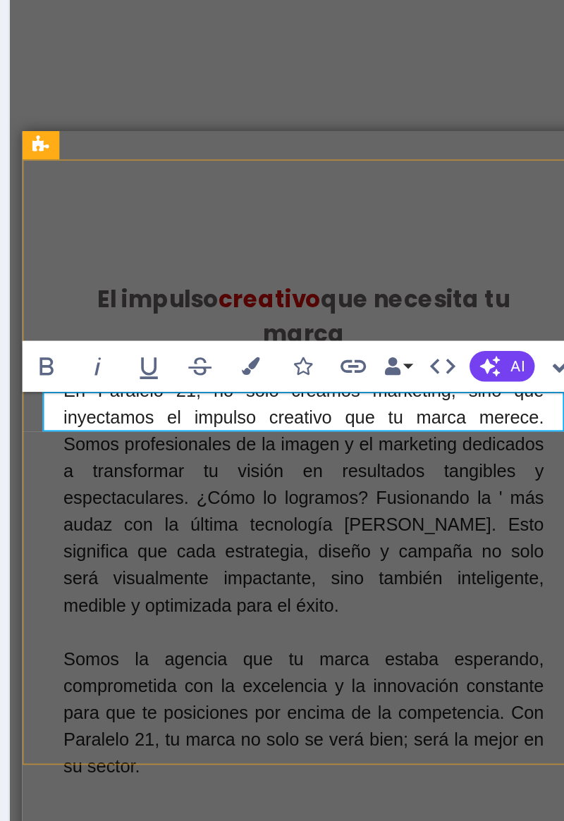
click at [113, 118] on div "Instagram" at bounding box center [73, 96] width 80 height 44
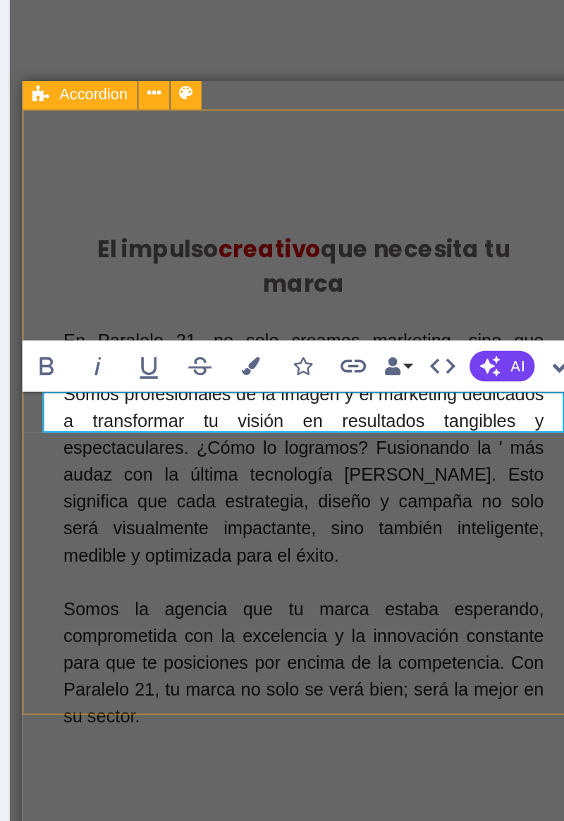
click at [112, 107] on div "Instagram Facebook Tik Tok Linkedin YouTube Headline Headline Headline Headline" at bounding box center [177, 43] width 310 height 128
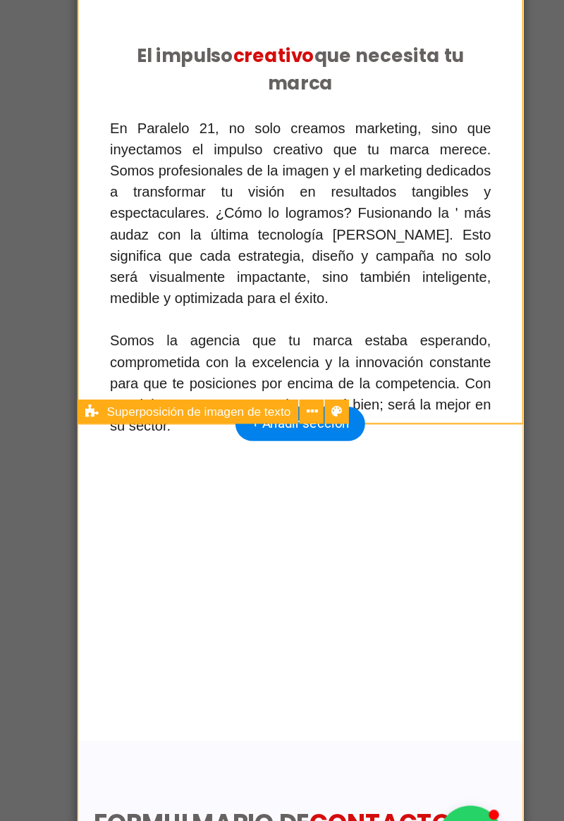
scroll to position [2272, 0]
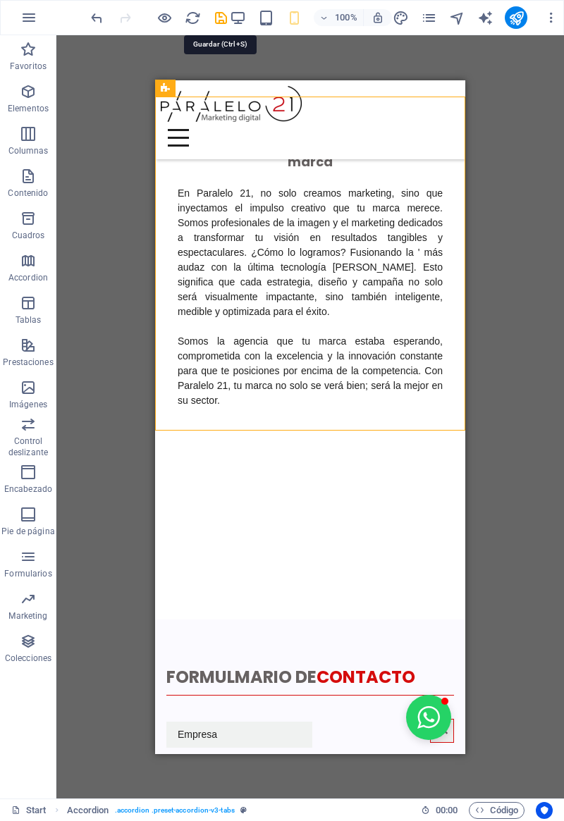
click at [219, 17] on icon "save" at bounding box center [221, 18] width 16 height 16
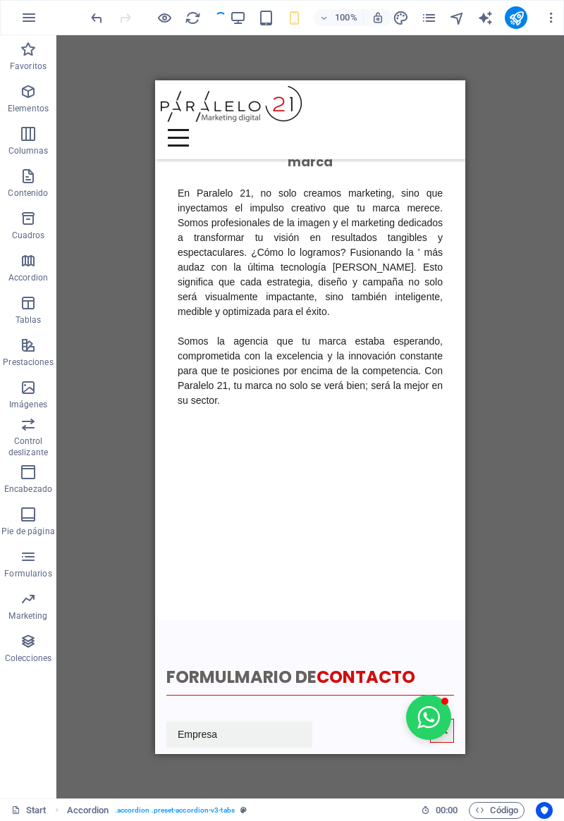
checkbox input "false"
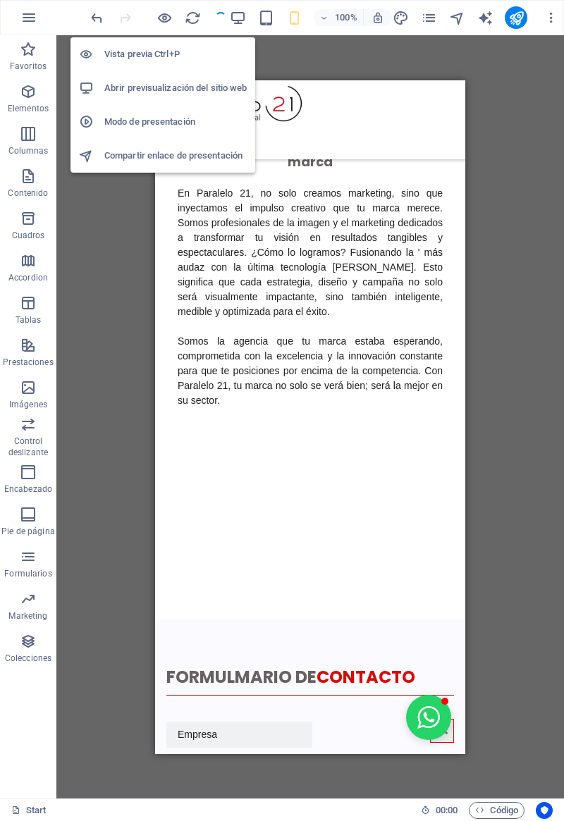
click at [162, 16] on icon "button" at bounding box center [164, 18] width 16 height 16
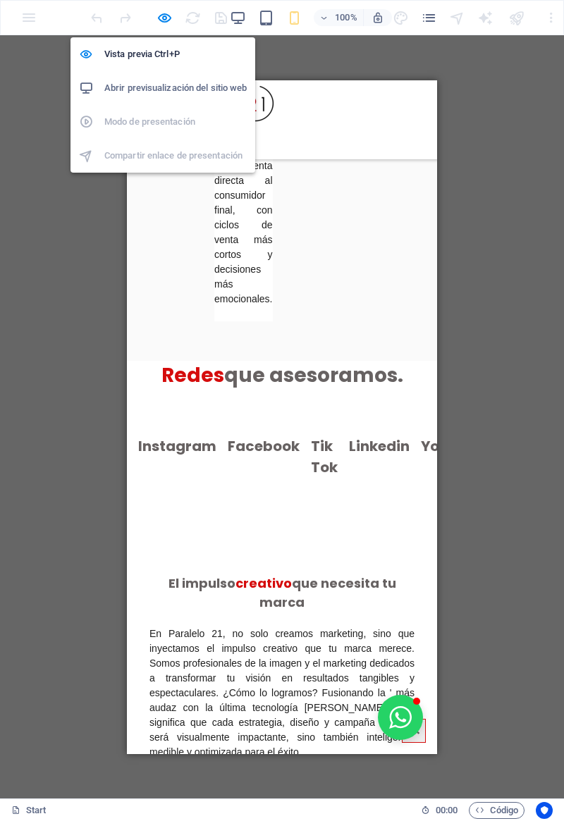
scroll to position [1809, 0]
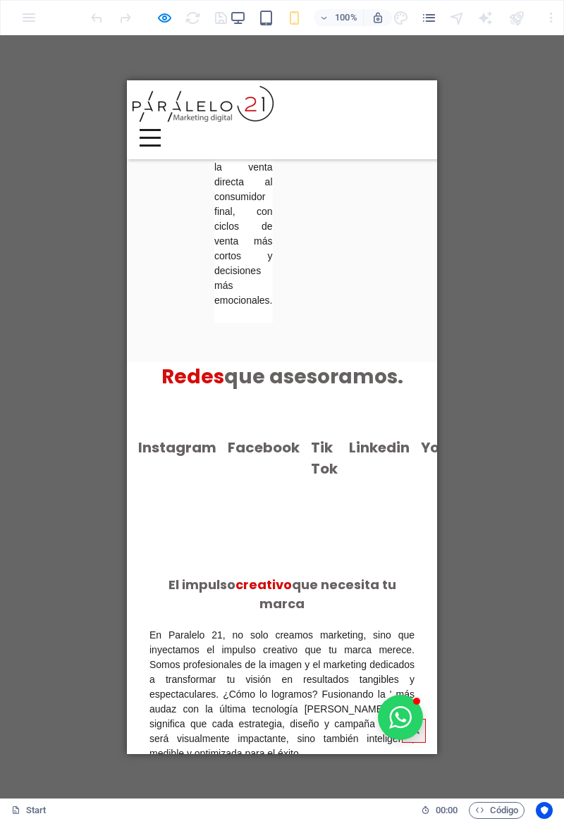
click at [150, 436] on h3 "Instagram" at bounding box center [177, 446] width 78 height 21
click at [154, 436] on h3 "Instagram" at bounding box center [177, 446] width 78 height 21
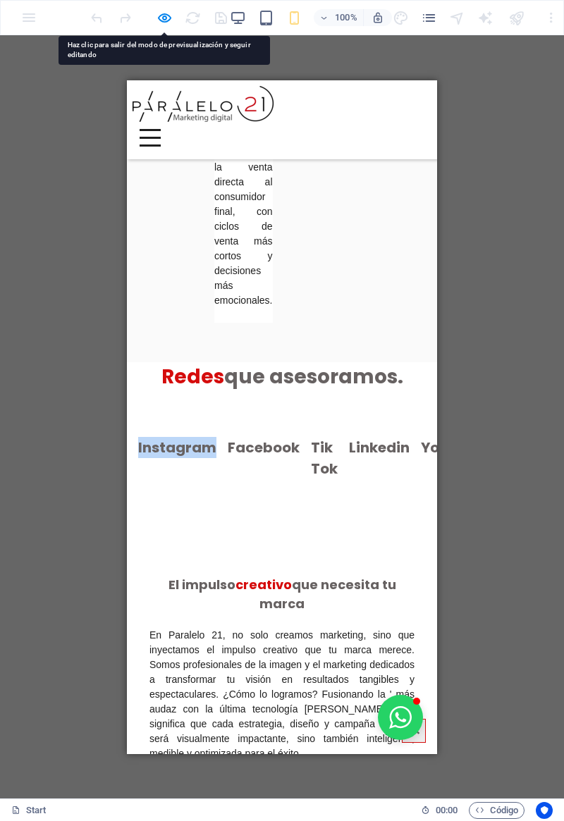
click at [159, 436] on h3 "Instagram" at bounding box center [177, 446] width 78 height 21
click at [228, 436] on h3 "Facebook" at bounding box center [264, 446] width 72 height 21
click at [311, 436] on h3 "Tik Tok" at bounding box center [324, 457] width 27 height 42
click at [349, 448] on h3 "Linkedin" at bounding box center [379, 446] width 61 height 21
click at [421, 457] on h3 "YouTube" at bounding box center [453, 446] width 64 height 21
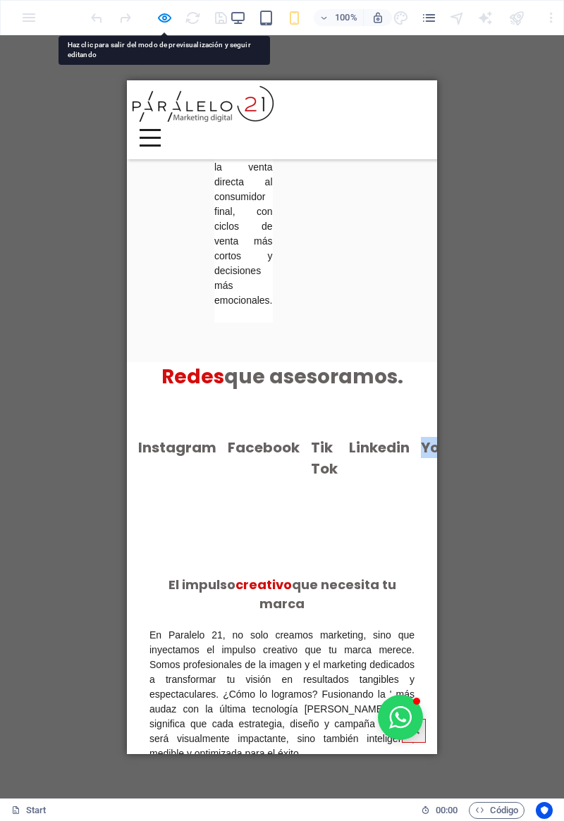
click at [496, 479] on h3 "WhatsApp business" at bounding box center [535, 457] width 78 height 42
click at [162, 23] on icon "button" at bounding box center [164, 18] width 16 height 16
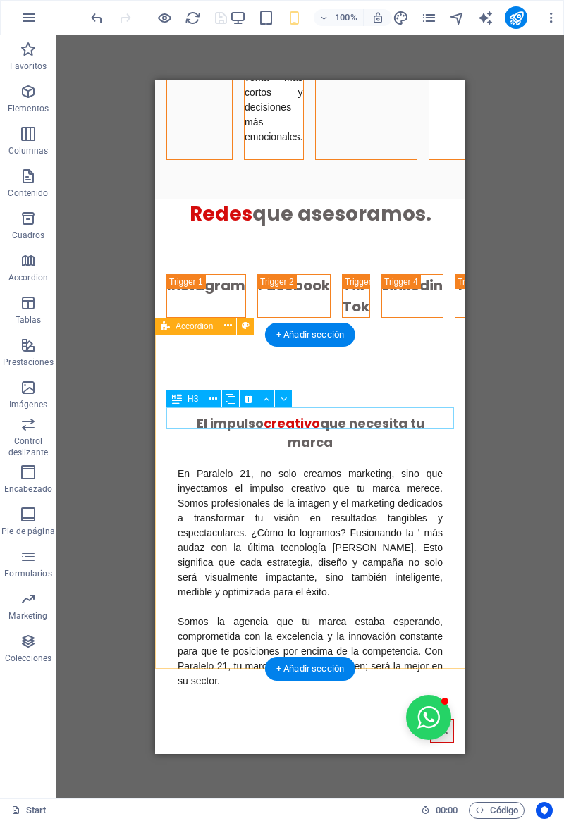
scroll to position [2035, 0]
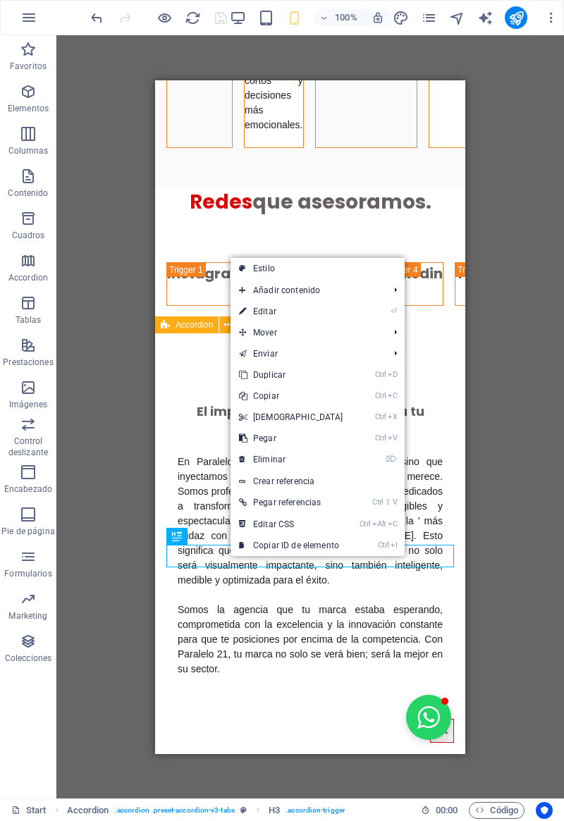
click at [245, 461] on icon at bounding box center [242, 459] width 7 height 21
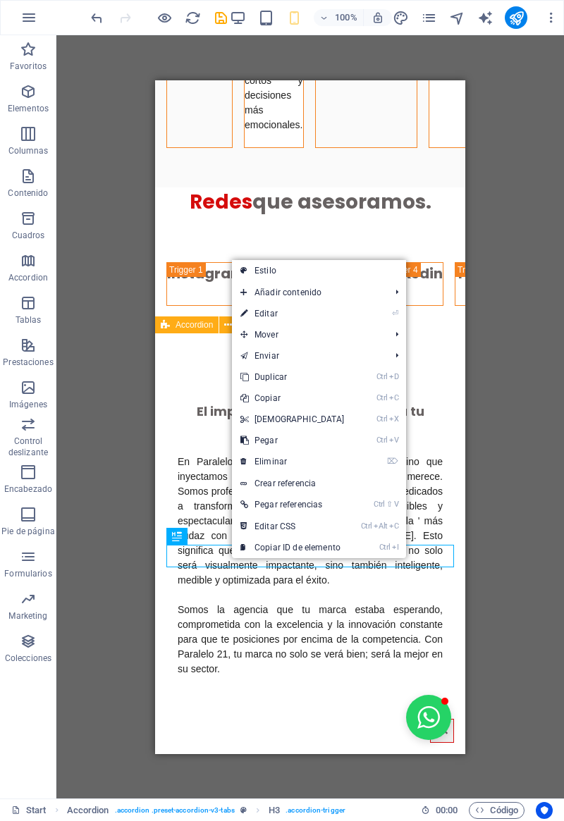
click at [246, 465] on icon at bounding box center [243, 461] width 7 height 21
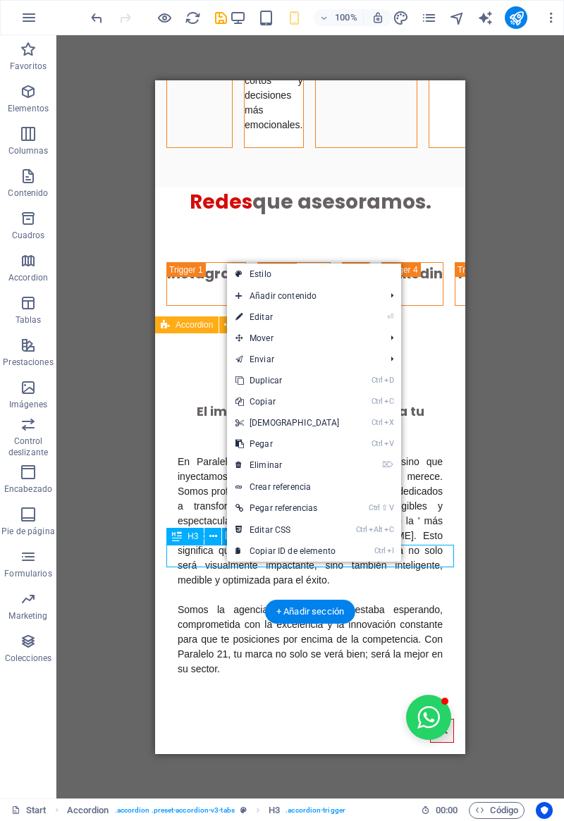
scroll to position [2044, 0]
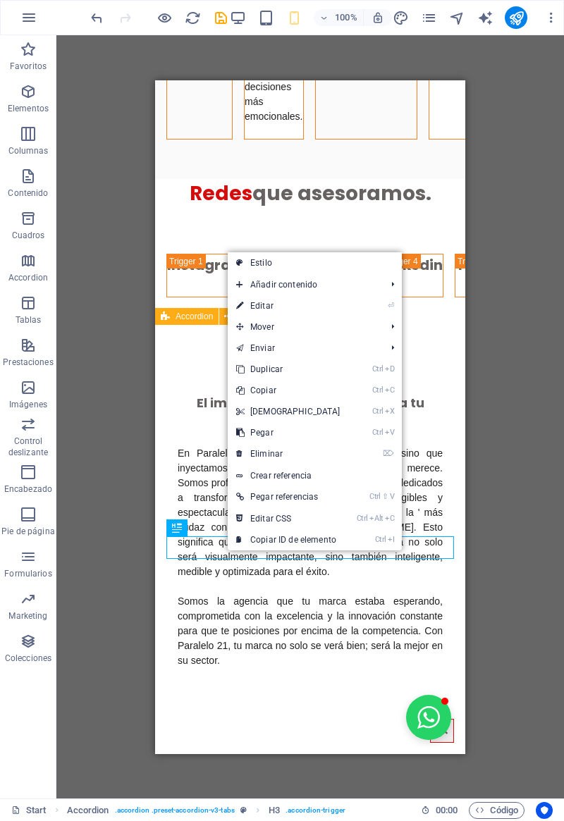
click at [243, 458] on link "⌦ Eliminar" at bounding box center [288, 453] width 121 height 21
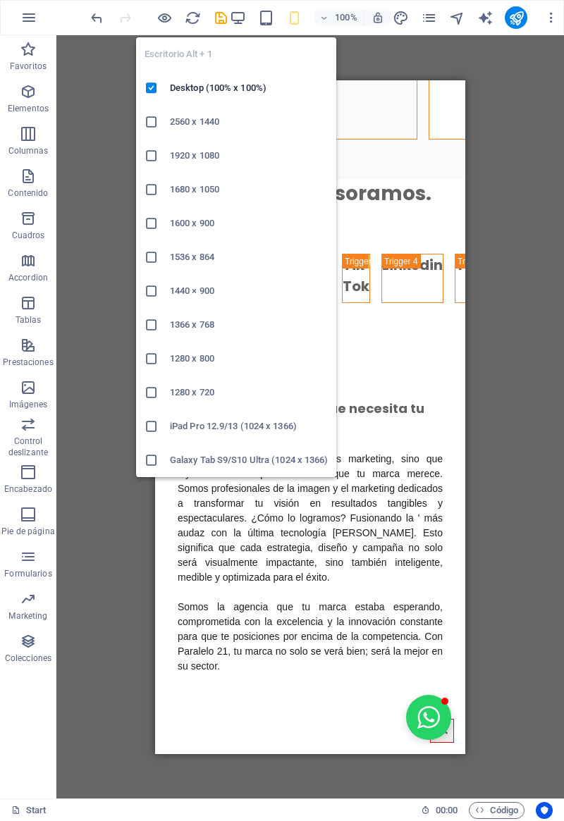
click at [241, 23] on icon "button" at bounding box center [238, 18] width 16 height 16
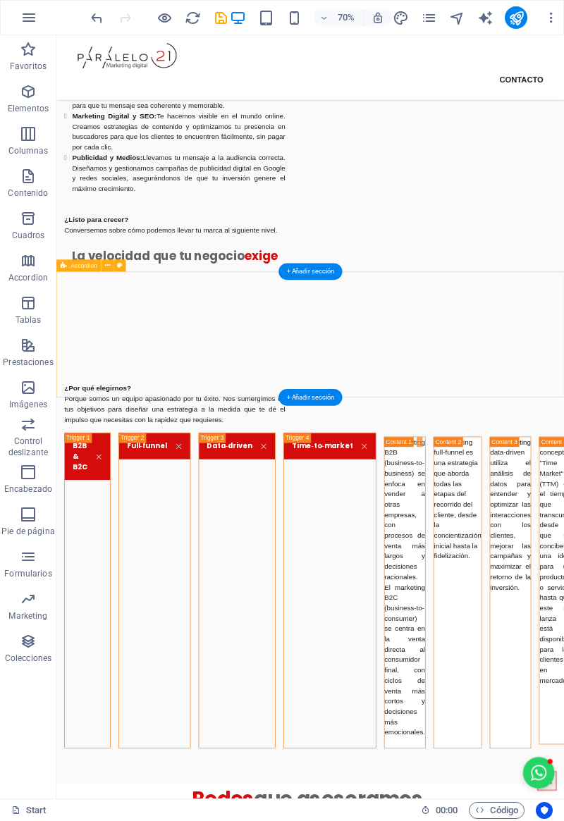
scroll to position [1413, 0]
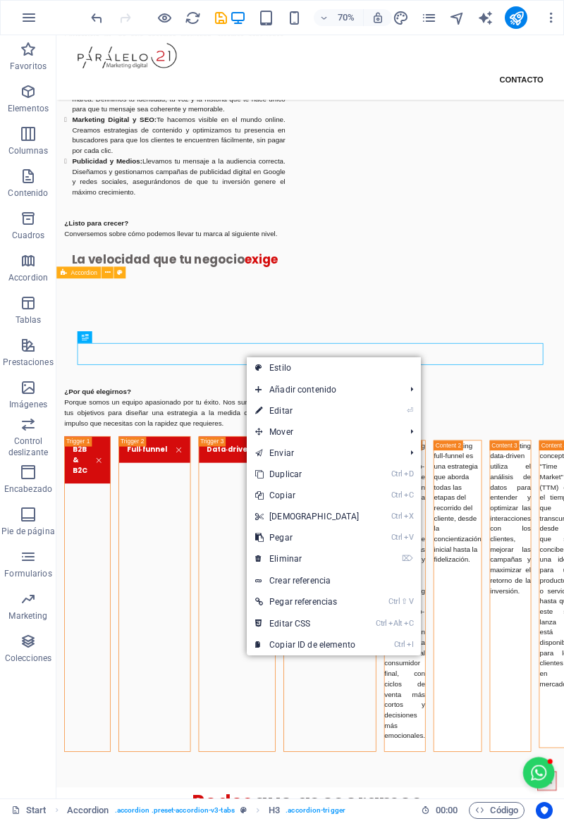
click at [265, 537] on link "Ctrl V Pegar" at bounding box center [307, 537] width 121 height 21
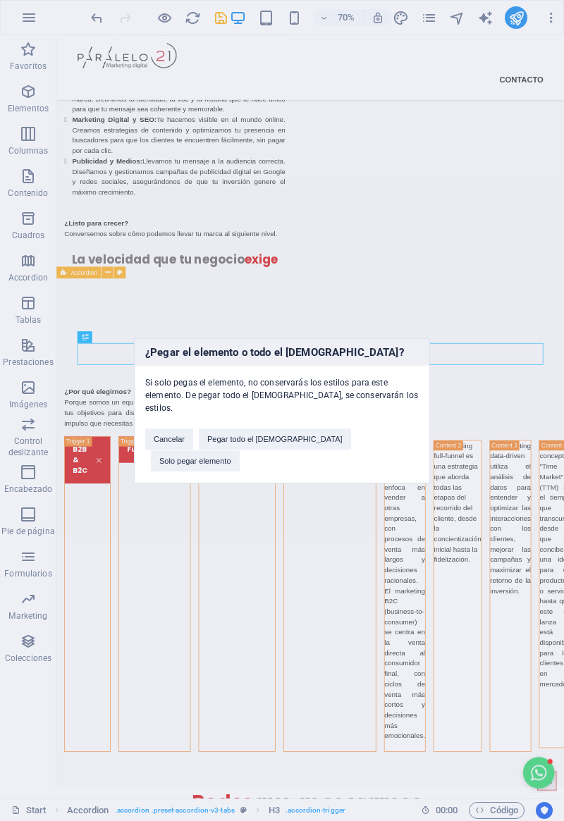
click at [240, 450] on button "Solo pegar elemento" at bounding box center [195, 460] width 89 height 21
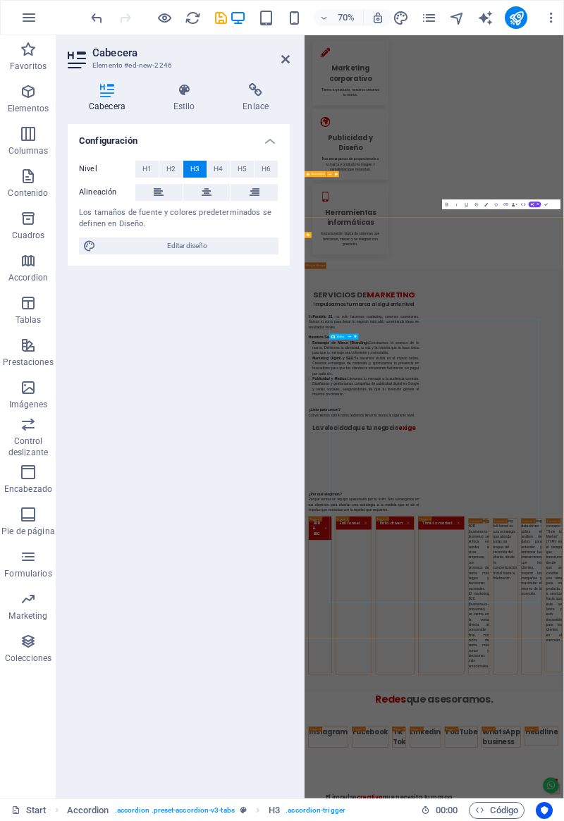
scroll to position [2123, 0]
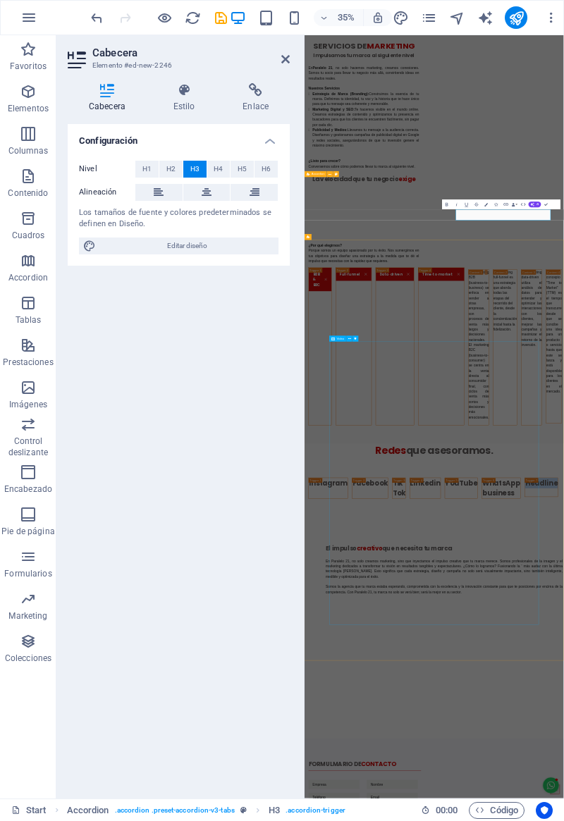
click at [468, 215] on div "SERVICIOS DE MARKETING Impulsamos tu marca al siguiente nivel En Paralelo 21 , …" at bounding box center [474, 234] width 316 height 369
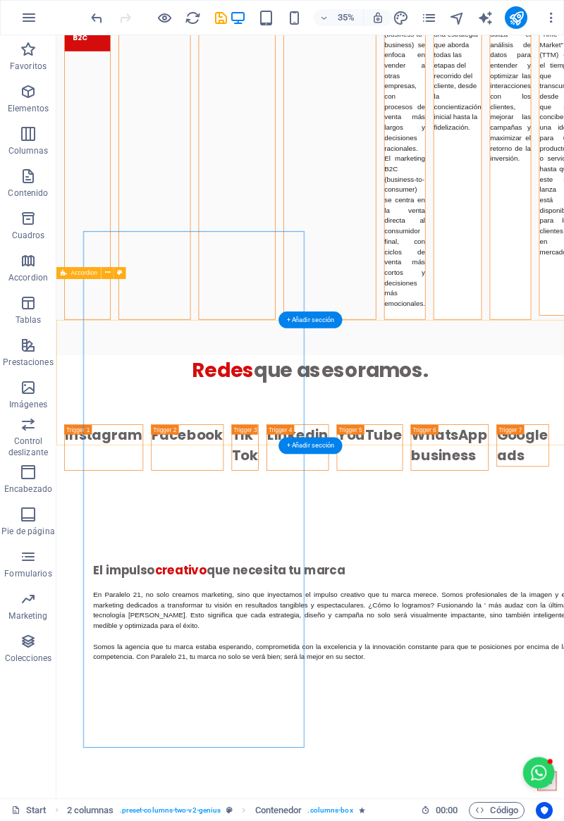
scroll to position [1413, 0]
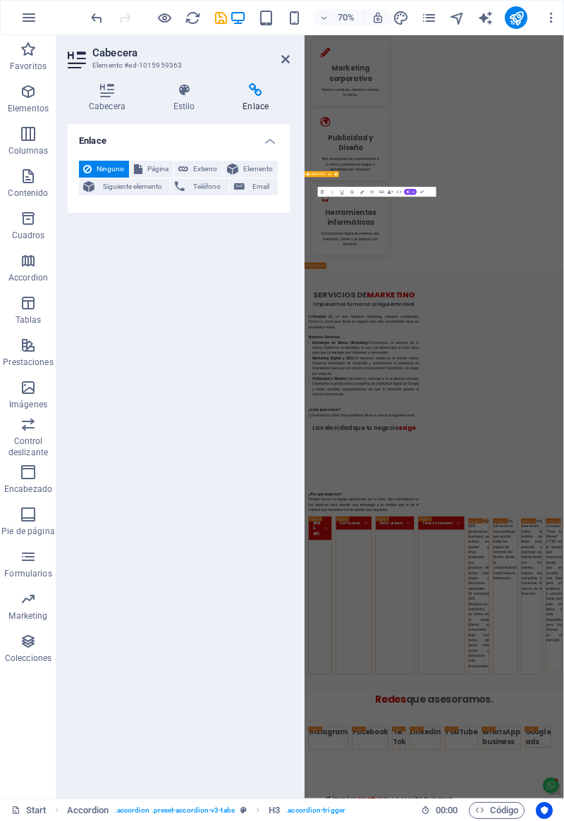
scroll to position [2123, 0]
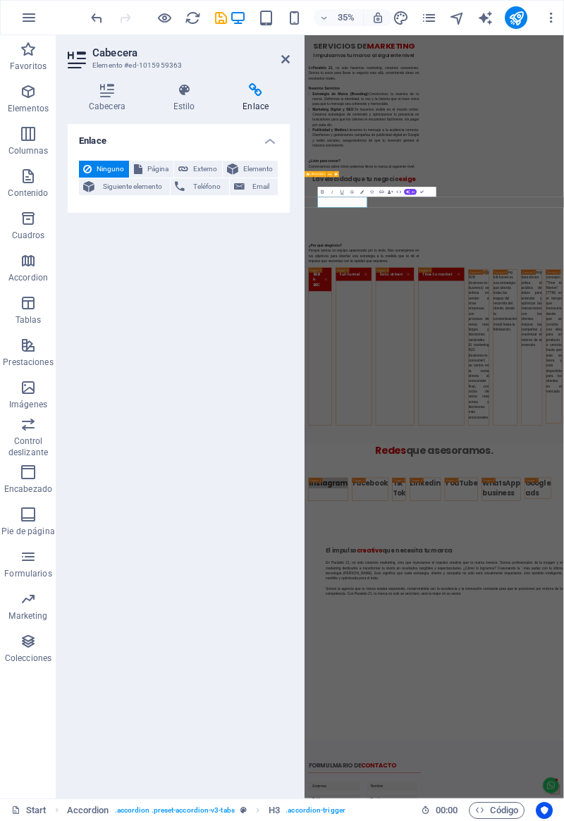
click at [117, 187] on span "Siguiente elemento" at bounding box center [132, 186] width 67 height 17
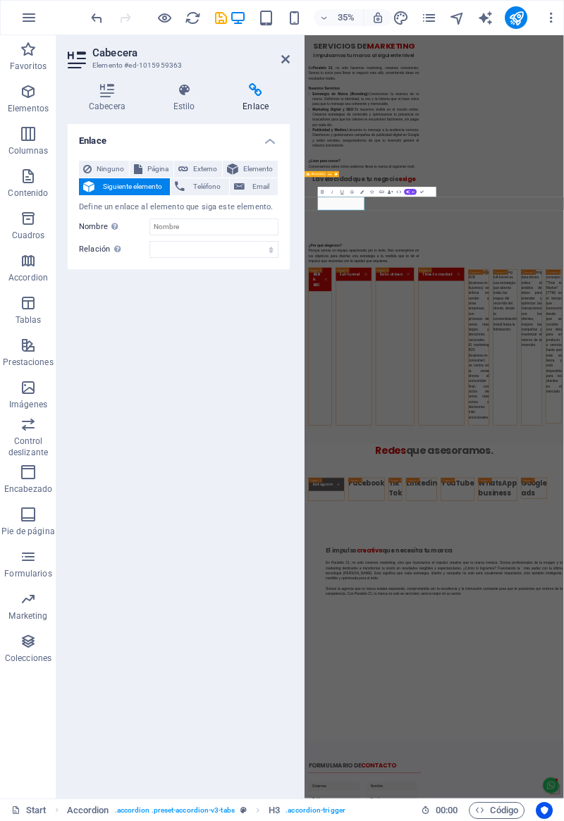
click at [116, 188] on span "Siguiente elemento" at bounding box center [132, 186] width 67 height 17
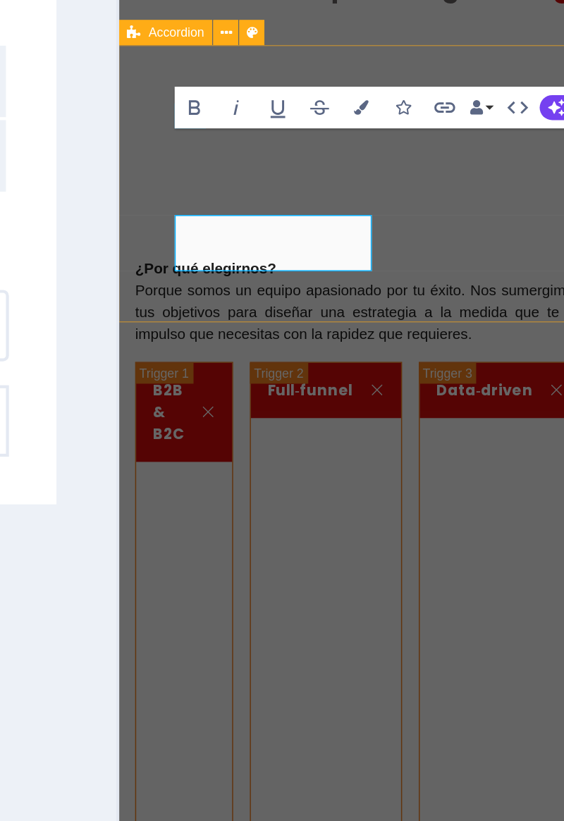
scroll to position [2112, 0]
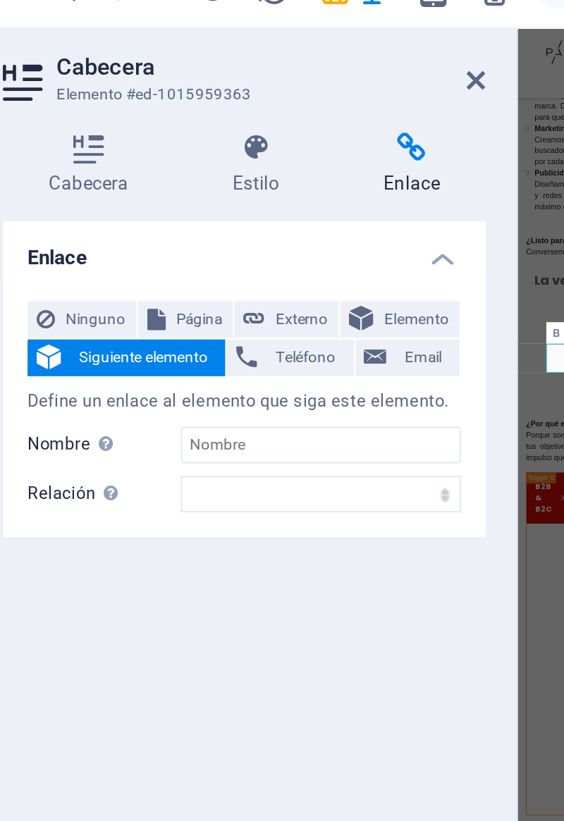
click at [233, 164] on icon at bounding box center [232, 169] width 11 height 17
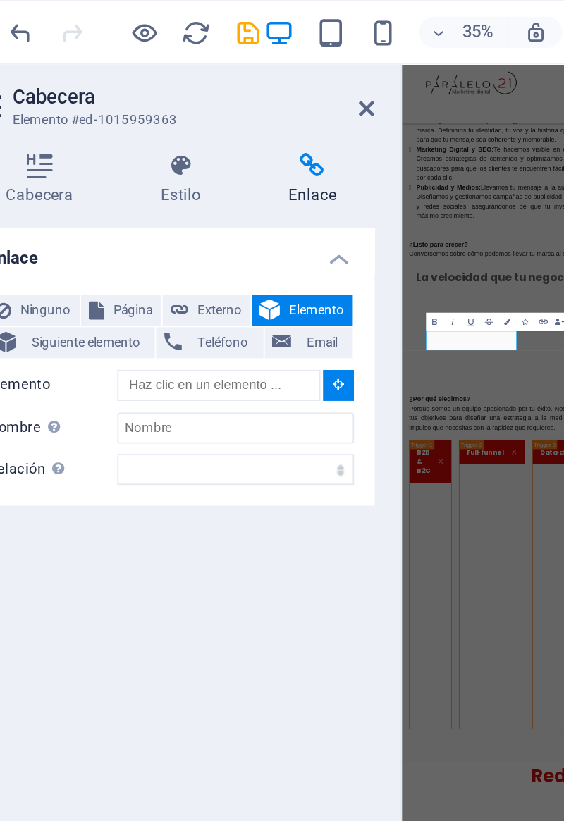
click at [96, 21] on icon "undo" at bounding box center [97, 18] width 16 height 16
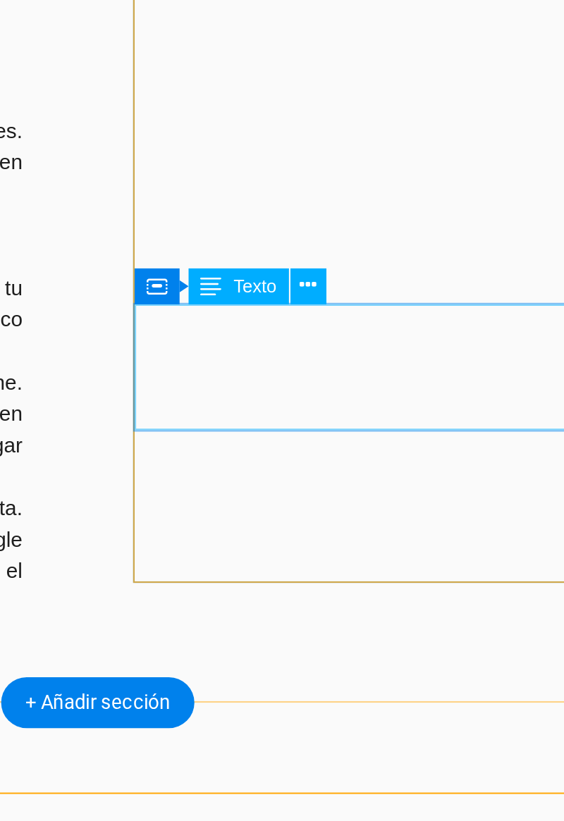
scroll to position [1402, 0]
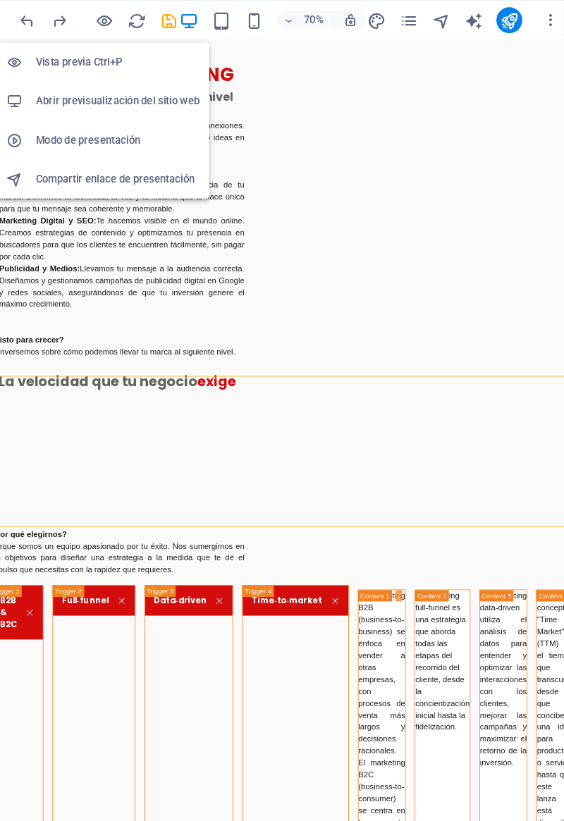
click at [169, 19] on icon "button" at bounding box center [164, 18] width 16 height 16
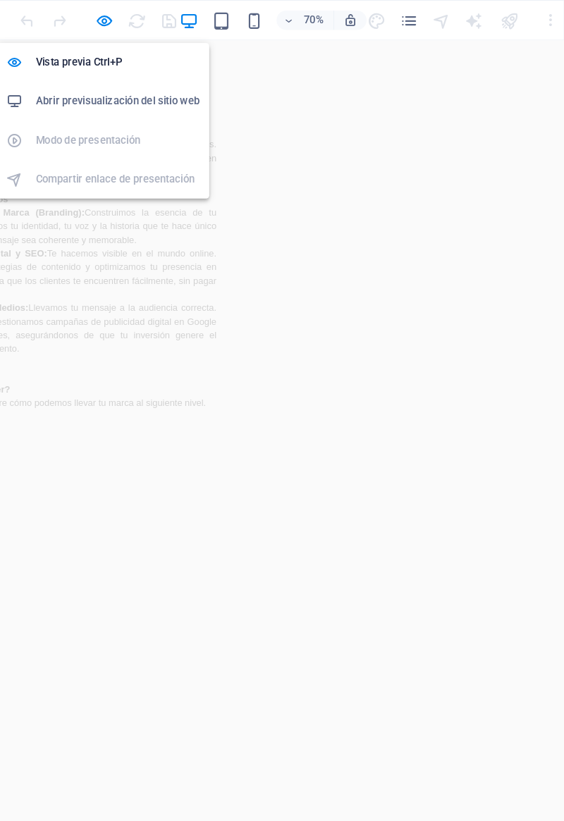
scroll to position [1296, 0]
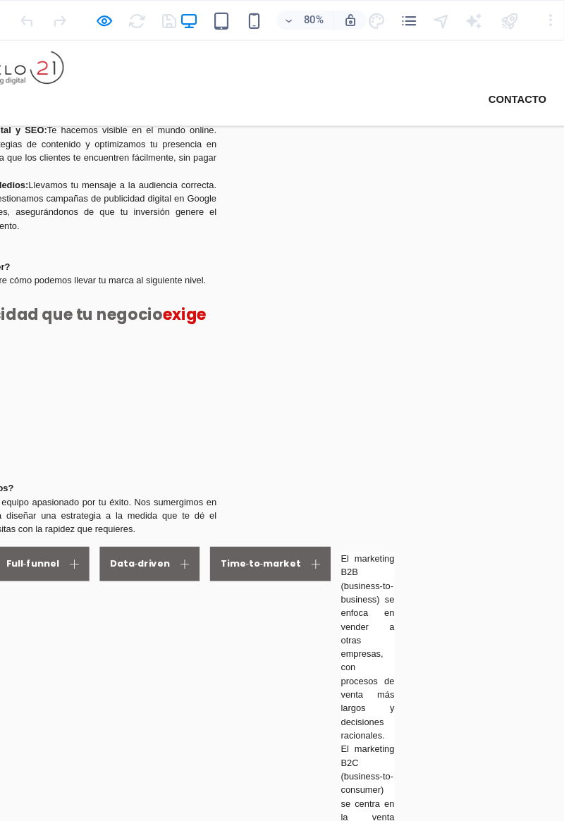
scroll to position [1324, 0]
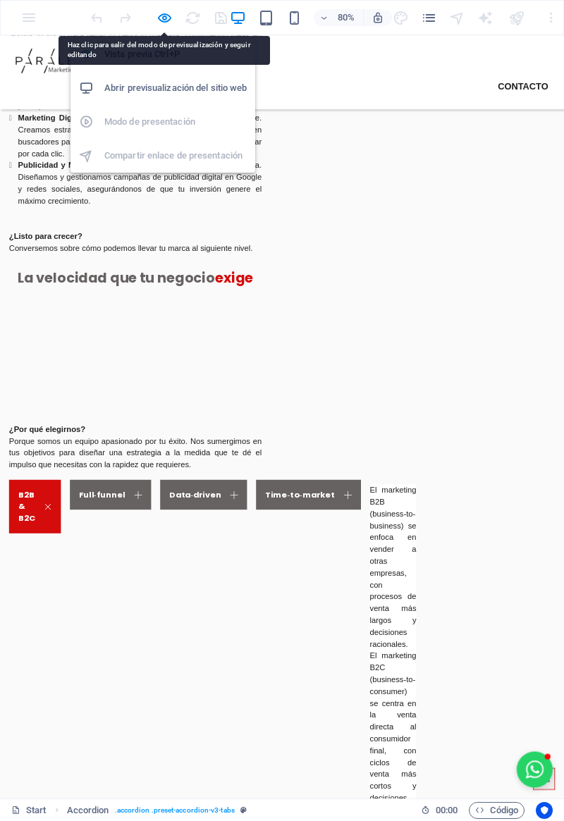
click at [164, 17] on icon "button" at bounding box center [164, 18] width 16 height 16
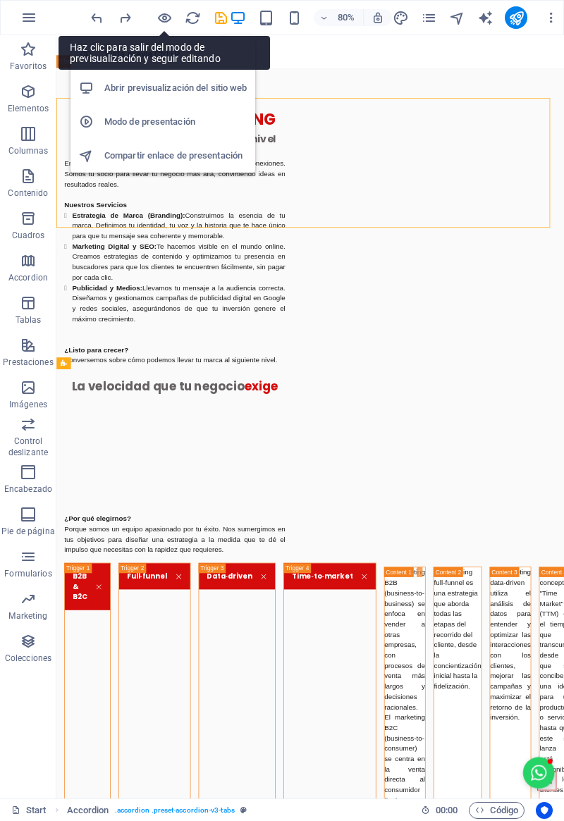
scroll to position [1342, 0]
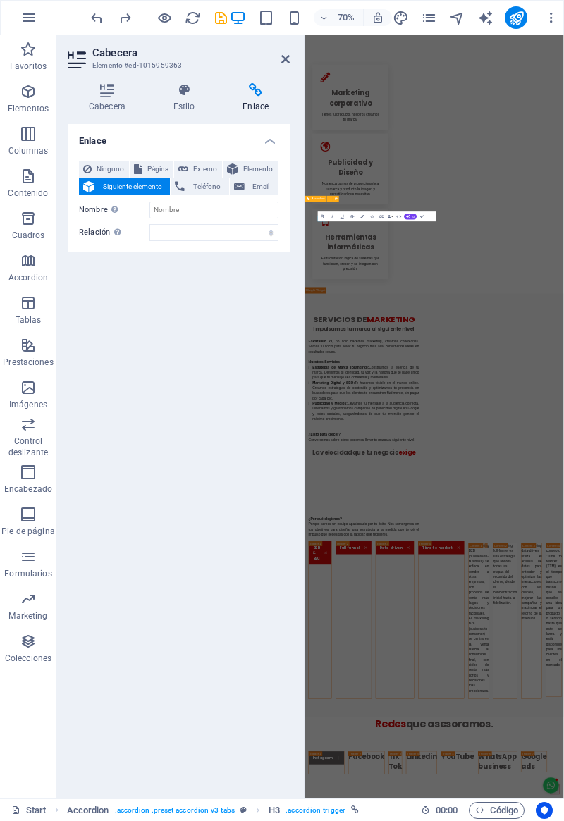
scroll to position [2053, 0]
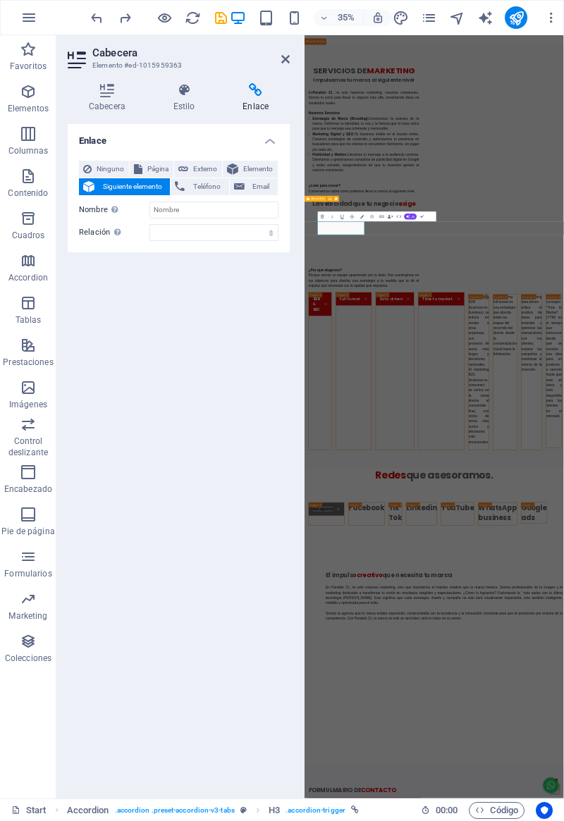
click at [98, 169] on span "Ninguno" at bounding box center [110, 169] width 29 height 17
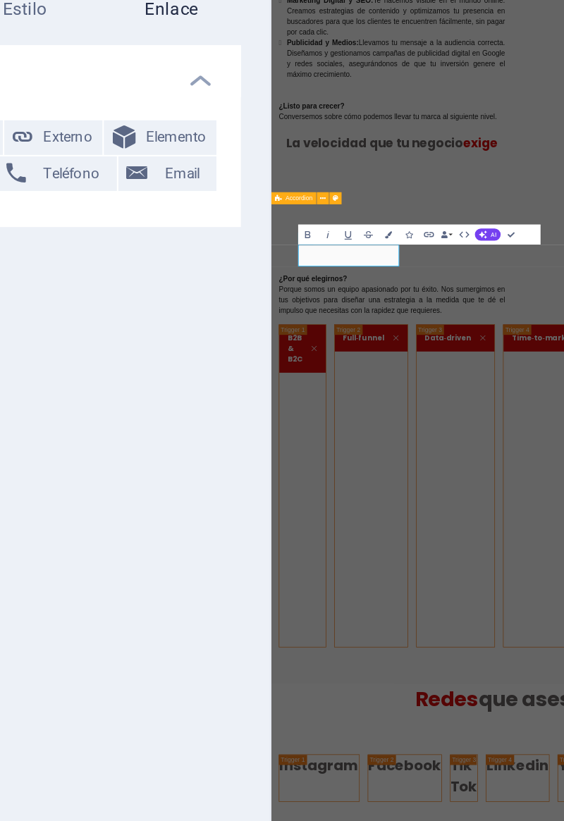
scroll to position [2043, 0]
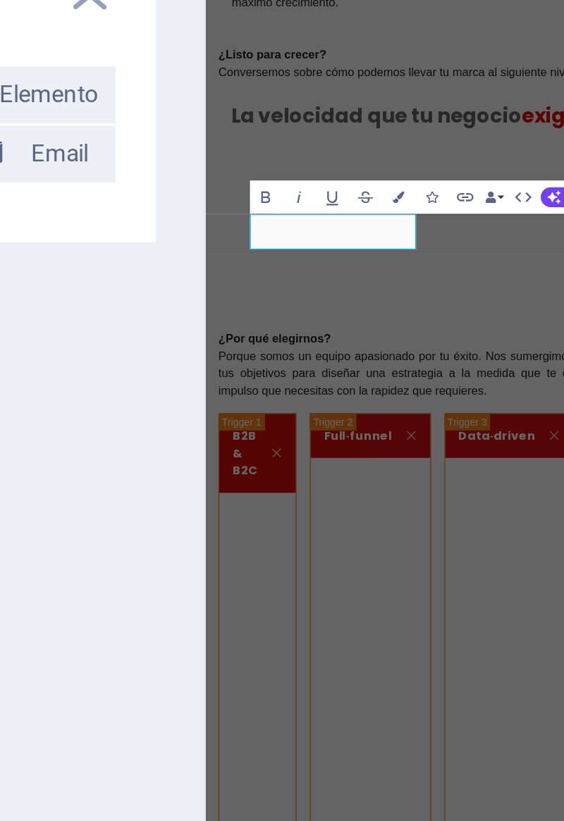
click at [362, 198] on icon "button" at bounding box center [362, 200] width 4 height 4
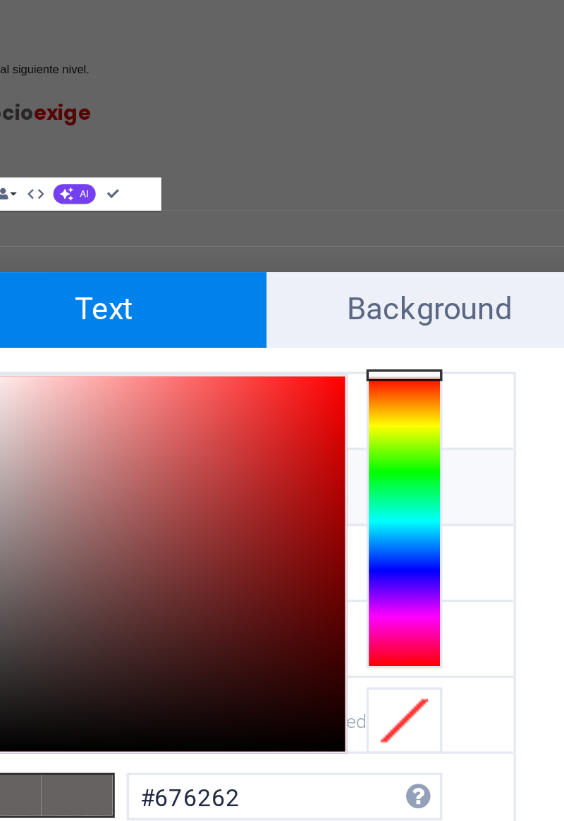
click at [487, 237] on span "Background" at bounding box center [515, 234] width 97 height 23
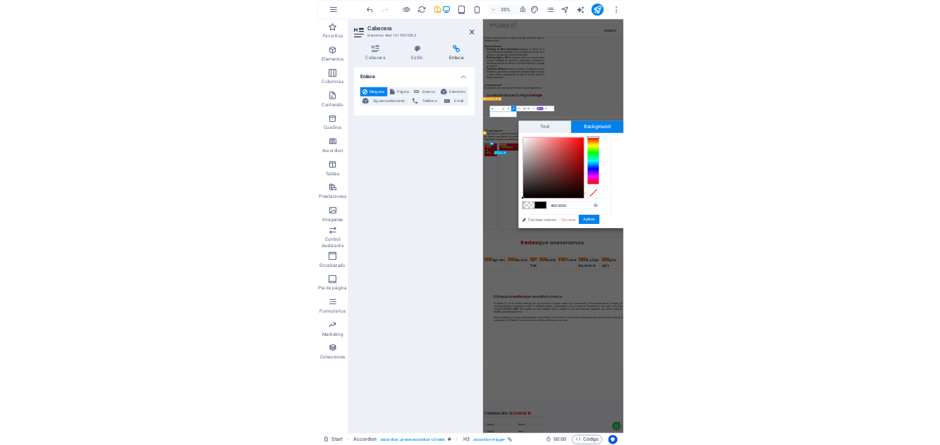
scroll to position [0, 0]
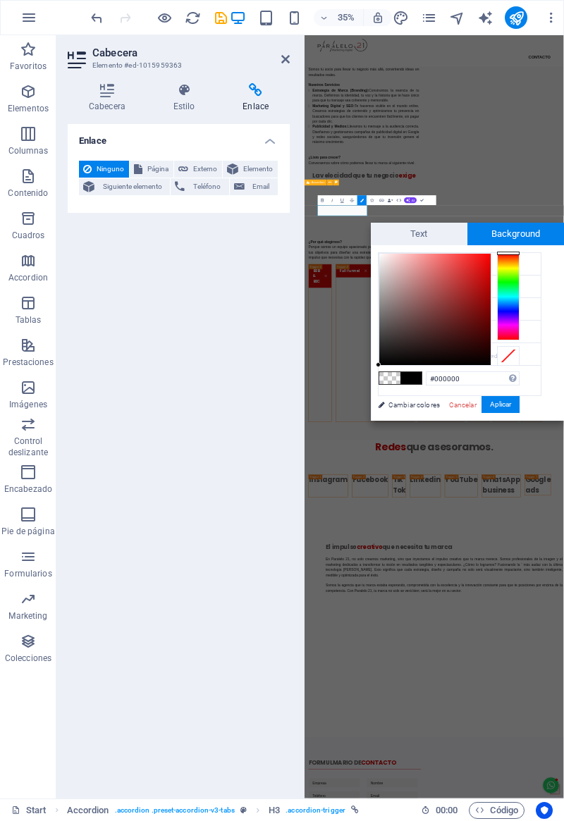
click at [459, 406] on link "Cancelar" at bounding box center [463, 405] width 30 height 11
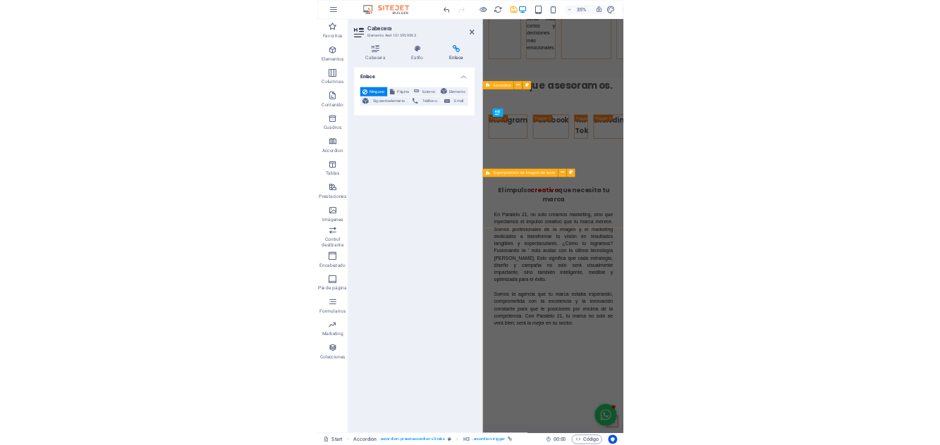
scroll to position [1529, 0]
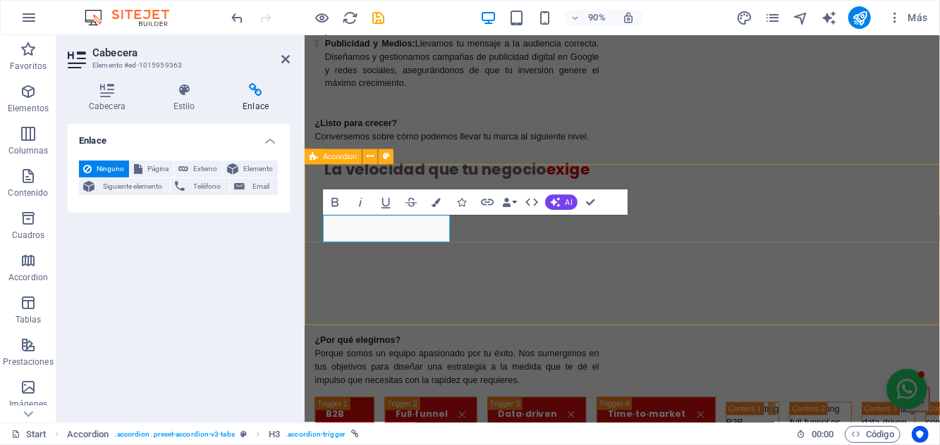
click at [437, 204] on icon "button" at bounding box center [436, 202] width 9 height 9
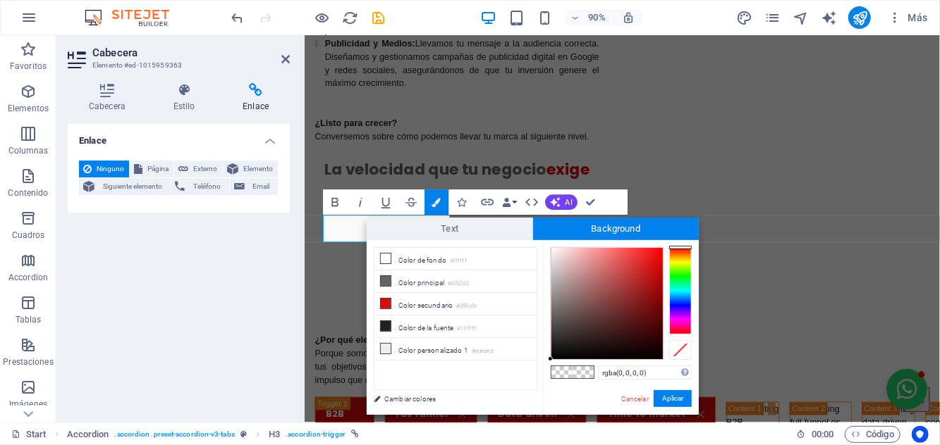
click at [385, 305] on icon at bounding box center [386, 304] width 10 height 10
type input "#d50c0c"
click at [563, 400] on button "Aplicar" at bounding box center [672, 399] width 38 height 17
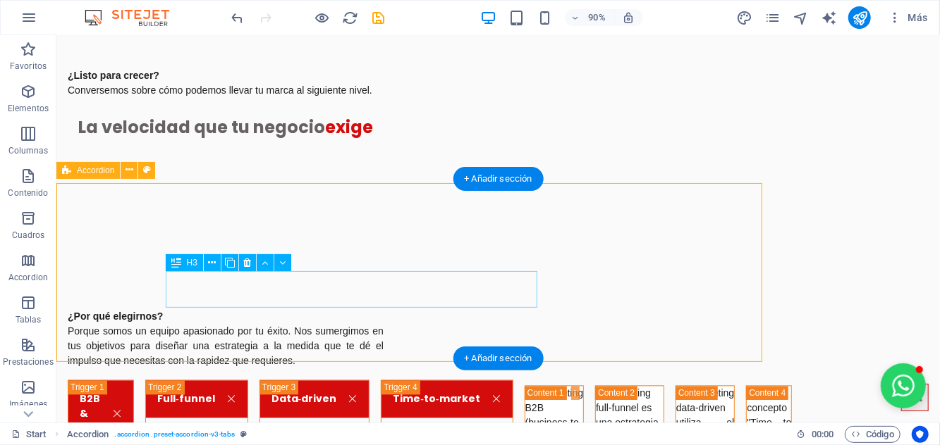
scroll to position [1525, 0]
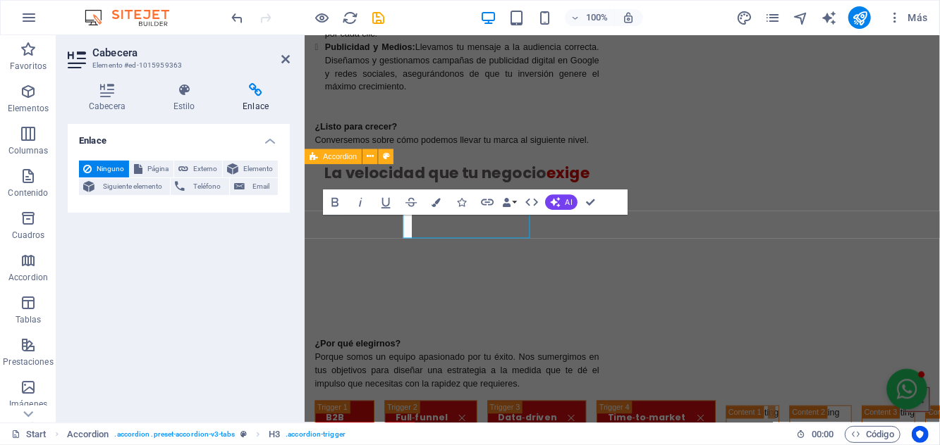
scroll to position [1529, 0]
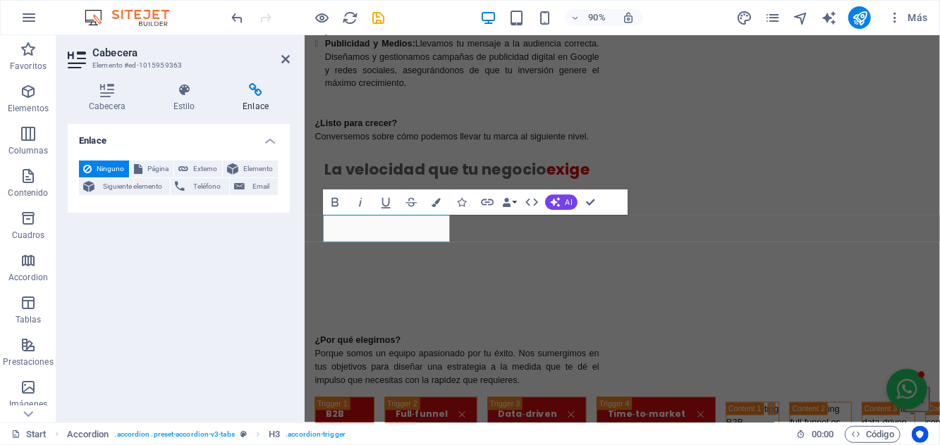
click at [437, 204] on icon "button" at bounding box center [436, 202] width 9 height 9
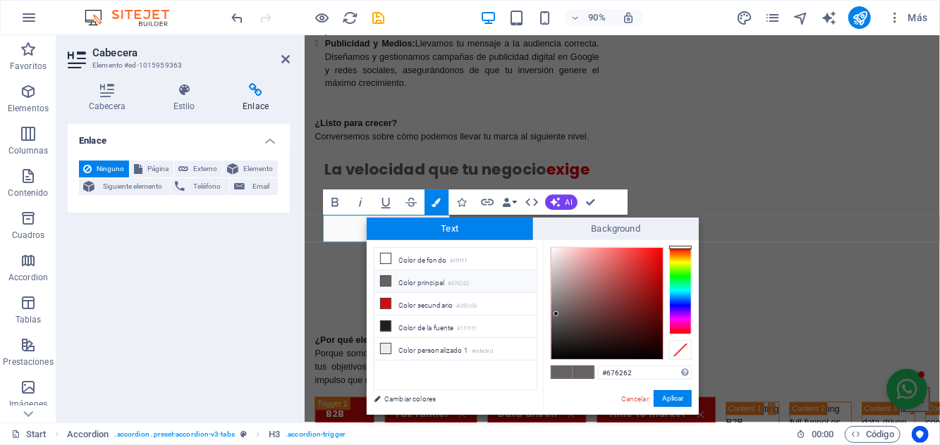
click at [391, 303] on li "Color secundario #d50c0c" at bounding box center [455, 304] width 162 height 23
type input "#d50c0c"
click at [560, 237] on span "Background" at bounding box center [616, 229] width 166 height 23
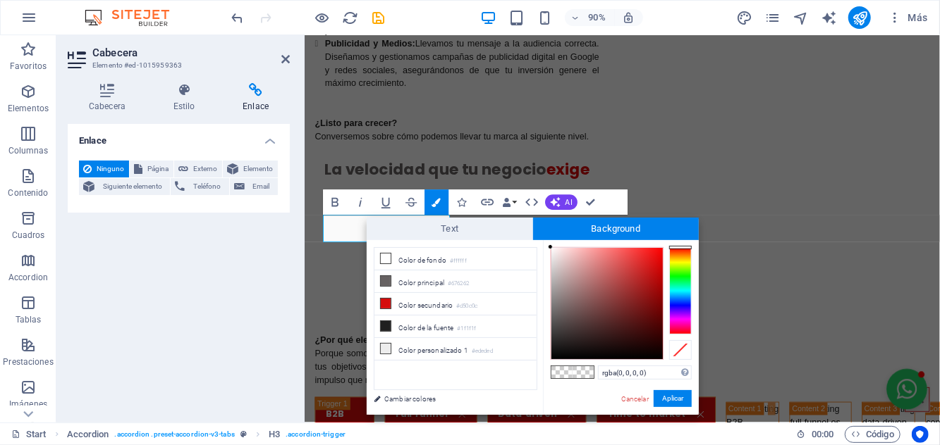
click at [389, 308] on li "Color secundario #d50c0c" at bounding box center [455, 304] width 162 height 23
click at [386, 307] on span at bounding box center [385, 303] width 11 height 11
click at [385, 307] on li "Color secundario #d50c0c" at bounding box center [455, 304] width 162 height 23
click at [389, 309] on li "Color secundario #d50c0c" at bounding box center [455, 304] width 162 height 23
click at [387, 301] on icon at bounding box center [386, 304] width 10 height 10
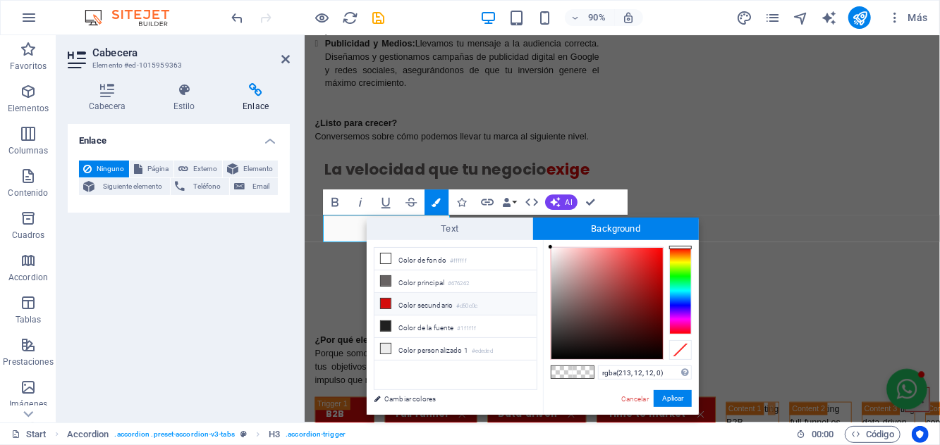
click at [389, 307] on li "Color secundario #d50c0c" at bounding box center [455, 304] width 162 height 23
click at [403, 306] on li "Color secundario #d50c0c" at bounding box center [455, 304] width 162 height 23
click at [389, 351] on li "Color personalizado 1 #ededed" at bounding box center [455, 349] width 162 height 23
click at [412, 309] on li "Color secundario #d50c0c" at bounding box center [455, 304] width 162 height 23
click at [410, 302] on li "Color secundario #d50c0c" at bounding box center [455, 304] width 162 height 23
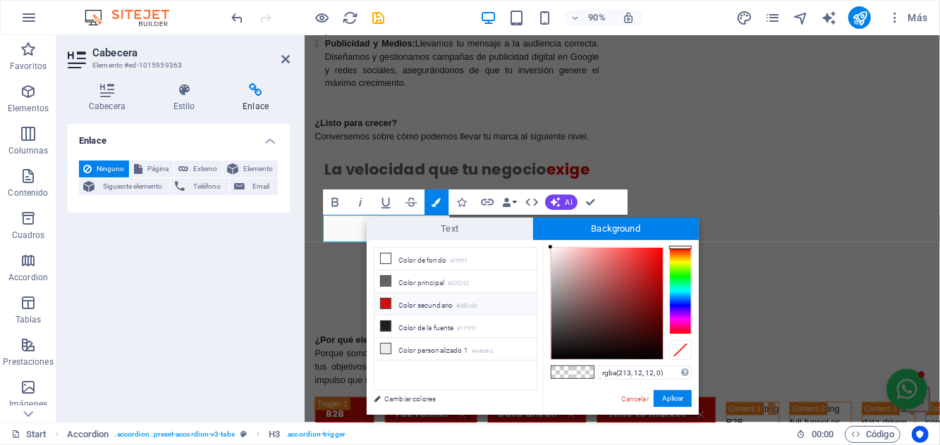
click at [409, 300] on li "Color secundario #d50c0c" at bounding box center [455, 304] width 162 height 23
click at [393, 350] on li "Color personalizado 1 #ededed" at bounding box center [455, 349] width 162 height 23
click at [391, 352] on li "Color personalizado 1 #ededed" at bounding box center [455, 349] width 162 height 23
click at [563, 292] on div at bounding box center [634, 294] width 5 height 5
click at [557, 273] on div at bounding box center [555, 273] width 5 height 5
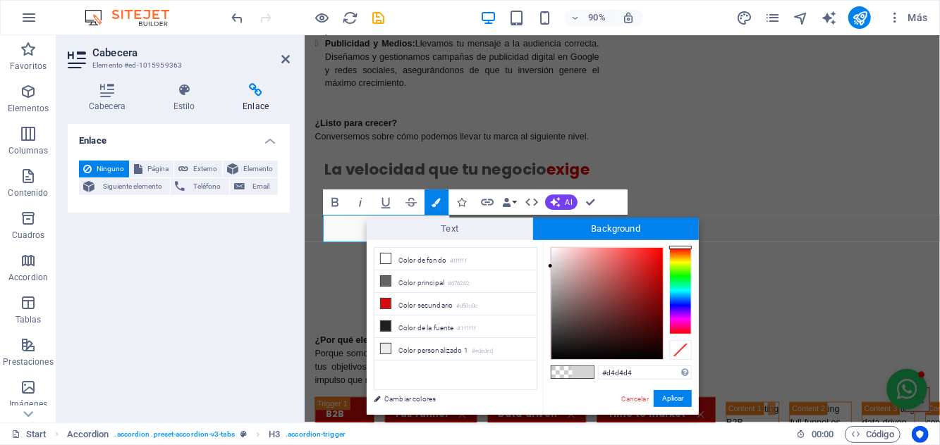
type input "#000000"
click at [563, 397] on button "Aplicar" at bounding box center [672, 399] width 38 height 17
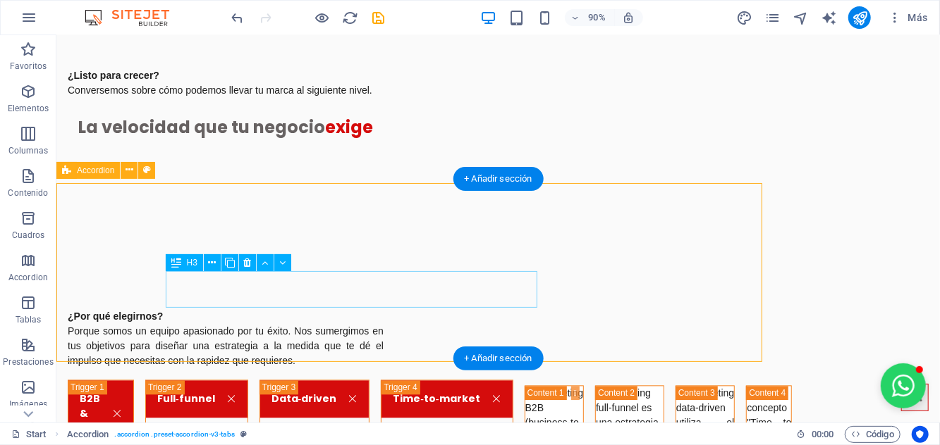
scroll to position [1525, 0]
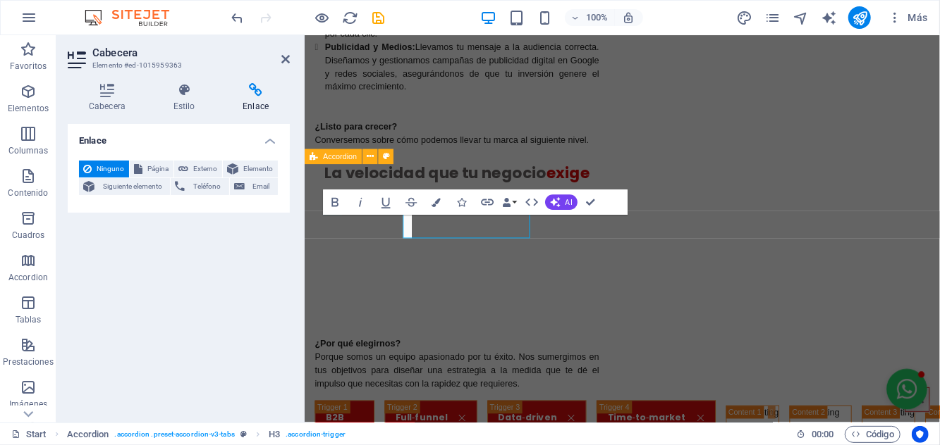
scroll to position [1529, 0]
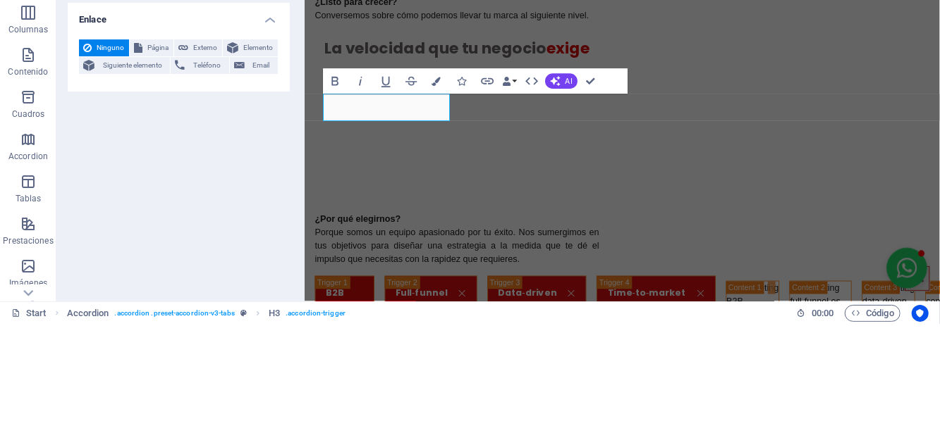
click at [439, 201] on icon "button" at bounding box center [436, 202] width 9 height 9
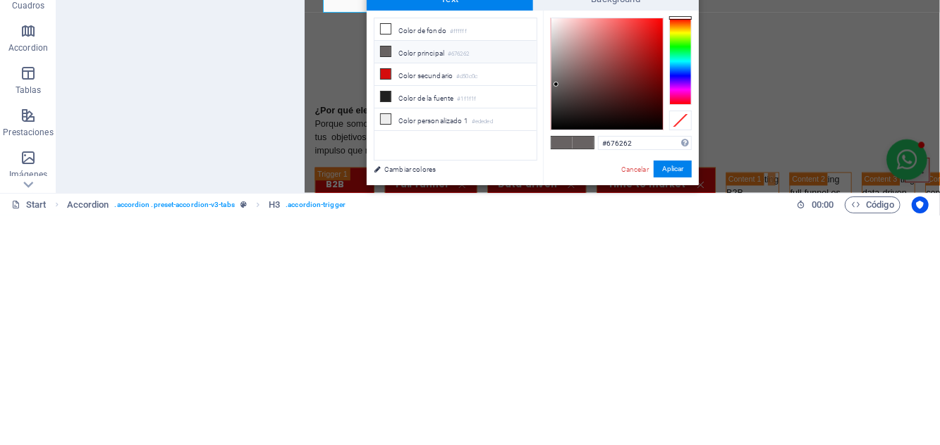
click at [387, 277] on icon at bounding box center [386, 281] width 10 height 10
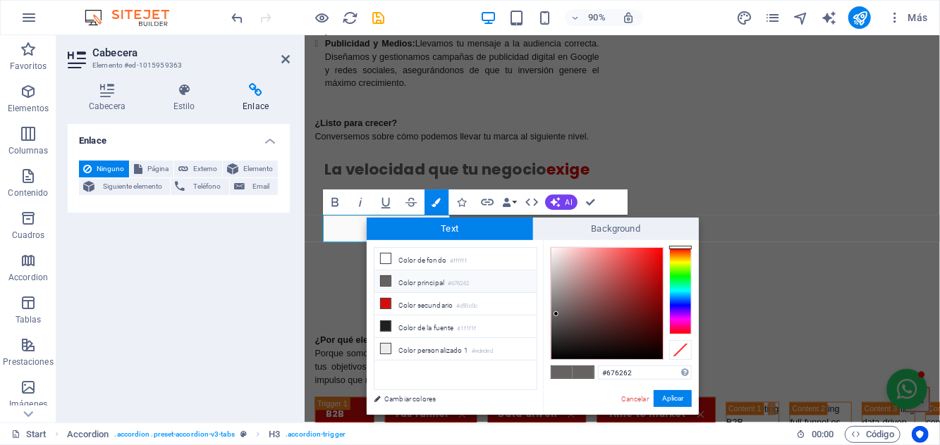
click at [563, 402] on button "Aplicar" at bounding box center [672, 399] width 38 height 17
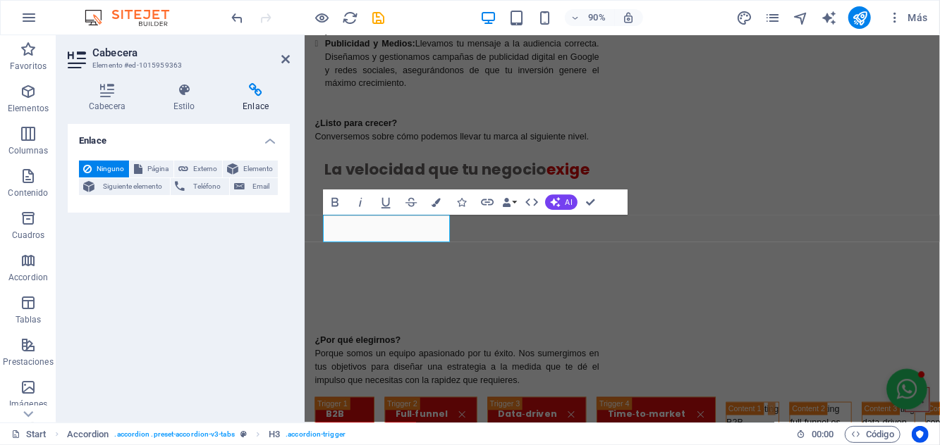
click at [436, 207] on button "Colors" at bounding box center [436, 202] width 24 height 25
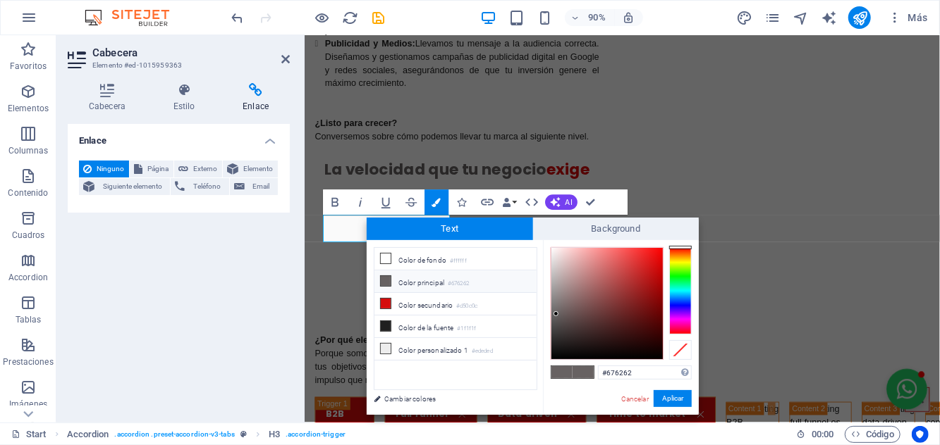
click at [383, 255] on icon at bounding box center [386, 259] width 10 height 10
type input "#ffffff"
click at [386, 260] on icon at bounding box center [386, 259] width 10 height 10
click at [563, 409] on div "#ffffff Formatos soportados #0852ed rgb(8, 82, 237) rgba(8, 82, 237, 90%) hsv(2…" at bounding box center [621, 429] width 156 height 379
click at [563, 402] on button "Aplicar" at bounding box center [672, 399] width 38 height 17
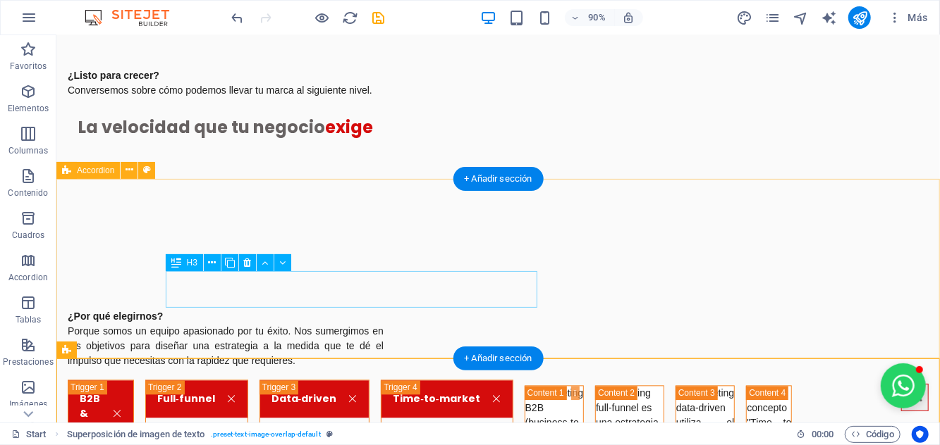
scroll to position [1525, 0]
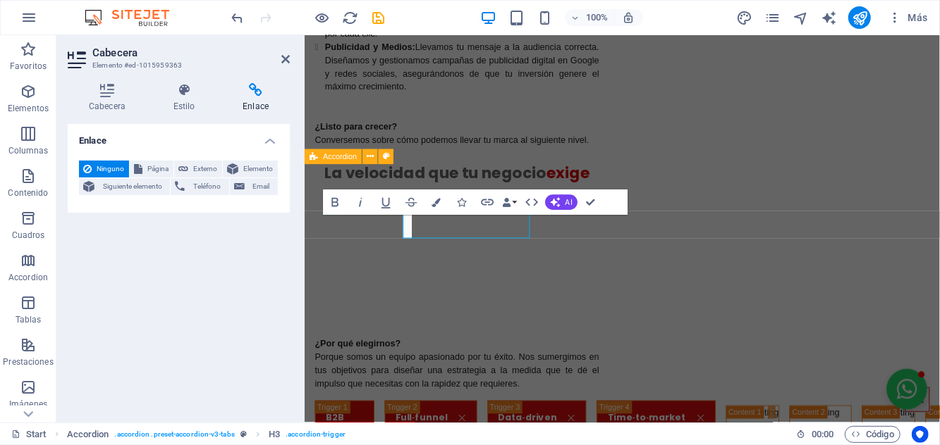
scroll to position [1529, 0]
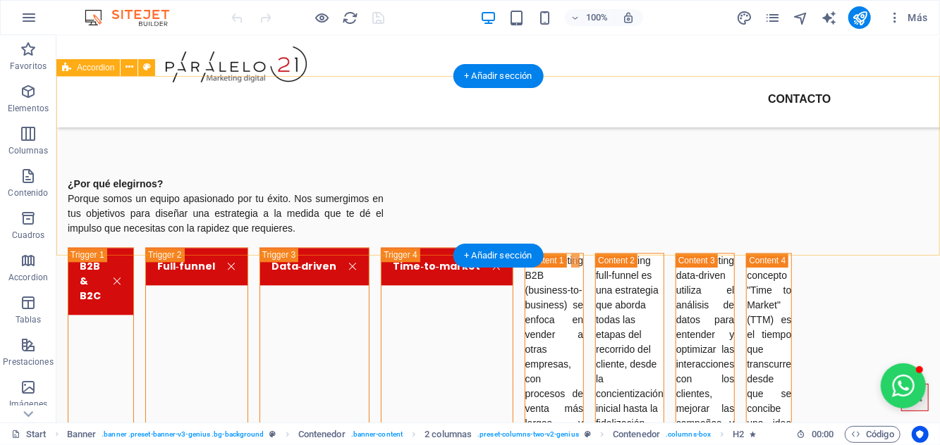
scroll to position [1626, 0]
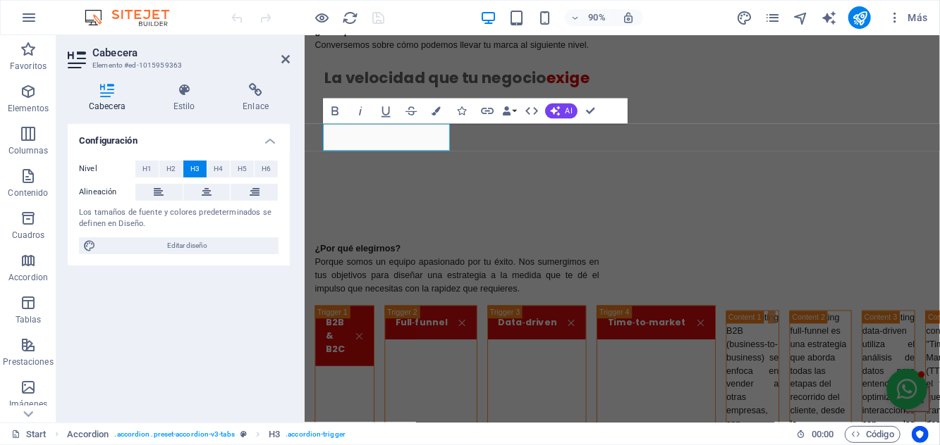
click at [437, 111] on icon "button" at bounding box center [436, 111] width 9 height 9
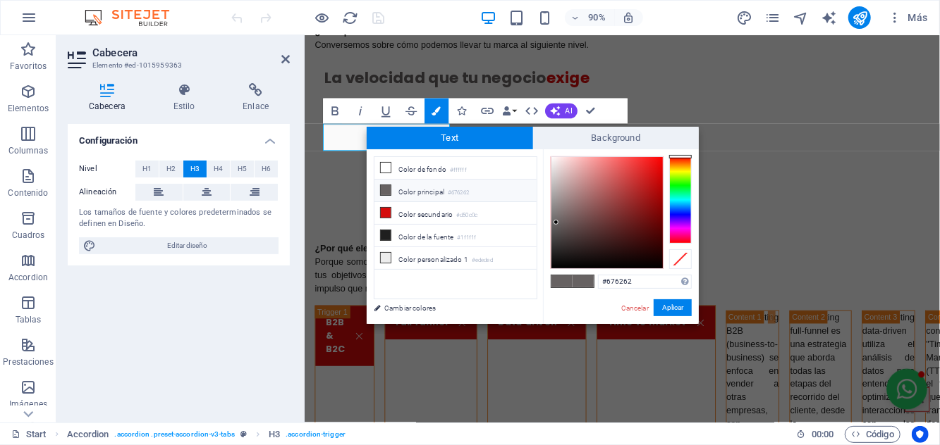
click at [386, 185] on icon at bounding box center [386, 190] width 10 height 10
click at [386, 190] on icon at bounding box center [386, 190] width 10 height 10
click at [579, 140] on span "Background" at bounding box center [616, 138] width 166 height 23
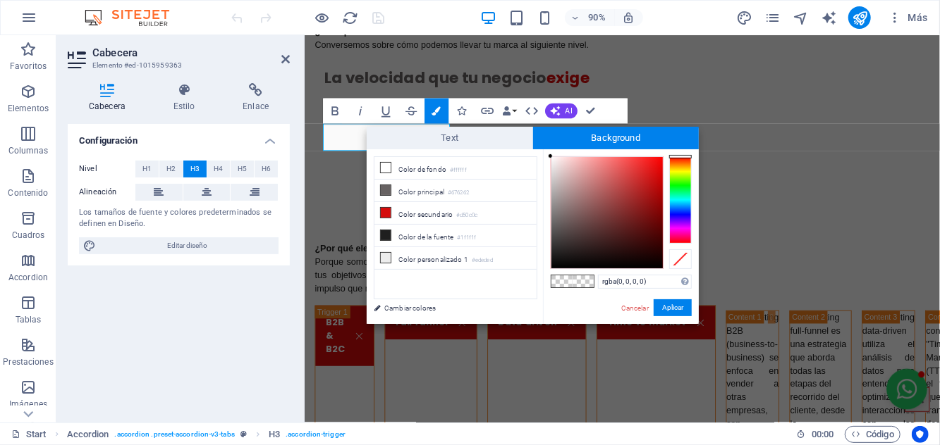
click at [391, 193] on li "Color principal #676262" at bounding box center [455, 191] width 162 height 23
click at [405, 197] on li "Color principal #676262" at bounding box center [455, 191] width 162 height 23
click at [389, 234] on icon at bounding box center [386, 236] width 10 height 10
click at [625, 318] on div "rgba(31, 31, 31, 0) Formatos soportados #0852ed rgb(8, 82, 237) rgba(8, 82, 237…" at bounding box center [621, 338] width 156 height 379
click at [636, 305] on link "Cancelar" at bounding box center [635, 308] width 30 height 11
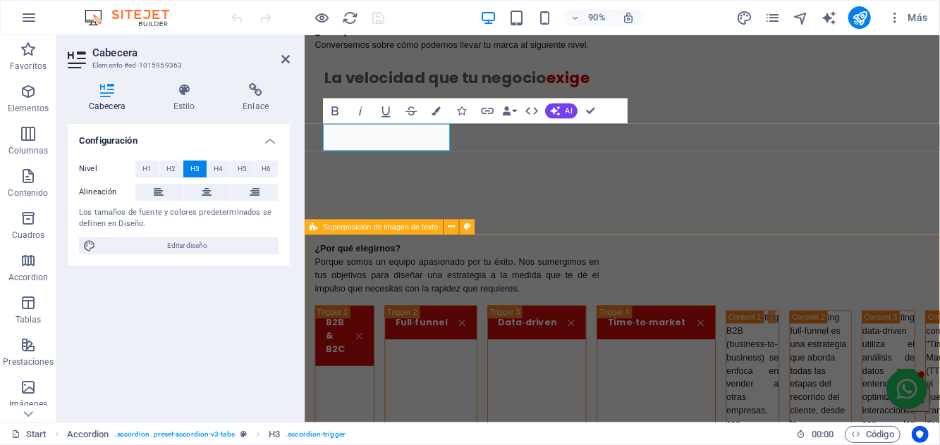
click at [432, 111] on icon "button" at bounding box center [436, 111] width 9 height 9
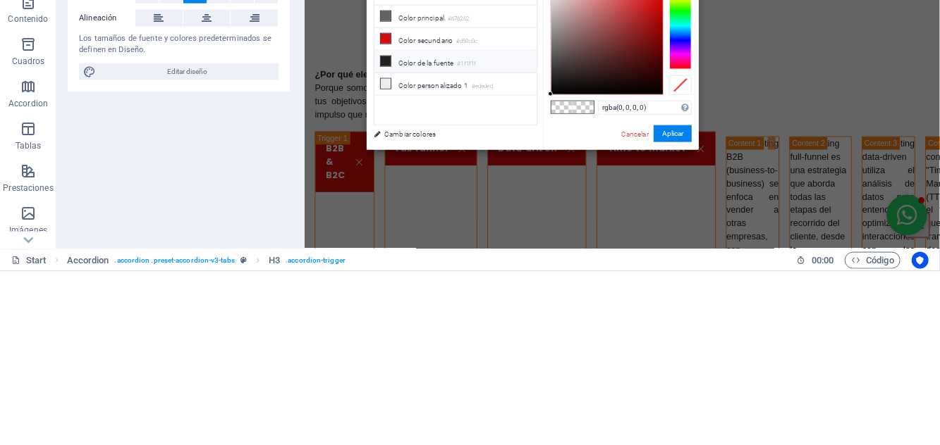
click at [407, 199] on li "Color principal #676262" at bounding box center [455, 191] width 162 height 23
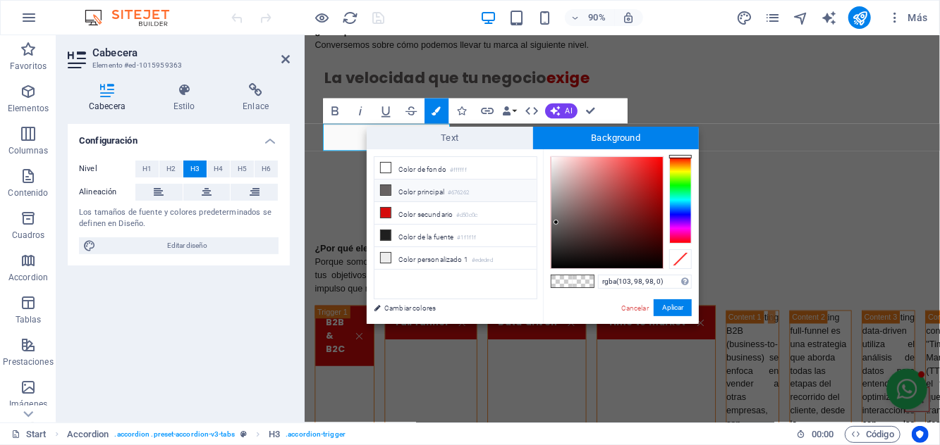
click at [387, 190] on icon at bounding box center [386, 190] width 10 height 10
click at [663, 306] on button "Aplicar" at bounding box center [672, 308] width 38 height 17
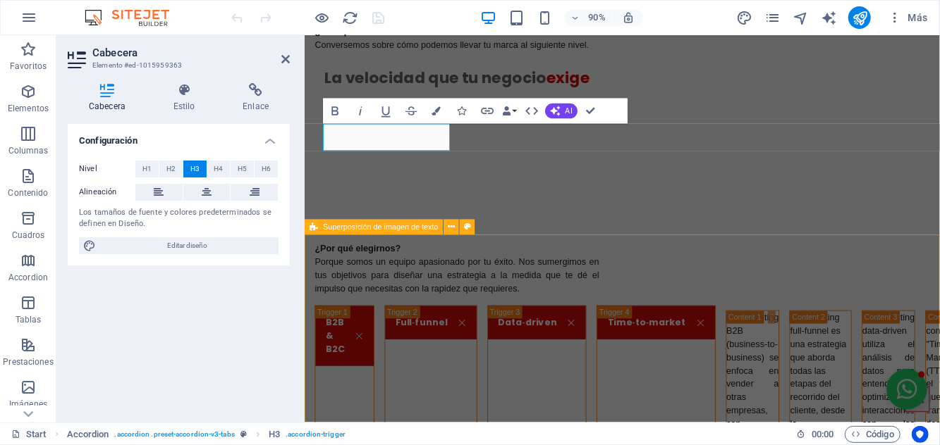
click at [434, 109] on icon "button" at bounding box center [436, 111] width 9 height 9
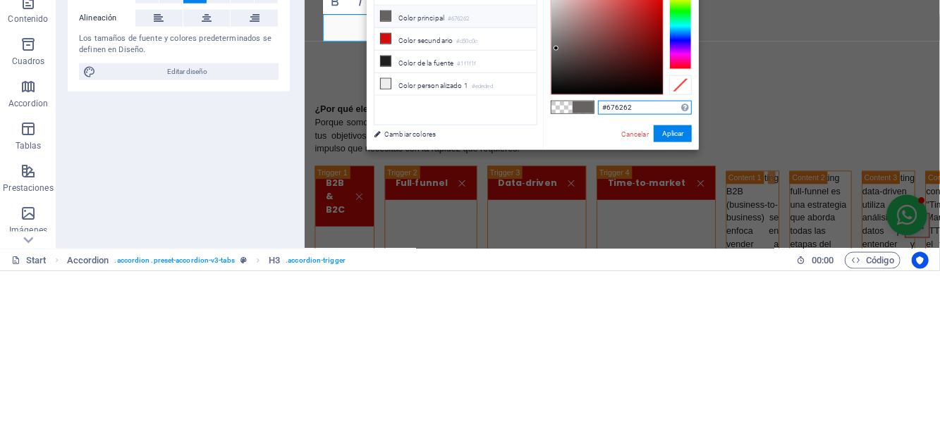
scroll to position [1547, 0]
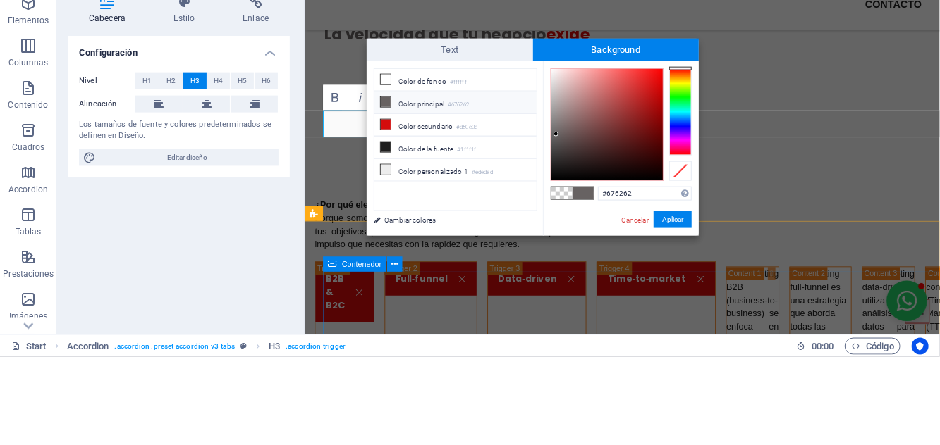
click at [386, 166] on icon at bounding box center [386, 168] width 10 height 10
type input "rgba(255, 255, 255, 0)"
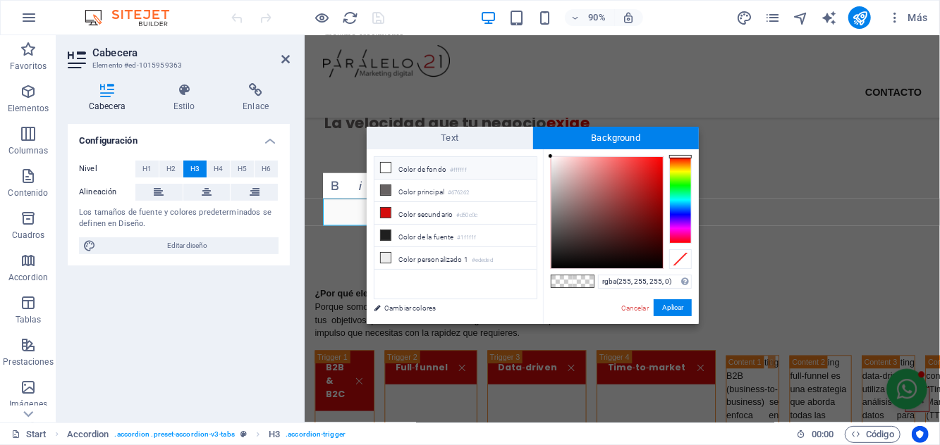
click at [384, 168] on icon at bounding box center [386, 168] width 10 height 10
click at [670, 308] on button "Aplicar" at bounding box center [672, 308] width 38 height 17
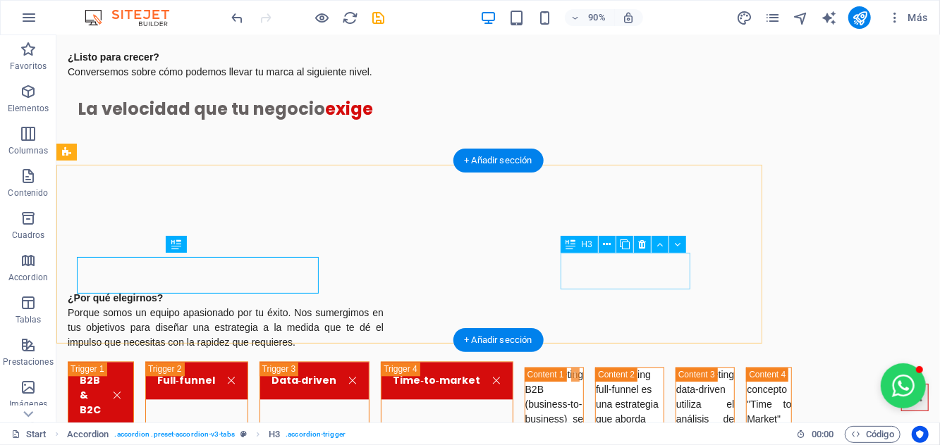
scroll to position [1543, 0]
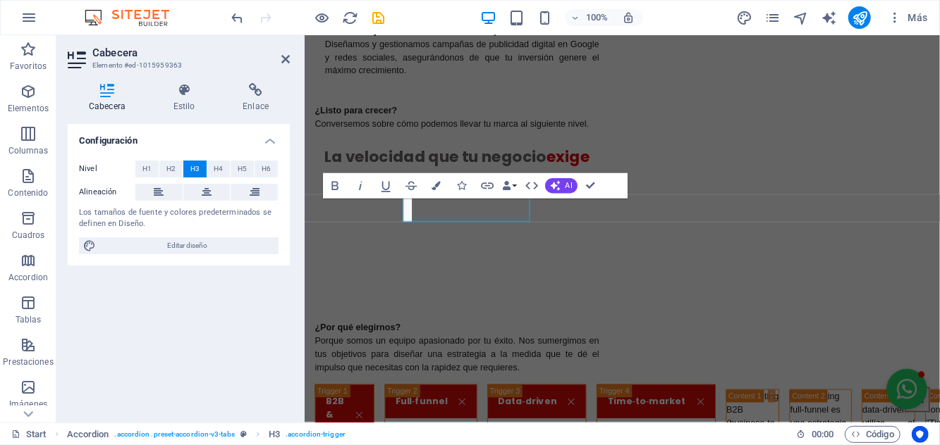
scroll to position [1547, 0]
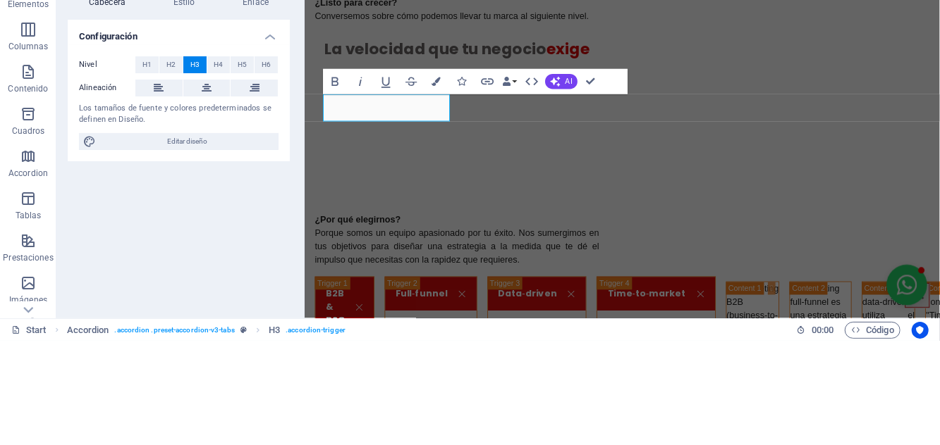
click at [439, 186] on icon "button" at bounding box center [436, 186] width 9 height 9
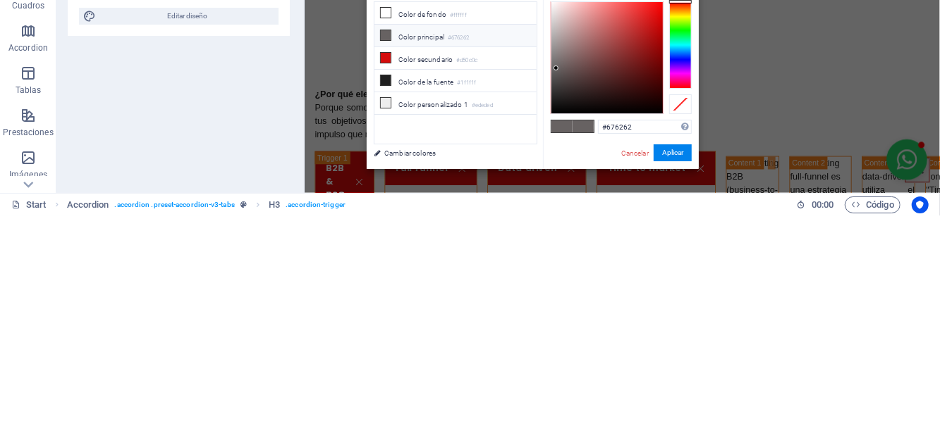
click at [387, 245] on icon at bounding box center [386, 243] width 10 height 10
type input "#ffffff"
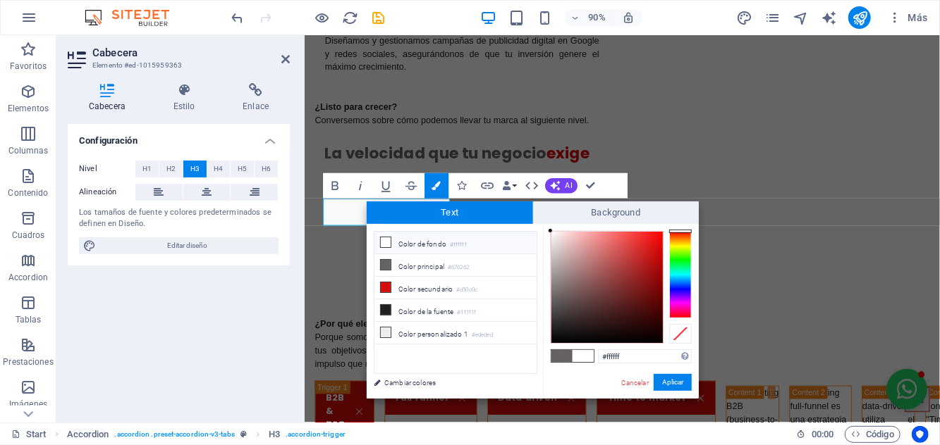
click at [666, 382] on button "Aplicar" at bounding box center [672, 382] width 38 height 17
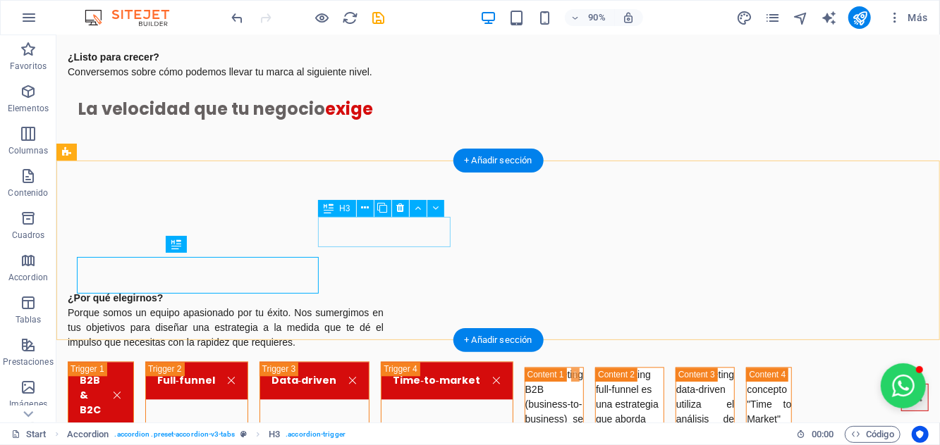
scroll to position [1543, 0]
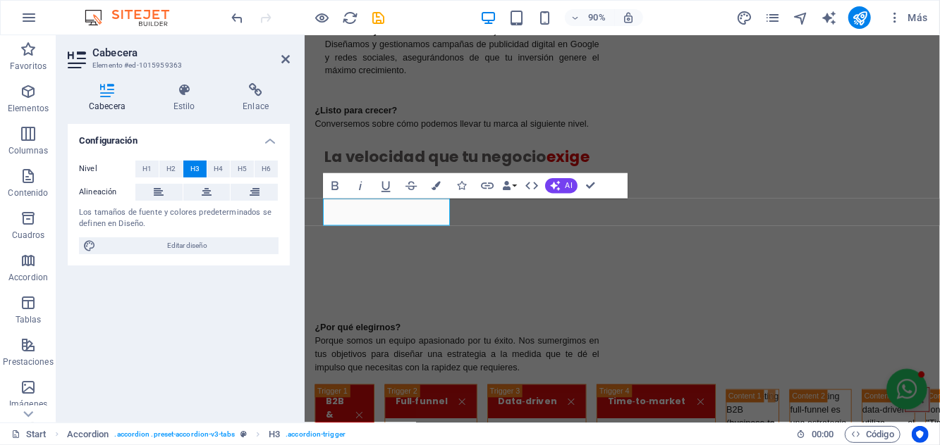
scroll to position [1547, 0]
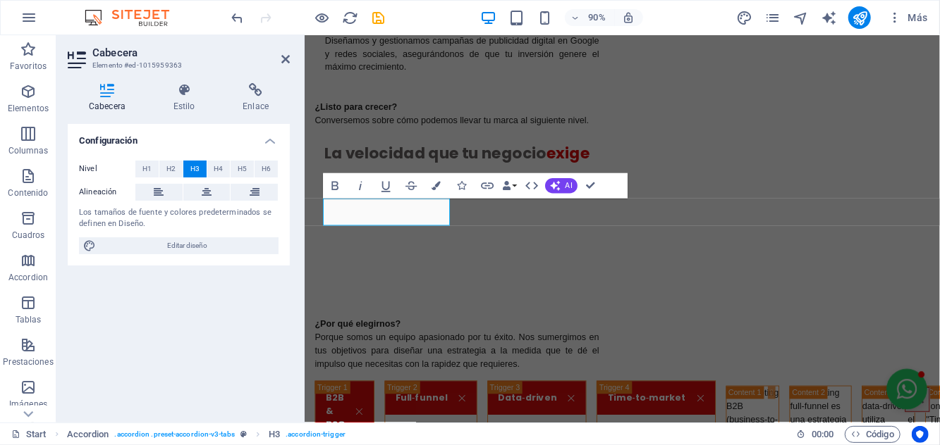
click at [436, 183] on icon "button" at bounding box center [436, 186] width 9 height 9
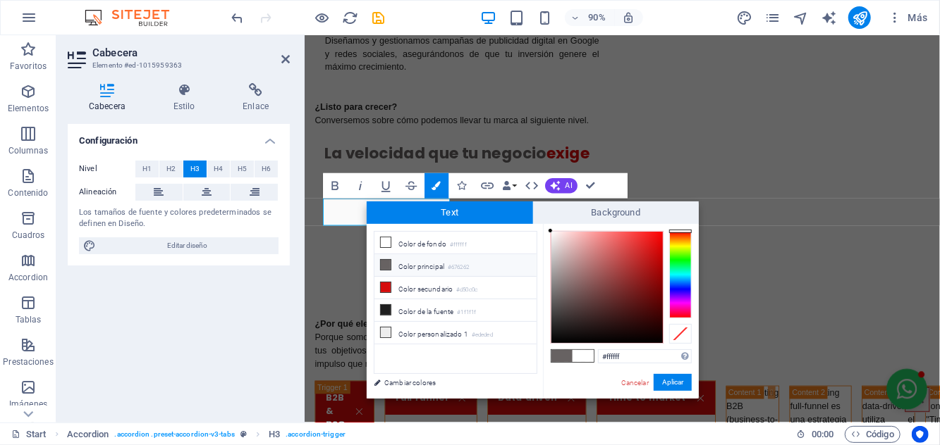
click at [382, 263] on icon at bounding box center [386, 265] width 10 height 10
type input "#676262"
click at [670, 389] on button "Aplicar" at bounding box center [672, 382] width 38 height 17
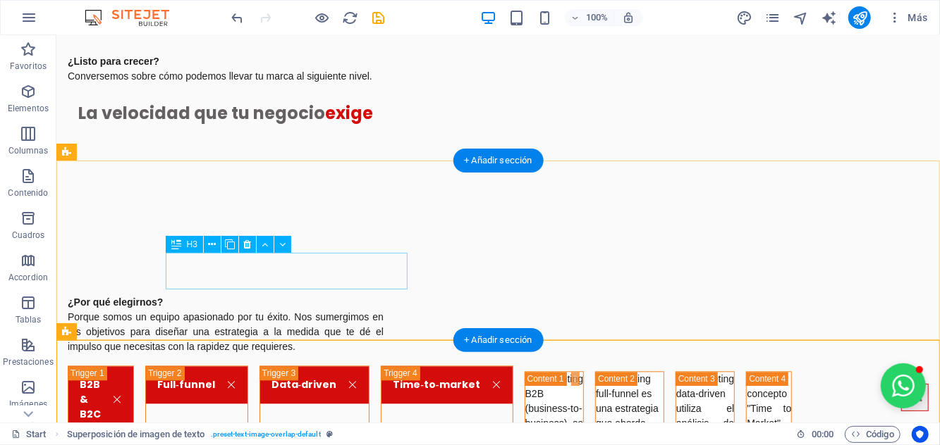
scroll to position [1544, 0]
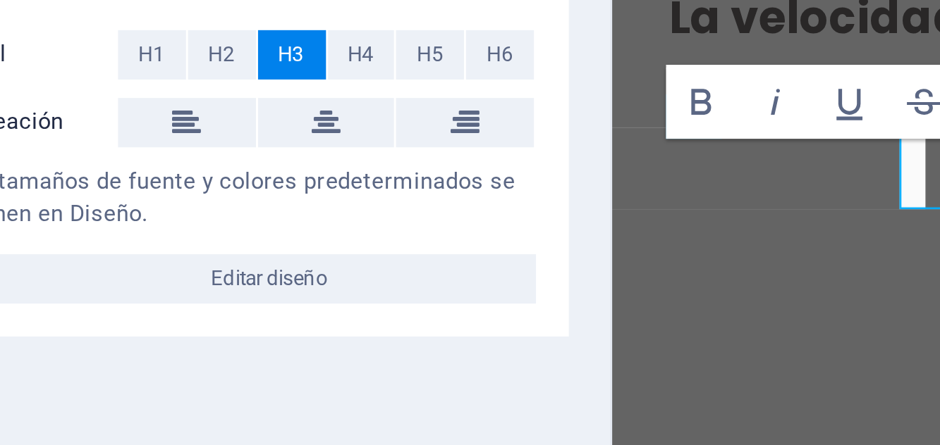
scroll to position [1548, 0]
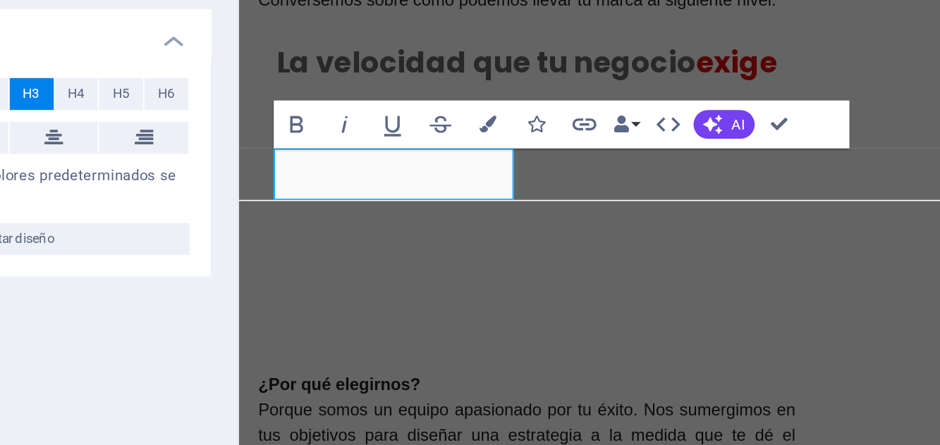
click at [439, 187] on icon "button" at bounding box center [436, 185] width 9 height 9
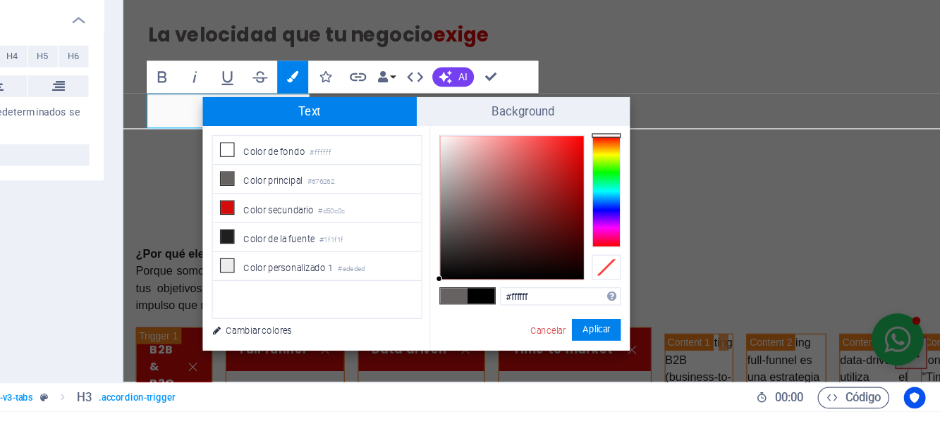
scroll to position [0, 0]
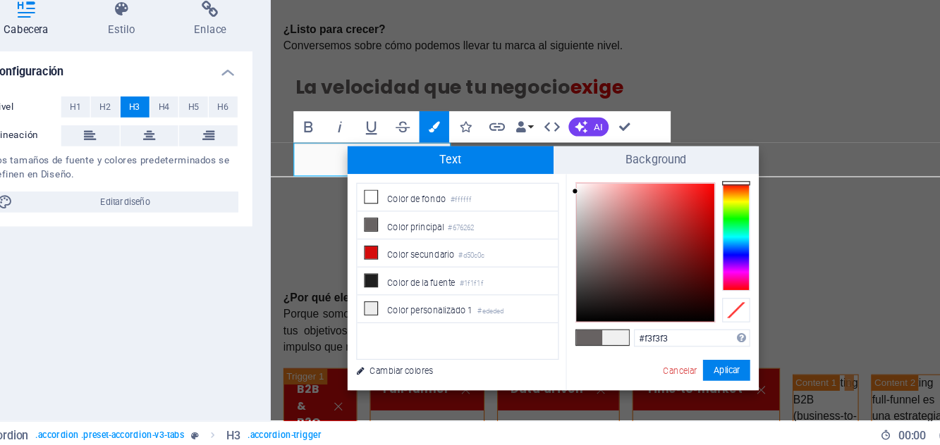
click at [384, 238] on icon at bounding box center [386, 242] width 10 height 10
click at [403, 247] on li "Color de fondo #ffffff" at bounding box center [455, 242] width 162 height 23
click at [390, 244] on span at bounding box center [385, 241] width 11 height 11
click at [676, 391] on div "Cancelar Aplicar" at bounding box center [656, 383] width 72 height 18
click at [404, 240] on li "Color de fondo #ffffff" at bounding box center [455, 242] width 162 height 23
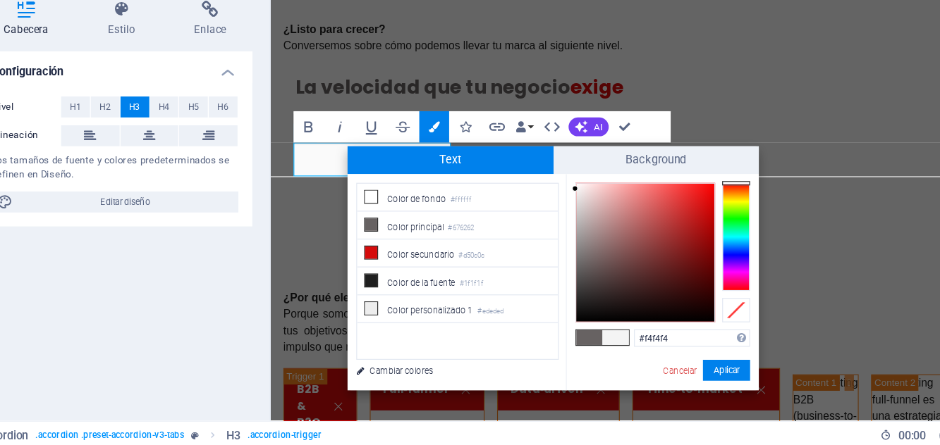
click at [419, 247] on li "Color de fondo #ffffff" at bounding box center [455, 242] width 162 height 23
click at [682, 386] on button "Aplicar" at bounding box center [672, 382] width 38 height 17
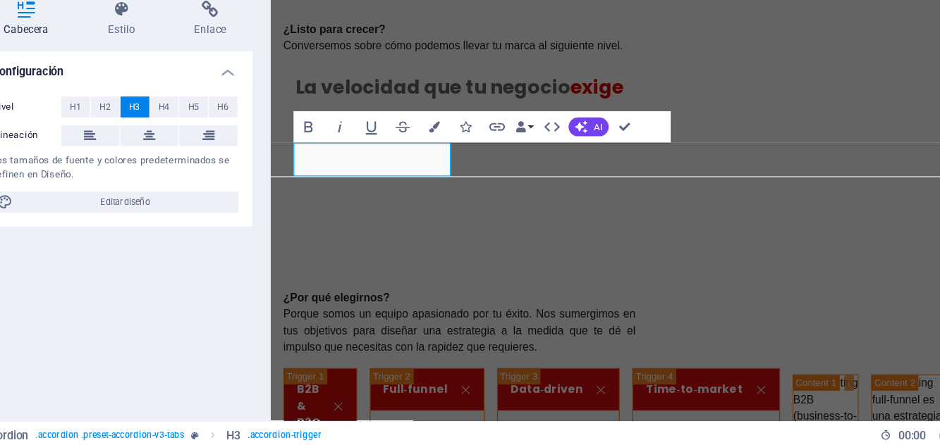
click at [438, 185] on icon "button" at bounding box center [436, 185] width 9 height 9
type input "#000000"
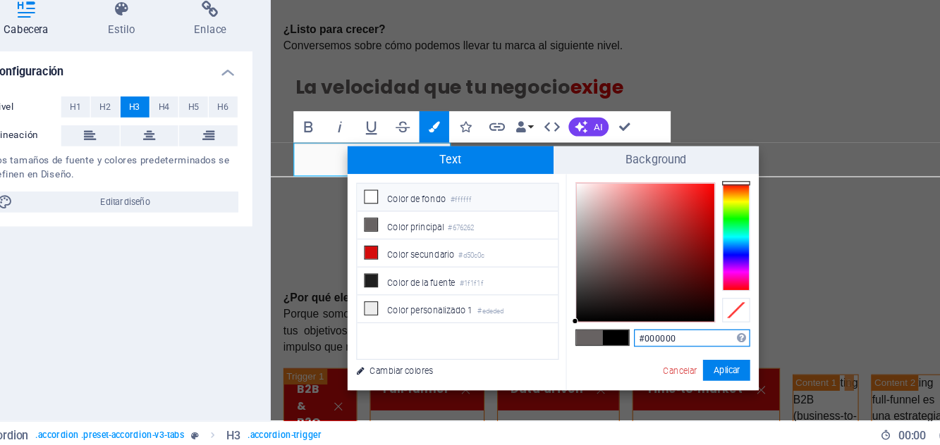
click at [564, 211] on span "Background" at bounding box center [616, 212] width 166 height 23
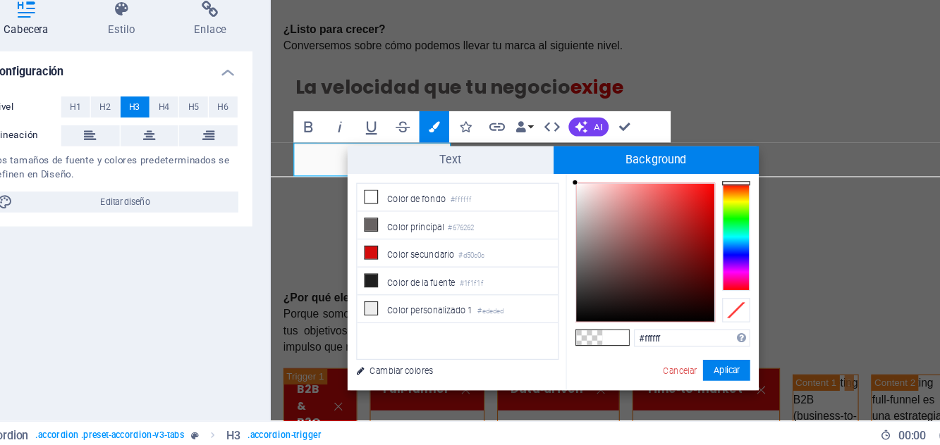
click at [384, 266] on icon at bounding box center [386, 264] width 10 height 10
type input "rgba(103, 98, 98, 0)"
click at [668, 381] on button "Aplicar" at bounding box center [672, 382] width 38 height 17
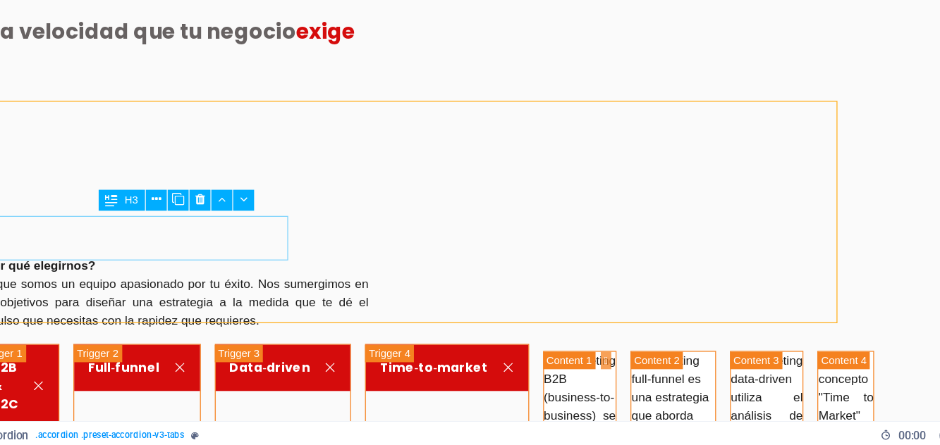
scroll to position [1544, 0]
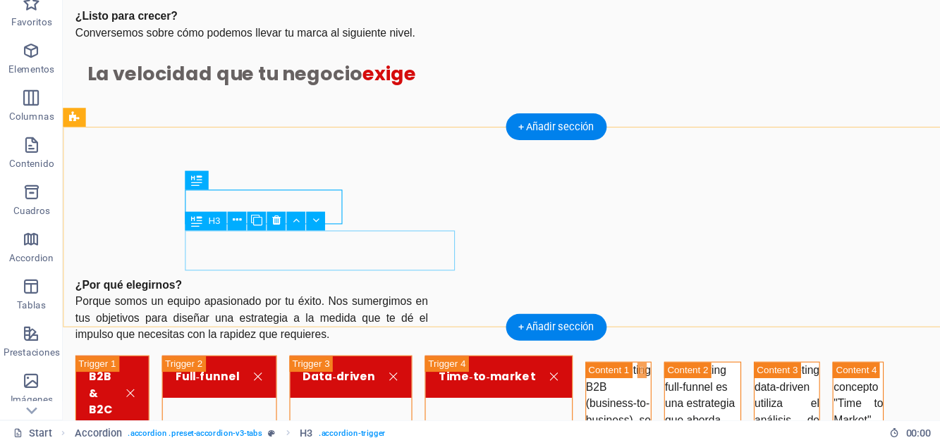
scroll to position [0, 0]
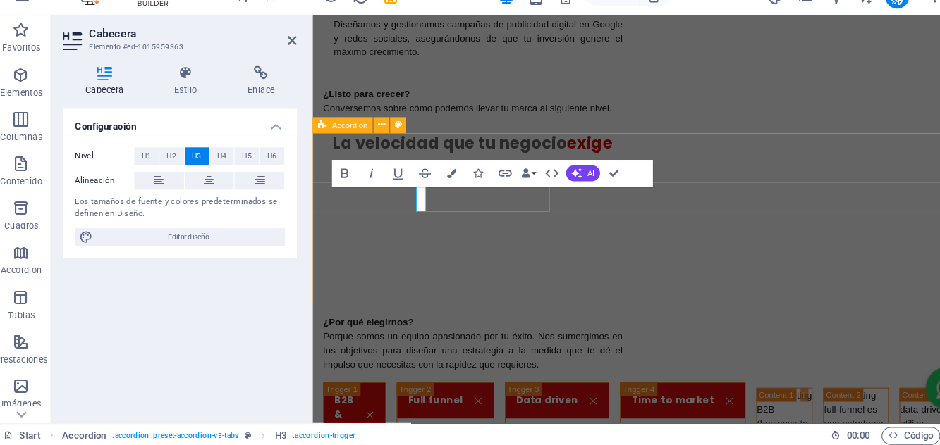
scroll to position [1548, 0]
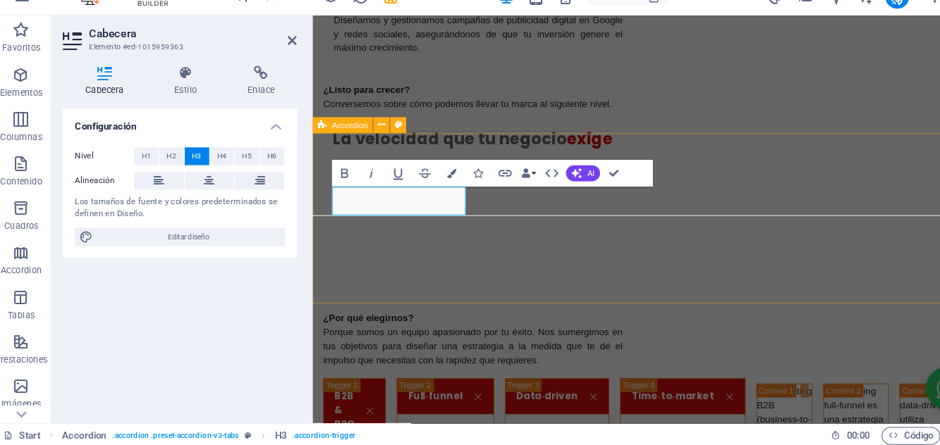
click at [441, 183] on button "Colors" at bounding box center [436, 185] width 24 height 25
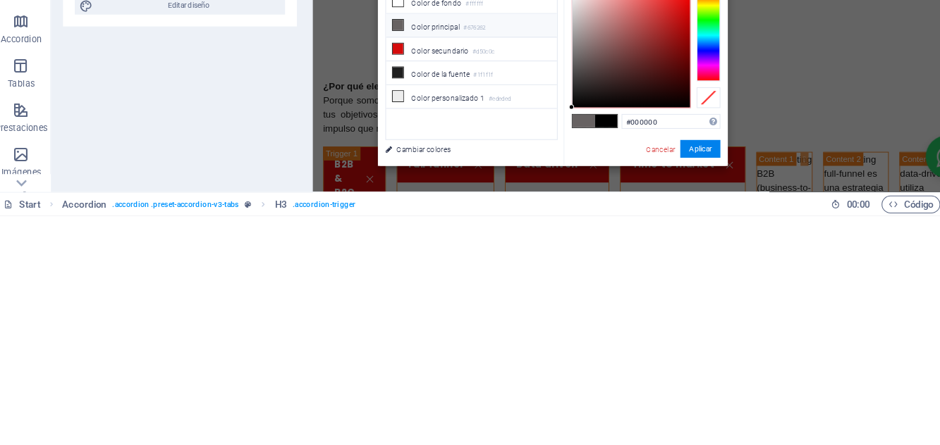
click at [386, 250] on li "Color de fondo #ffffff" at bounding box center [455, 242] width 162 height 23
type input "#ffffff"
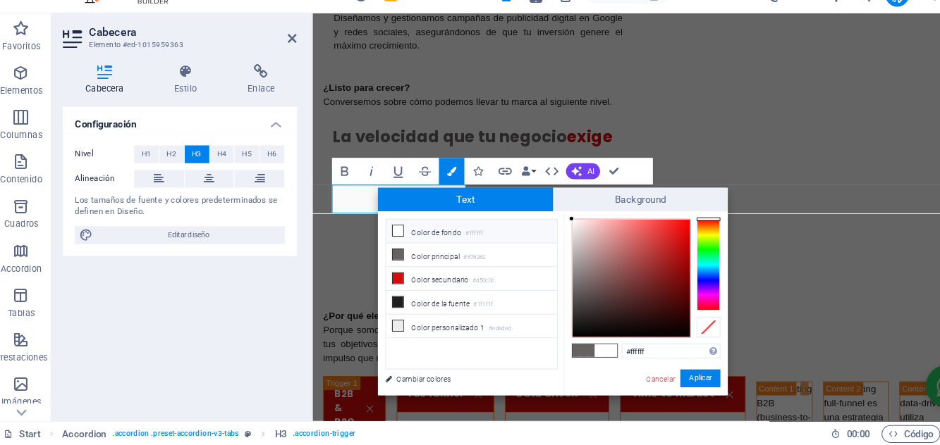
click at [414, 244] on li "Color de fondo #ffffff" at bounding box center [455, 242] width 162 height 23
click at [398, 244] on li "Color de fondo #ffffff" at bounding box center [455, 242] width 162 height 23
click at [402, 238] on li "Color de fondo #ffffff" at bounding box center [455, 242] width 162 height 23
click at [672, 380] on button "Aplicar" at bounding box center [672, 382] width 38 height 17
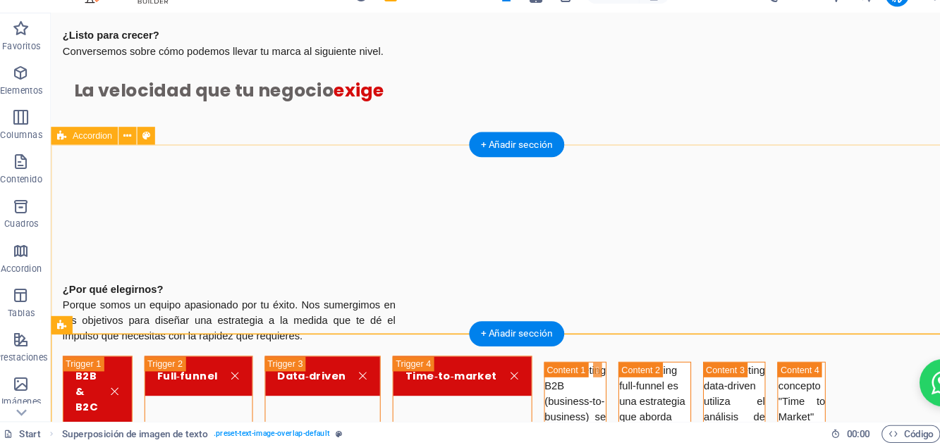
scroll to position [1544, 0]
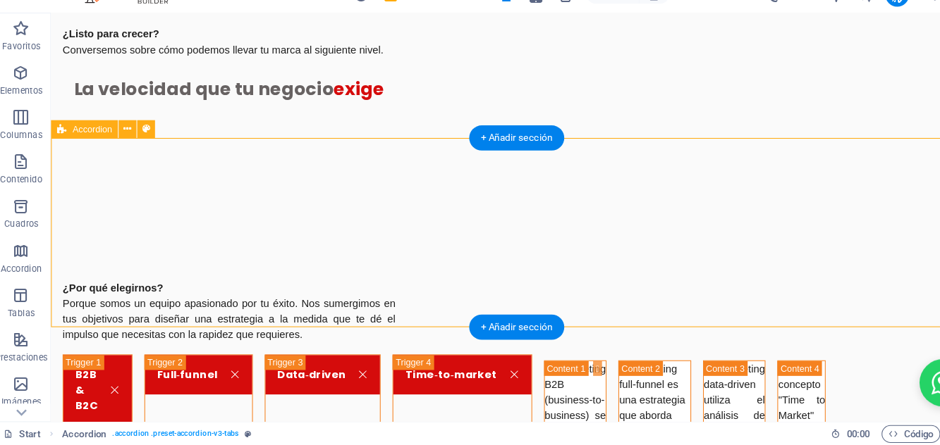
scroll to position [1550, 0]
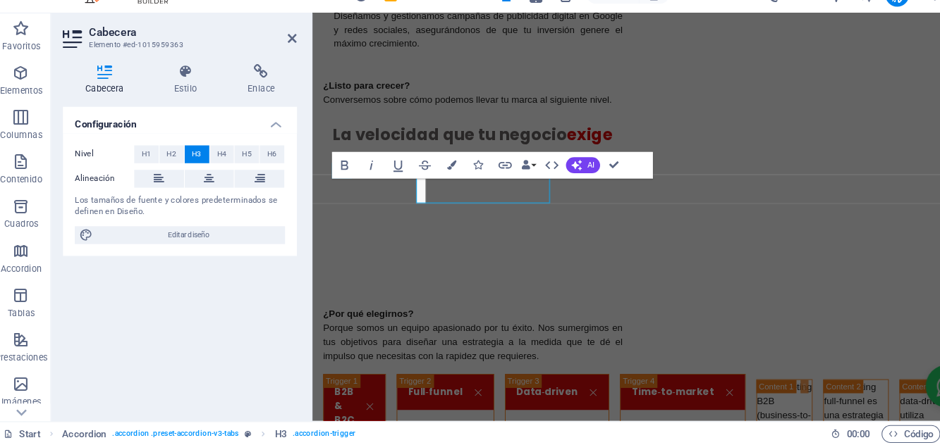
scroll to position [1554, 0]
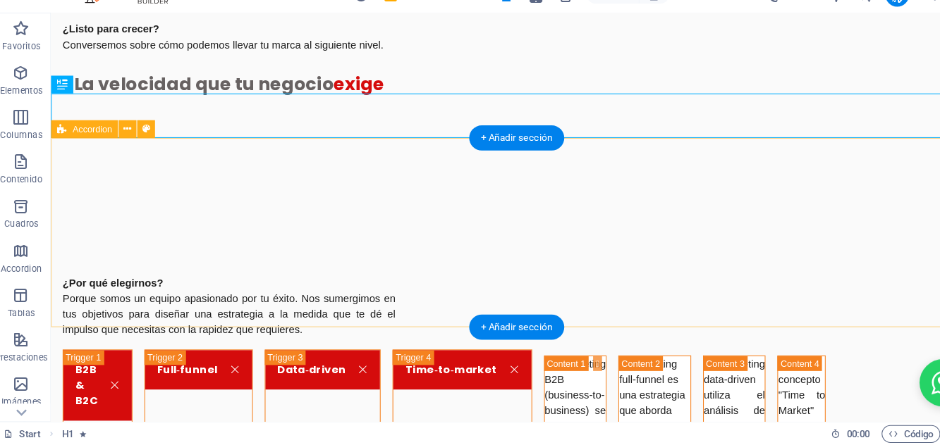
scroll to position [1550, 0]
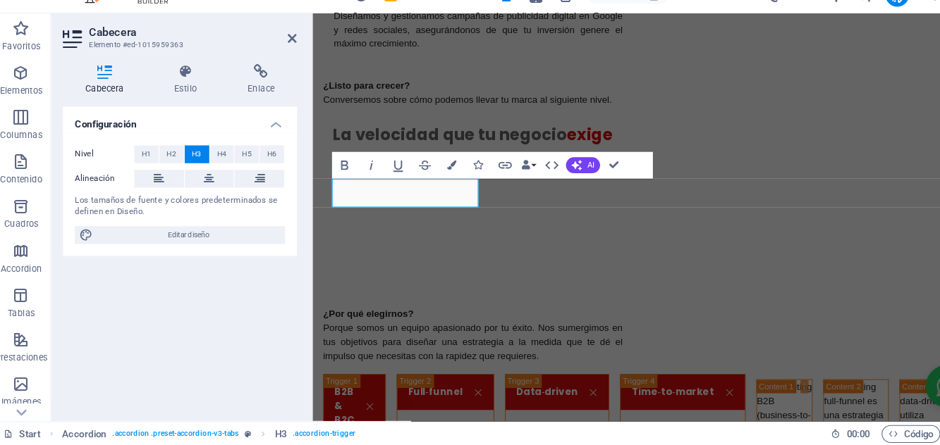
scroll to position [1554, 0]
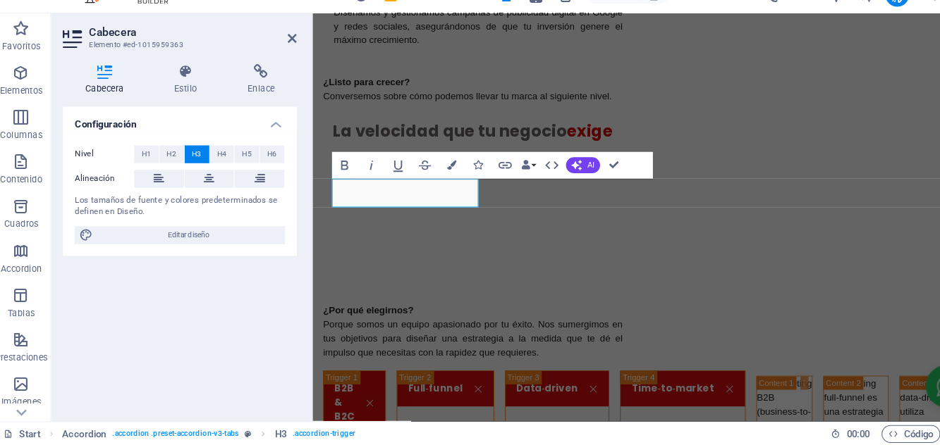
click at [208, 199] on icon at bounding box center [207, 192] width 10 height 17
click at [244, 325] on div "Configuración Nivel H1 H2 H3 H4 H5 H6 Alineación Los tamaños de fuente y colore…" at bounding box center [179, 268] width 222 height 288
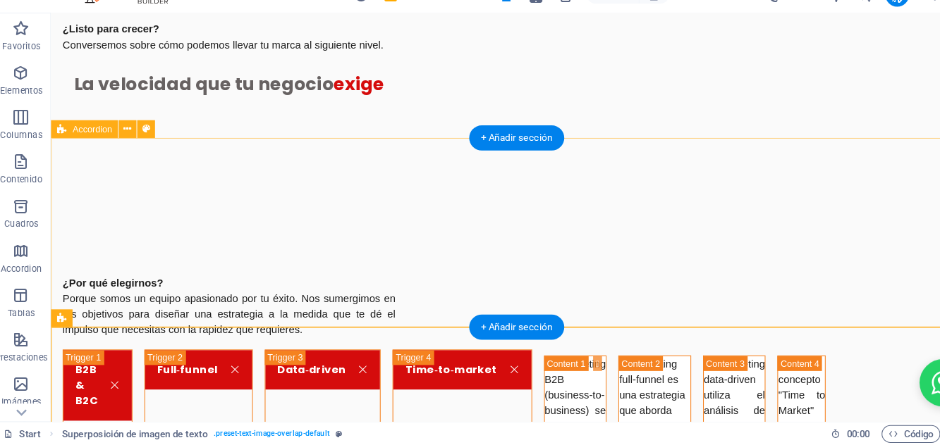
scroll to position [1550, 0]
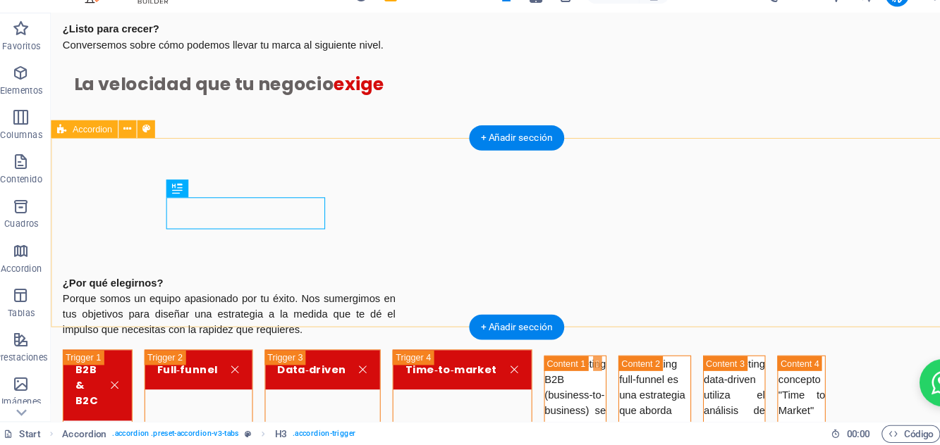
scroll to position [1550, 0]
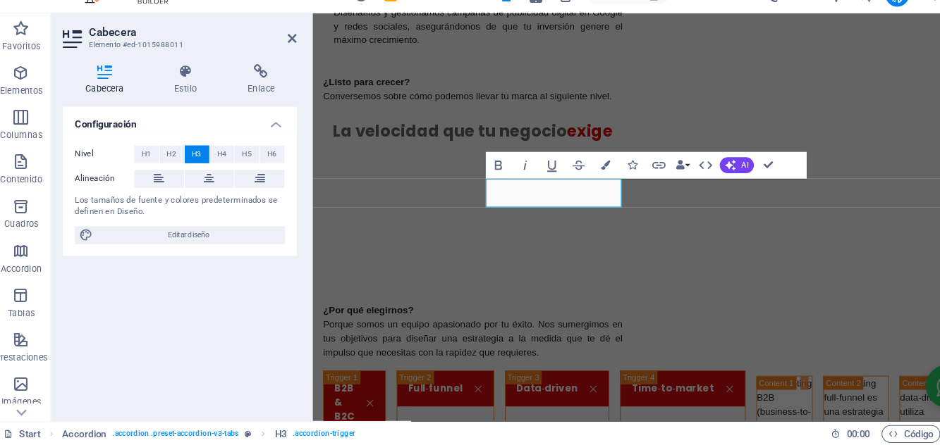
click at [211, 189] on icon at bounding box center [207, 192] width 10 height 17
click at [587, 180] on icon "button" at bounding box center [582, 180] width 9 height 9
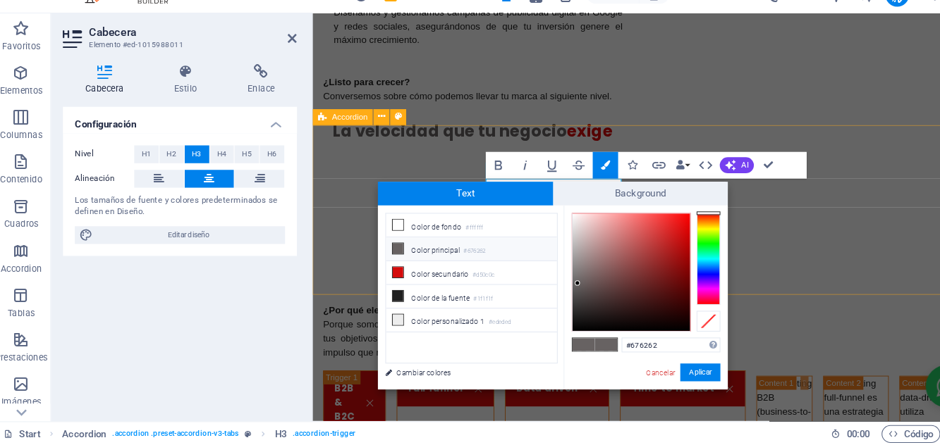
click at [383, 232] on icon at bounding box center [386, 236] width 10 height 10
click at [673, 379] on button "Aplicar" at bounding box center [672, 376] width 38 height 17
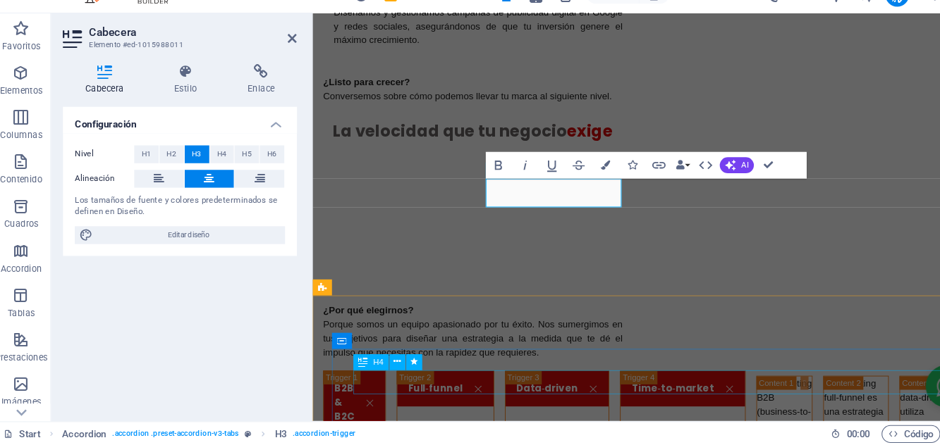
click at [582, 180] on icon "button" at bounding box center [582, 180] width 9 height 9
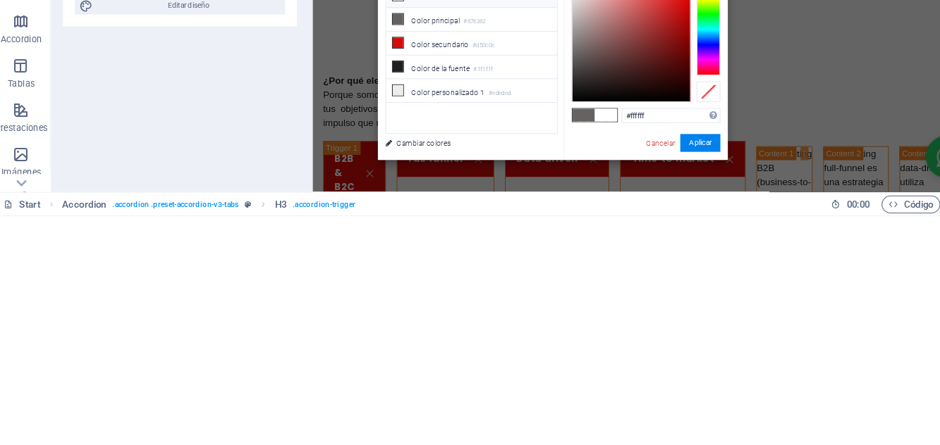
click at [420, 260] on li "Color principal #676262" at bounding box center [455, 259] width 162 height 23
type input "#676262"
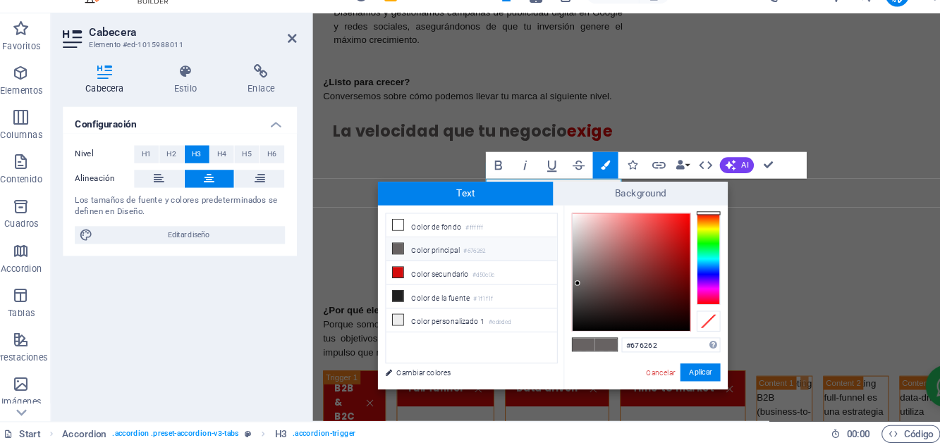
click at [676, 379] on button "Aplicar" at bounding box center [672, 376] width 38 height 17
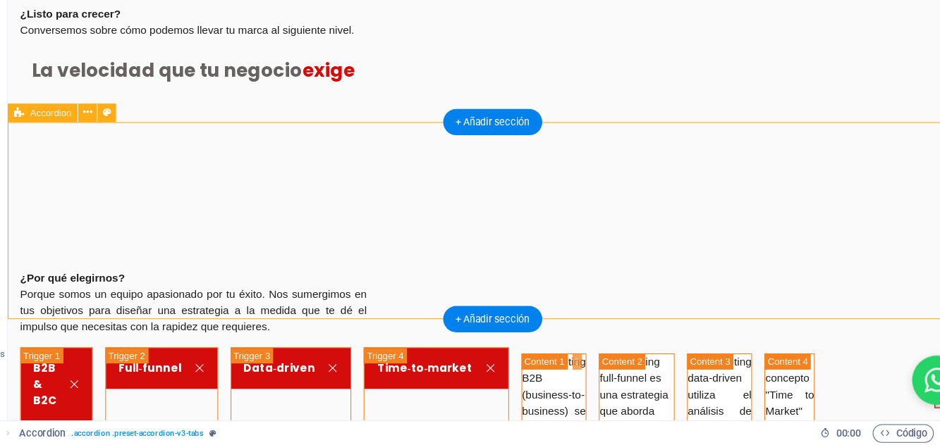
scroll to position [0, 0]
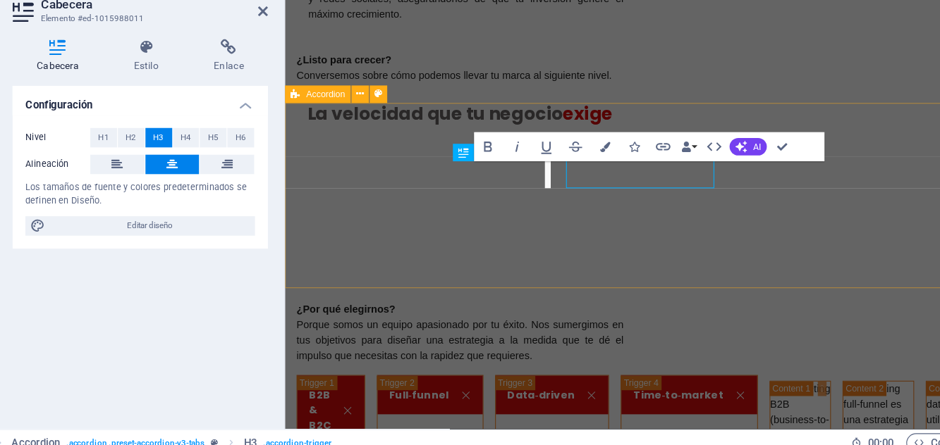
scroll to position [1557, 0]
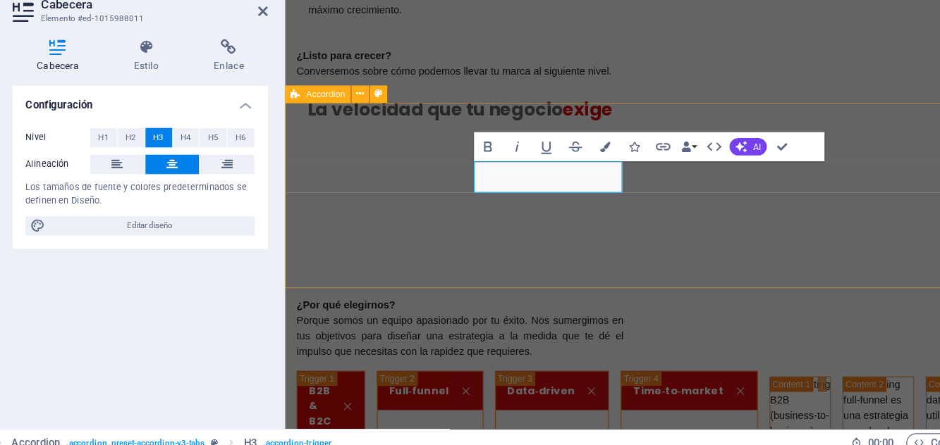
click at [583, 174] on icon "button" at bounding box center [582, 177] width 9 height 9
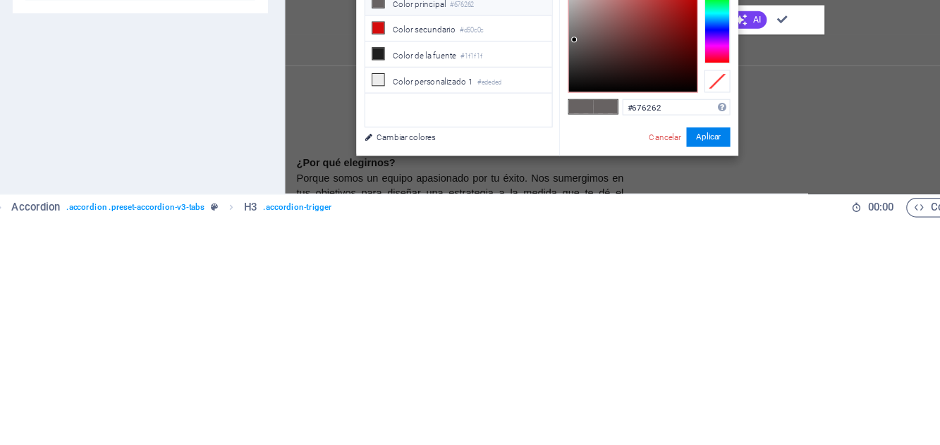
scroll to position [1417, 0]
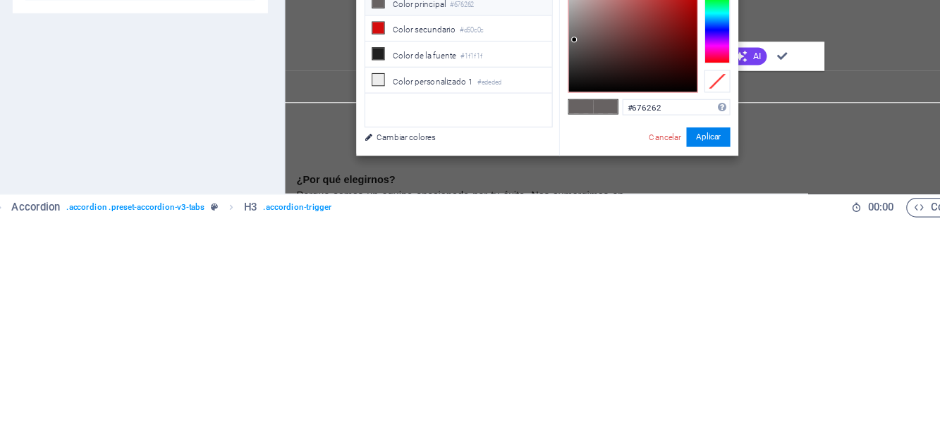
click at [107, 379] on div "Configuración Nivel H1 H2 H3 H4 H5 H6 Alineación Los tamaños de fuente y colore…" at bounding box center [179, 268] width 222 height 288
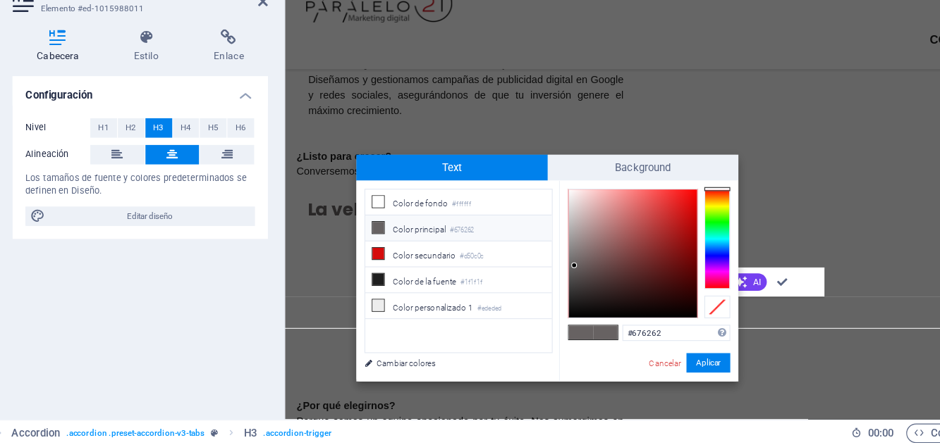
click at [386, 233] on icon at bounding box center [386, 233] width 10 height 10
click at [670, 381] on button "Aplicar" at bounding box center [672, 373] width 38 height 17
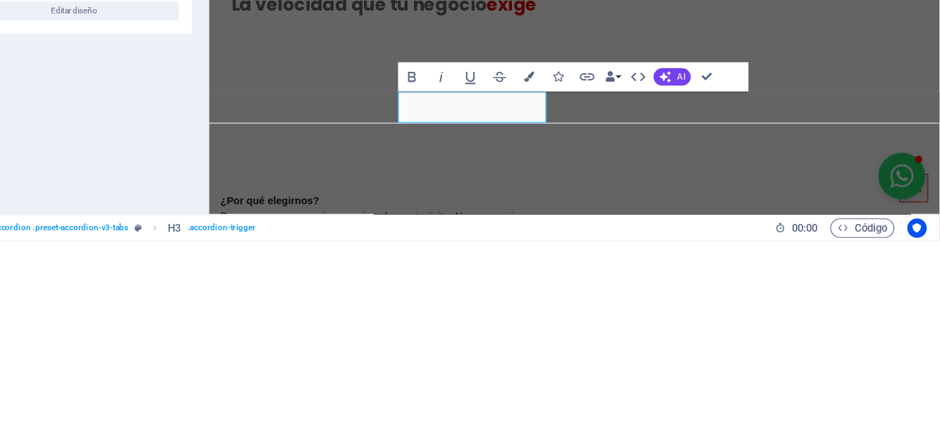
click at [196, 389] on div "Configuración Nivel H1 H2 H3 H4 H5 H6 Alineación Los tamaños de fuente y colore…" at bounding box center [179, 268] width 222 height 288
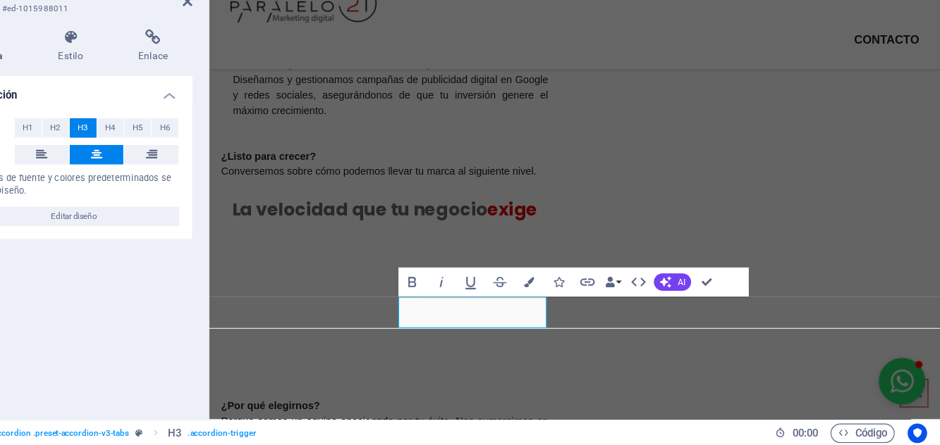
scroll to position [0, 0]
click at [577, 304] on button "Colors" at bounding box center [582, 303] width 24 height 25
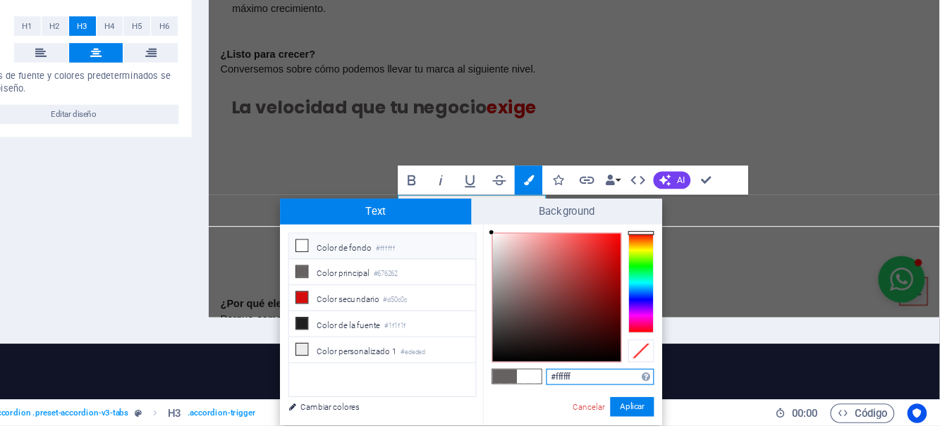
scroll to position [71, 0]
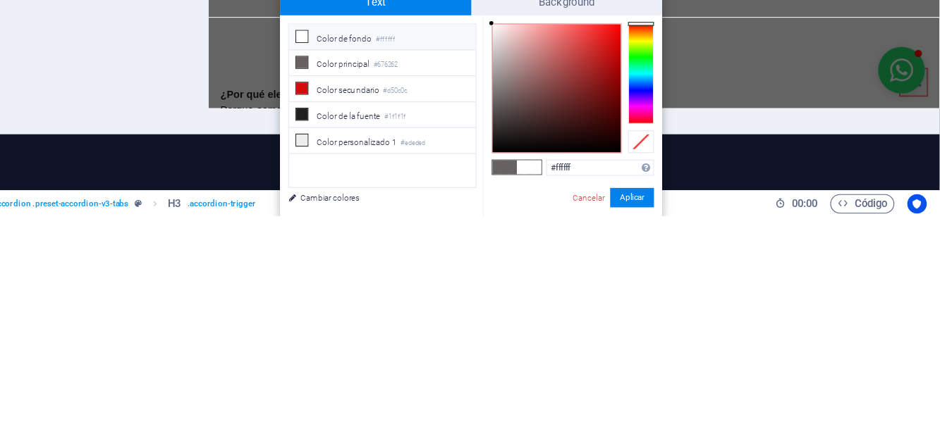
click at [391, 324] on li "Color secundario #d50c0c" at bounding box center [455, 335] width 162 height 23
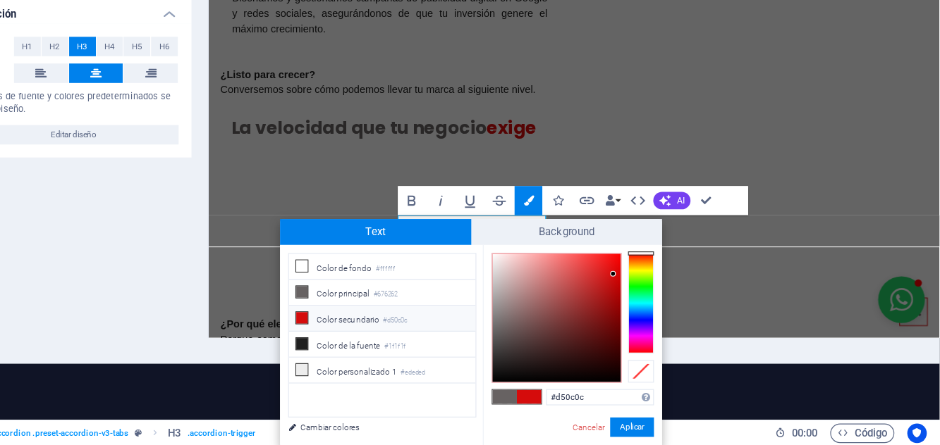
click at [390, 309] on span at bounding box center [385, 311] width 11 height 11
type input "#676262"
click at [667, 431] on button "Aplicar" at bounding box center [672, 429] width 38 height 17
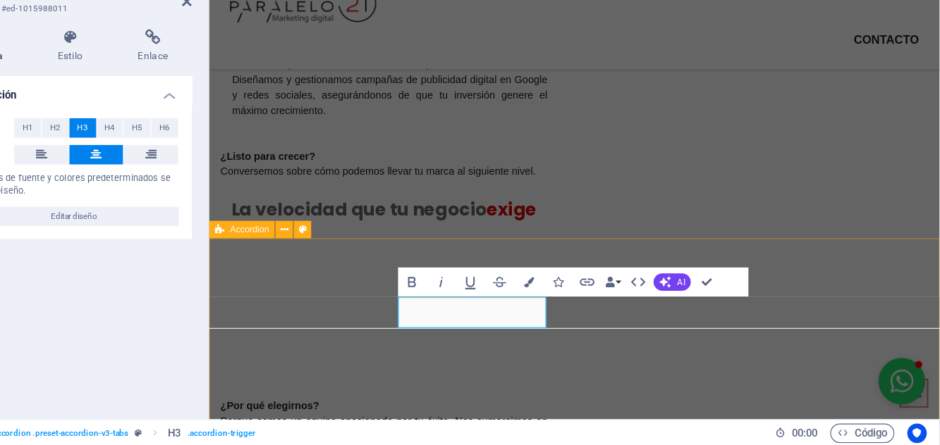
scroll to position [0, 0]
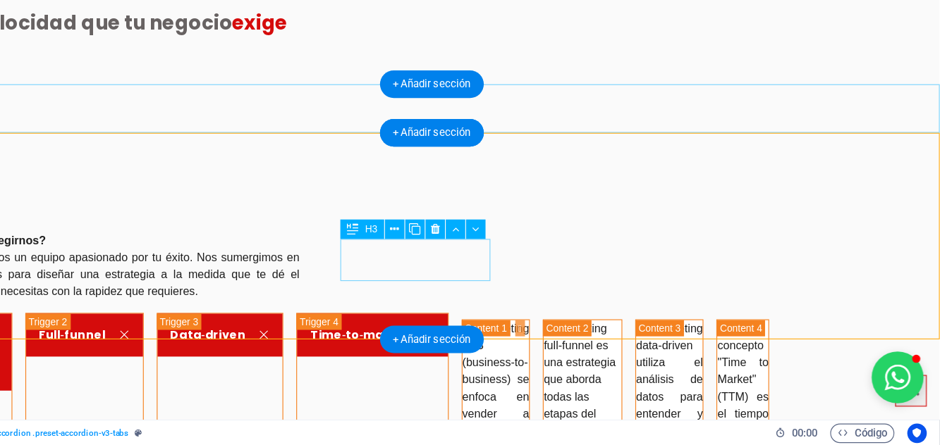
scroll to position [1585, 0]
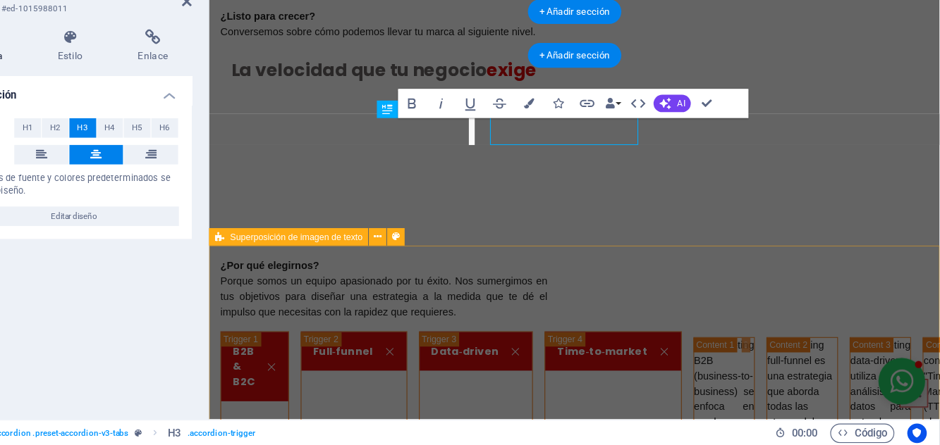
scroll to position [1590, 0]
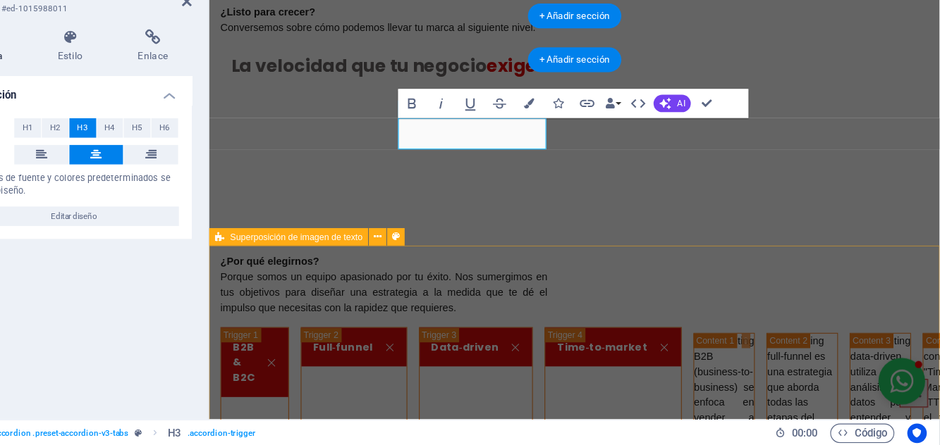
click at [583, 152] on icon "button" at bounding box center [582, 148] width 9 height 9
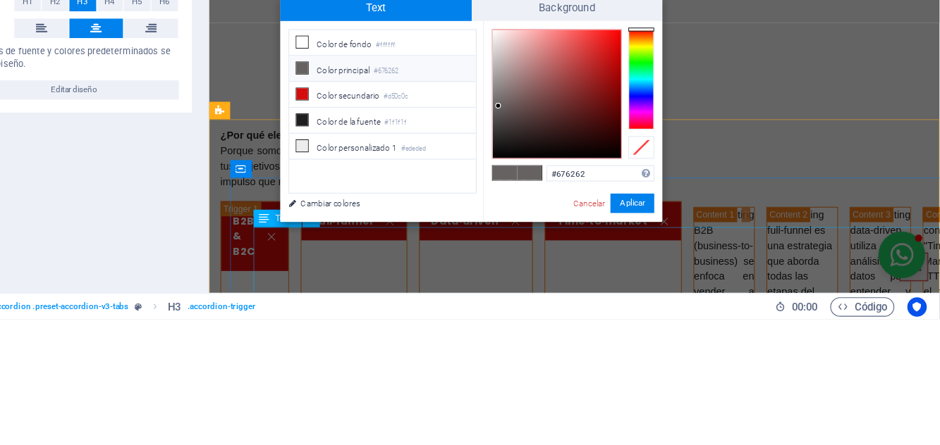
click at [402, 232] on li "Color principal #676262" at bounding box center [455, 227] width 162 height 23
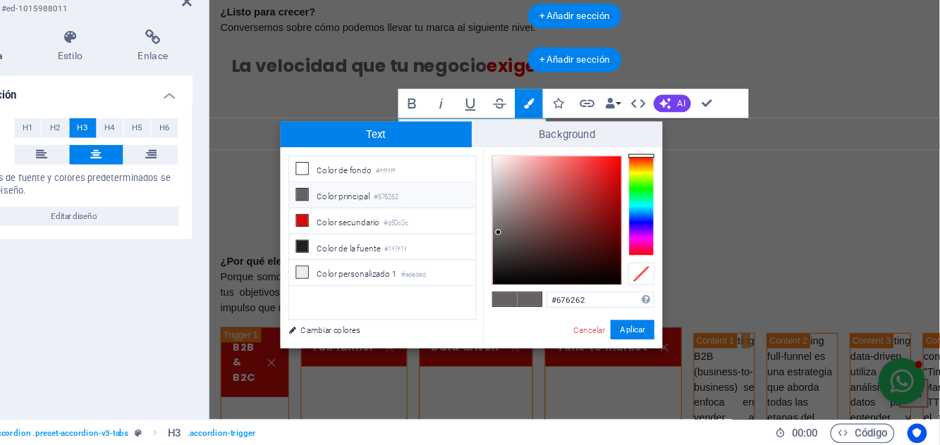
click at [386, 204] on icon at bounding box center [386, 204] width 10 height 10
type input "#ffffff"
click at [671, 345] on button "Aplicar" at bounding box center [672, 344] width 38 height 17
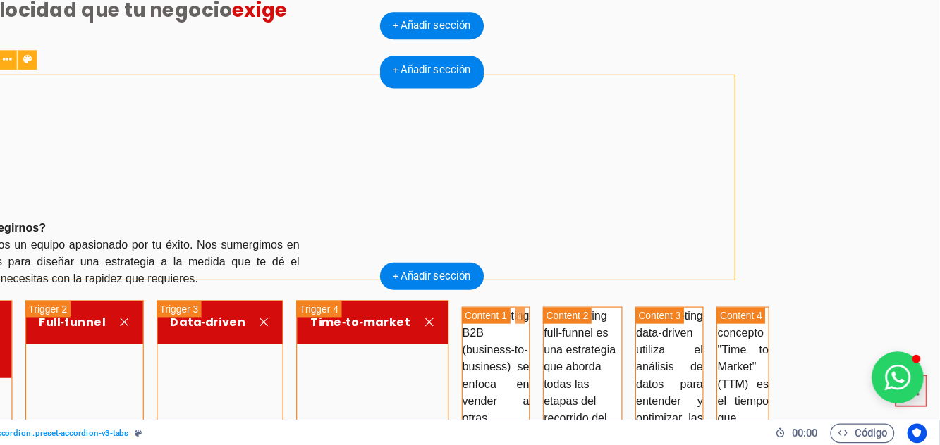
scroll to position [1585, 0]
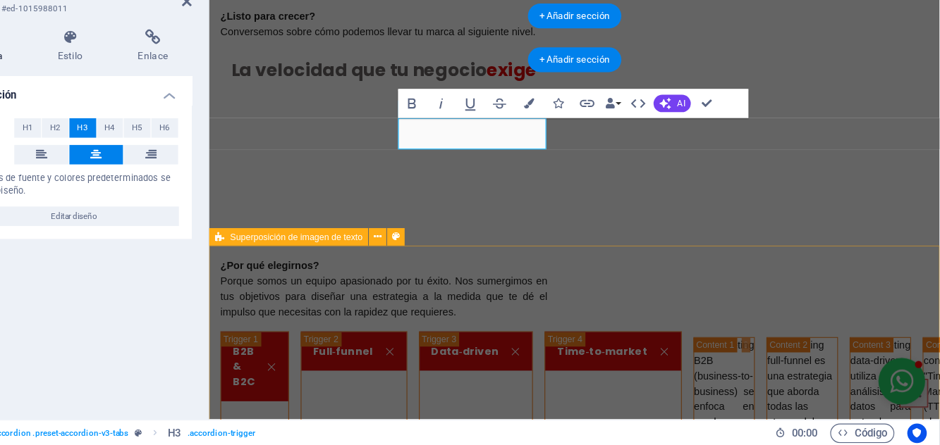
scroll to position [1590, 0]
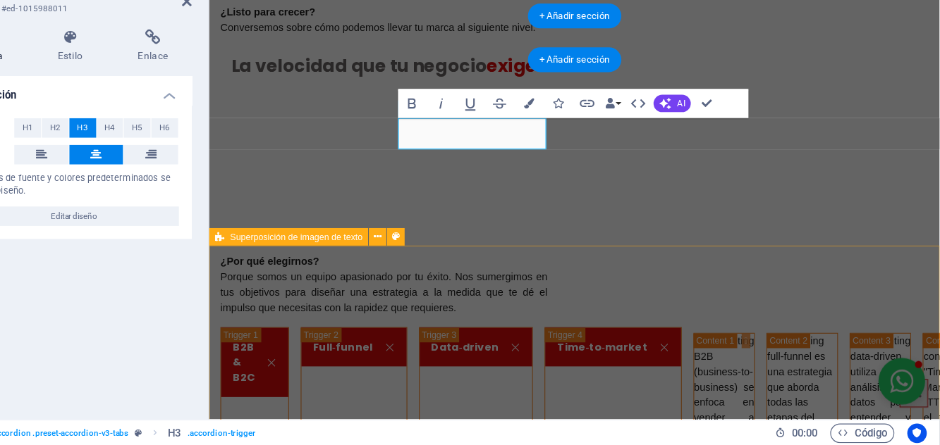
click at [579, 151] on icon "button" at bounding box center [582, 148] width 9 height 9
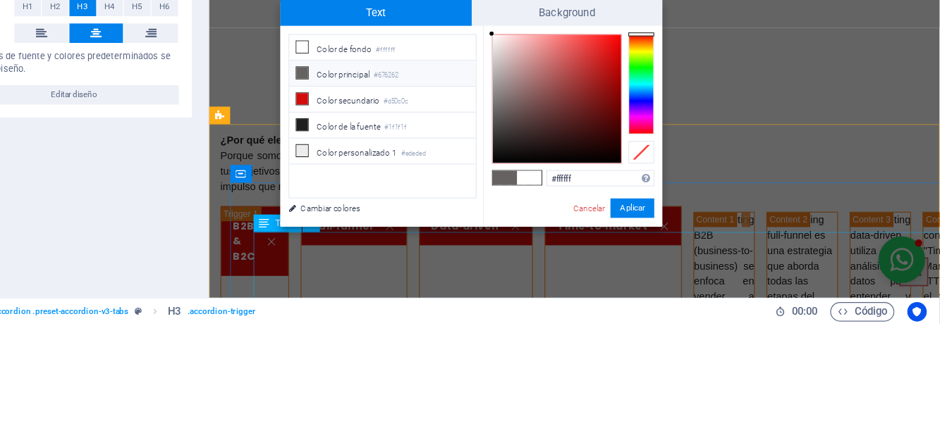
click at [560, 174] on span "Background" at bounding box center [616, 175] width 166 height 23
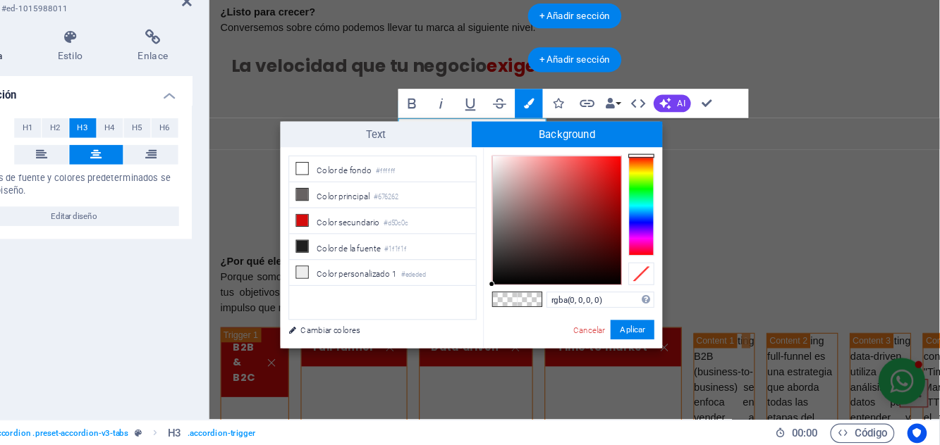
click at [396, 228] on li "Color principal #676262" at bounding box center [455, 227] width 162 height 23
type input "rgba(103, 98, 98, 0)"
click at [667, 341] on button "Aplicar" at bounding box center [672, 344] width 38 height 17
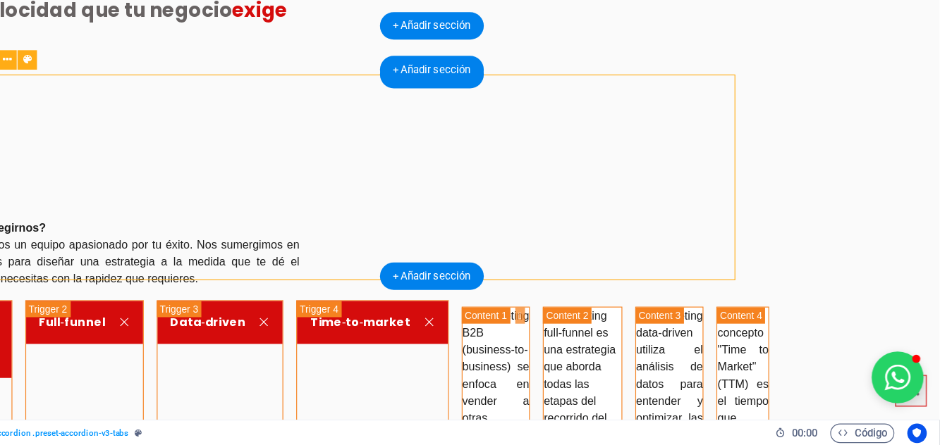
scroll to position [1585, 0]
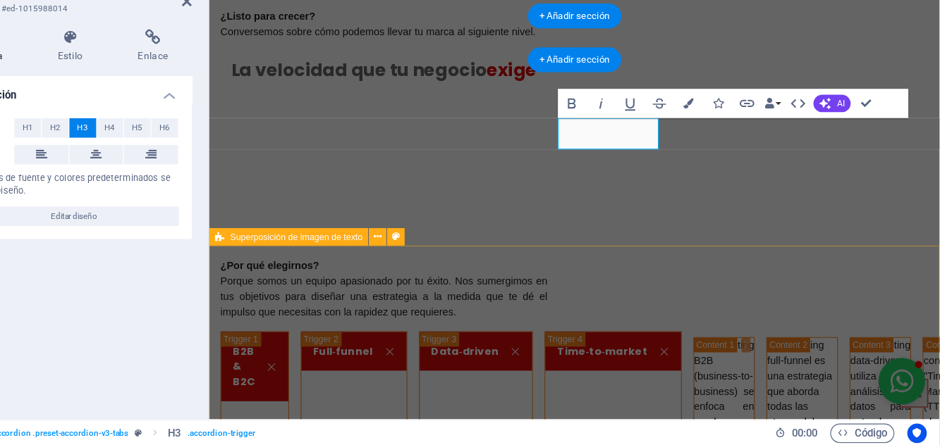
scroll to position [1590, 0]
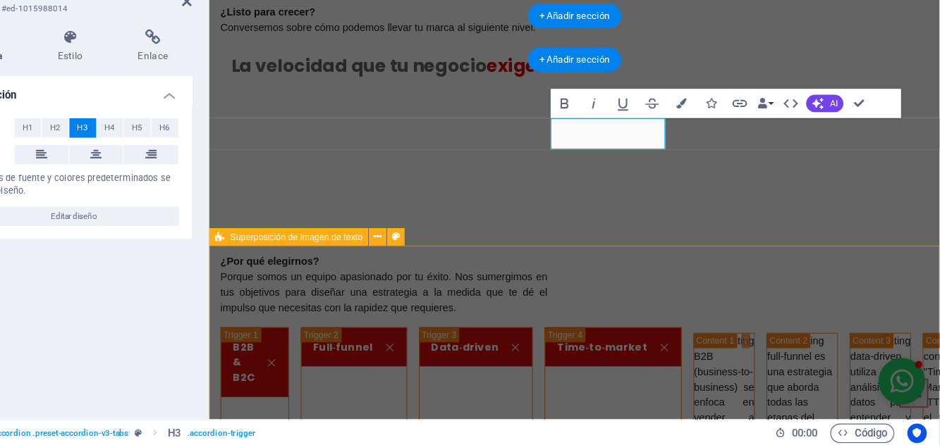
click at [209, 192] on icon at bounding box center [207, 192] width 10 height 17
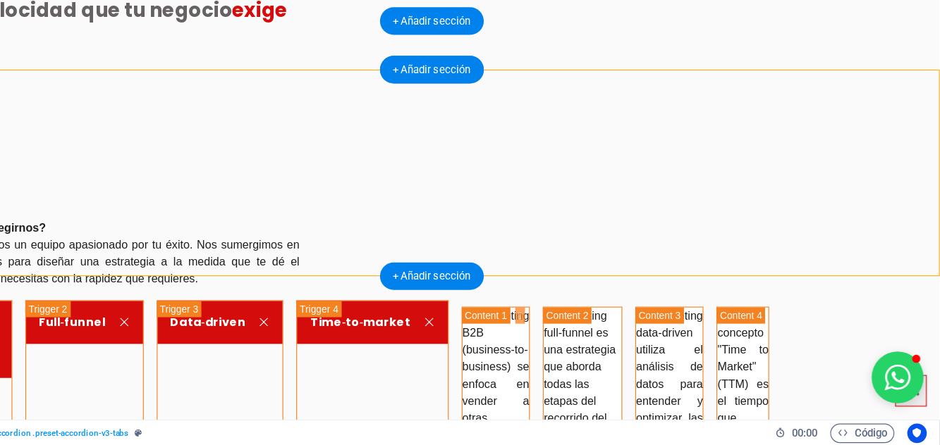
scroll to position [1585, 0]
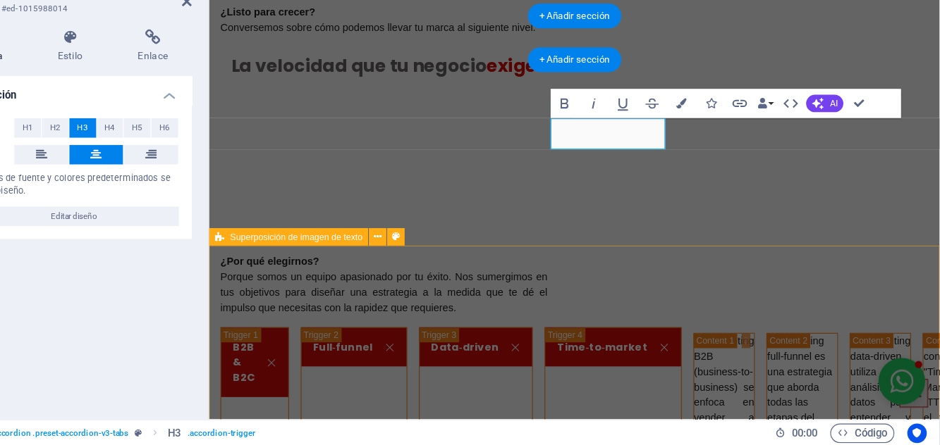
scroll to position [0, 0]
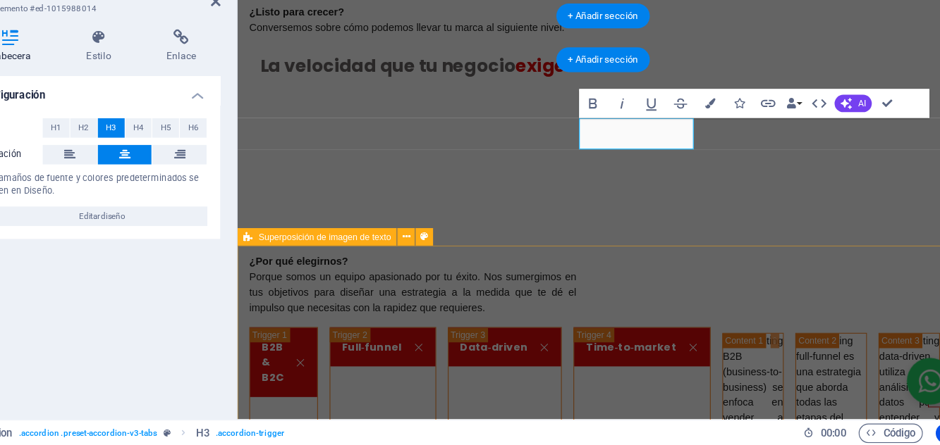
click at [706, 149] on button "Colors" at bounding box center [715, 147] width 24 height 25
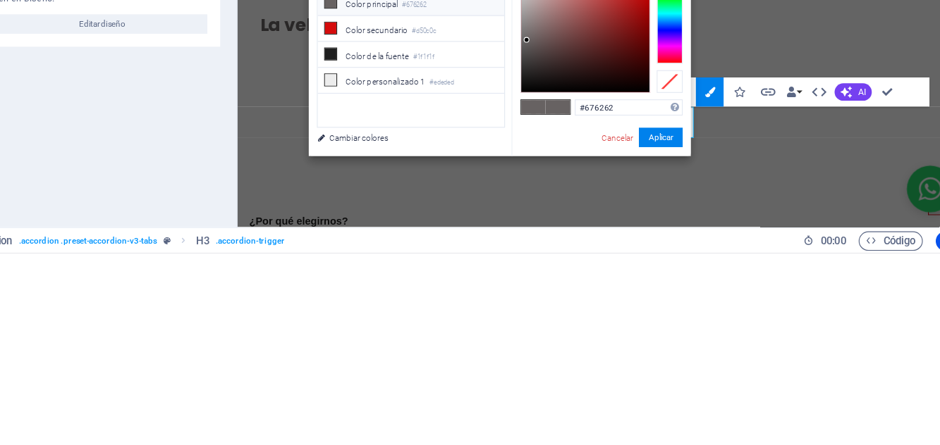
scroll to position [1404, 0]
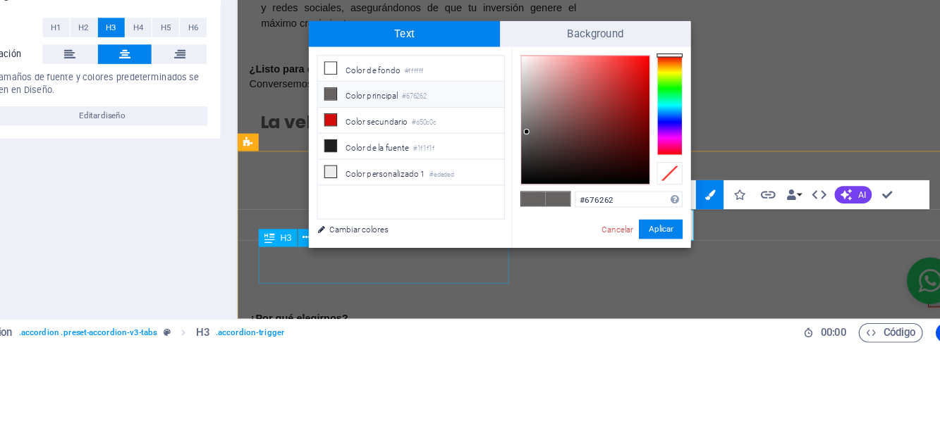
click at [390, 204] on span at bounding box center [385, 204] width 11 height 11
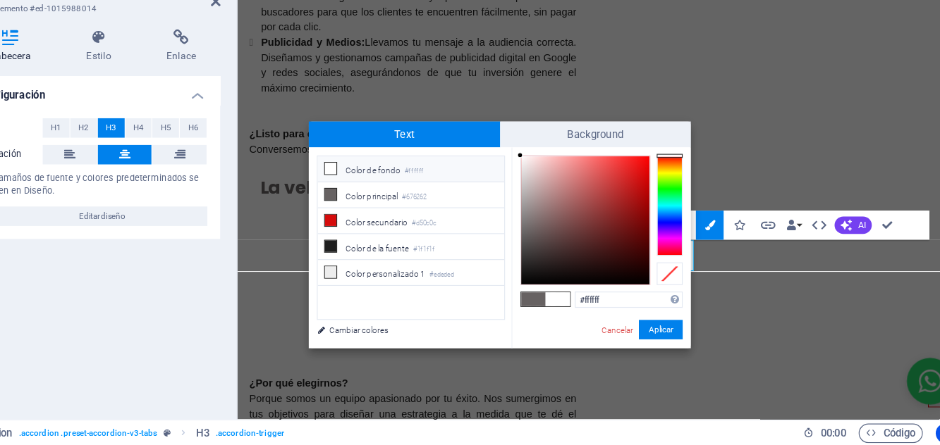
scroll to position [1472, 0]
click at [671, 343] on button "Aplicar" at bounding box center [672, 344] width 38 height 17
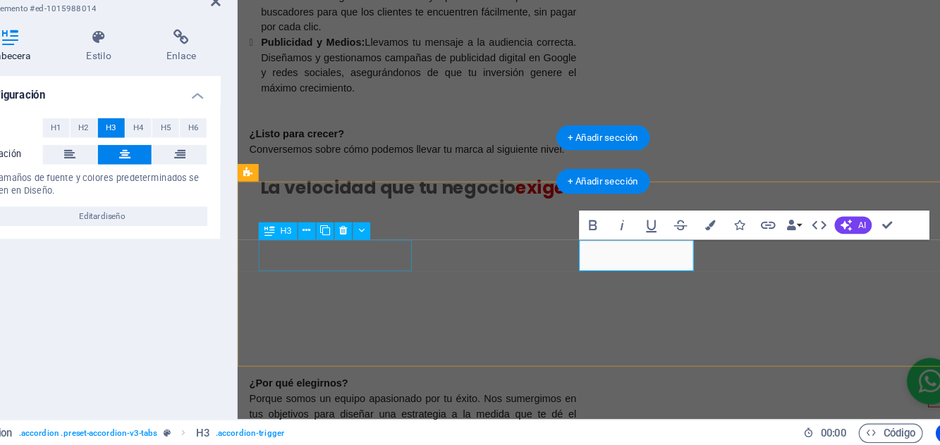
click at [713, 255] on icon "button" at bounding box center [715, 254] width 9 height 9
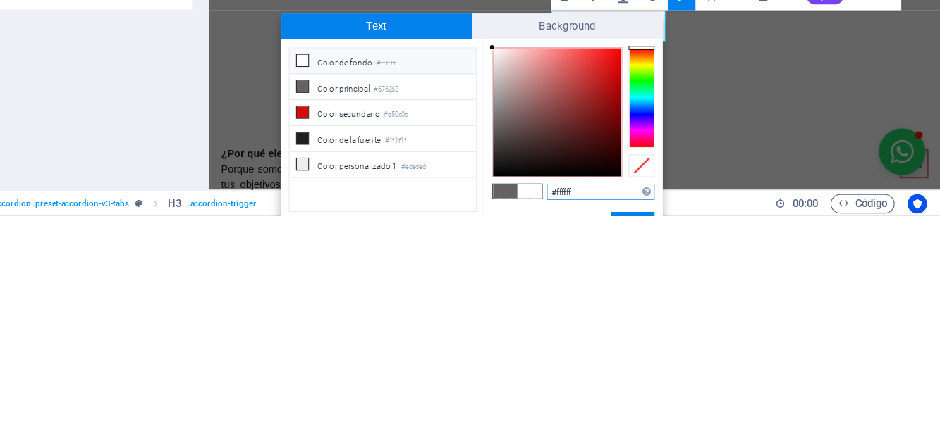
scroll to position [0, 0]
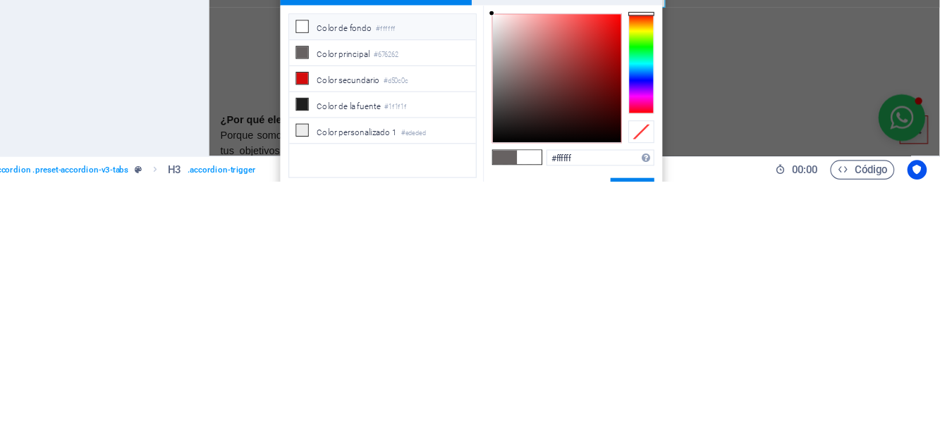
click at [389, 333] on icon at bounding box center [386, 333] width 10 height 10
type input "#676262"
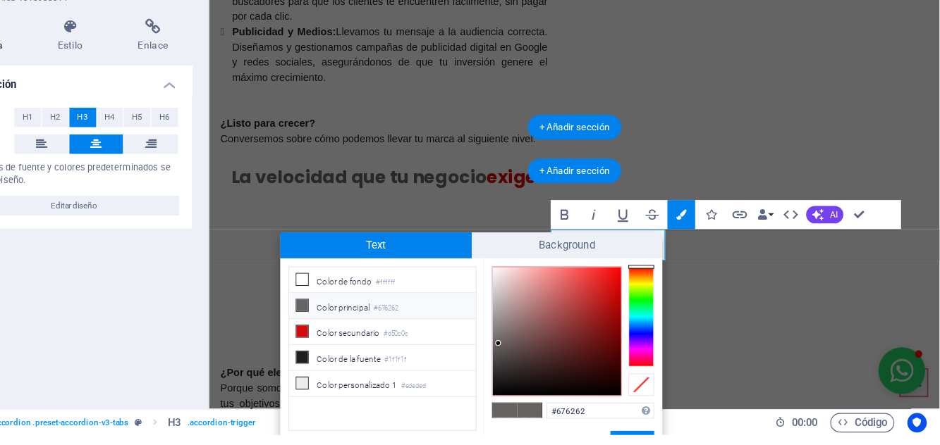
click at [671, 445] on button "Aplicar" at bounding box center [672, 450] width 38 height 17
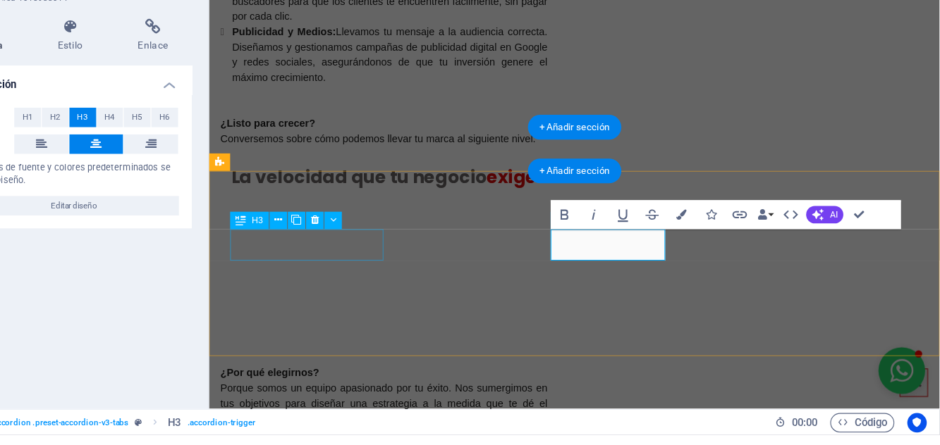
scroll to position [0, 0]
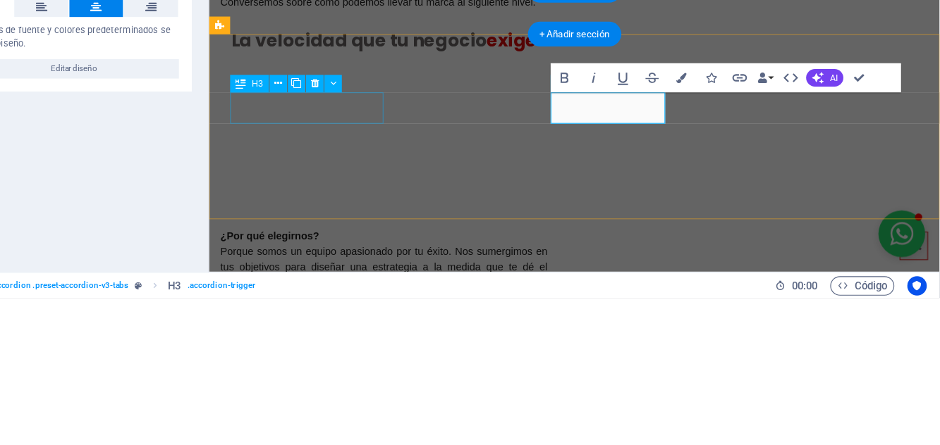
click at [714, 254] on icon "button" at bounding box center [715, 254] width 9 height 9
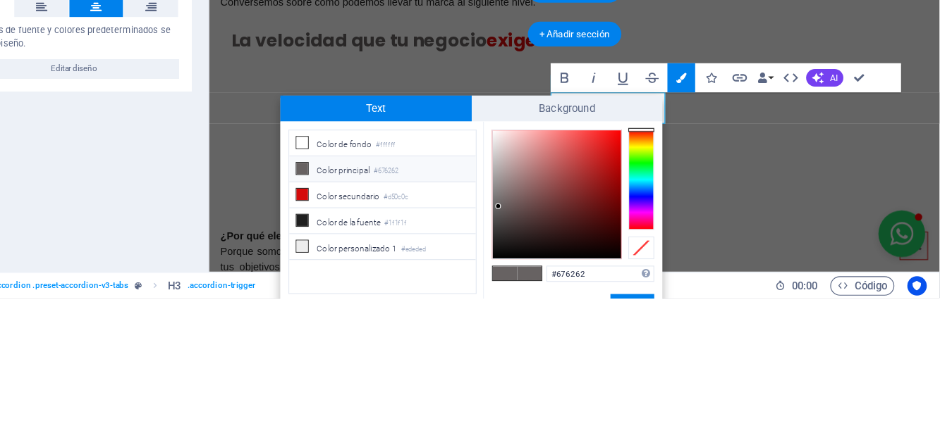
scroll to position [21, 0]
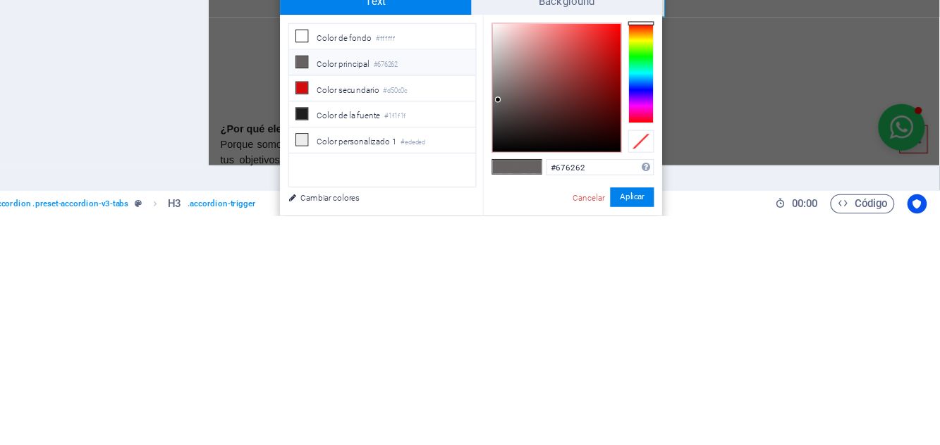
click at [382, 288] on icon at bounding box center [386, 289] width 10 height 10
type input "#ffffff"
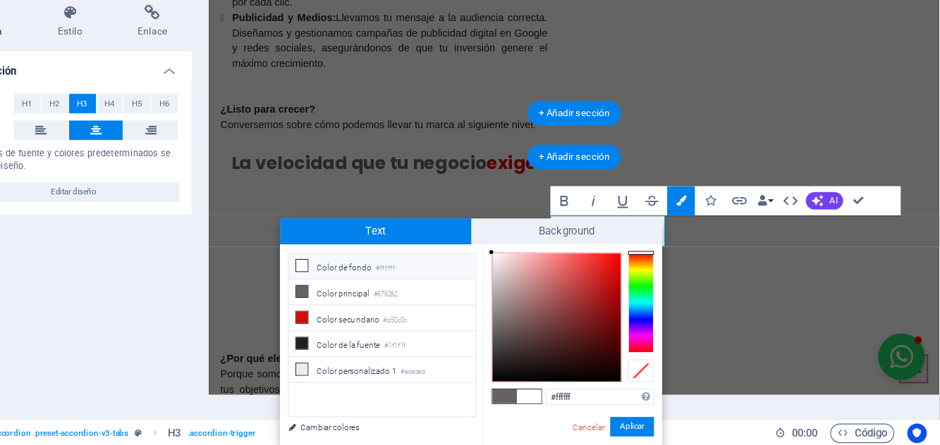
click at [664, 429] on button "Aplicar" at bounding box center [672, 429] width 38 height 17
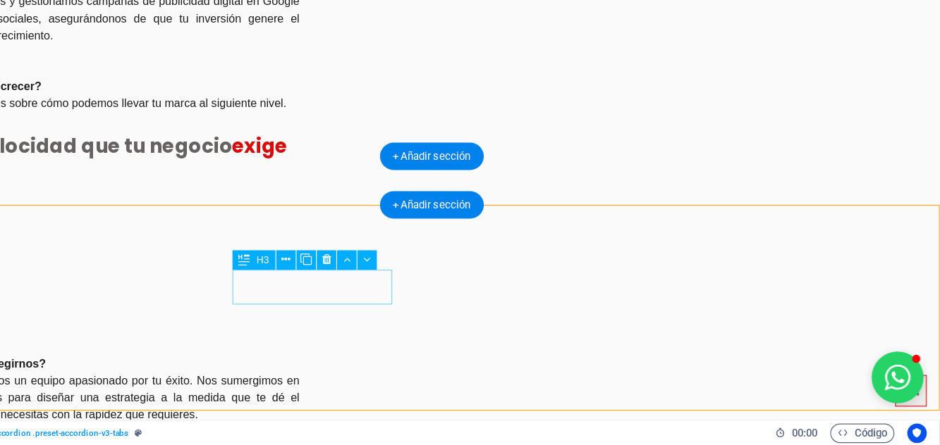
scroll to position [1468, 0]
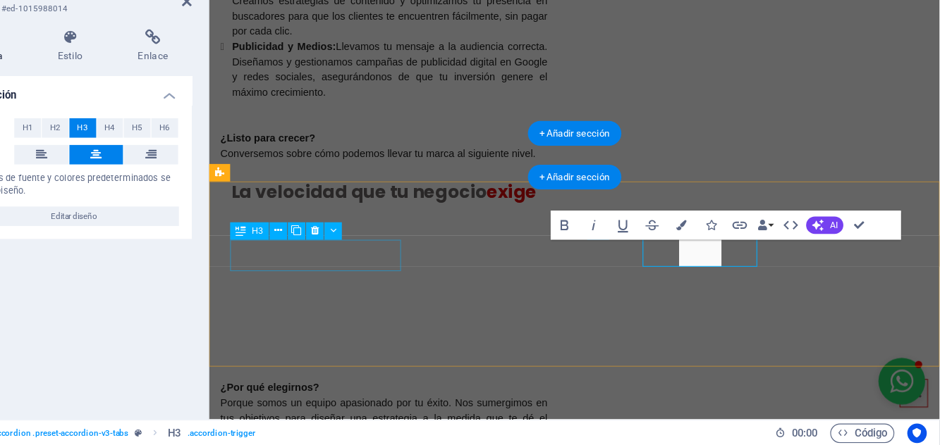
scroll to position [1472, 0]
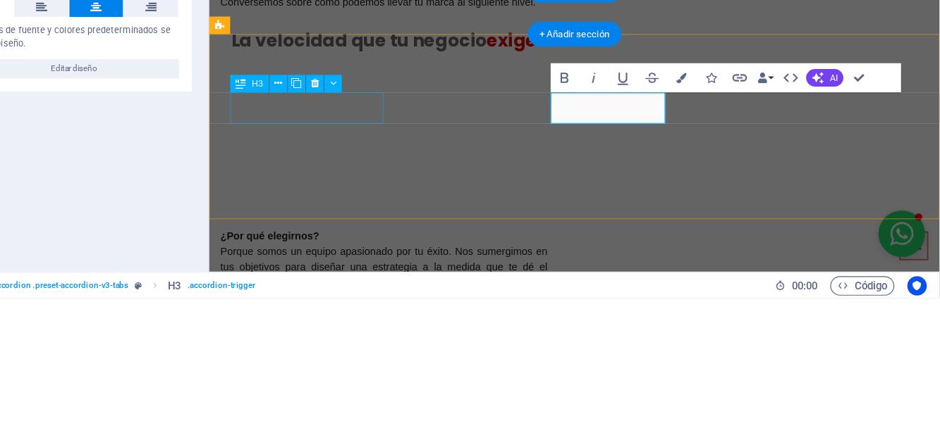
click at [712, 259] on button "Colors" at bounding box center [715, 253] width 24 height 25
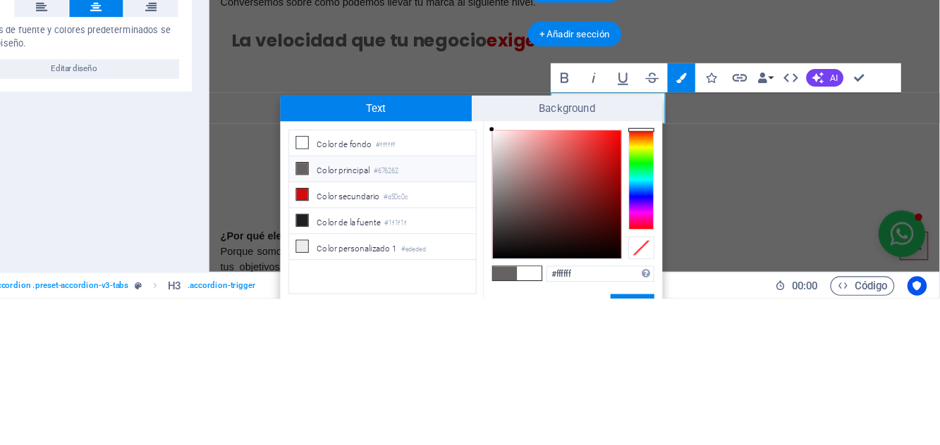
scroll to position [21, 0]
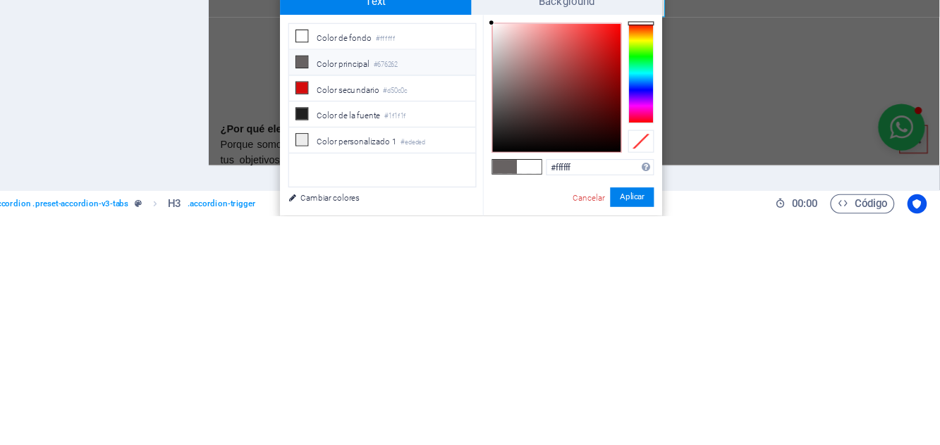
click at [387, 308] on icon at bounding box center [386, 312] width 10 height 10
type input "#676262"
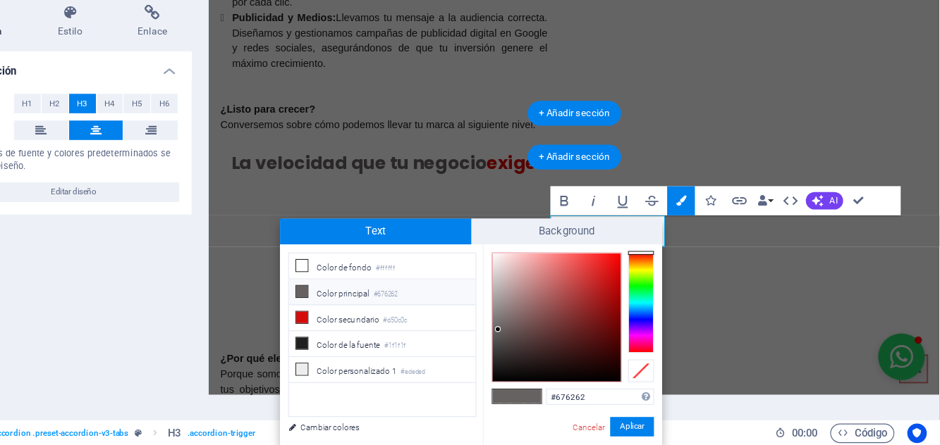
click at [574, 248] on span "Background" at bounding box center [616, 259] width 166 height 23
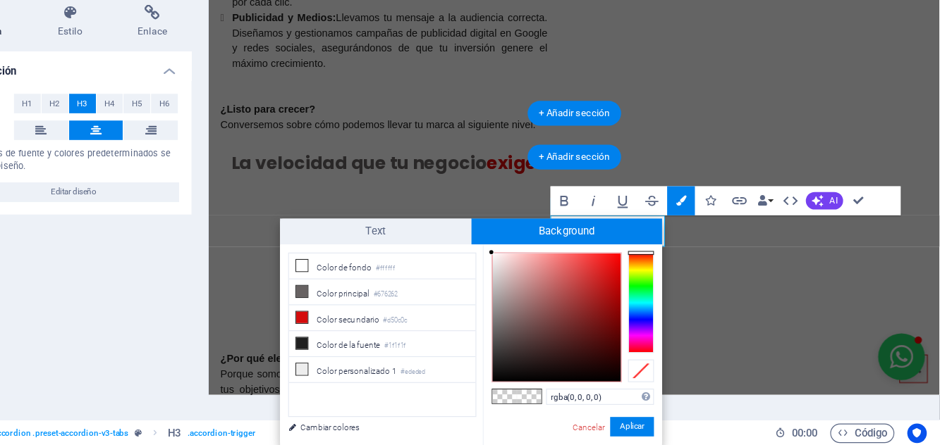
click at [388, 309] on icon at bounding box center [386, 312] width 10 height 10
type input "rgba(103, 98, 98, 0)"
click at [677, 426] on button "Aplicar" at bounding box center [672, 429] width 38 height 17
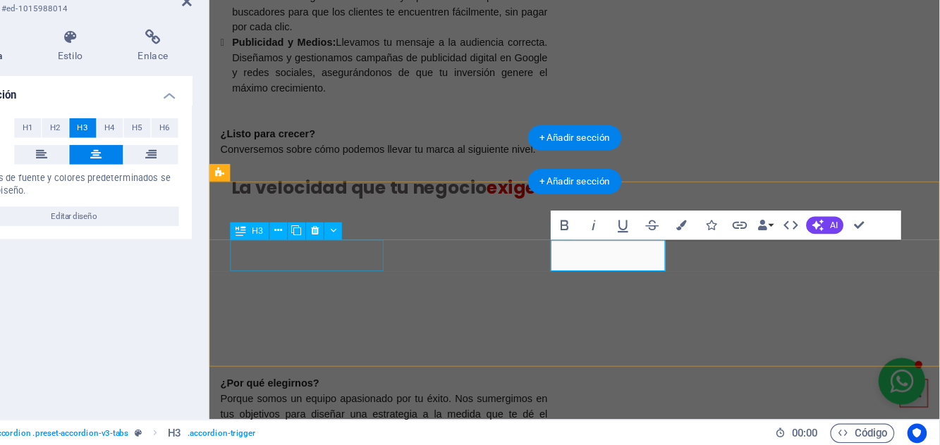
scroll to position [0, 0]
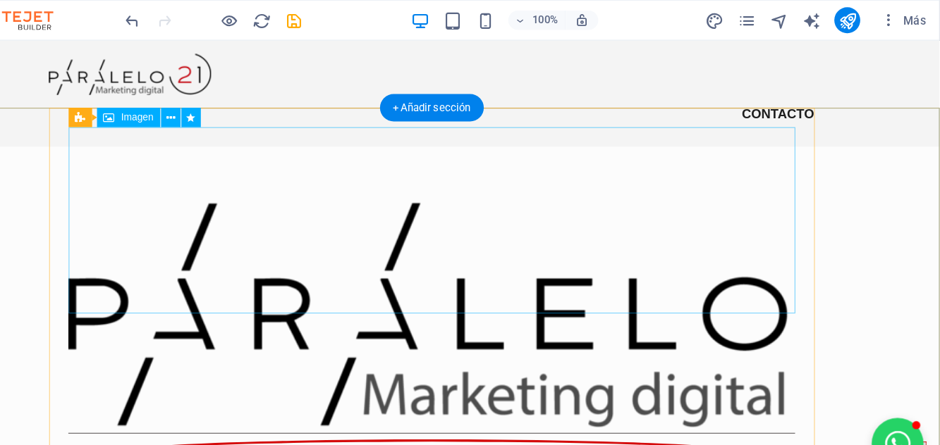
click at [379, 16] on icon "save" at bounding box center [379, 18] width 16 height 16
checkbox input "false"
